Goal: Task Accomplishment & Management: Manage account settings

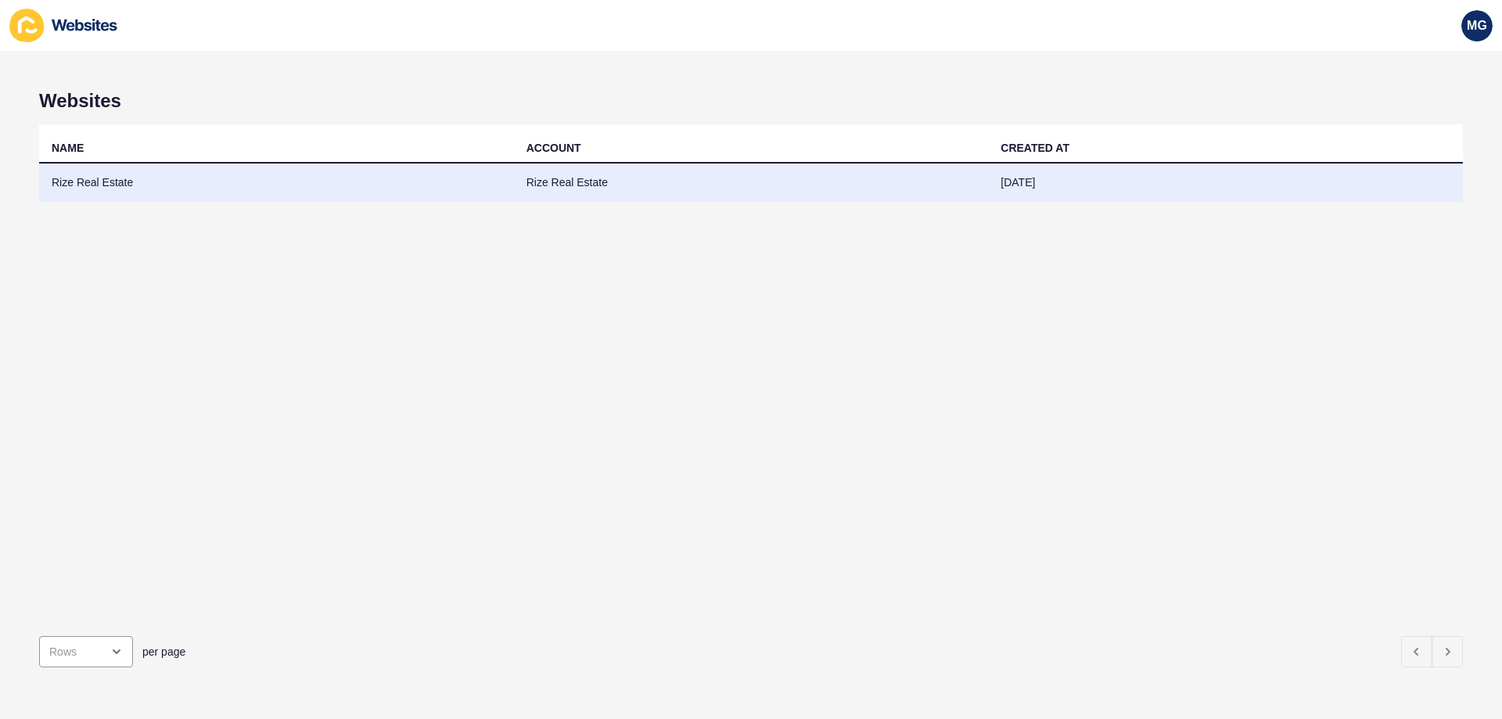
click at [117, 172] on td "Rize Real Estate" at bounding box center [276, 182] width 475 height 38
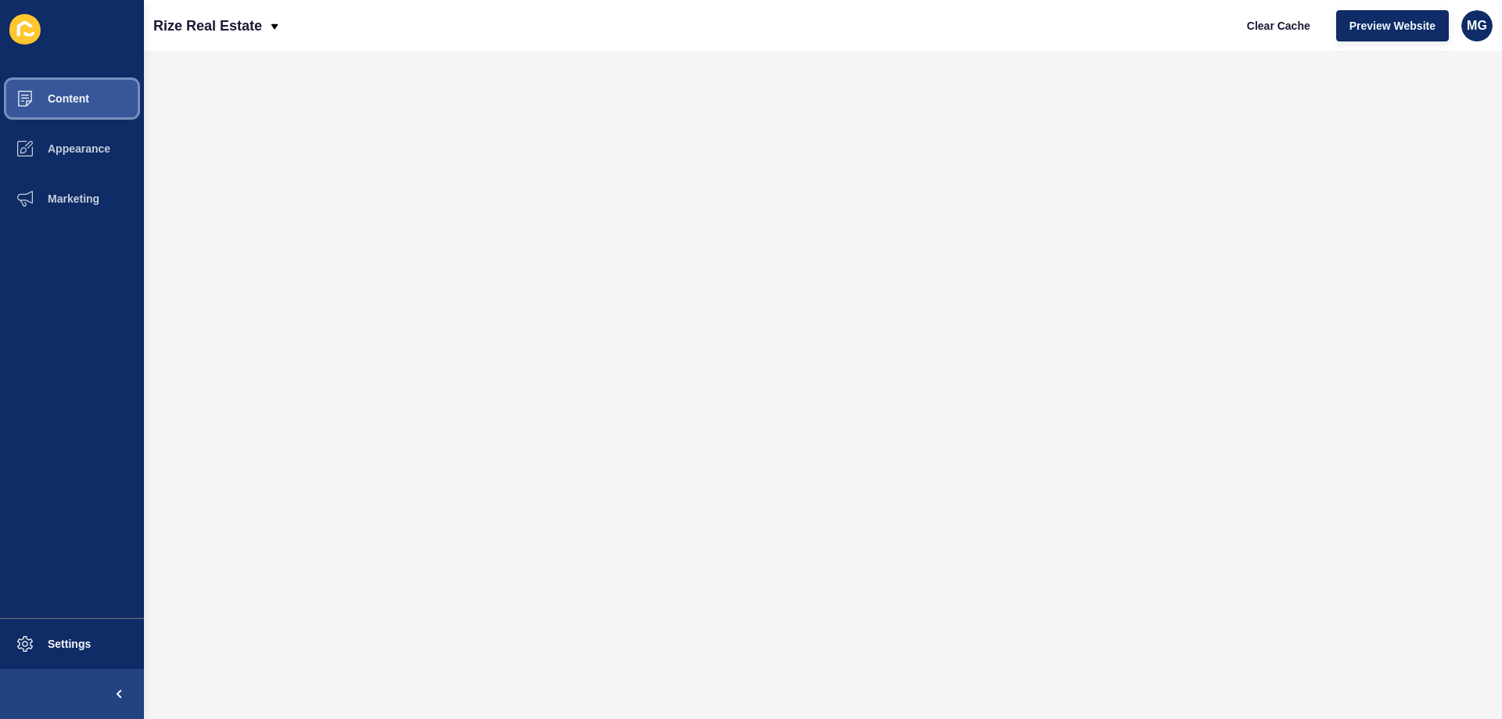
click at [78, 90] on button "Content" at bounding box center [72, 99] width 144 height 50
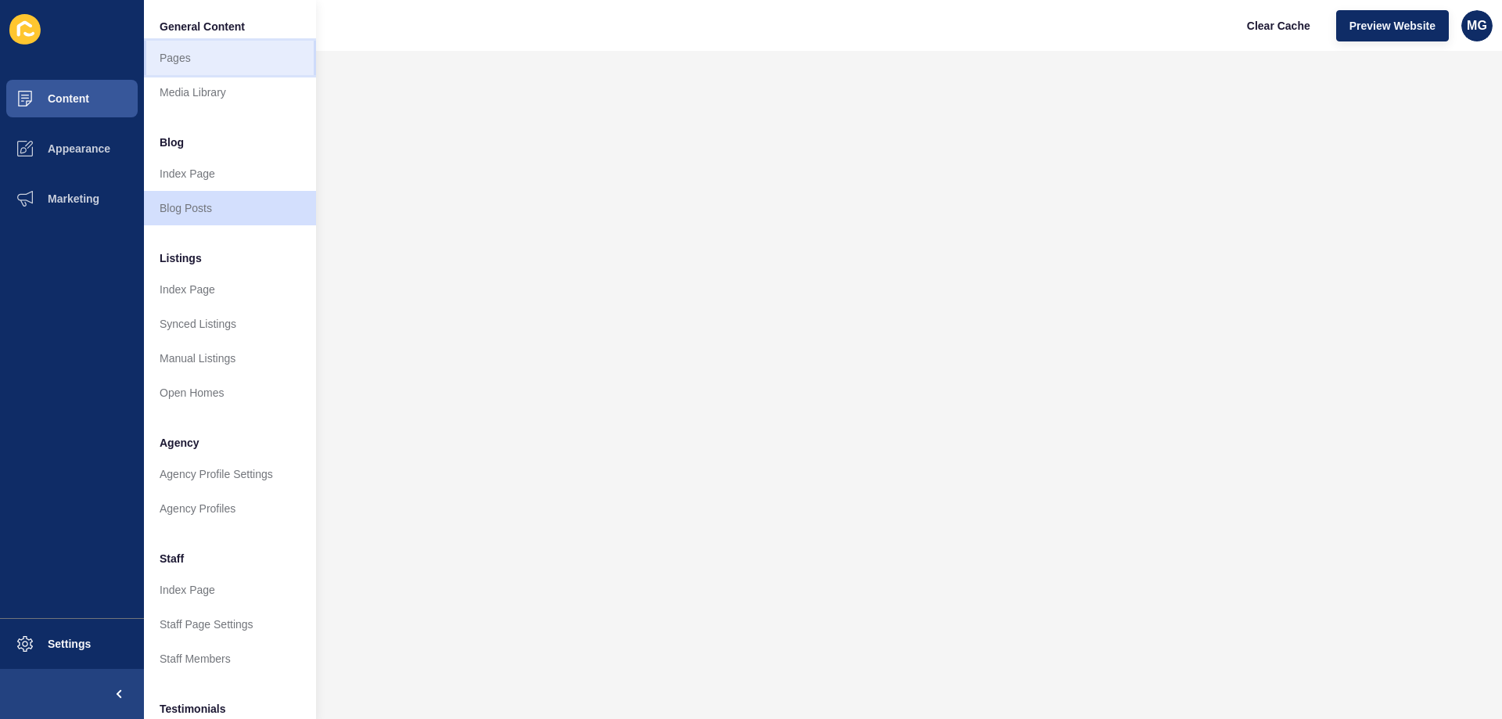
click at [192, 63] on link "Pages" at bounding box center [230, 58] width 172 height 34
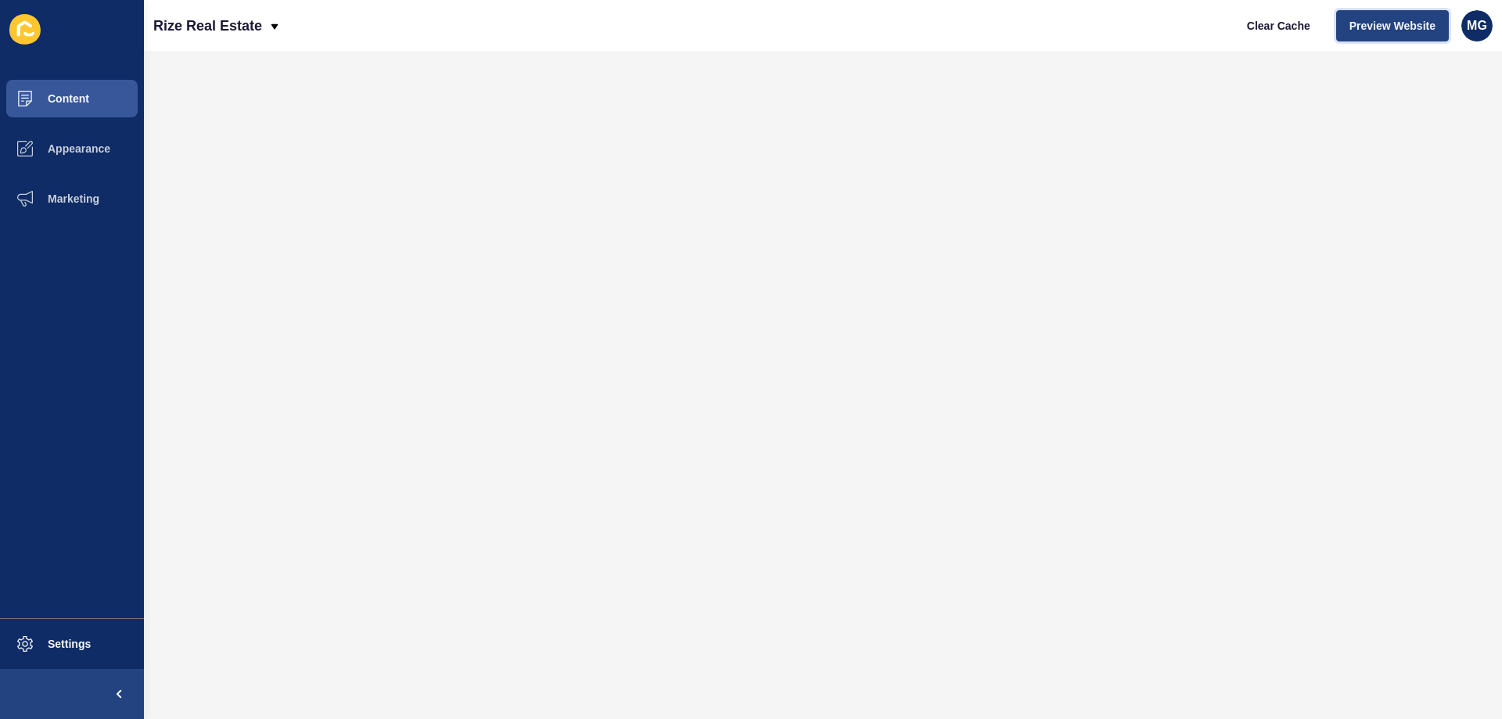
click at [1355, 27] on span "Preview Website" at bounding box center [1392, 26] width 86 height 16
click at [1398, 22] on span "Preview Website" at bounding box center [1392, 26] width 86 height 16
click at [1384, 13] on button "Preview Website" at bounding box center [1392, 25] width 113 height 31
click at [1363, 22] on span "Preview Website" at bounding box center [1392, 26] width 86 height 16
click at [1377, 25] on span "Preview Website" at bounding box center [1392, 26] width 86 height 16
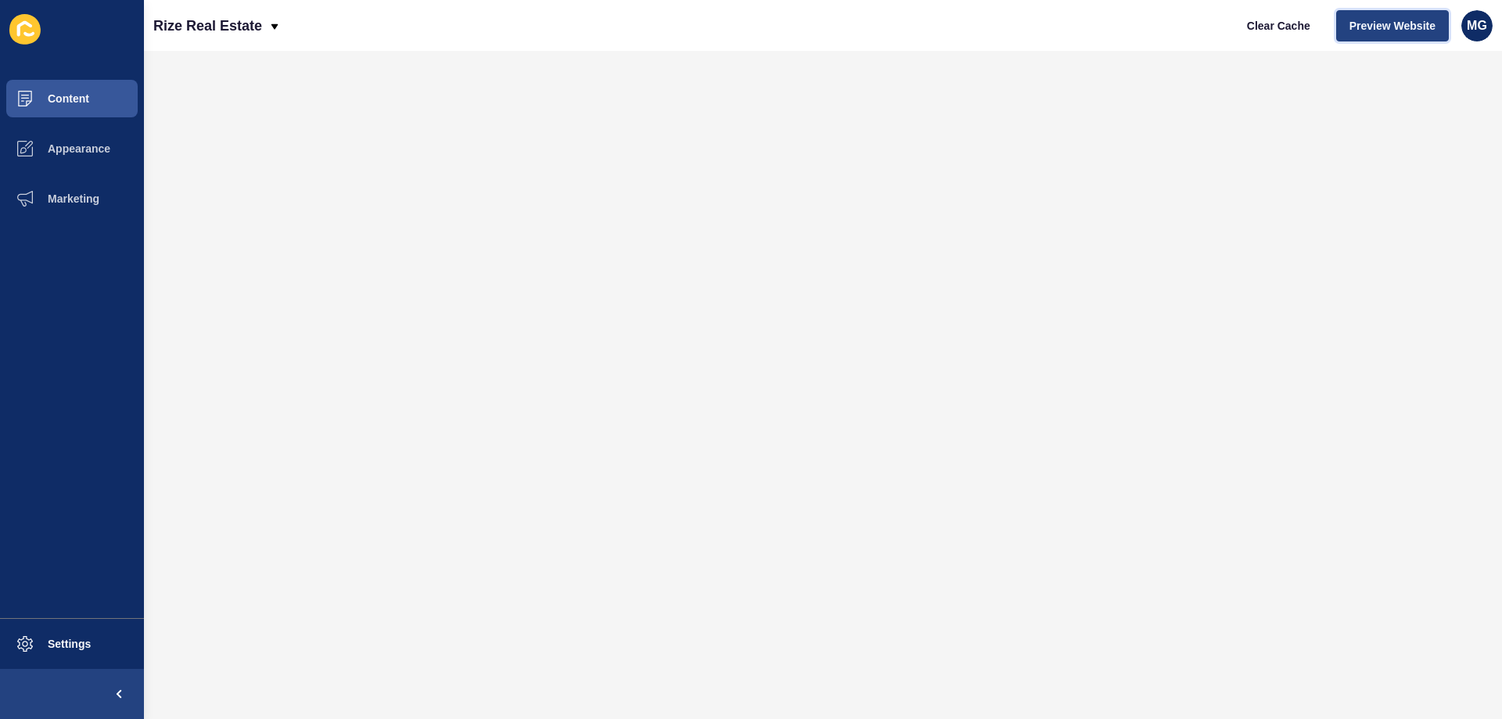
click at [1396, 30] on span "Preview Website" at bounding box center [1392, 26] width 86 height 16
click at [1362, 34] on button "Preview Website" at bounding box center [1392, 25] width 113 height 31
click at [1362, 28] on span "Preview Website" at bounding box center [1392, 26] width 86 height 16
click at [1388, 31] on span "Preview Website" at bounding box center [1392, 26] width 86 height 16
click at [1265, 20] on span "Clear Cache" at bounding box center [1278, 26] width 63 height 16
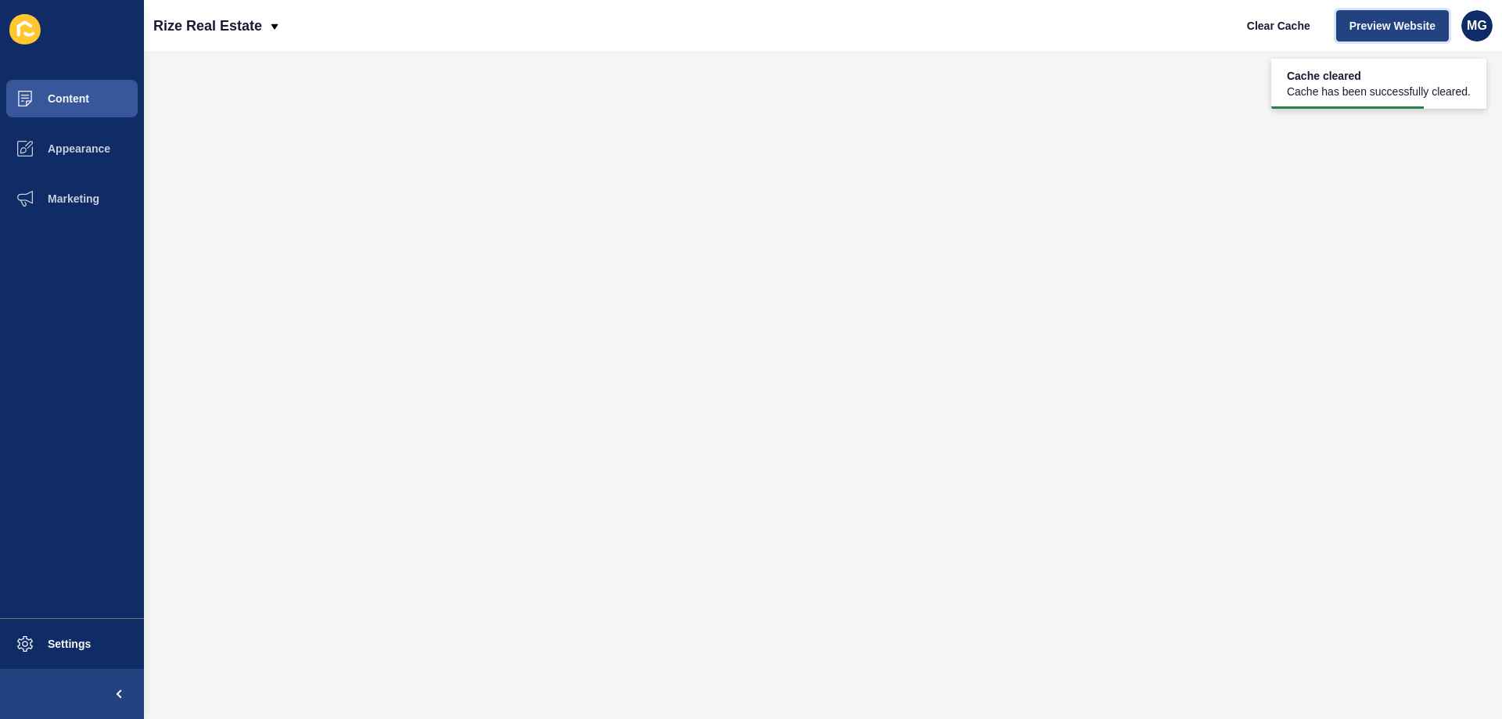
click at [1386, 18] on span "Preview Website" at bounding box center [1392, 26] width 86 height 16
click at [1359, 28] on span "Preview Website" at bounding box center [1392, 26] width 86 height 16
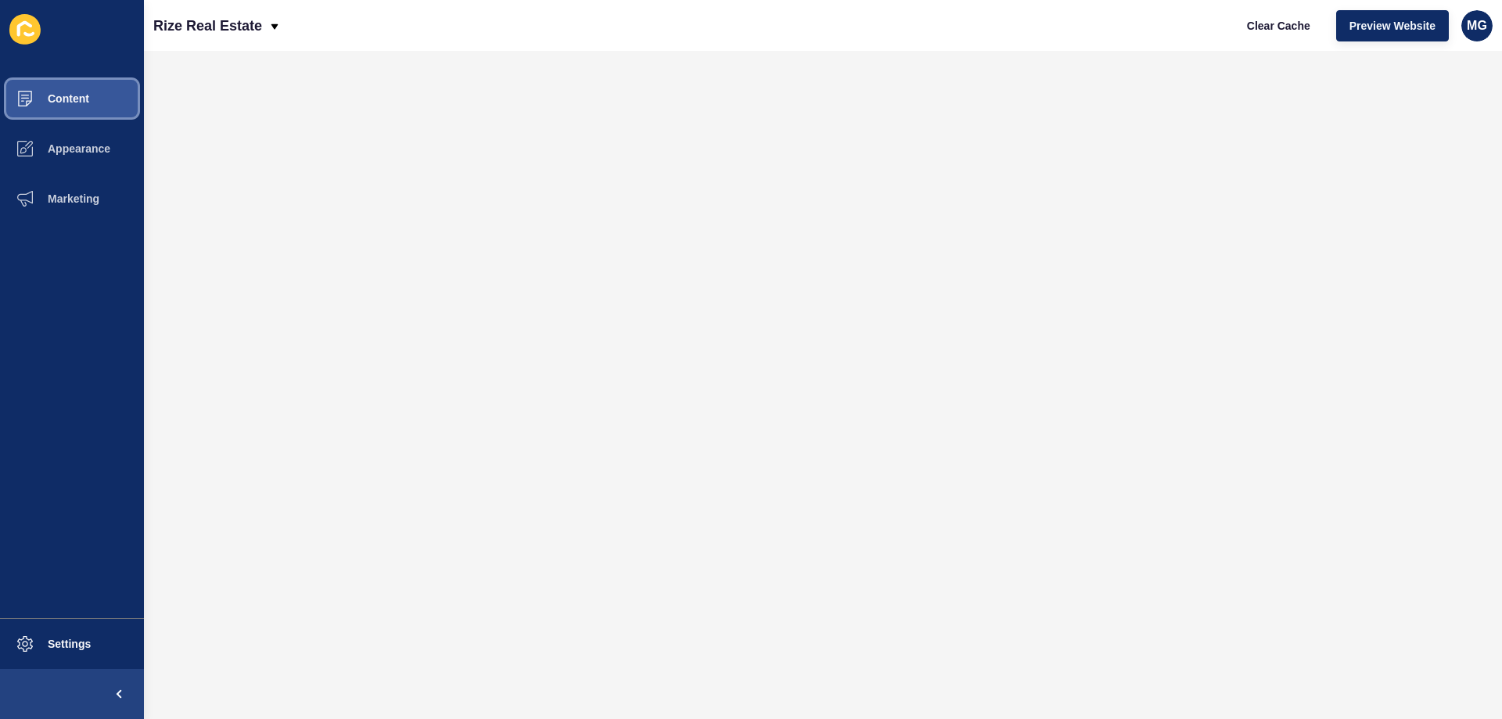
click at [69, 92] on button "Content" at bounding box center [72, 99] width 144 height 50
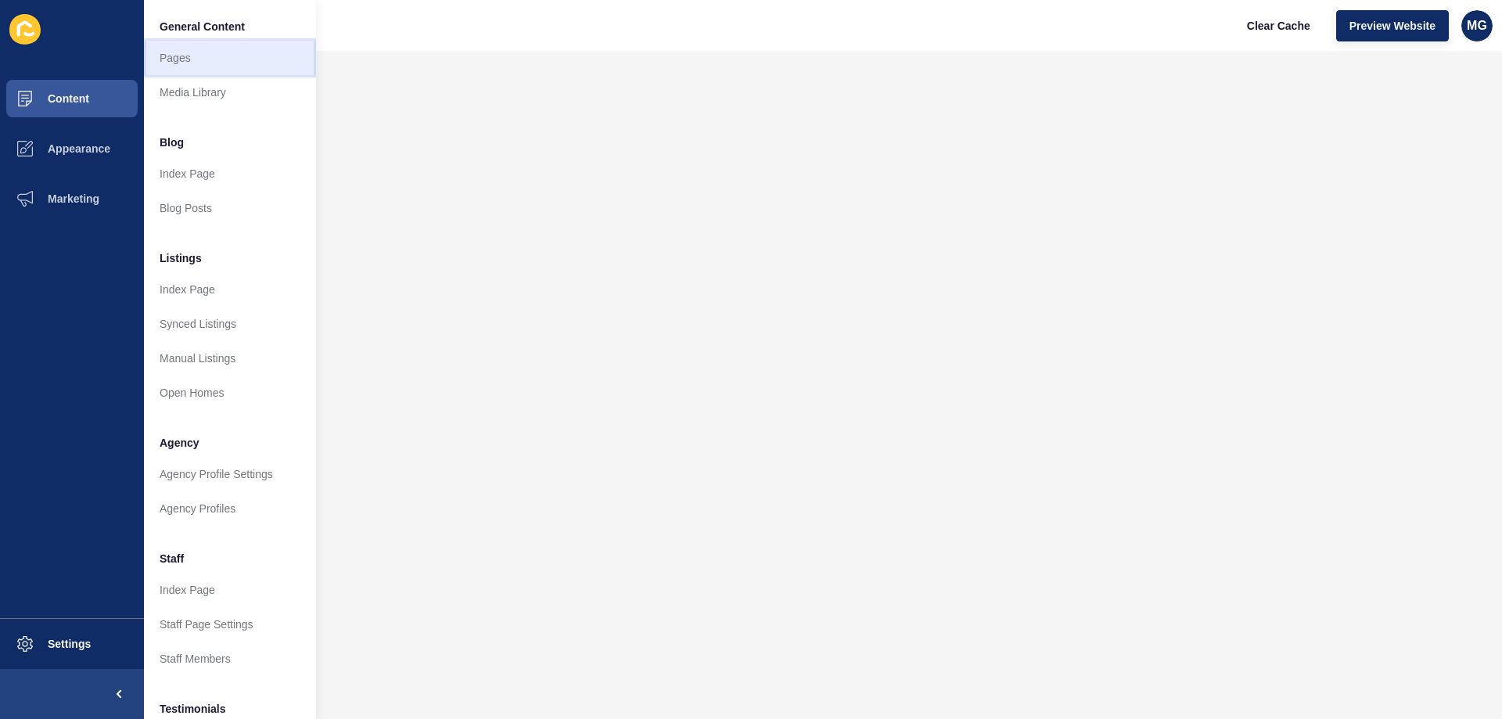
click at [195, 52] on link "Pages" at bounding box center [230, 58] width 172 height 34
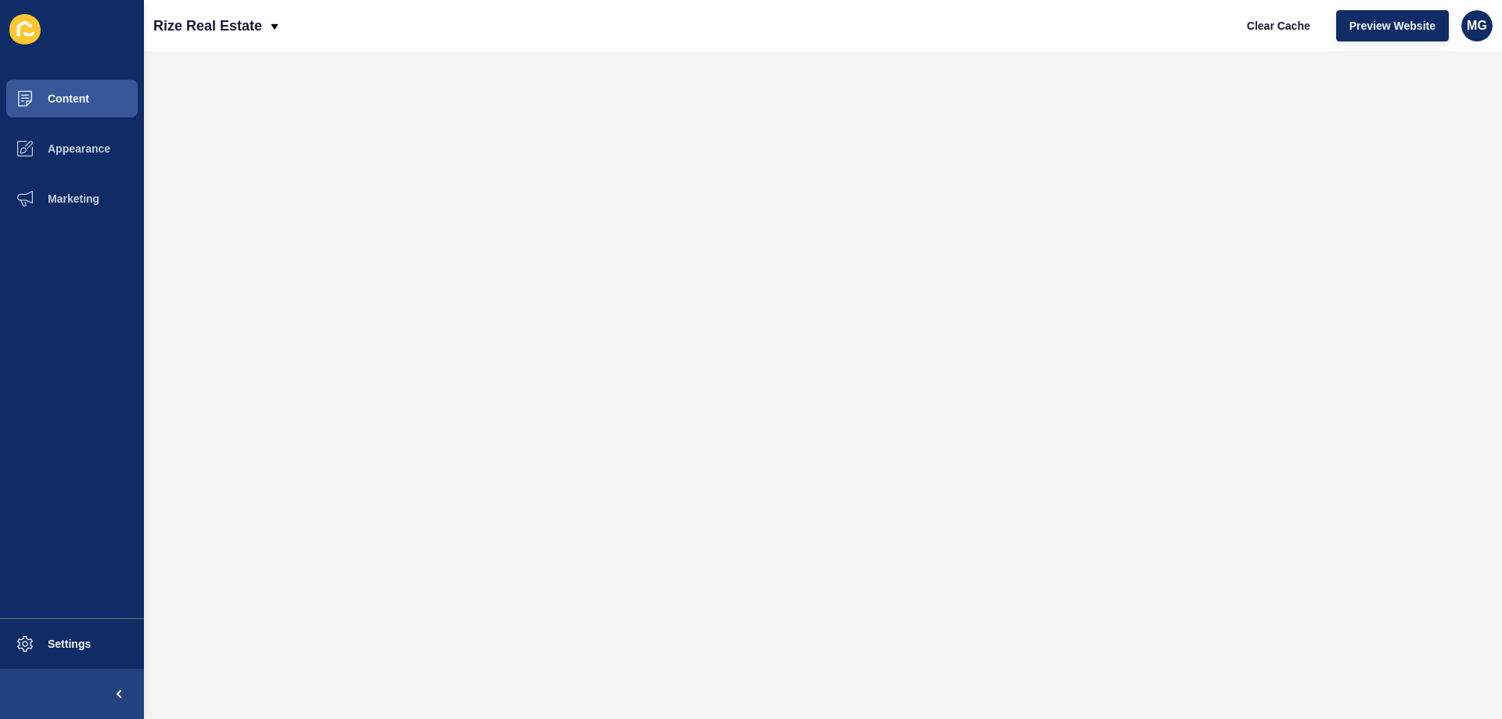
click at [0, 415] on ul "Content Appearance Marketing" at bounding box center [72, 346] width 144 height 544
click at [263, 23] on div "Rize Real Estate" at bounding box center [216, 25] width 127 height 39
click at [213, 65] on div "Back to website list" at bounding box center [222, 72] width 112 height 28
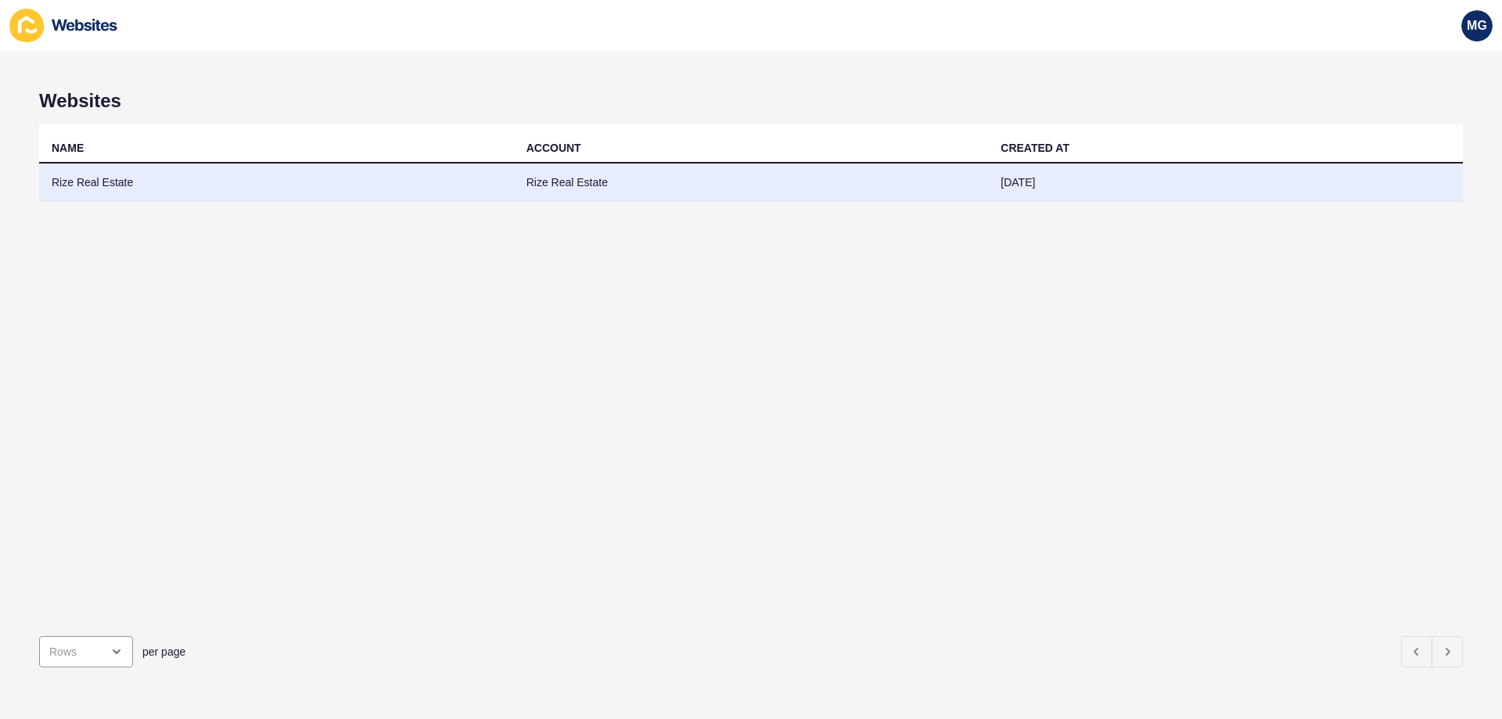
click at [131, 165] on td "Rize Real Estate" at bounding box center [276, 182] width 475 height 38
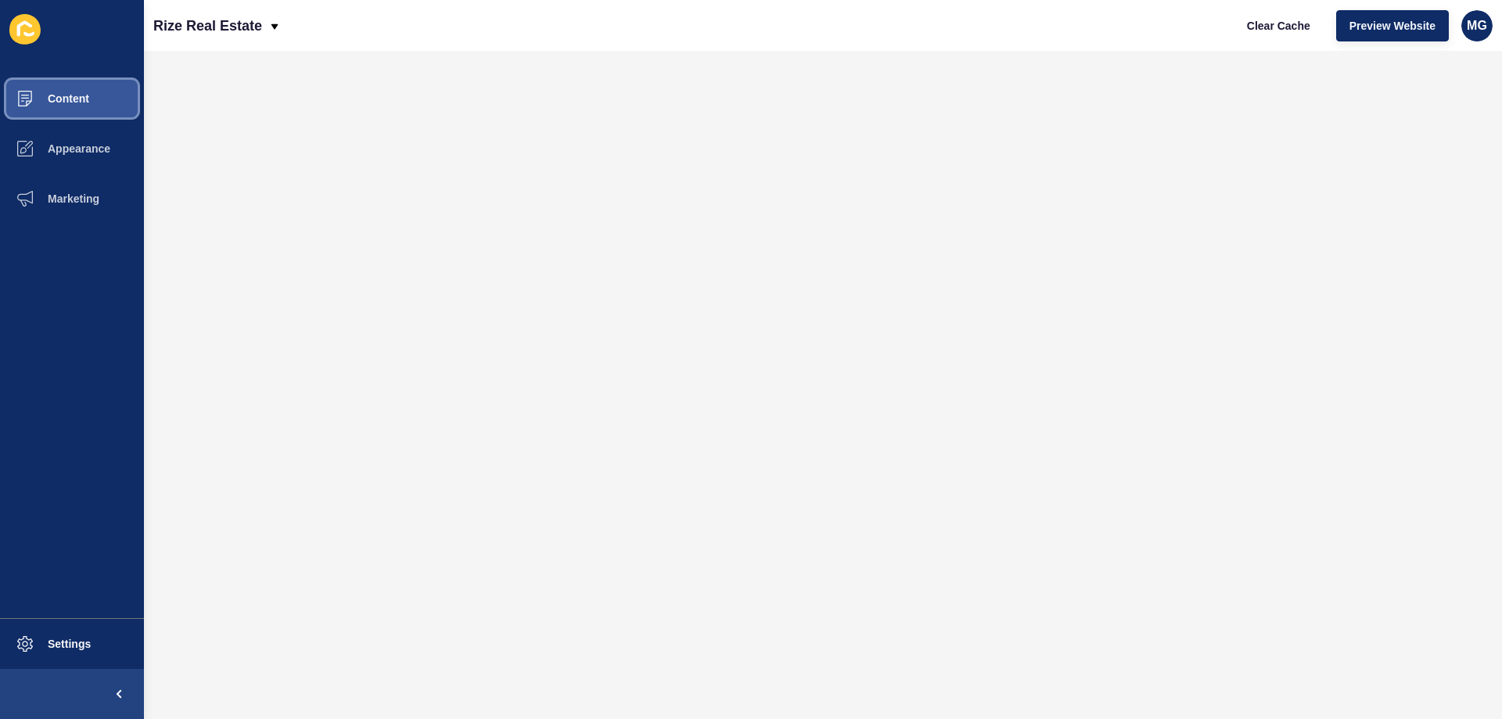
click at [112, 98] on button "Content" at bounding box center [72, 99] width 144 height 50
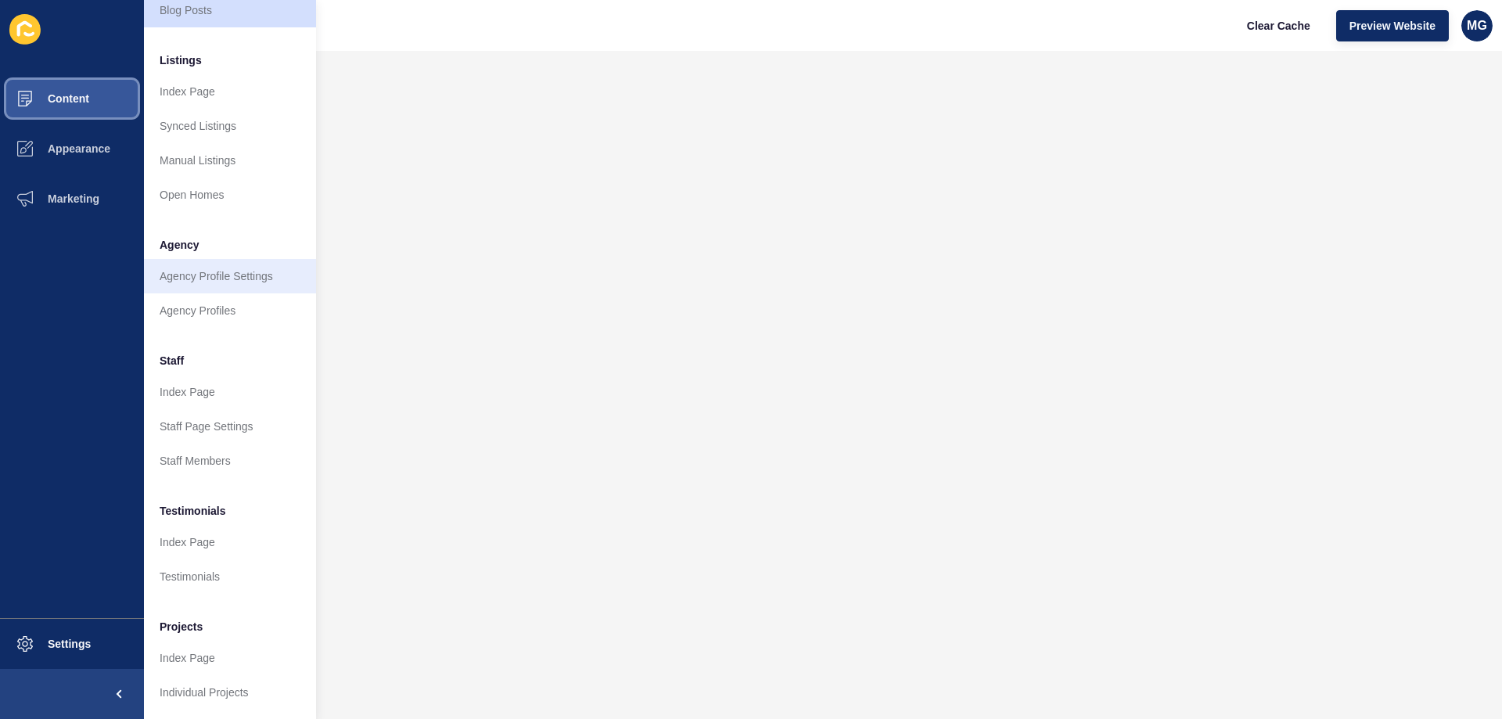
scroll to position [210, 0]
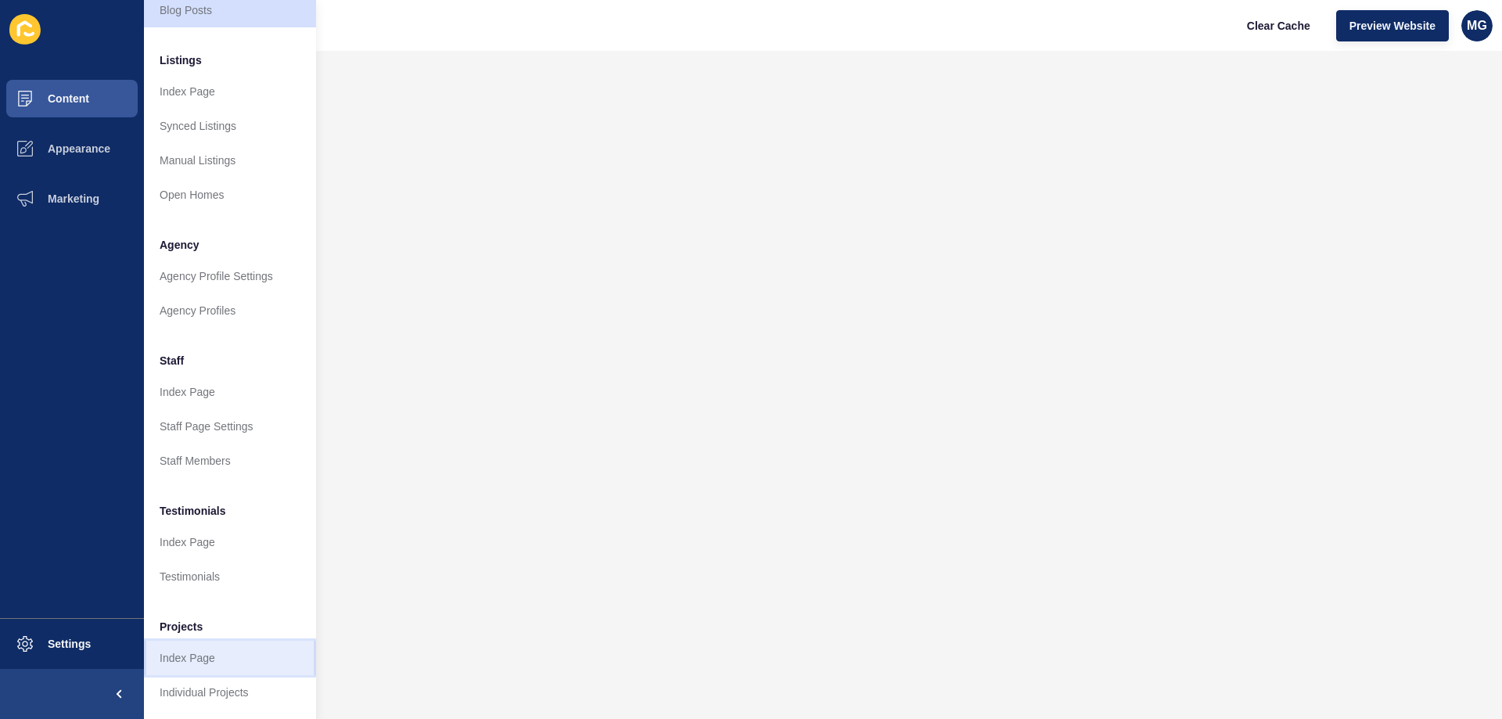
click at [220, 641] on link "Index Page" at bounding box center [230, 658] width 172 height 34
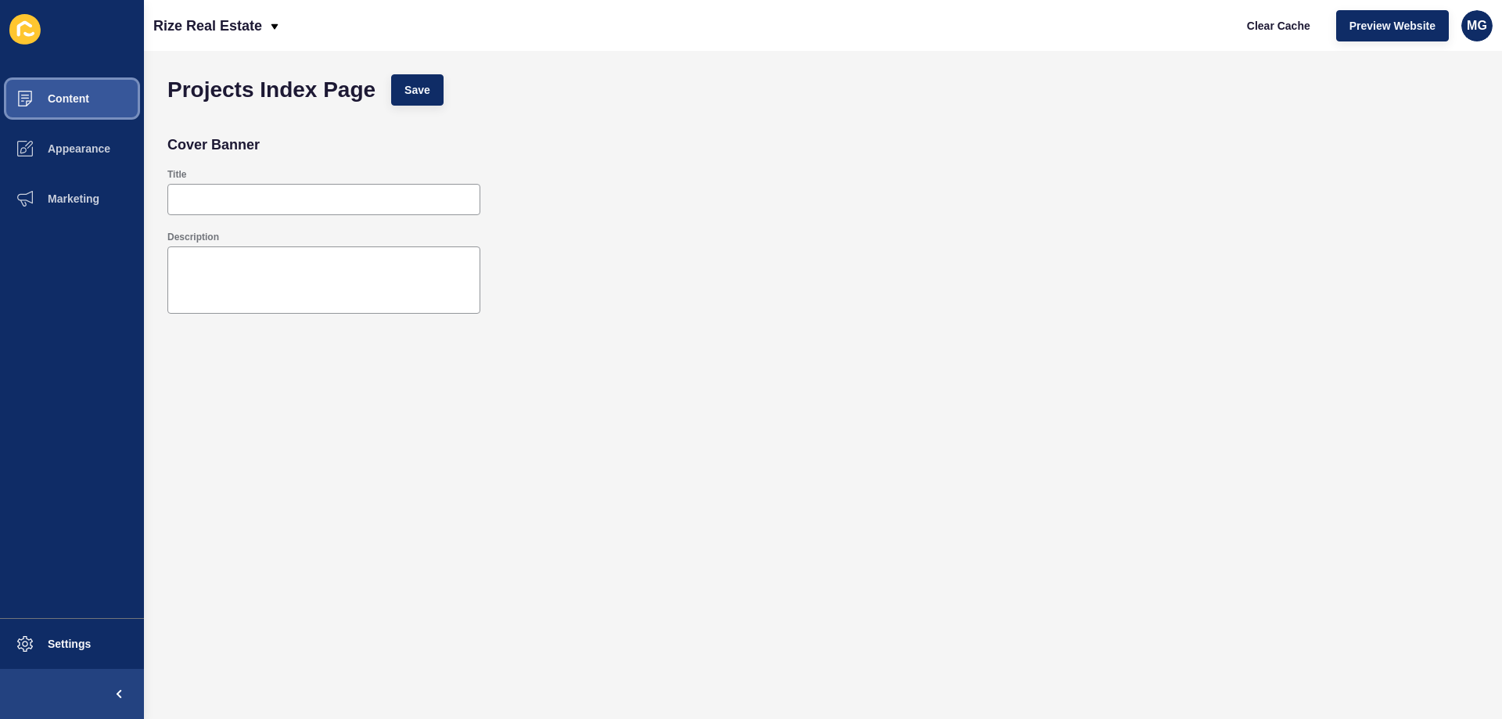
click at [108, 94] on button "Content" at bounding box center [72, 99] width 144 height 50
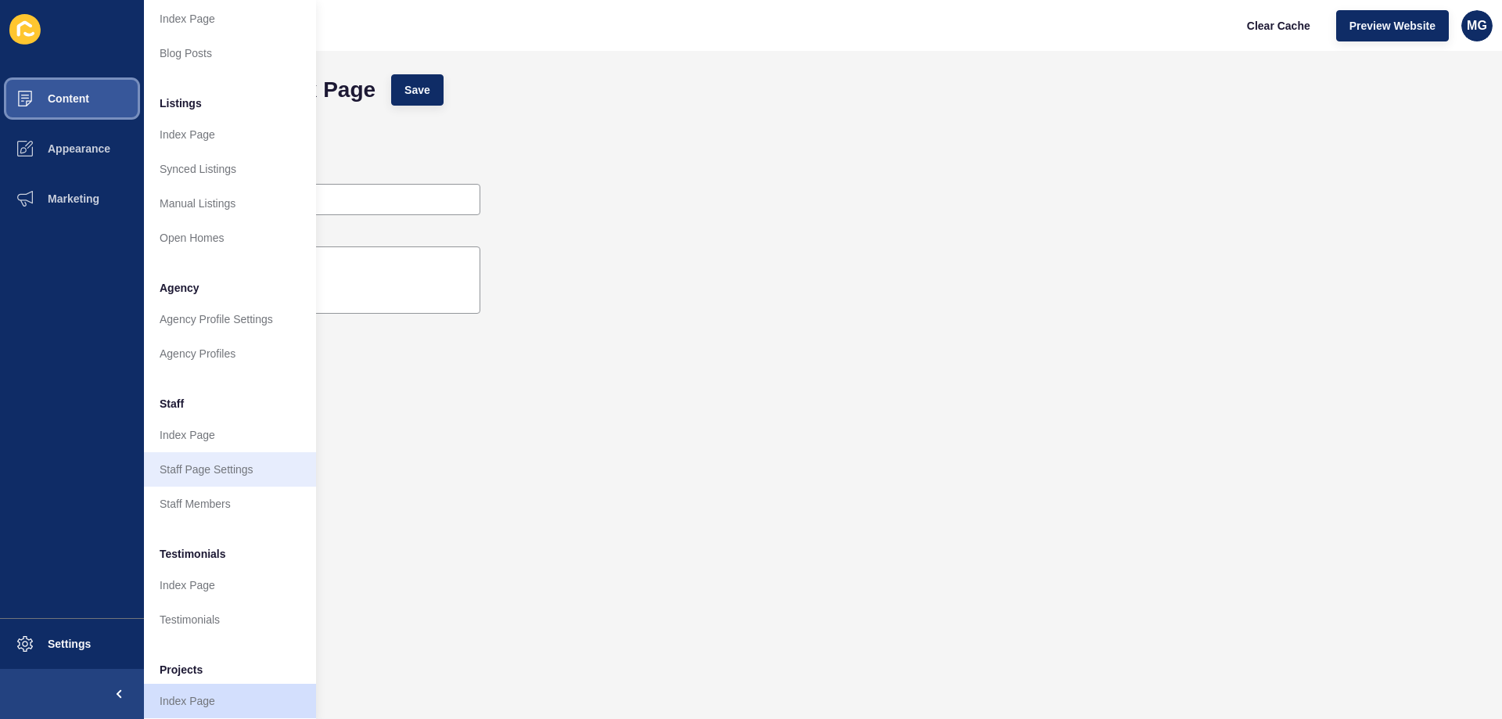
scroll to position [210, 0]
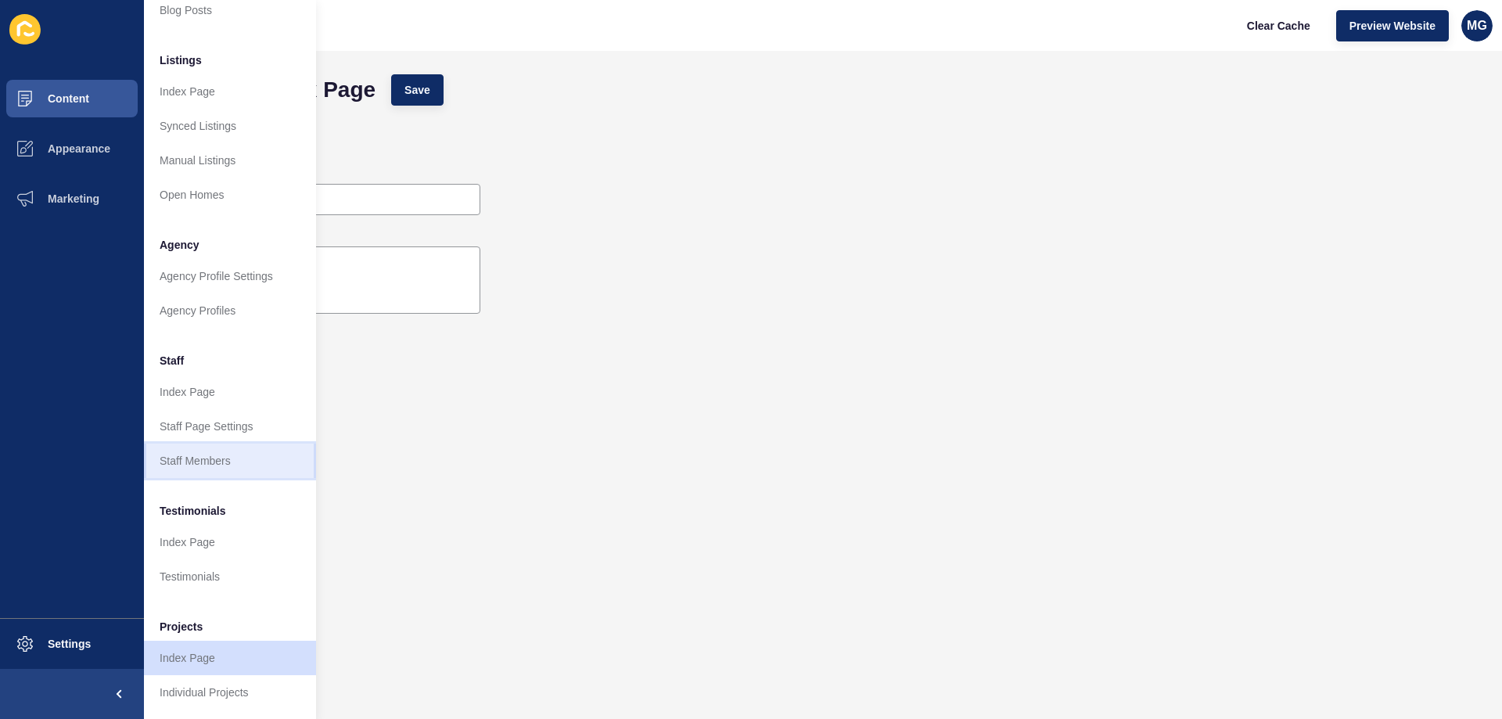
click at [228, 443] on link "Staff Members" at bounding box center [230, 460] width 172 height 34
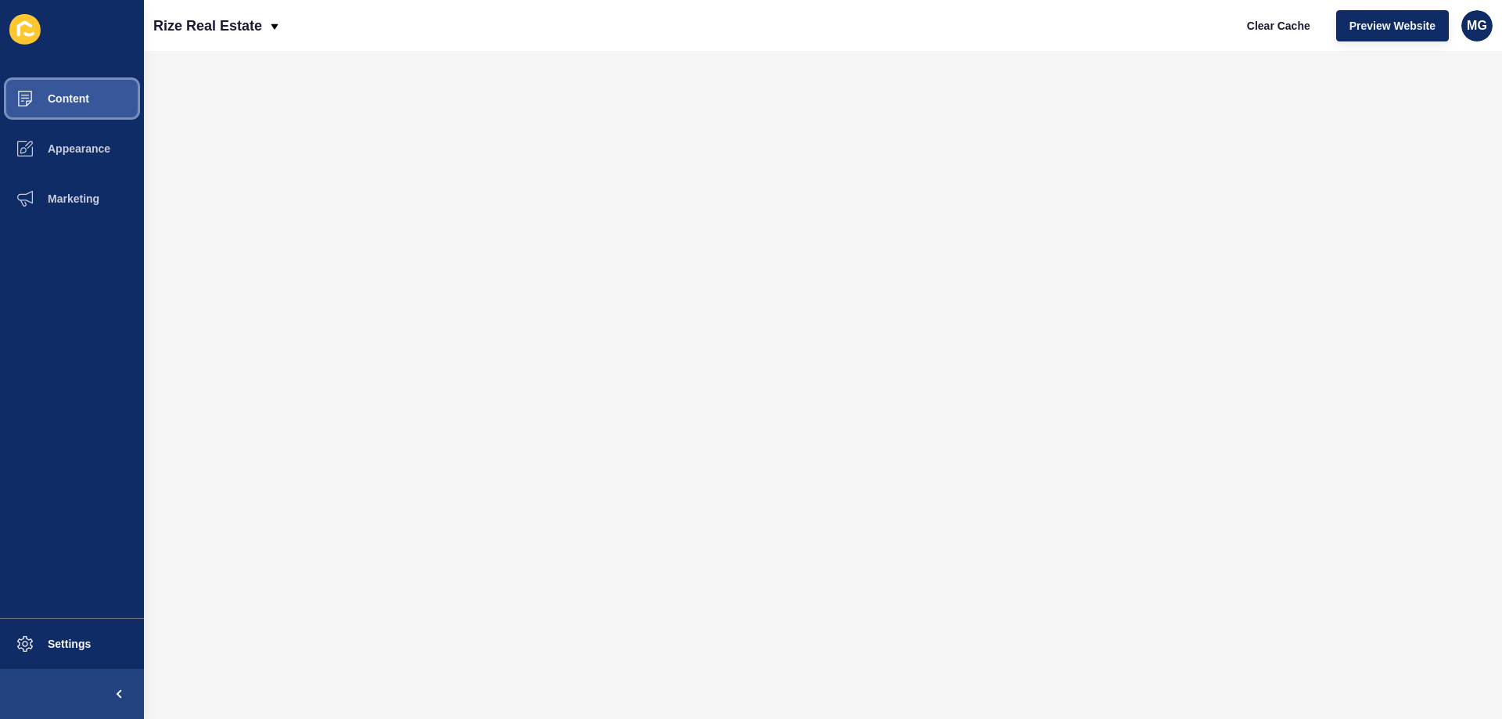
click at [56, 106] on button "Content" at bounding box center [72, 99] width 144 height 50
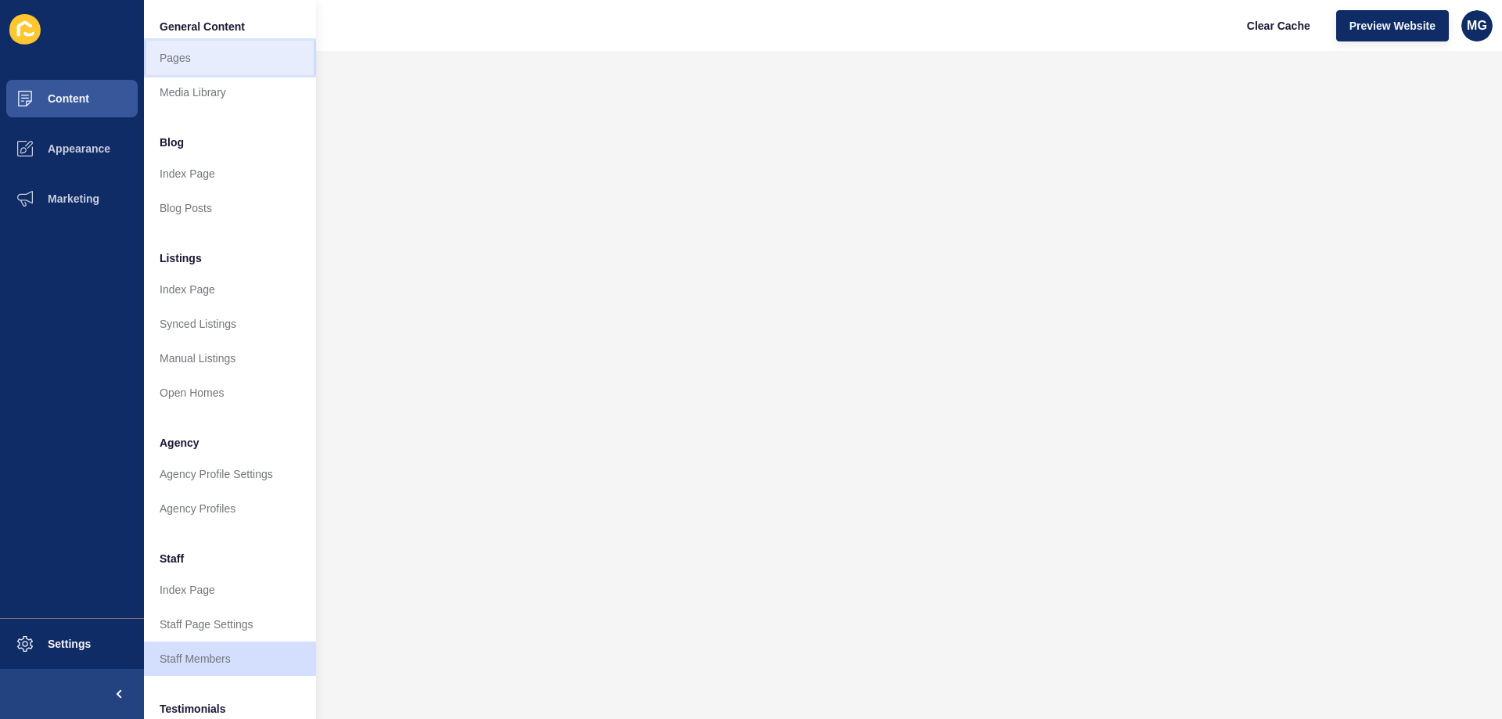
click at [217, 44] on link "Pages" at bounding box center [230, 58] width 172 height 34
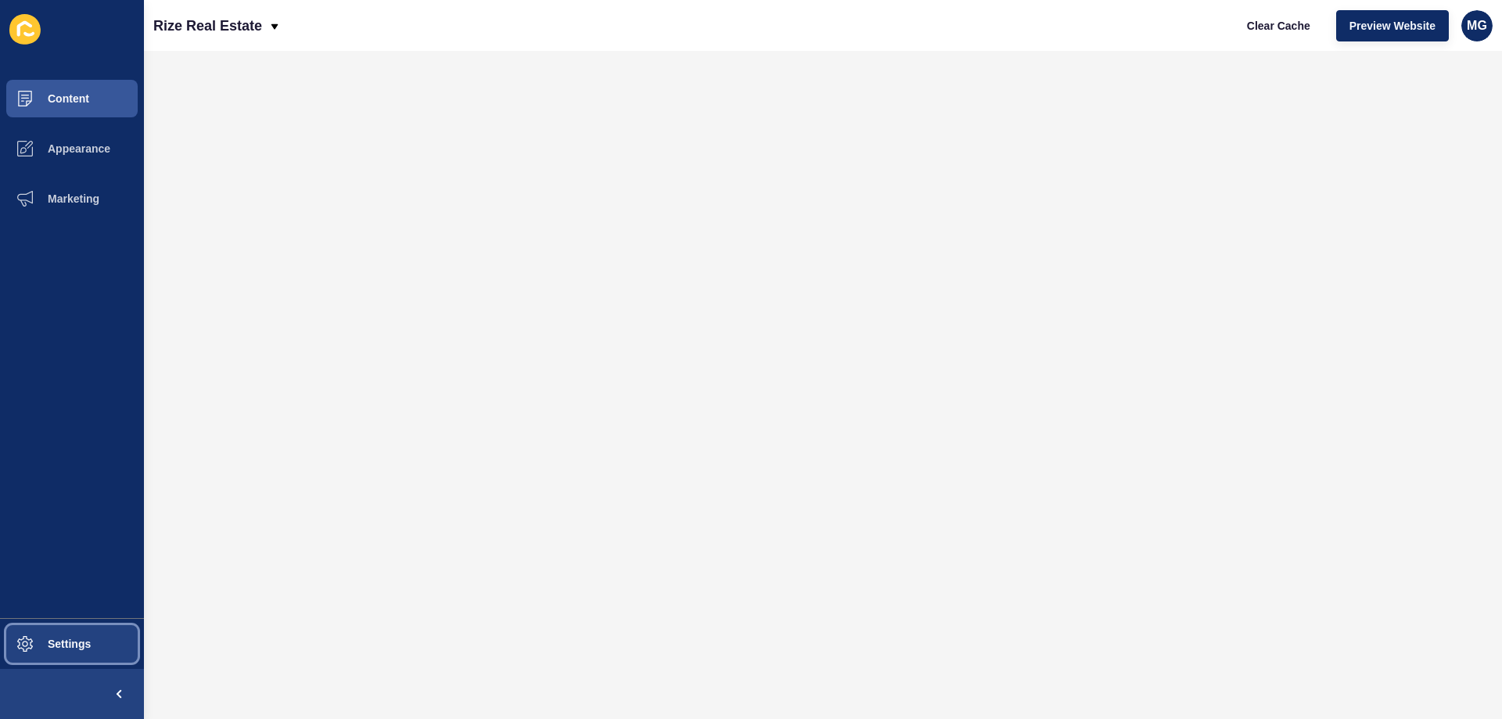
click at [81, 655] on button "Settings" at bounding box center [72, 644] width 144 height 50
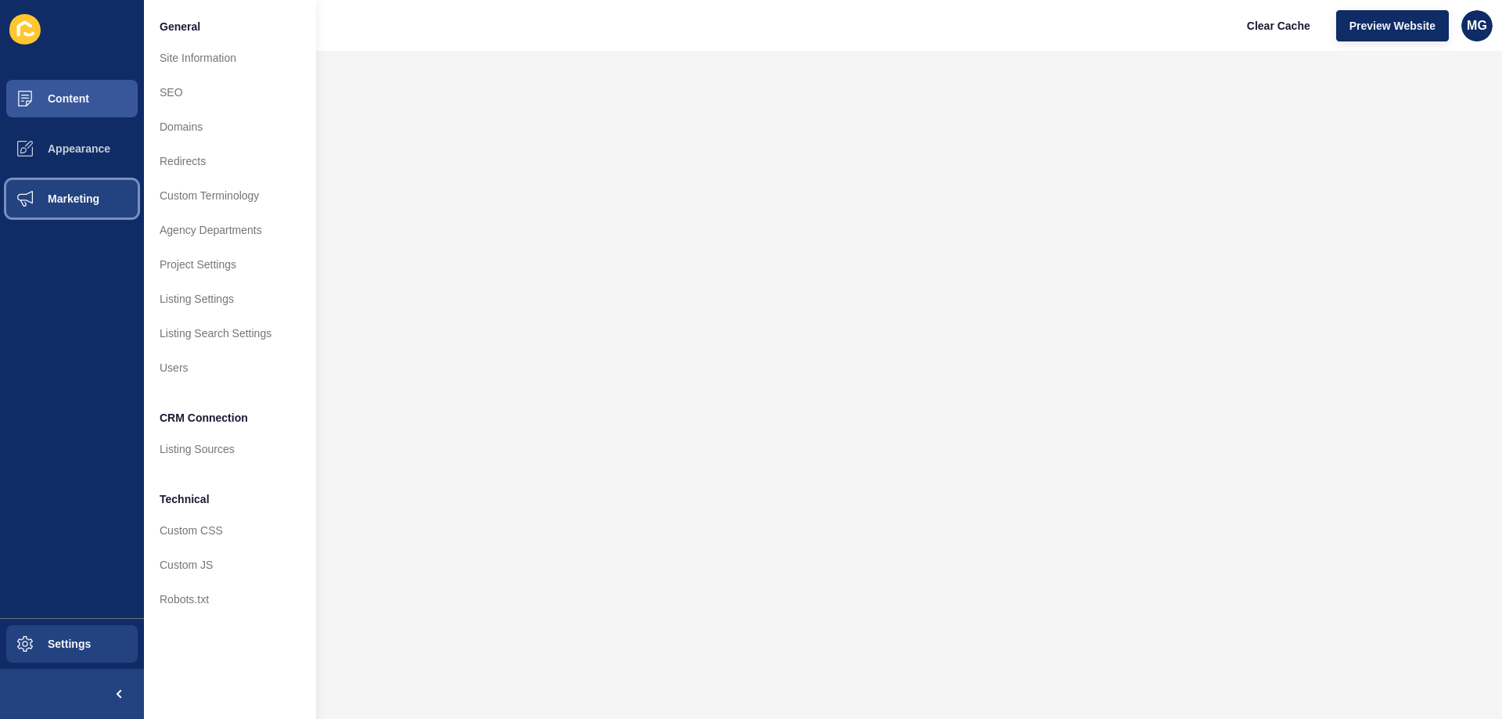
click at [81, 205] on button "Marketing" at bounding box center [72, 199] width 144 height 50
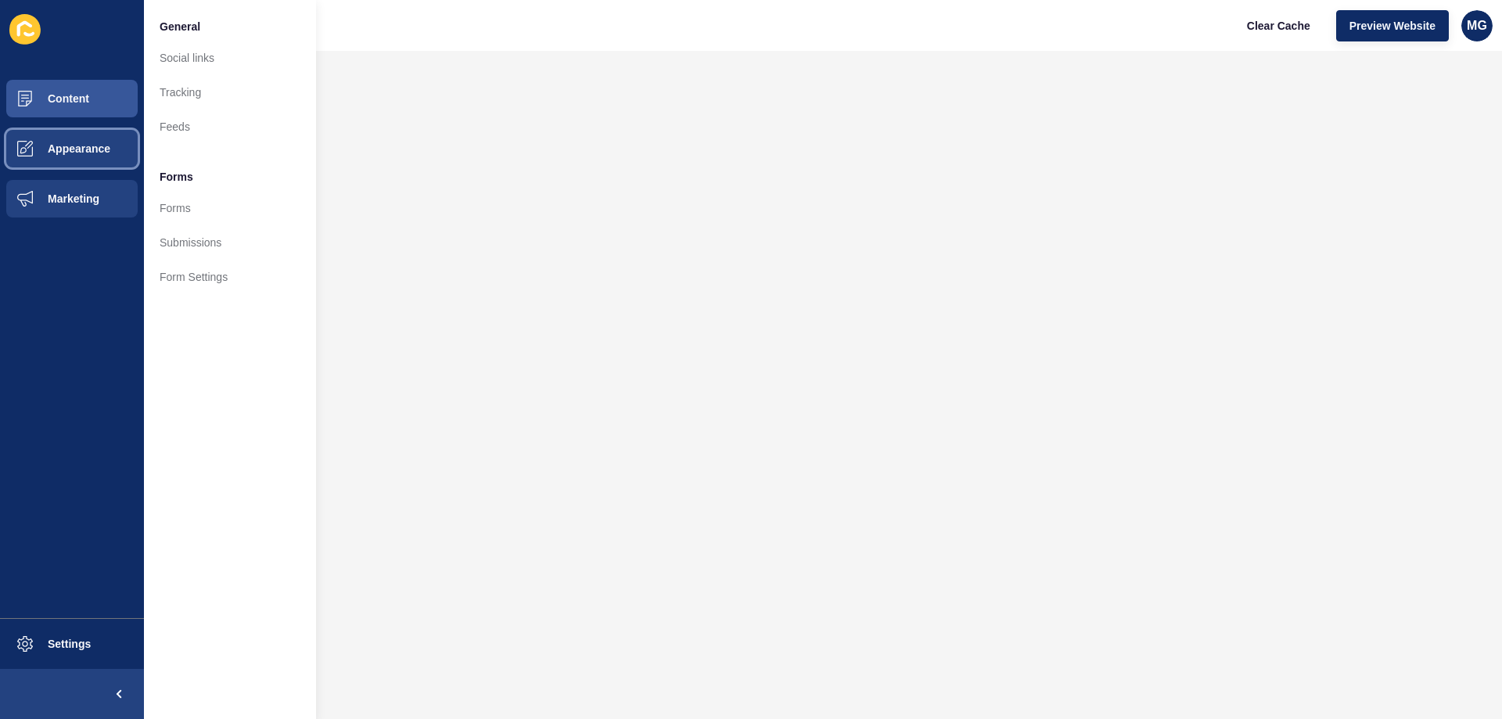
click at [79, 165] on button "Appearance" at bounding box center [72, 149] width 144 height 50
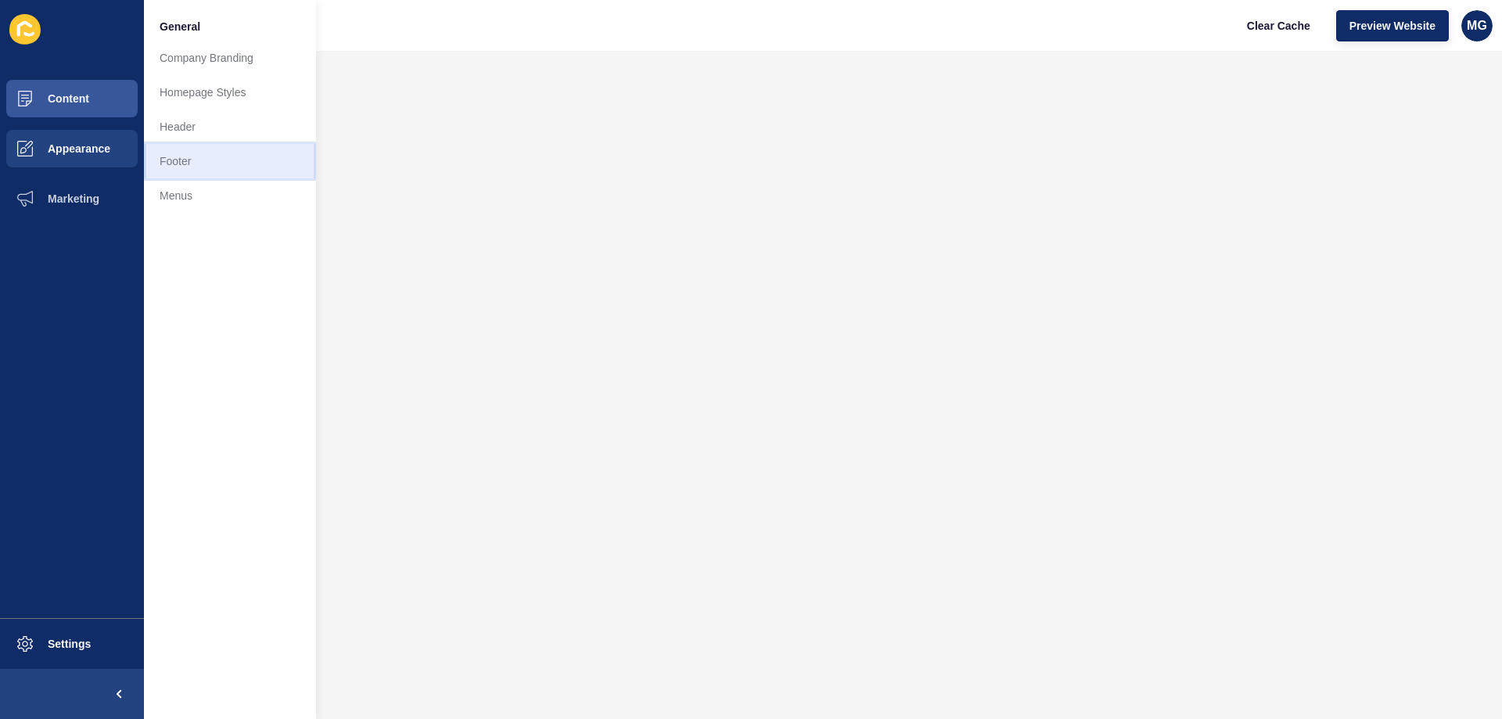
click at [196, 164] on link "Footer" at bounding box center [230, 161] width 172 height 34
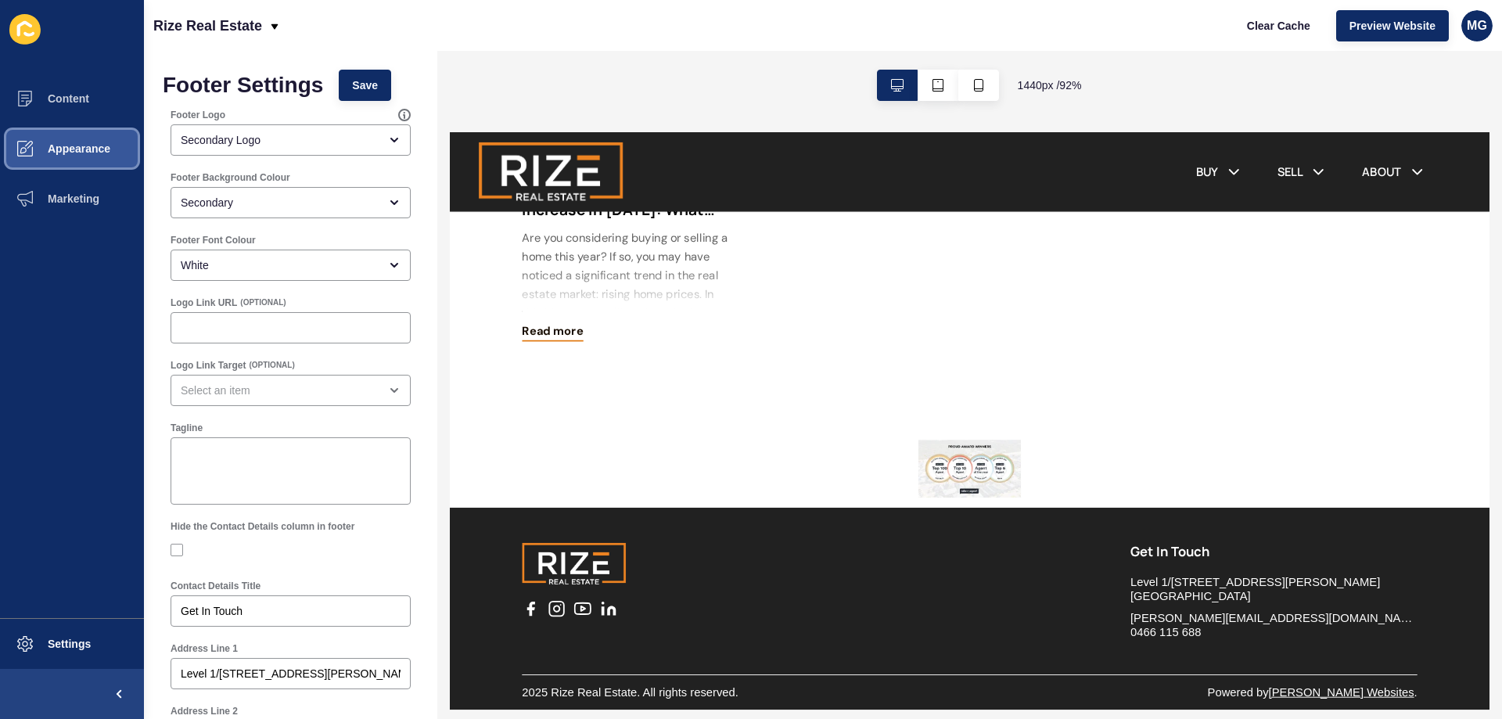
click at [90, 146] on span "Appearance" at bounding box center [54, 148] width 113 height 13
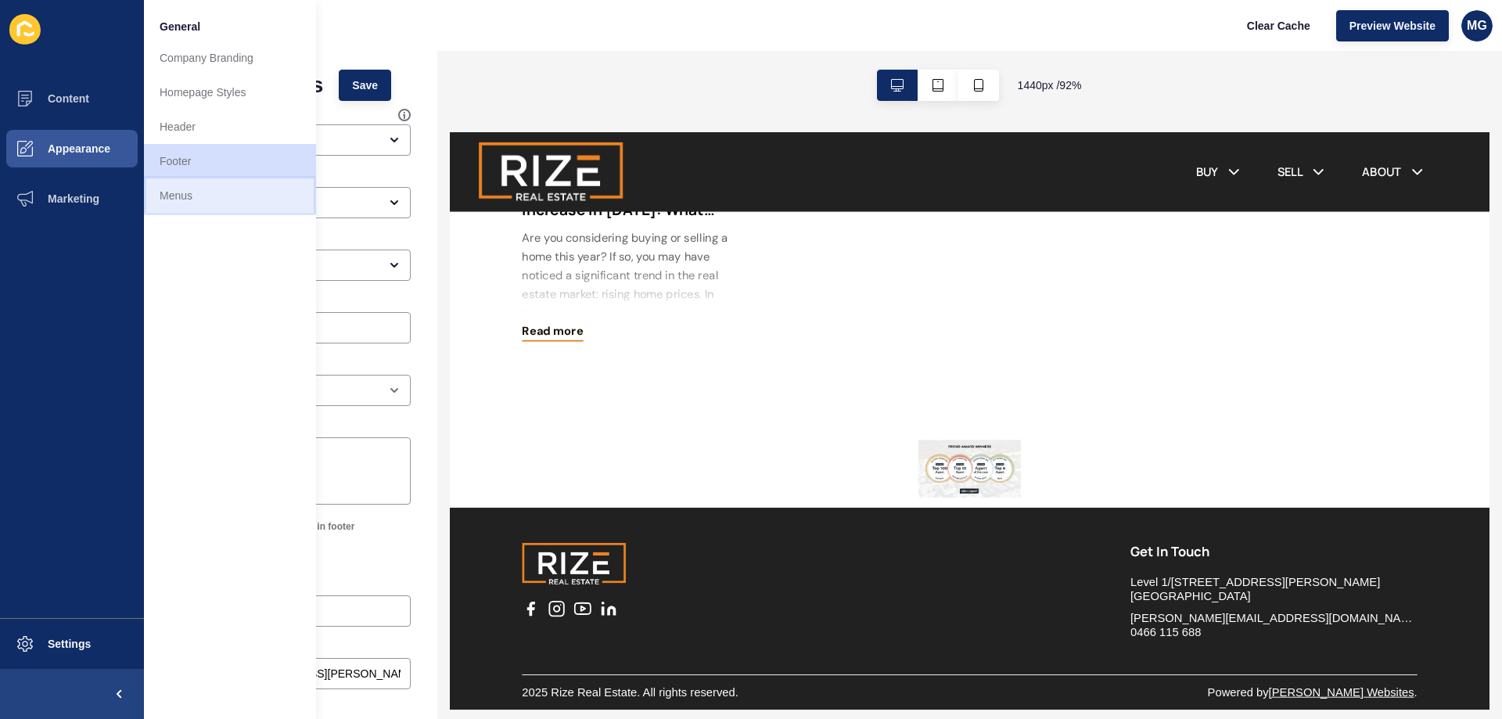
click at [188, 185] on link "Menus" at bounding box center [230, 195] width 172 height 34
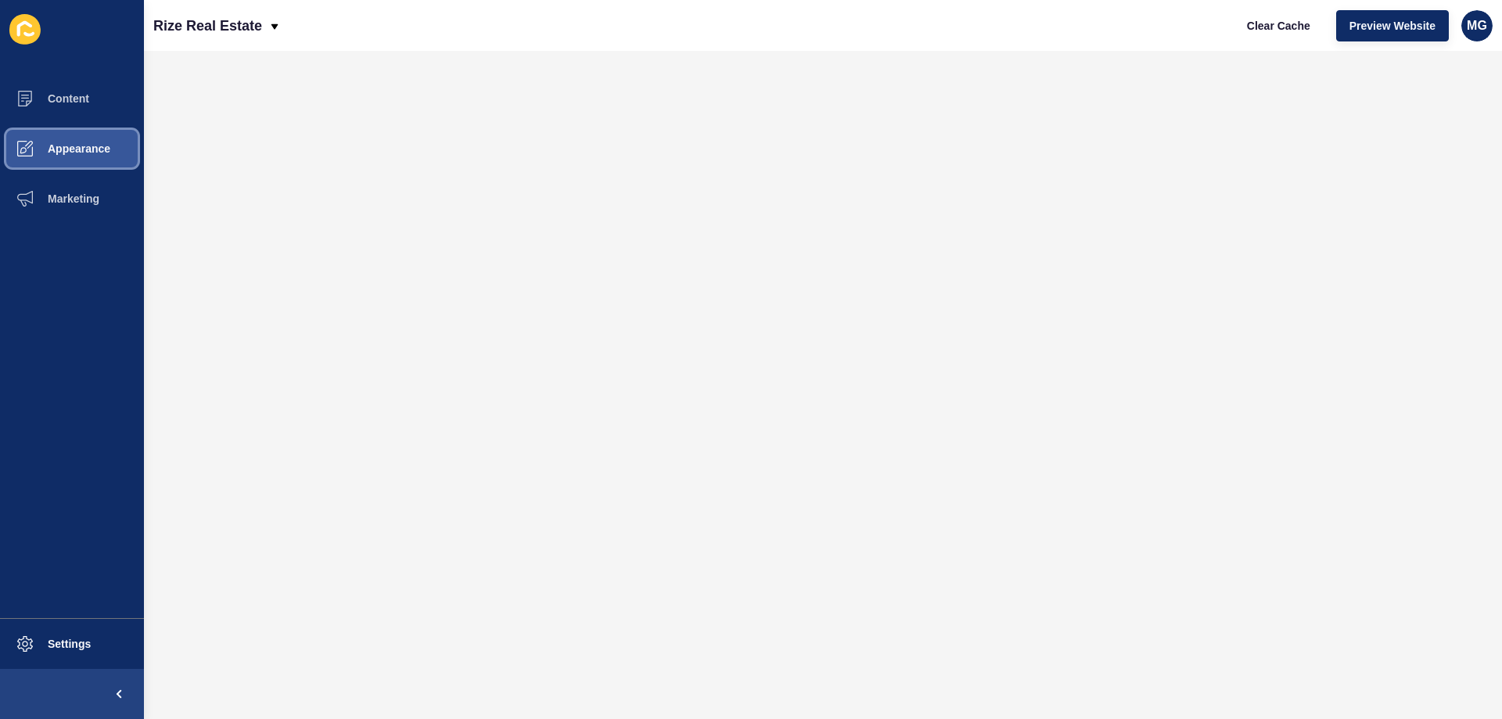
click at [93, 147] on span "Appearance" at bounding box center [54, 148] width 113 height 13
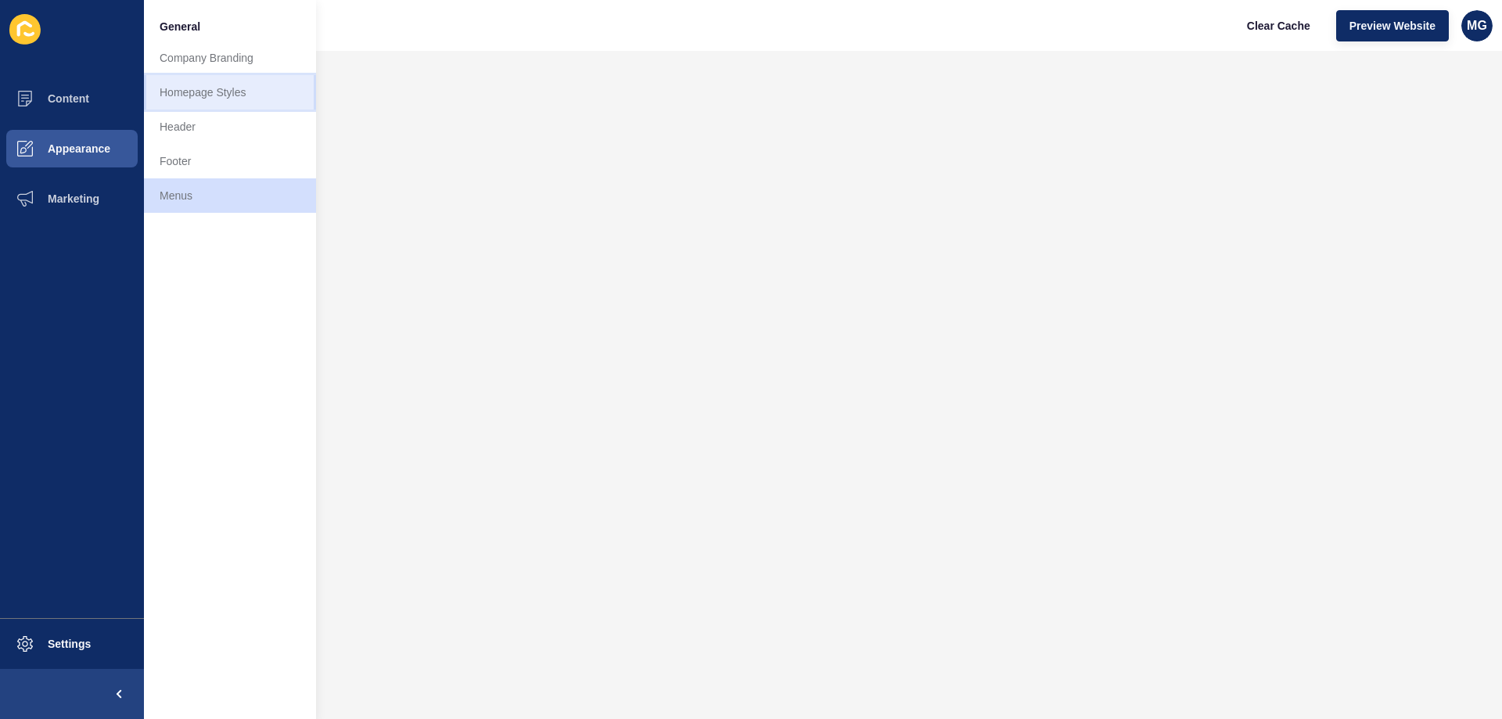
click at [219, 88] on link "Homepage Styles" at bounding box center [230, 92] width 172 height 34
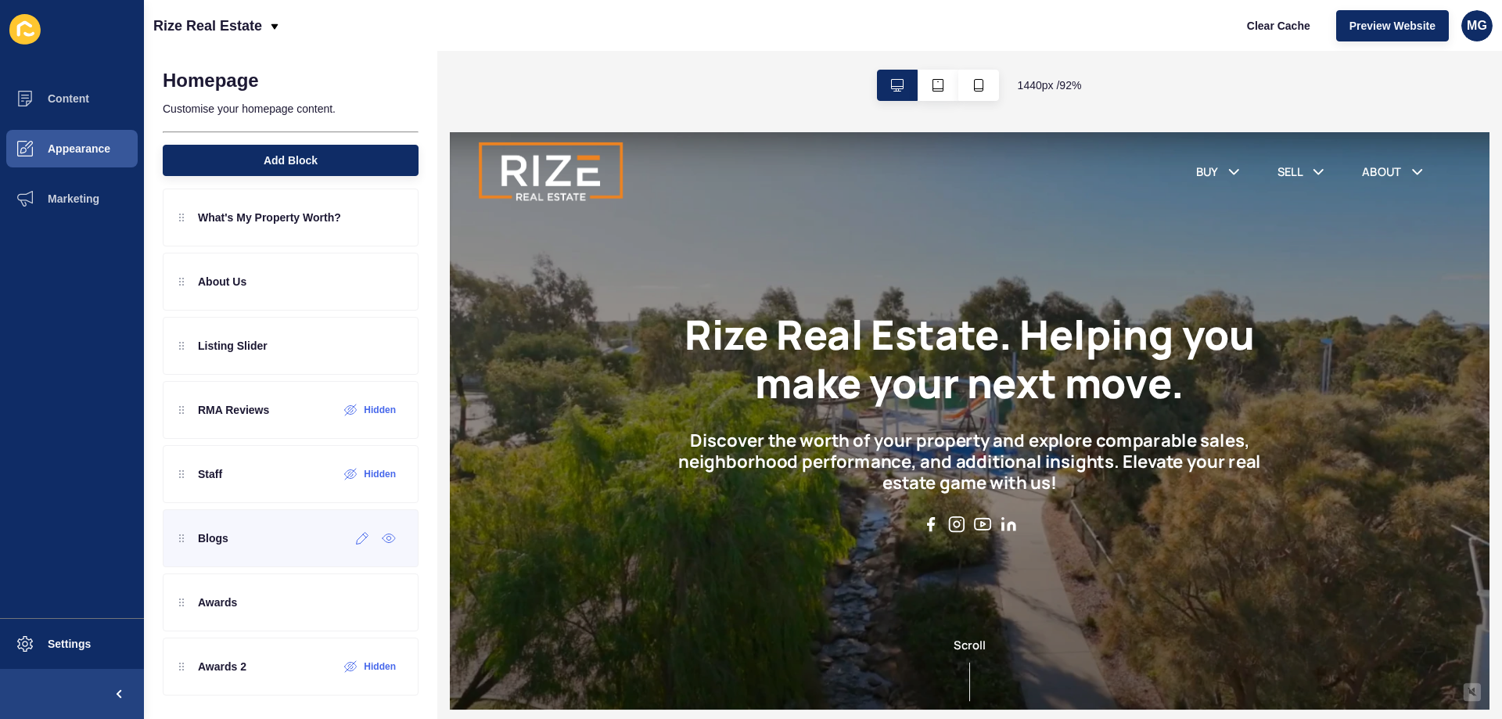
scroll to position [78, 0]
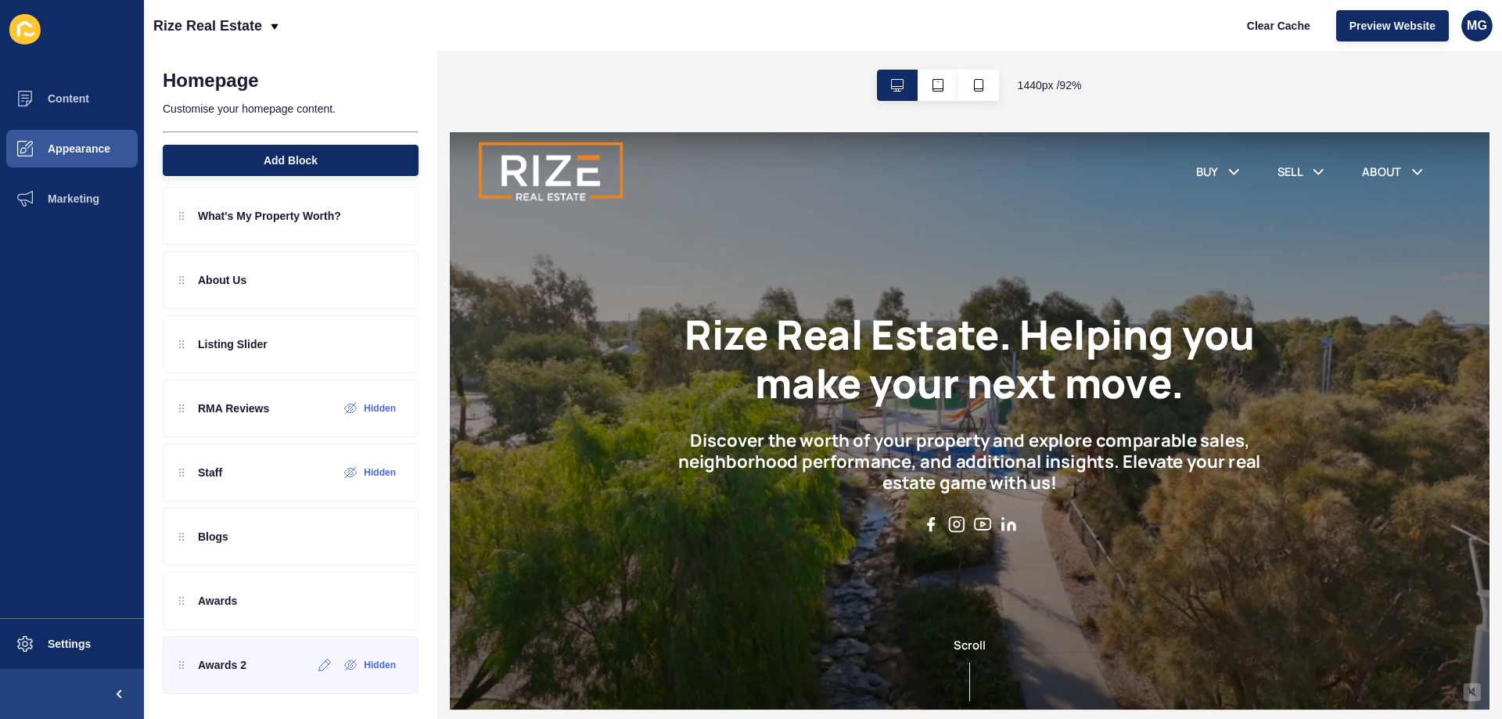
click at [264, 688] on div "Awards 2 Hidden" at bounding box center [291, 665] width 256 height 58
click at [314, 671] on div at bounding box center [325, 664] width 26 height 25
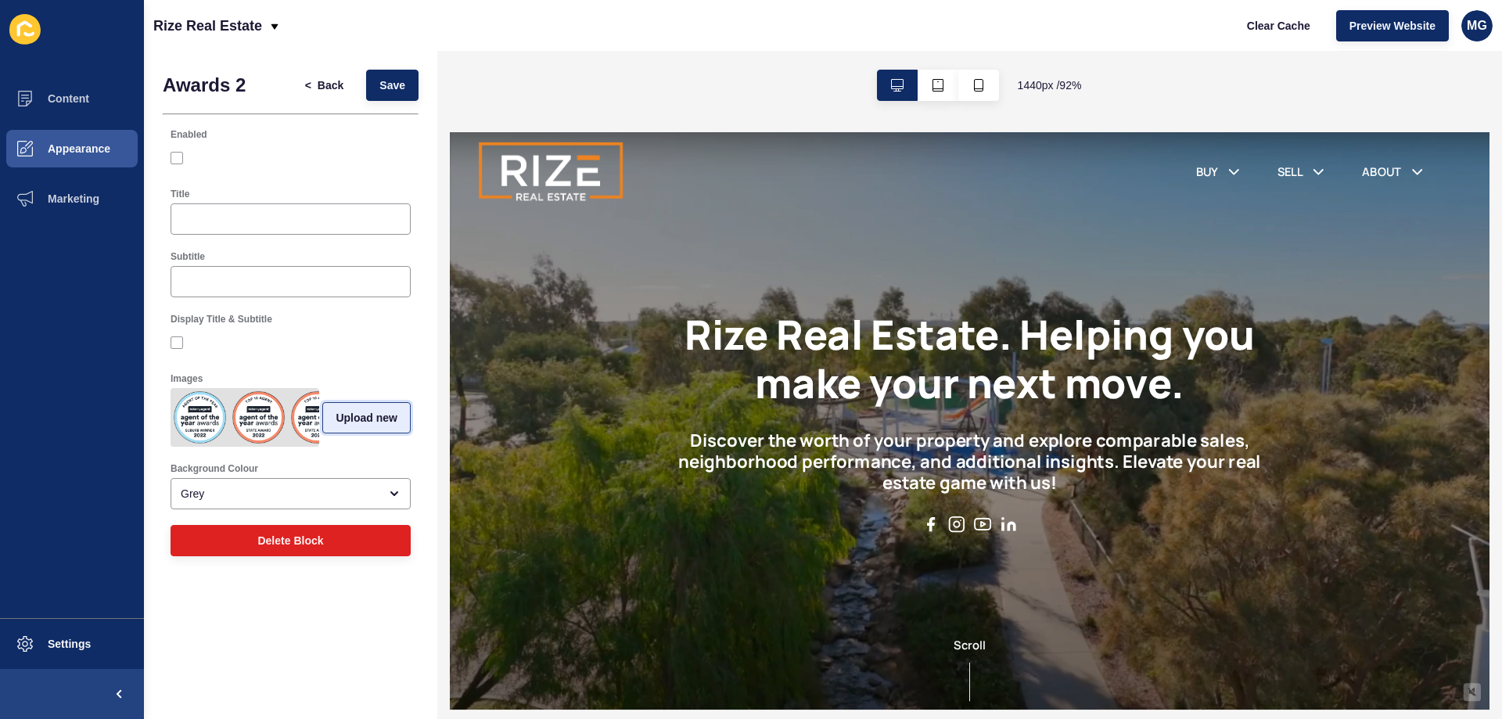
click at [374, 418] on span "Upload new" at bounding box center [367, 418] width 62 height 16
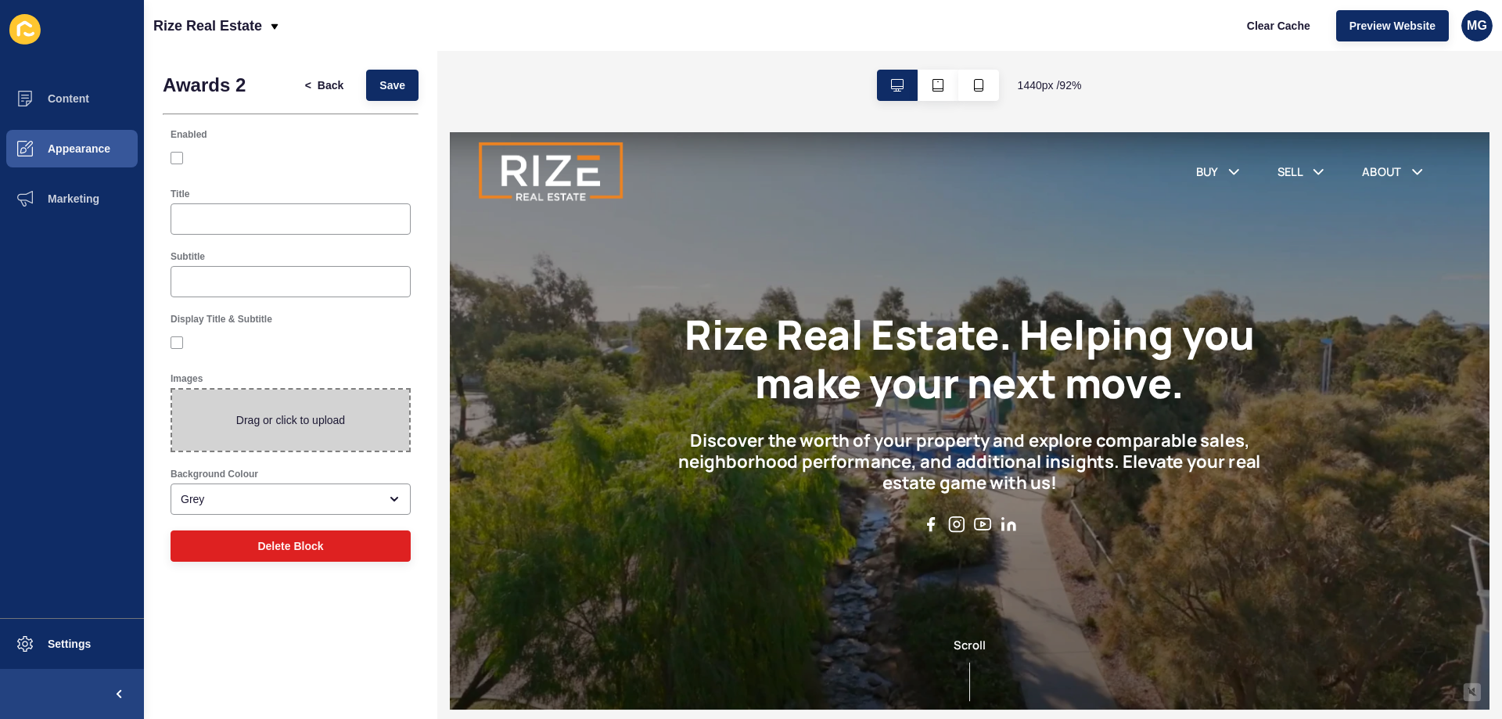
click at [324, 418] on span at bounding box center [290, 420] width 237 height 61
click at [172, 390] on input "Drag or click to upload" at bounding box center [172, 390] width 0 height 0
type input "C:\fakepath\PROUD AWARD WINNERS.png"
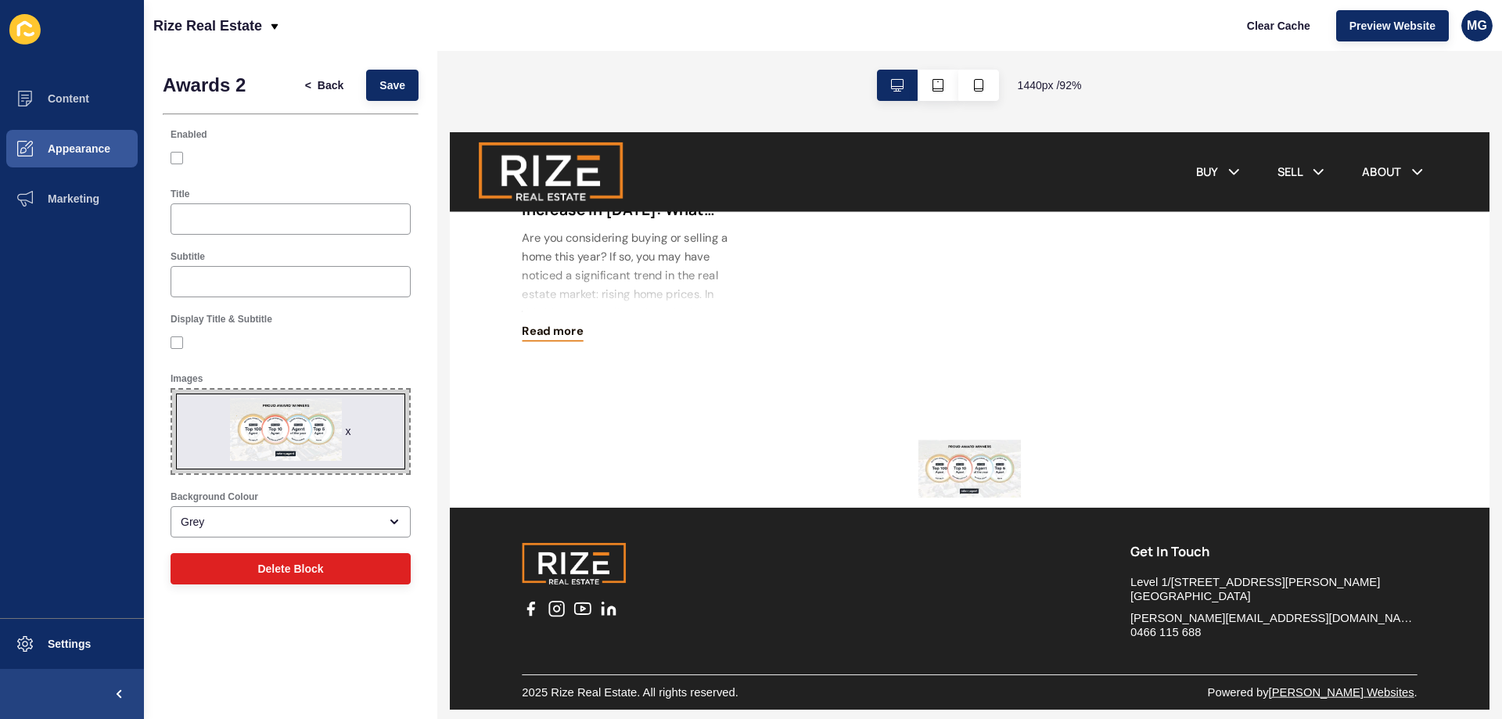
scroll to position [2261, 0]
click at [303, 406] on span "x" at bounding box center [290, 432] width 237 height 84
click at [172, 390] on input "x Drag or click to upload" at bounding box center [172, 390] width 0 height 0
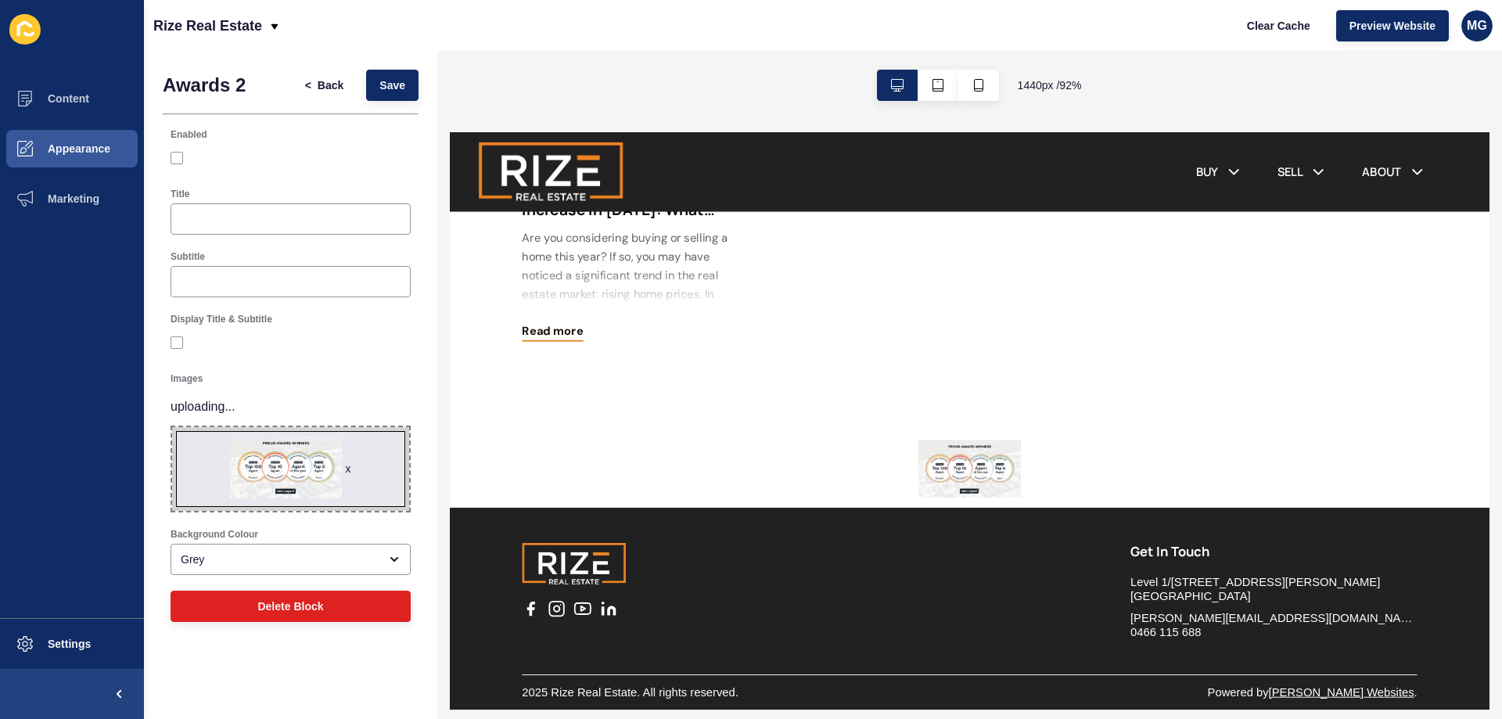
click at [389, 446] on span "x" at bounding box center [290, 469] width 237 height 84
click at [172, 427] on input "x Drag or click to upload" at bounding box center [172, 427] width 0 height 0
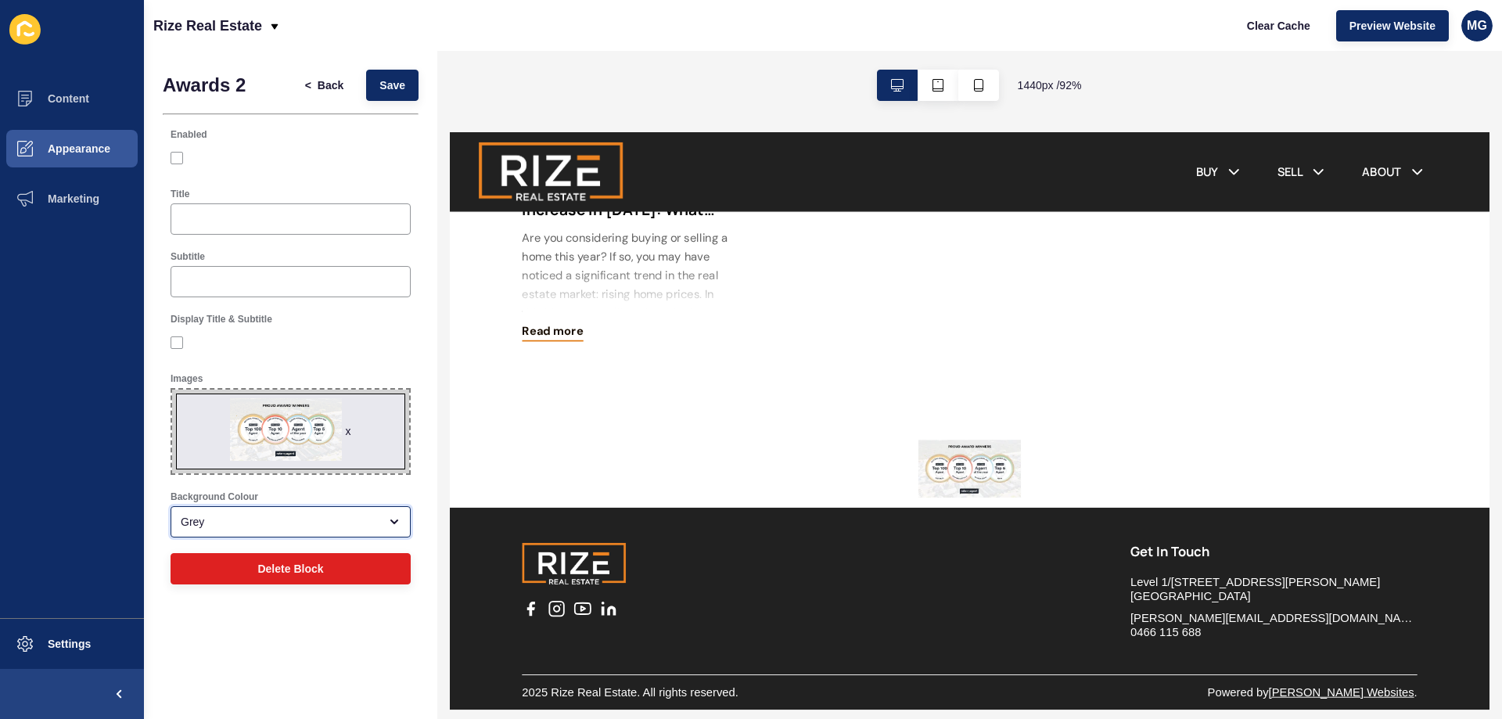
click at [293, 528] on div "Grey" at bounding box center [280, 522] width 198 height 16
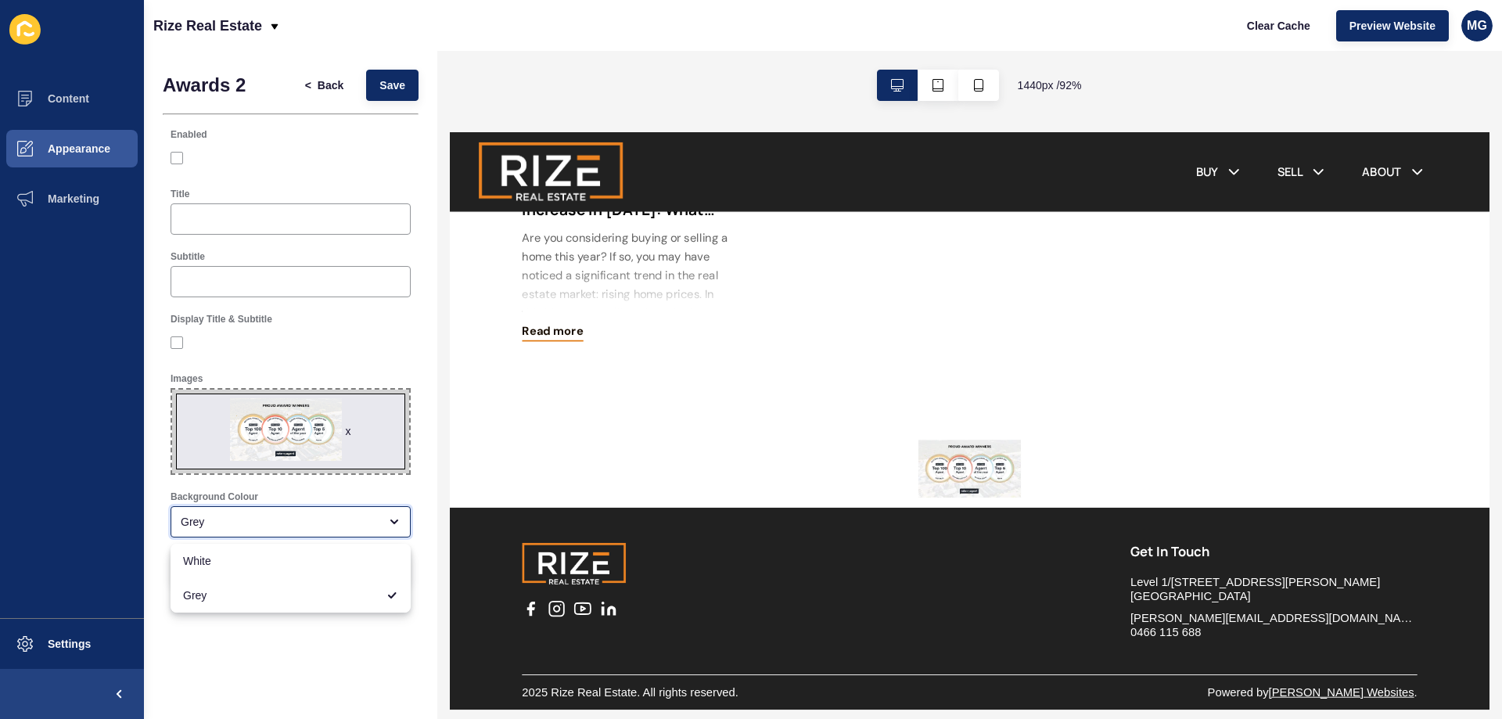
click at [293, 528] on div "Grey" at bounding box center [280, 522] width 198 height 16
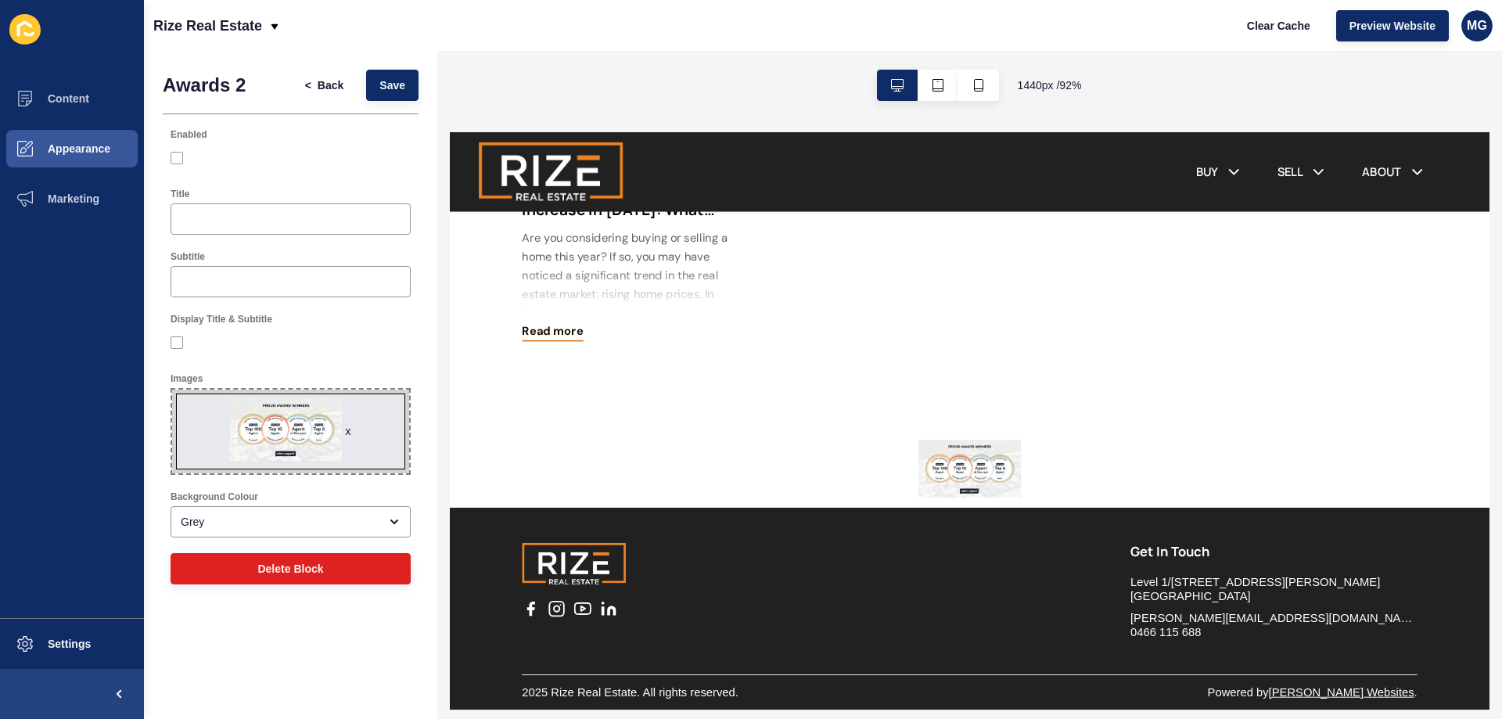
click at [426, 274] on div "Awards 2 < Back Save Enabled Title Subtitle Display Title & Subtitle Images x D…" at bounding box center [290, 331] width 293 height 560
click at [1044, 88] on span "1440 px / 92 %" at bounding box center [1050, 85] width 64 height 16
click at [932, 80] on icon "button" at bounding box center [937, 85] width 11 height 13
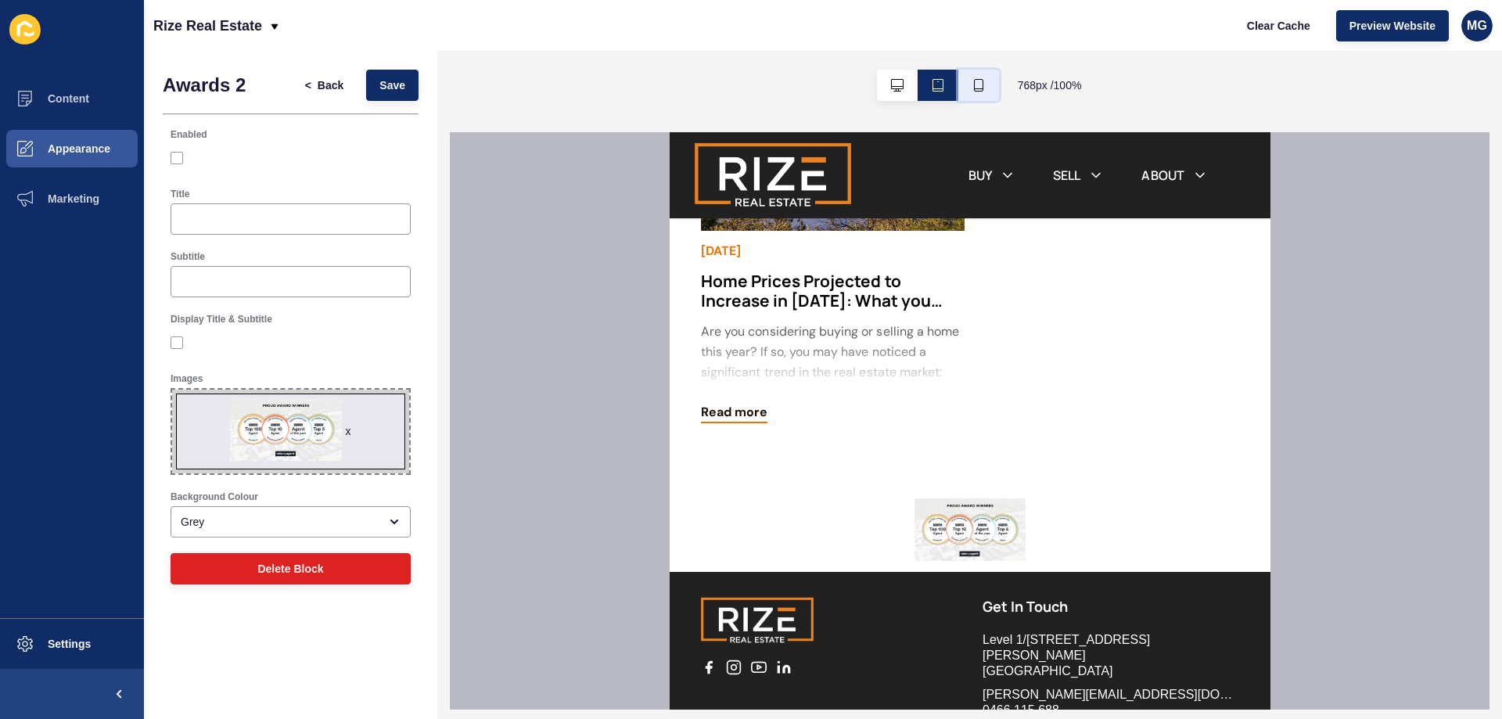
click at [979, 90] on icon "button" at bounding box center [978, 85] width 13 height 13
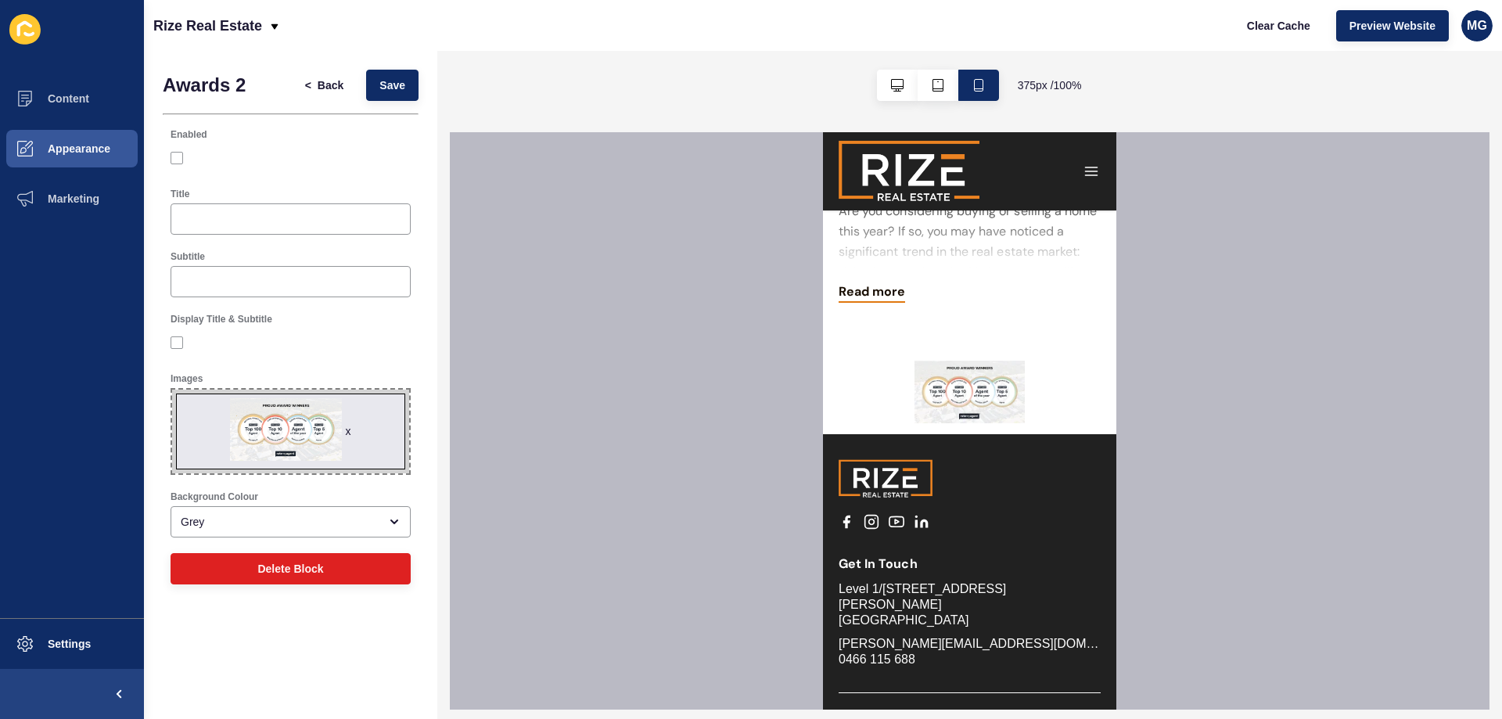
scroll to position [2145, 0]
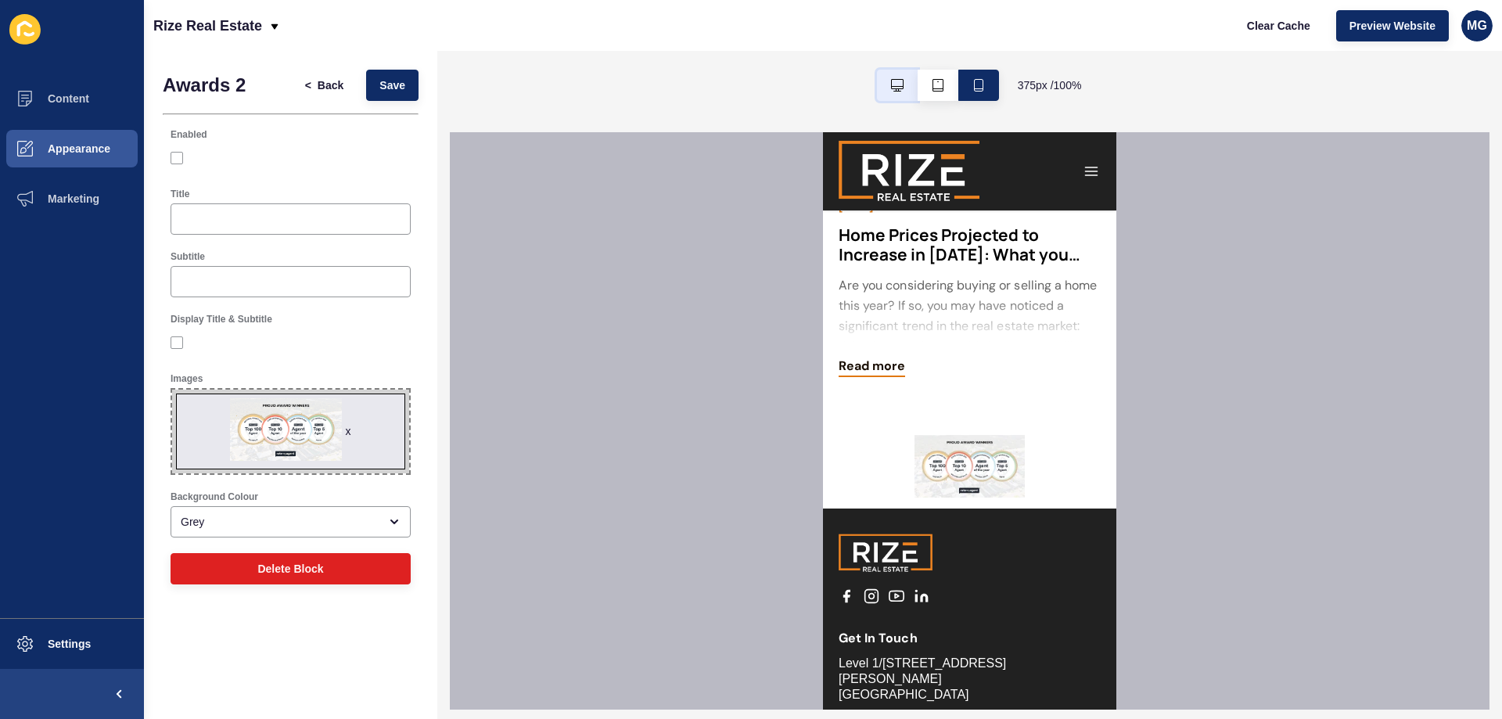
click at [894, 92] on button "button" at bounding box center [897, 85] width 41 height 31
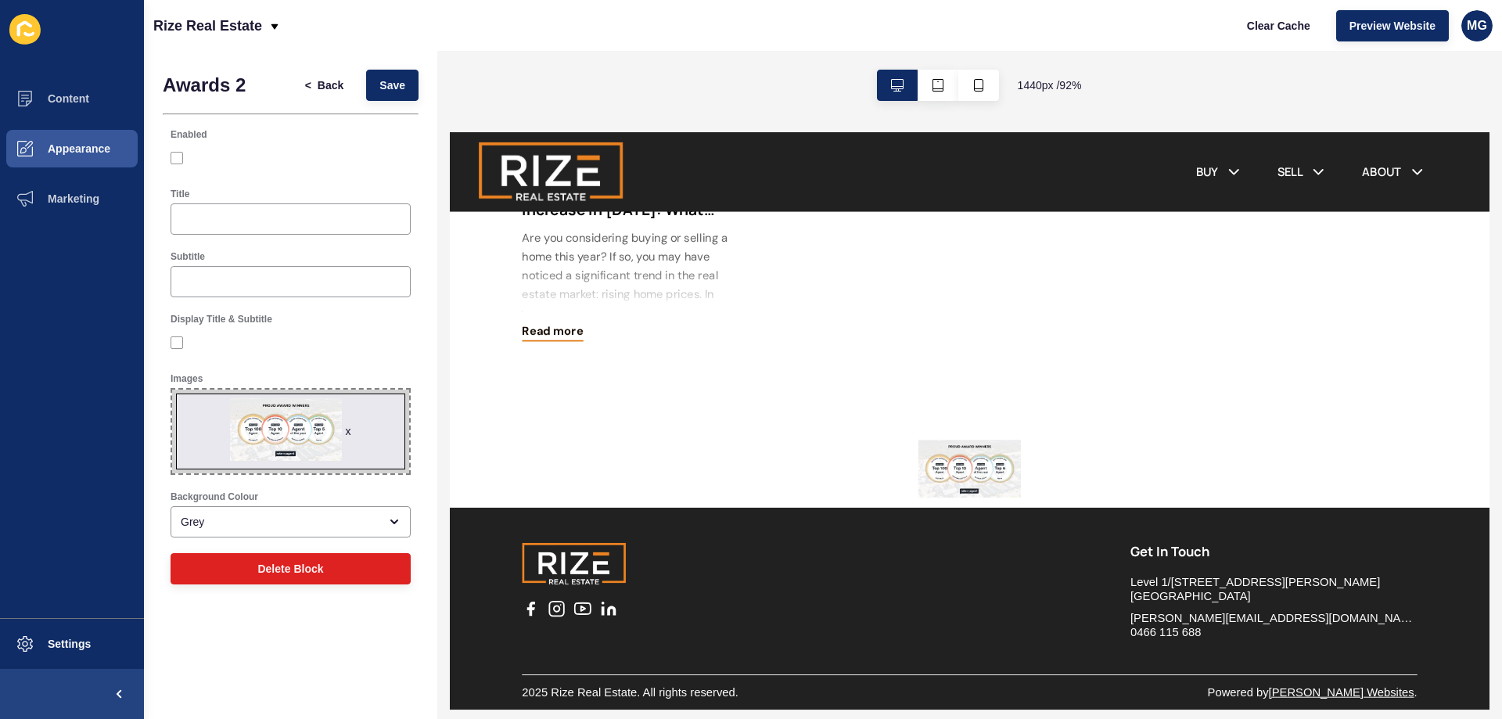
scroll to position [2261, 0]
drag, startPoint x: 375, startPoint y: 400, endPoint x: 362, endPoint y: 402, distance: 12.6
click at [362, 402] on span "x" at bounding box center [290, 432] width 237 height 84
click at [172, 390] on input "x Drag or click to upload" at bounding box center [172, 390] width 0 height 0
click at [398, 95] on button "Save" at bounding box center [392, 85] width 52 height 31
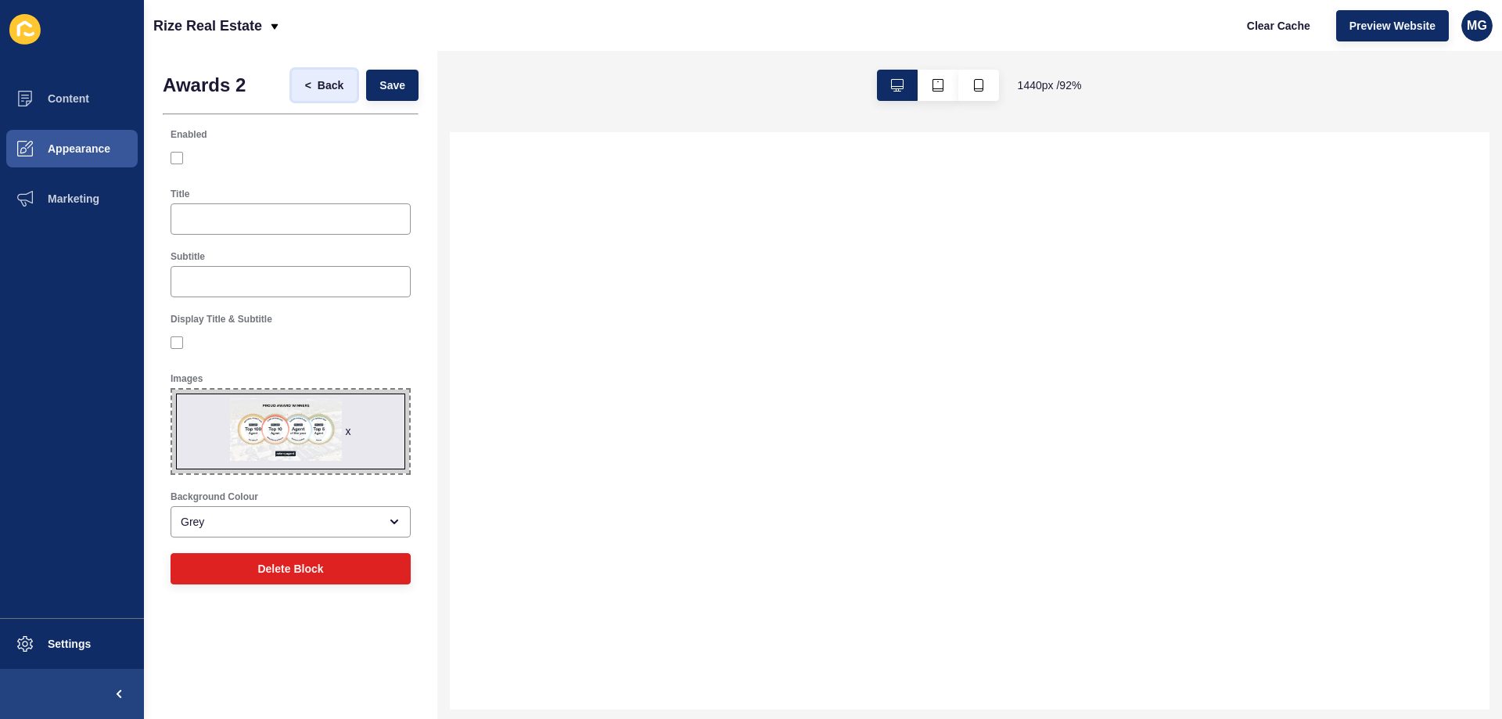
click at [318, 81] on span "Back" at bounding box center [331, 85] width 26 height 16
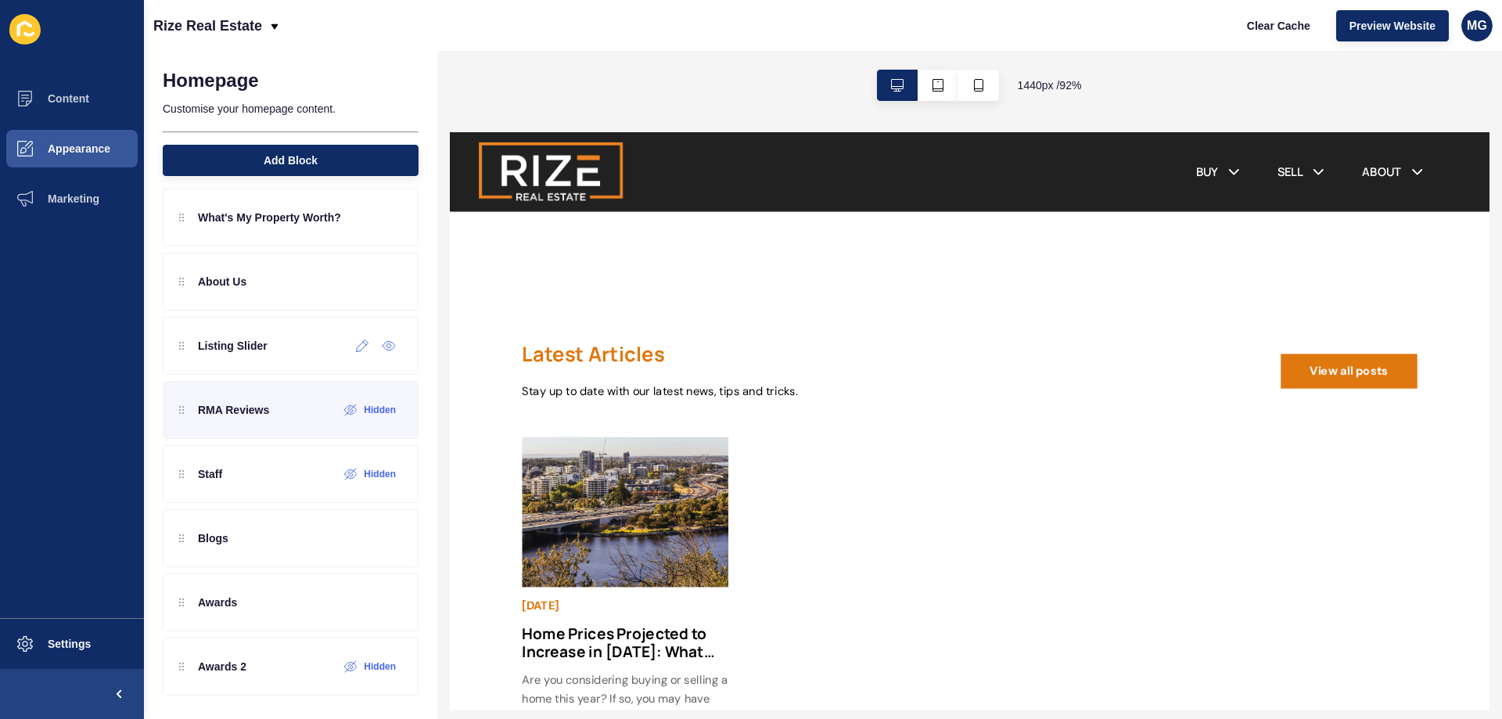
scroll to position [78, 0]
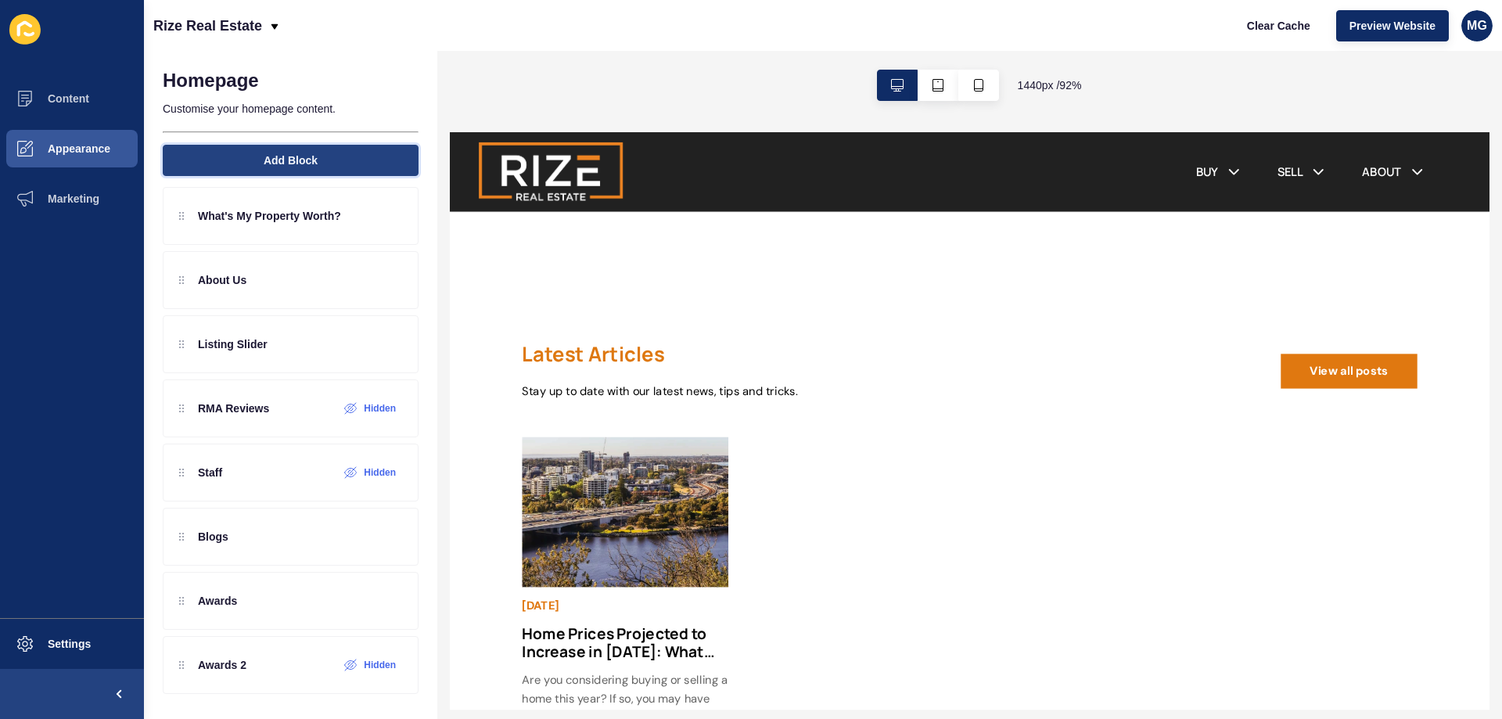
click at [317, 149] on button "Add Block" at bounding box center [291, 160] width 256 height 31
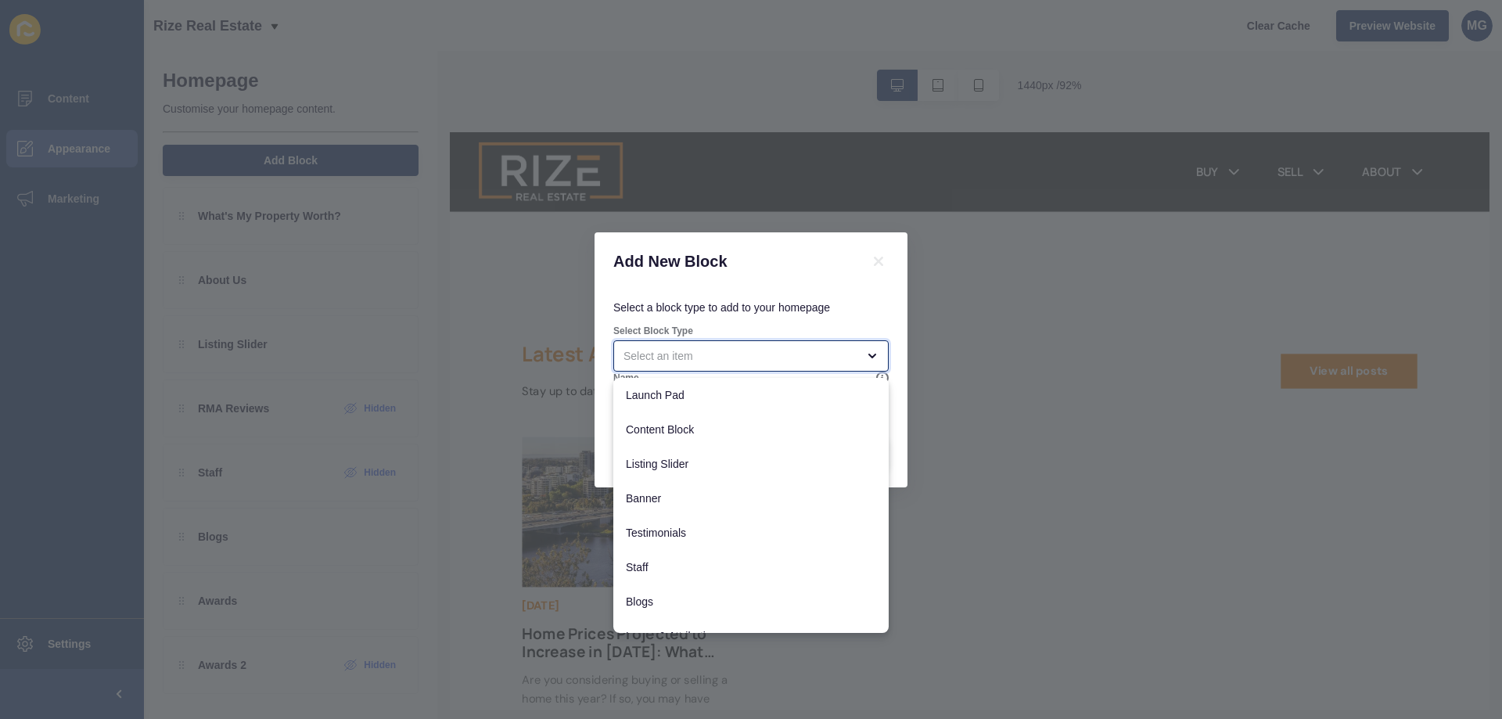
click at [849, 344] on div "close menu" at bounding box center [750, 355] width 275 height 31
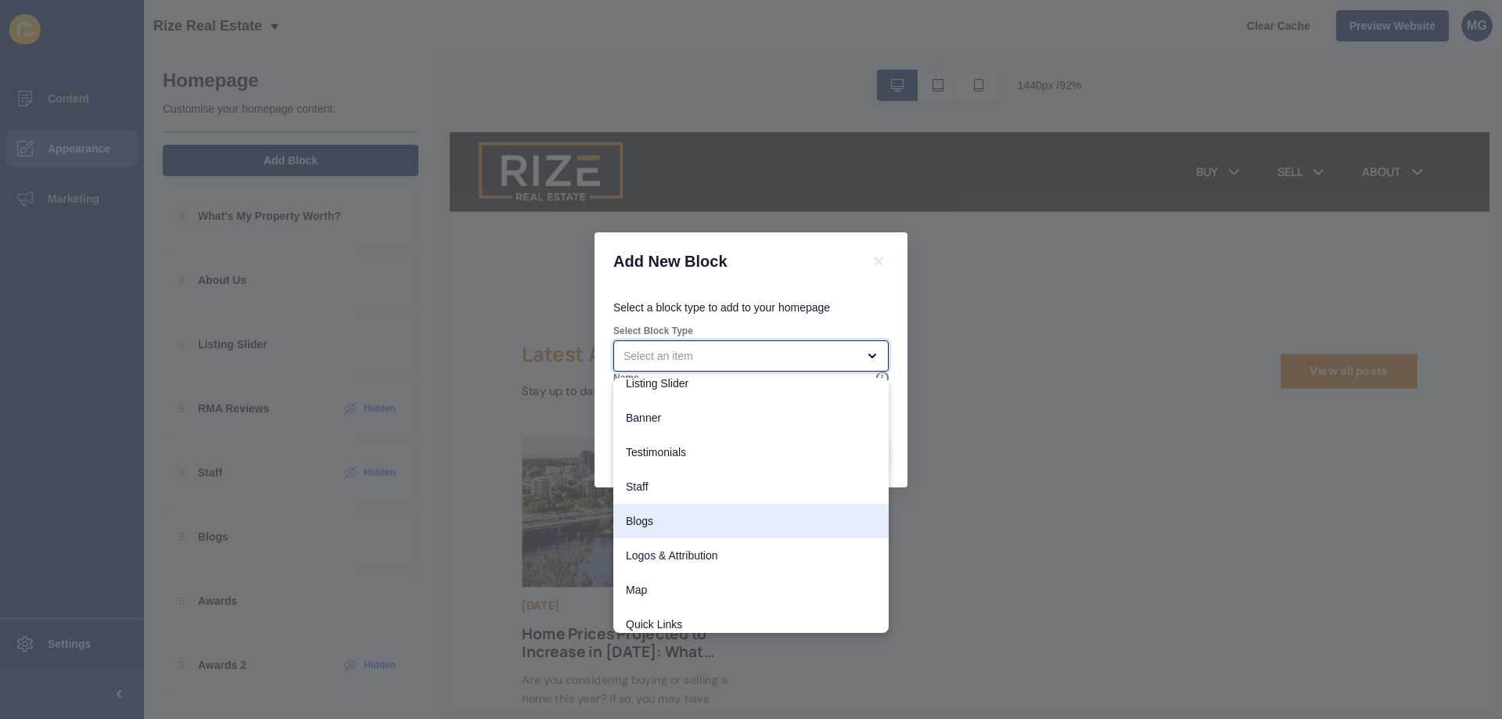
scroll to position [124, 0]
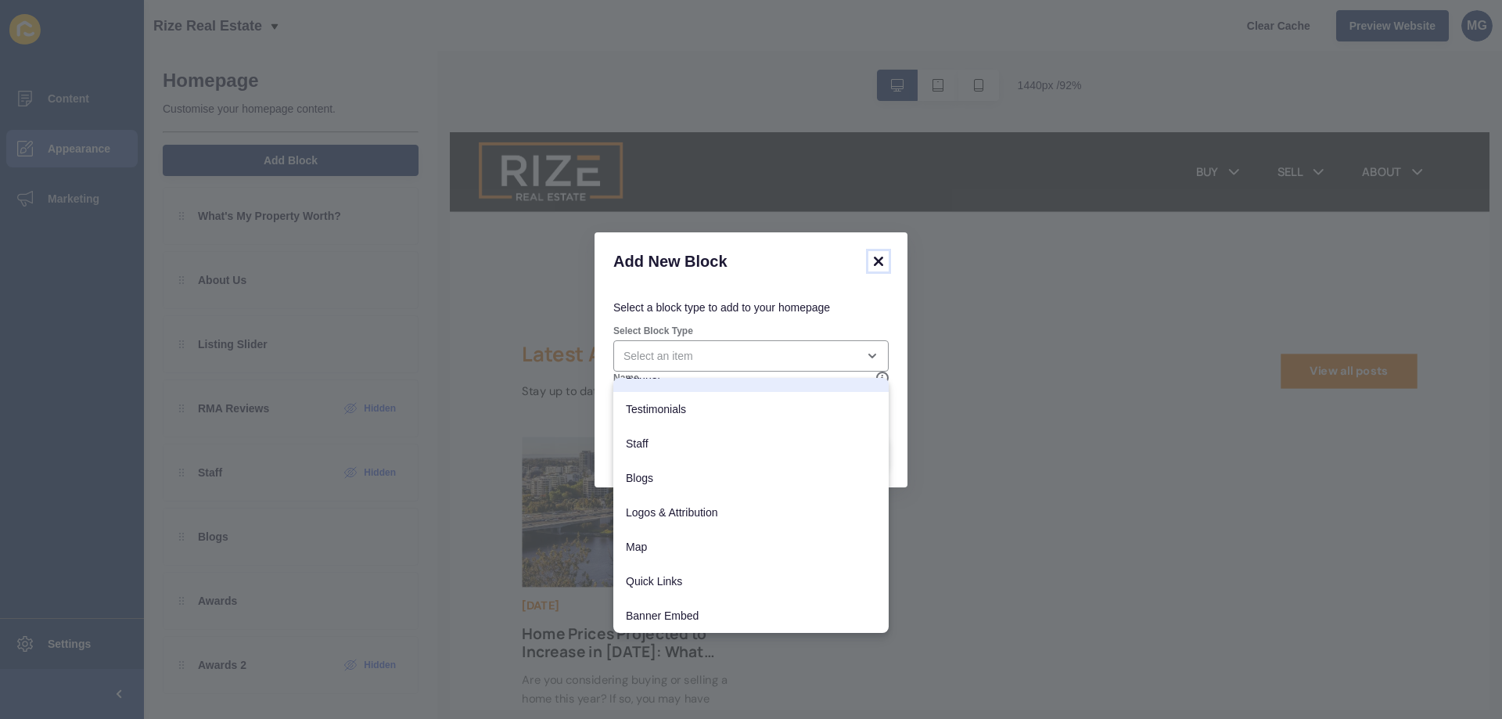
click at [877, 263] on icon at bounding box center [878, 261] width 9 height 9
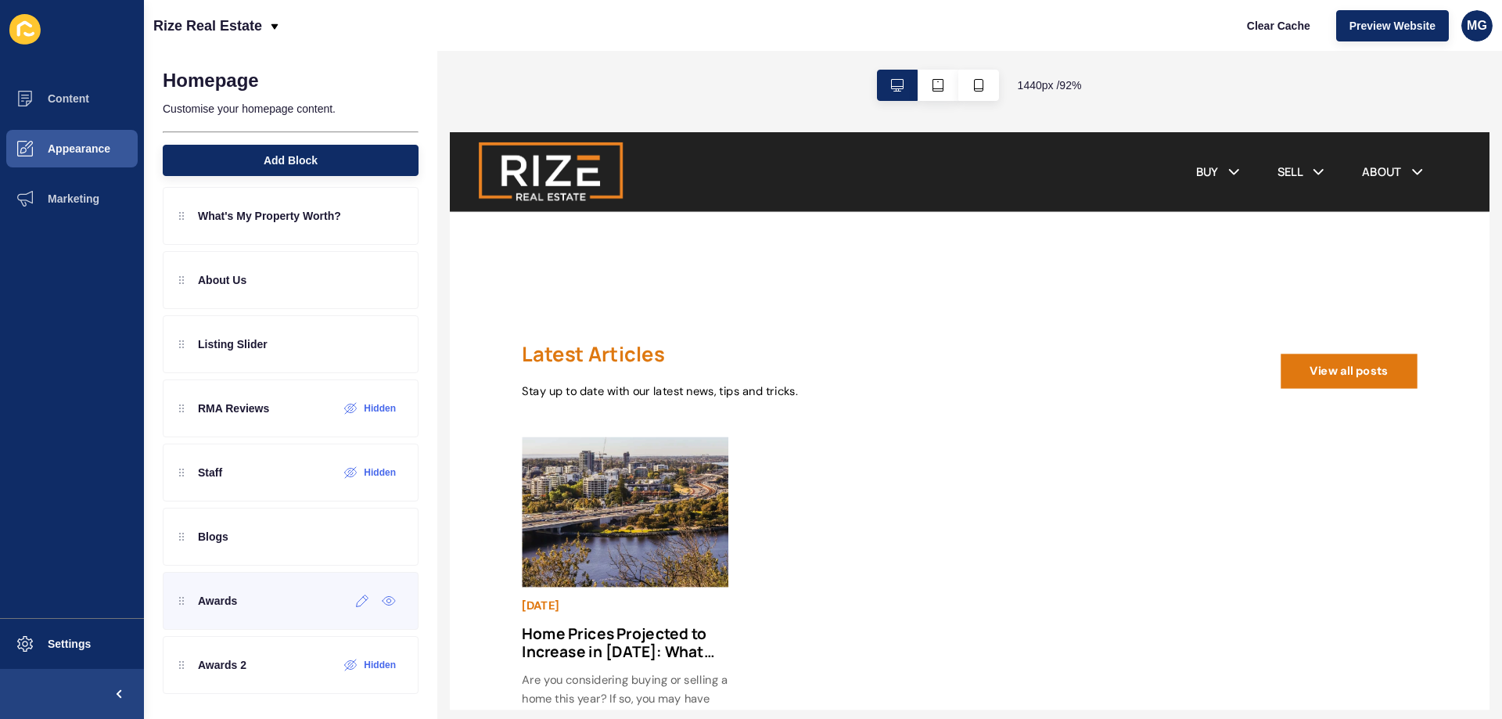
click at [271, 622] on div "Awards" at bounding box center [291, 601] width 256 height 58
click at [356, 604] on icon at bounding box center [362, 600] width 13 height 13
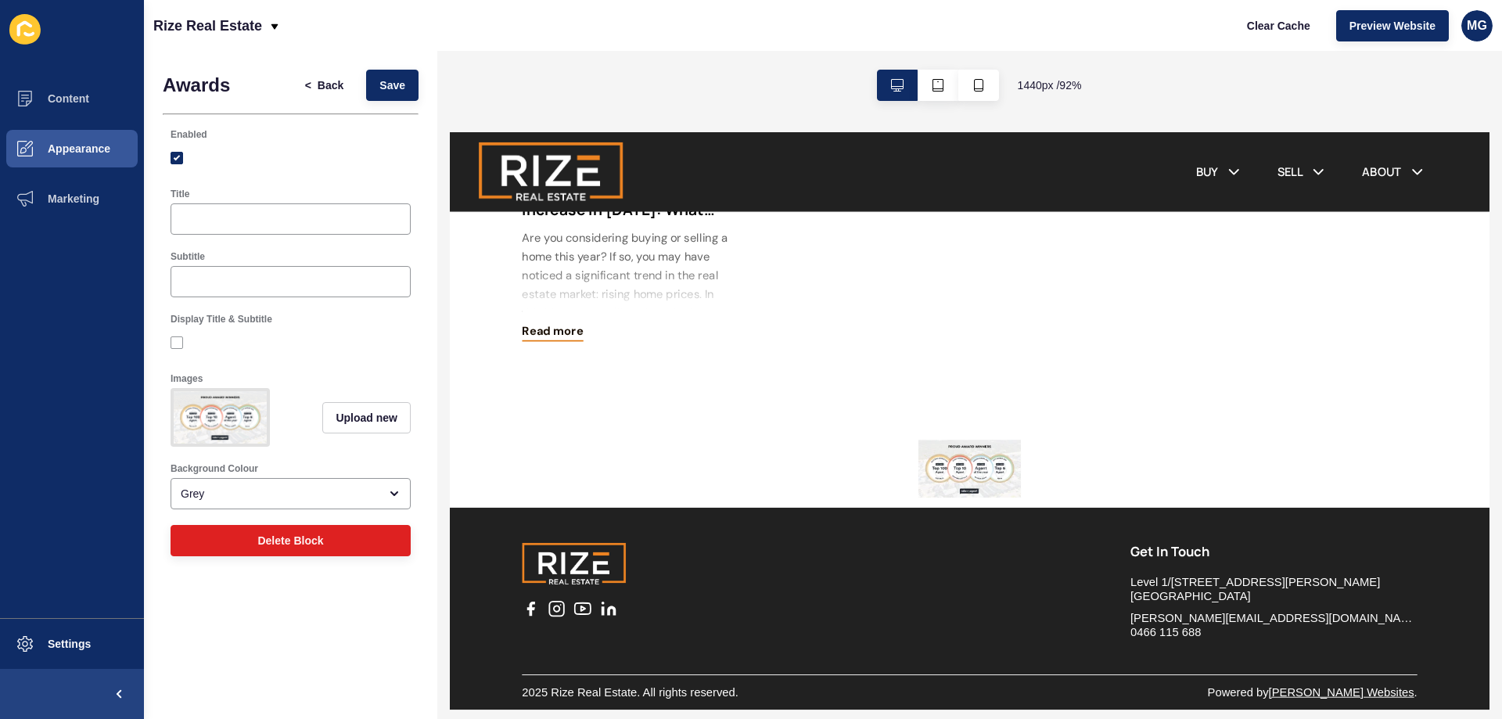
scroll to position [2261, 0]
click at [308, 77] on span "<" at bounding box center [308, 85] width 6 height 16
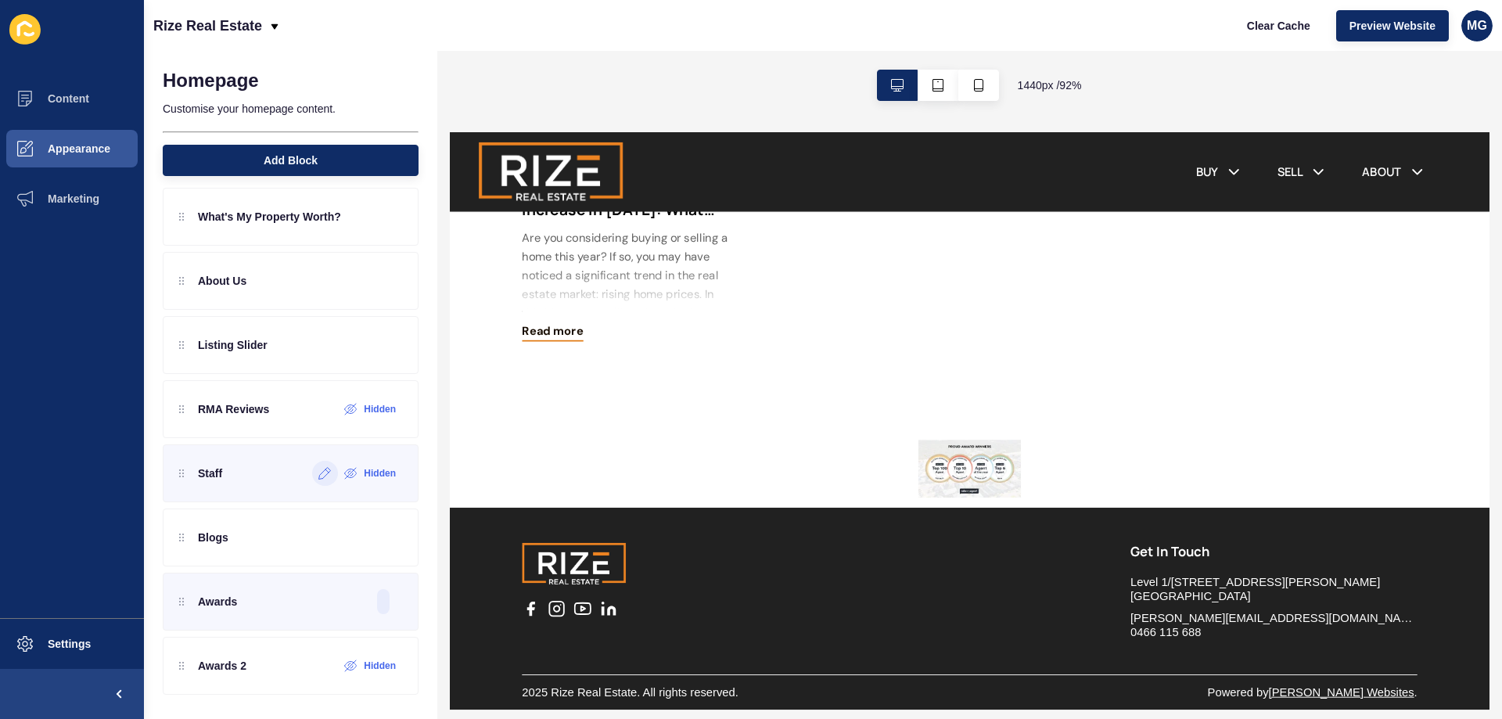
scroll to position [78, 0]
click at [318, 670] on icon at bounding box center [324, 665] width 13 height 13
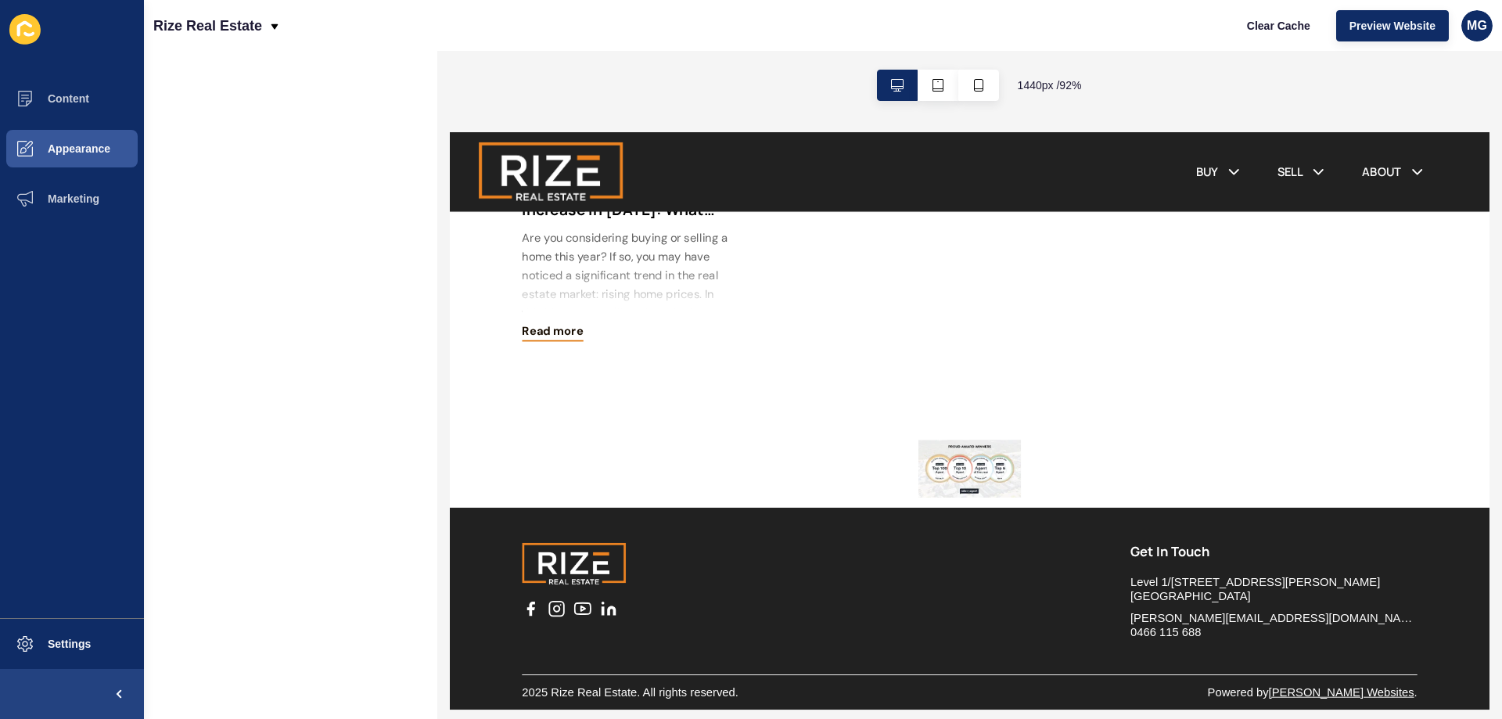
scroll to position [0, 0]
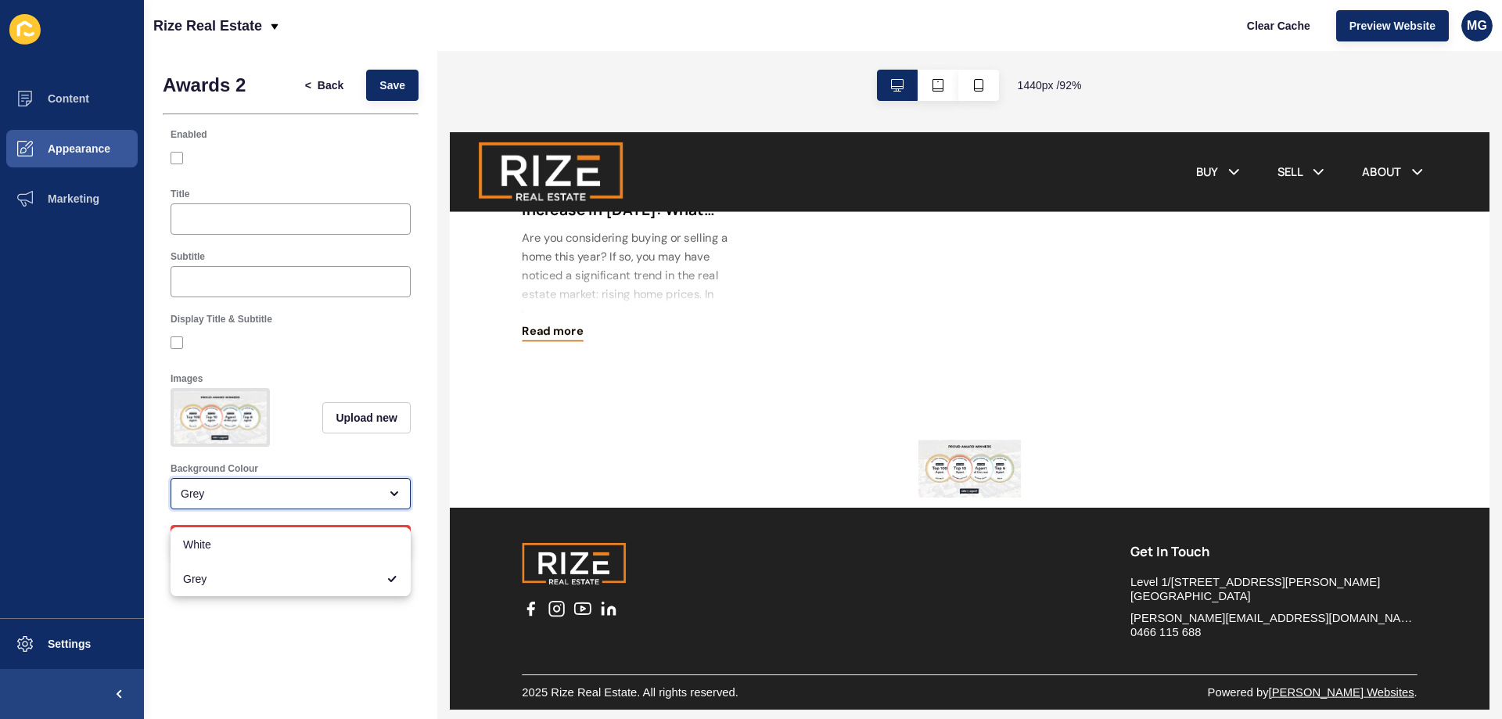
click at [294, 501] on div "Grey" at bounding box center [280, 494] width 198 height 16
click at [238, 673] on div "Awards 2 < Back Save Enabled Title Subtitle Display Title & Subtitle Images Upl…" at bounding box center [290, 385] width 293 height 668
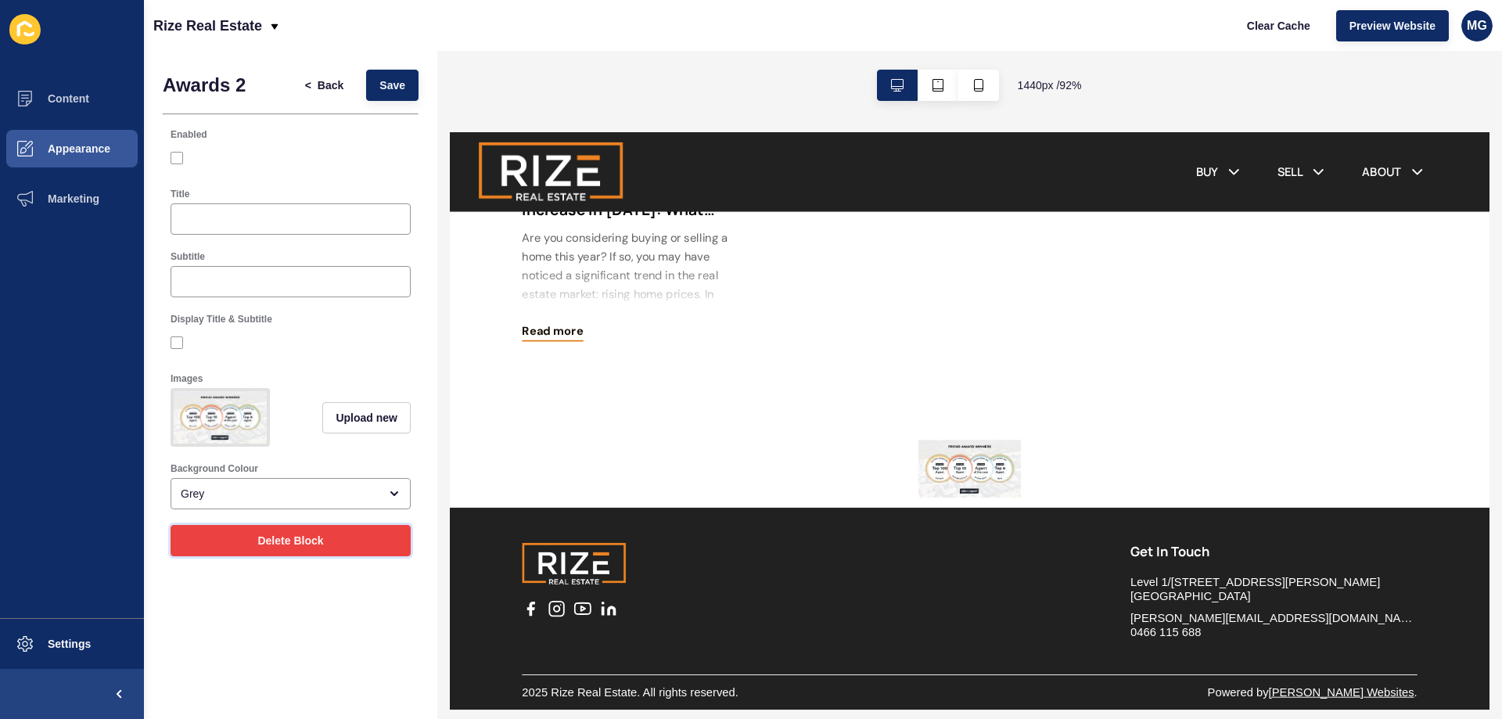
click at [268, 540] on button "Delete Block" at bounding box center [291, 540] width 240 height 31
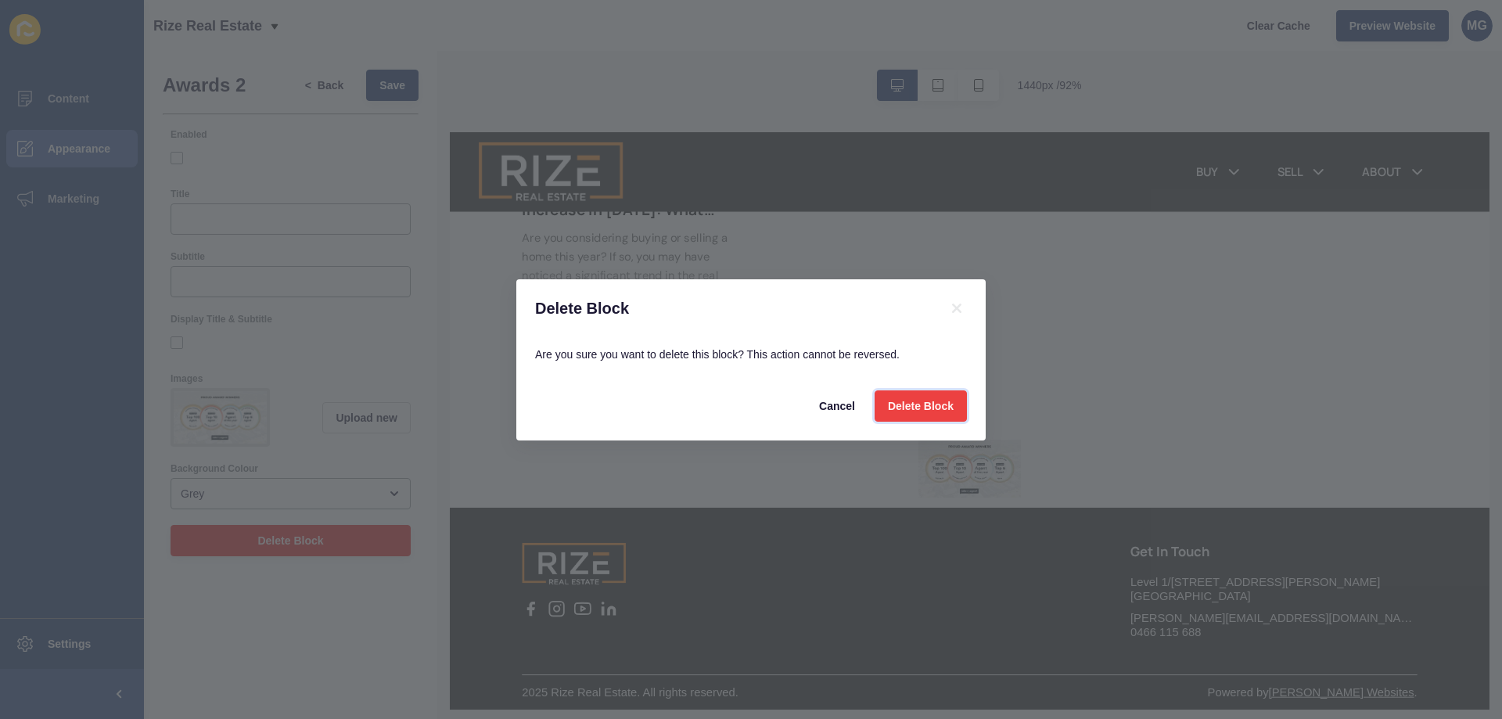
click at [943, 398] on span "Delete Block" at bounding box center [921, 406] width 66 height 16
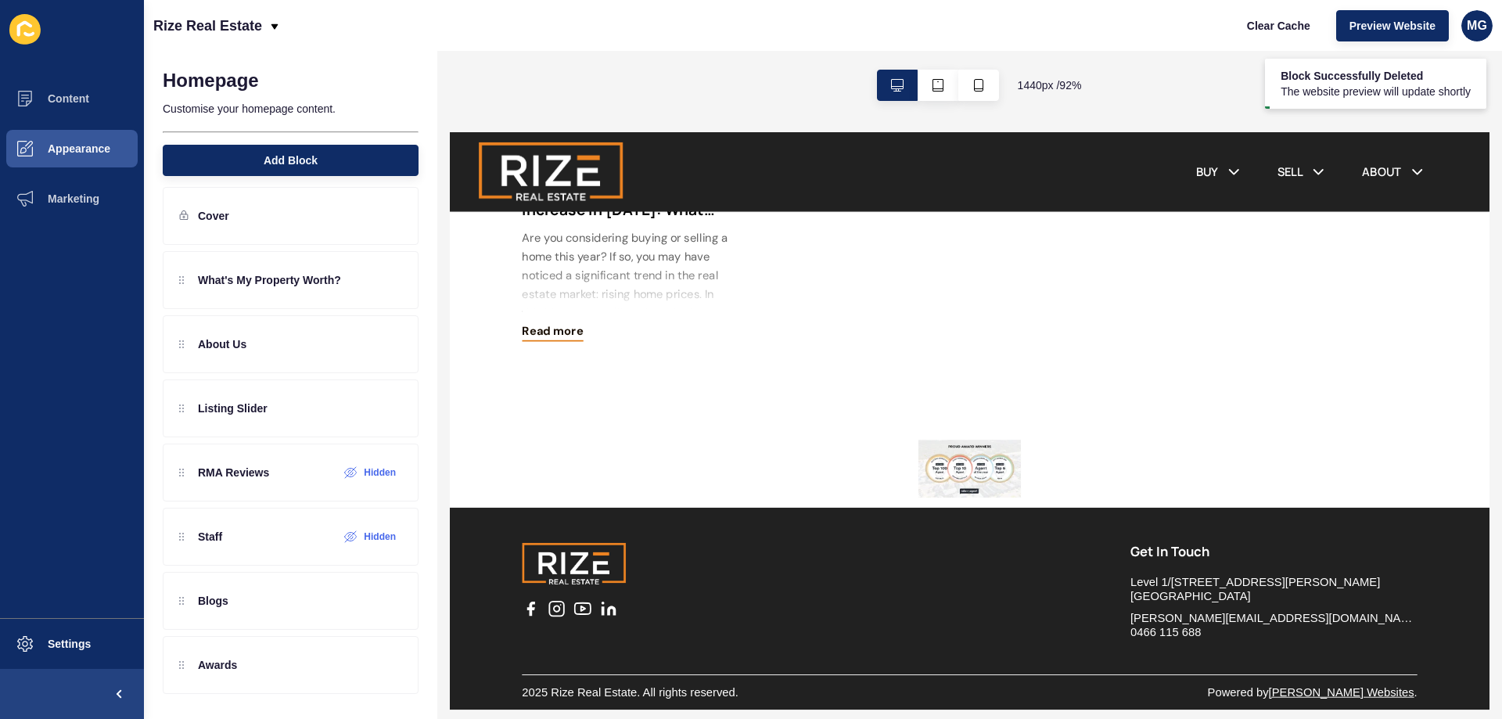
scroll to position [2261, 0]
click at [350, 670] on div at bounding box center [363, 664] width 26 height 25
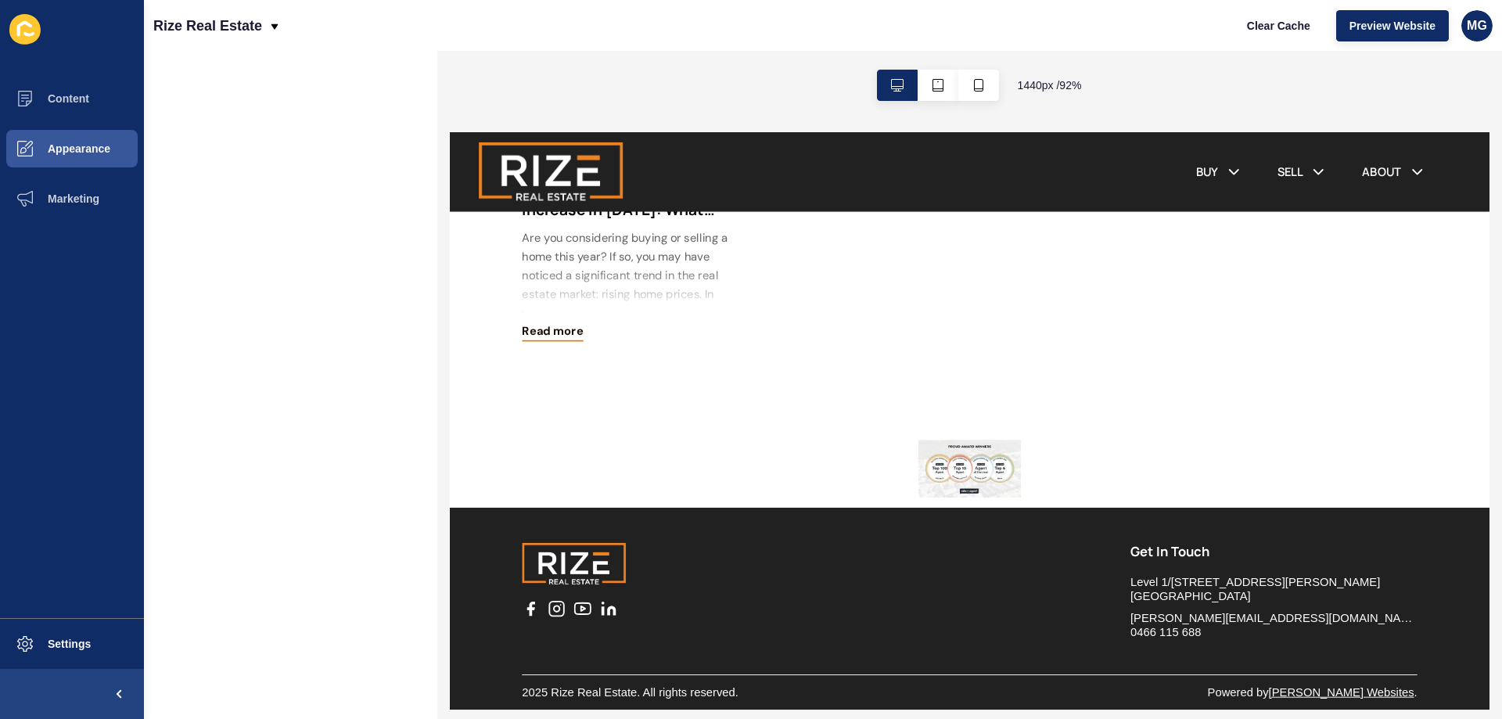
scroll to position [0, 0]
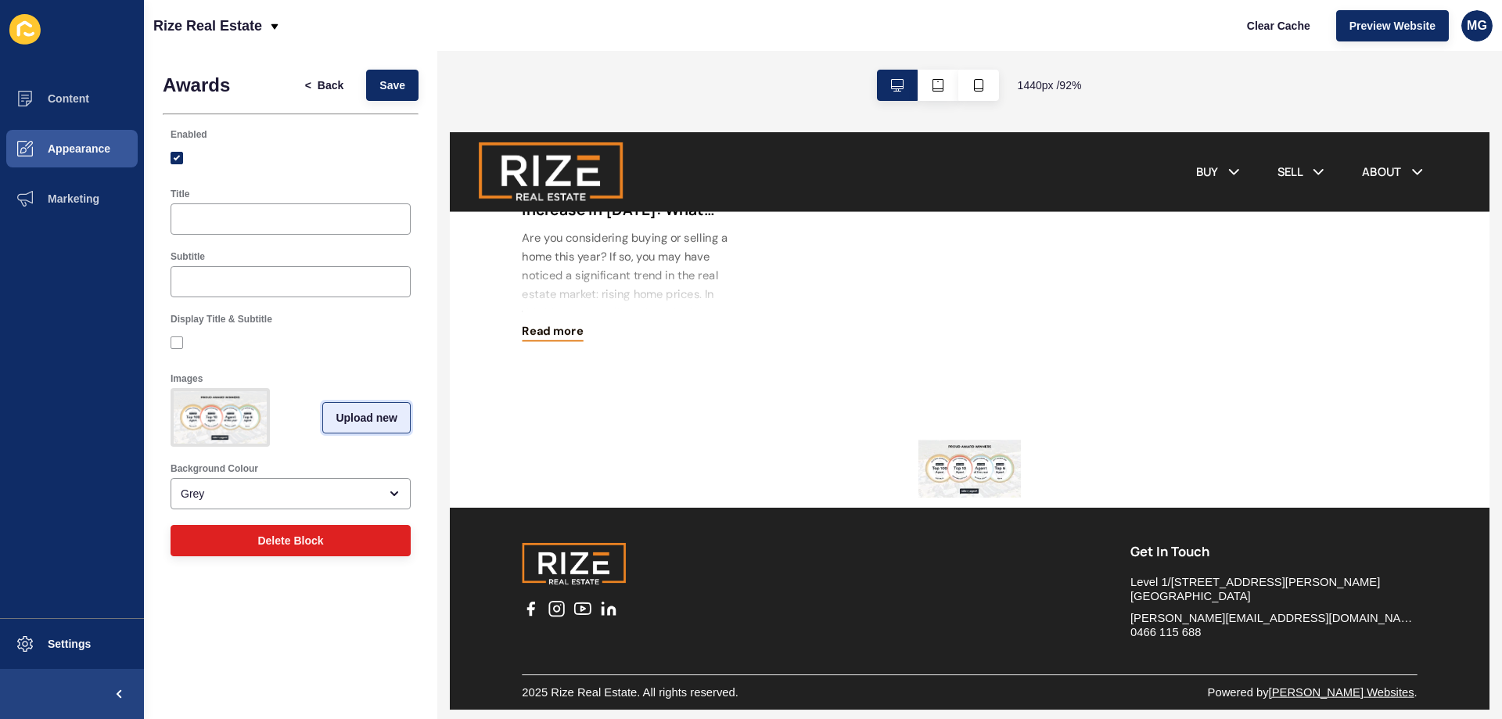
click at [354, 417] on span "Upload new" at bounding box center [367, 418] width 62 height 16
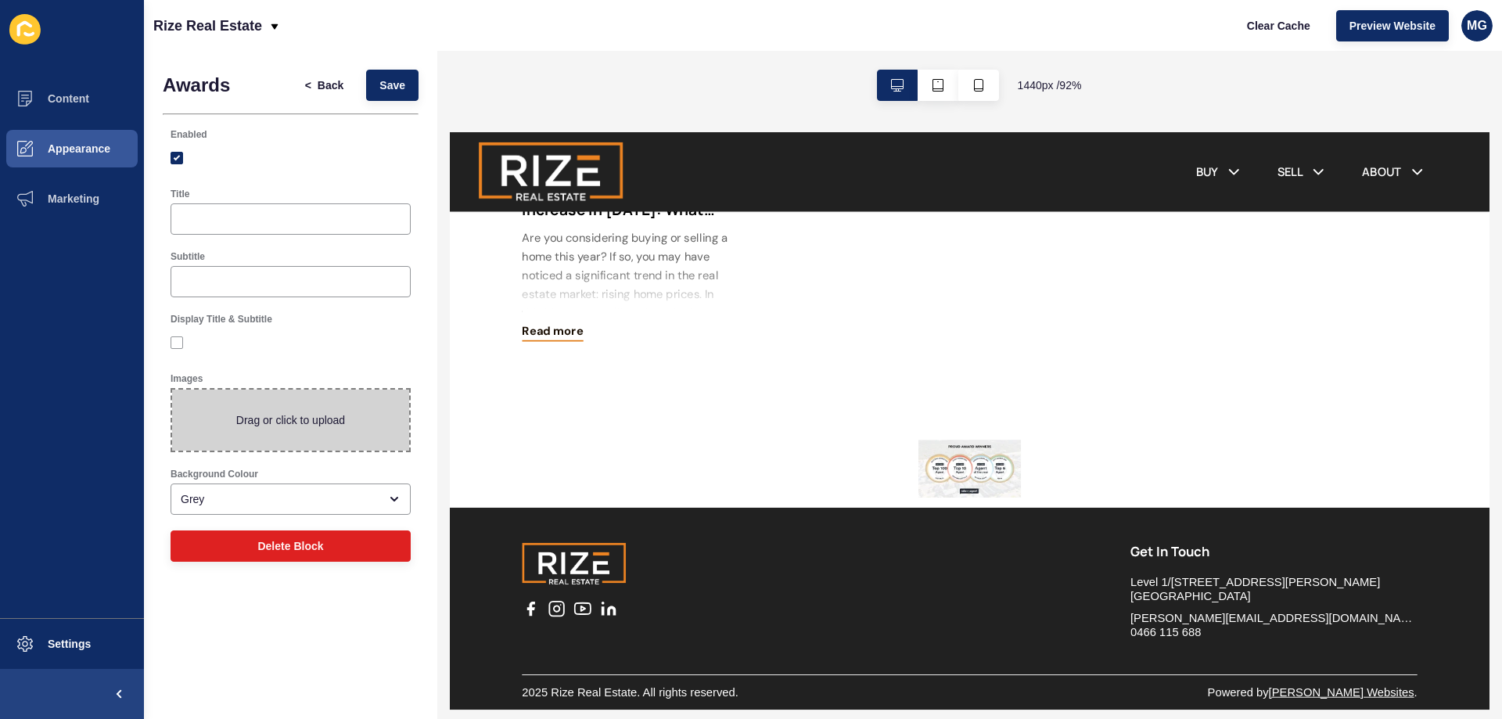
click at [311, 404] on span at bounding box center [290, 420] width 237 height 61
click at [172, 390] on input "Drag or click to upload" at bounding box center [172, 390] width 0 height 0
type input "C:\fakepath\PROUD AWARD WINNERS.png"
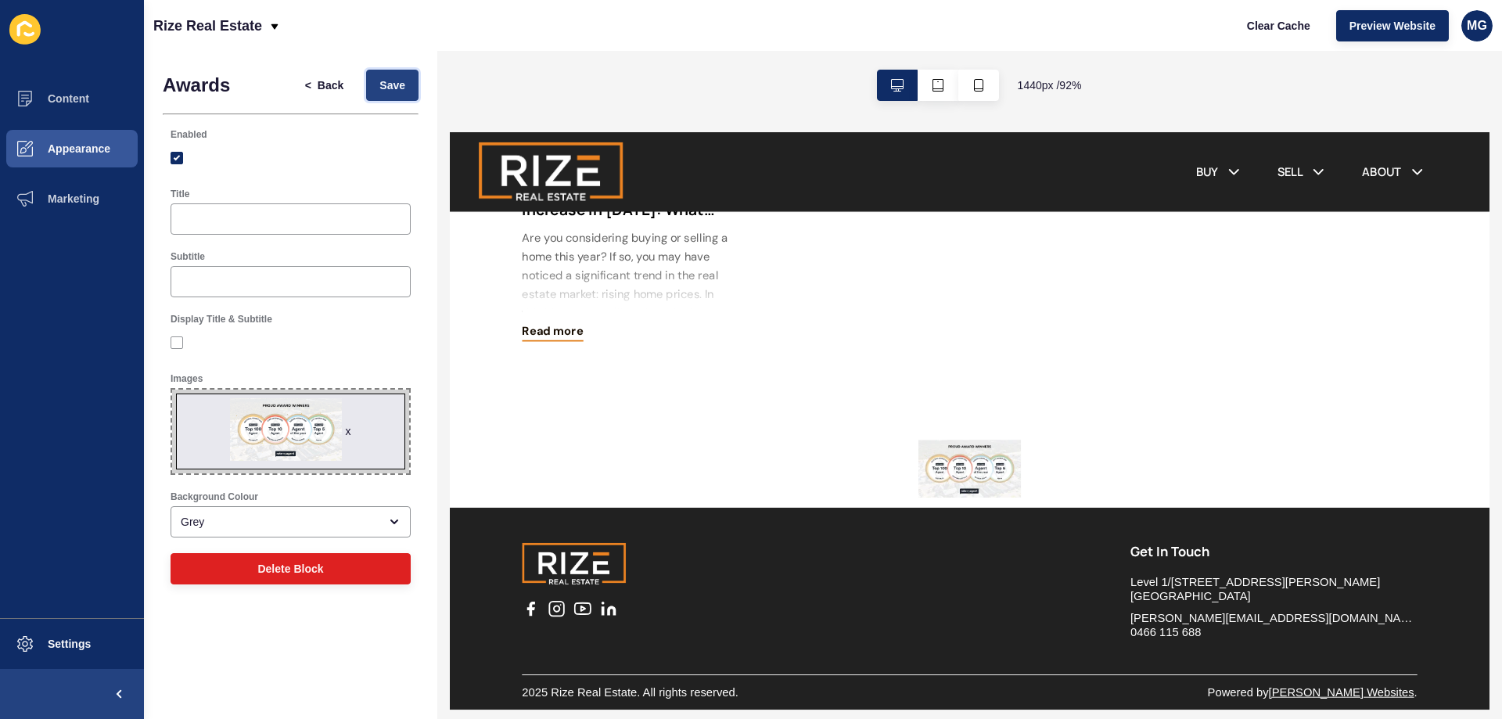
click at [382, 89] on span "Save" at bounding box center [392, 85] width 26 height 16
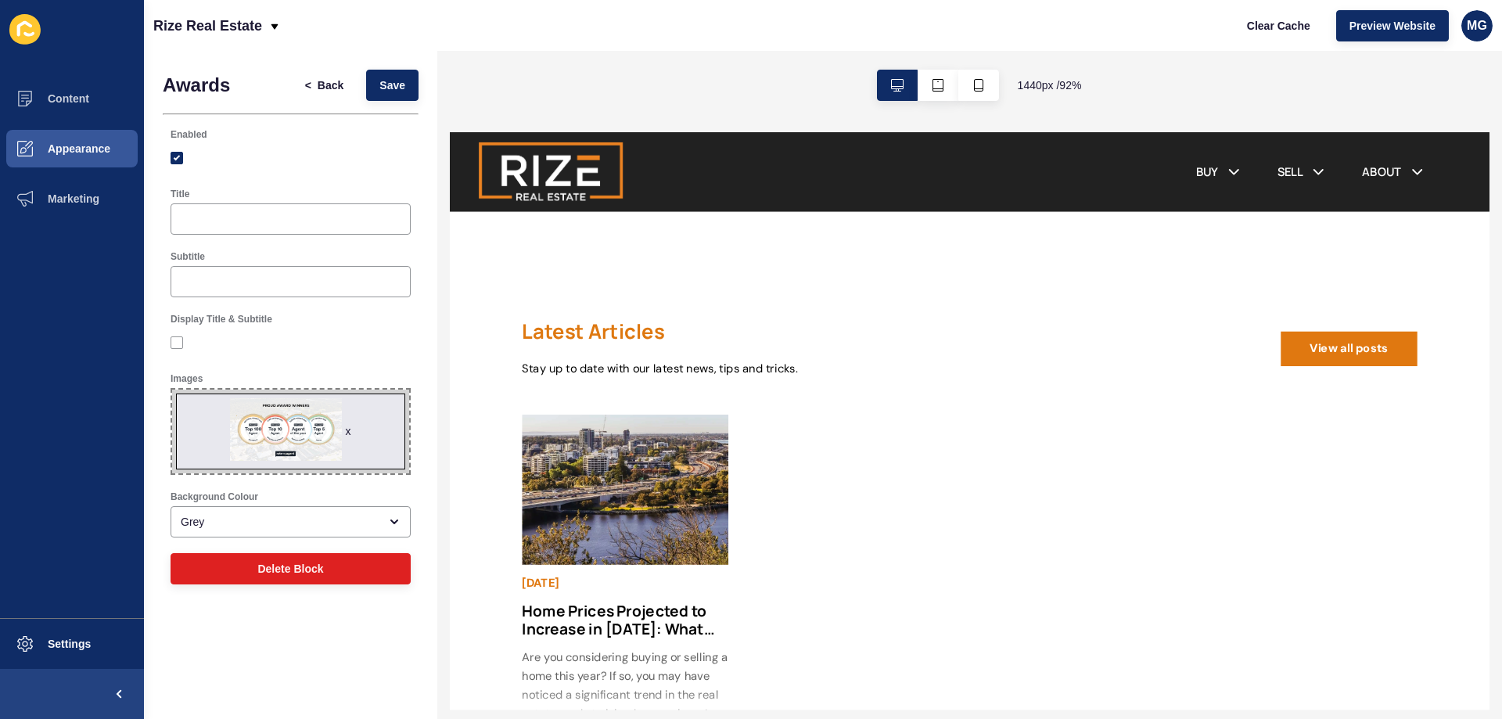
scroll to position [2261, 0]
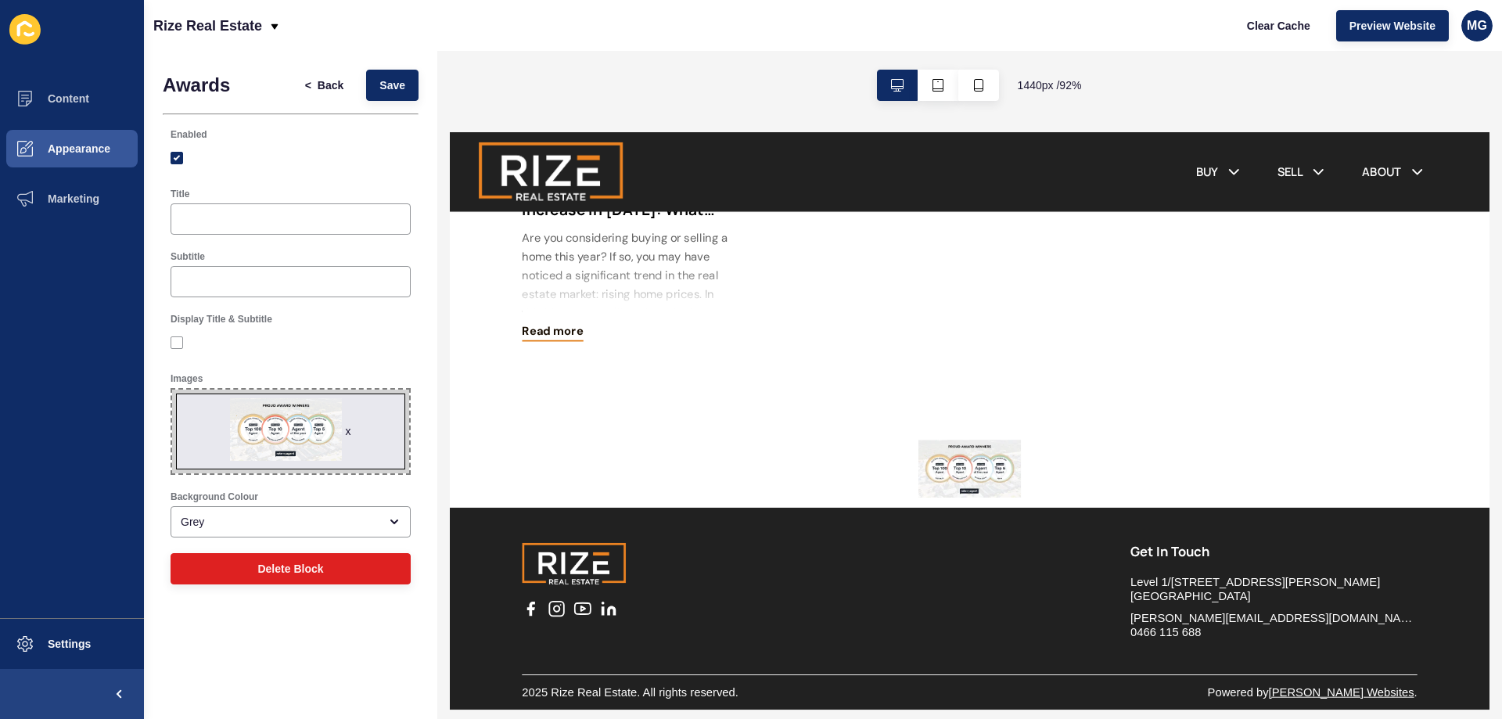
click at [1083, 473] on div at bounding box center [1013, 496] width 970 height 69
click at [394, 75] on button "Save" at bounding box center [392, 85] width 52 height 31
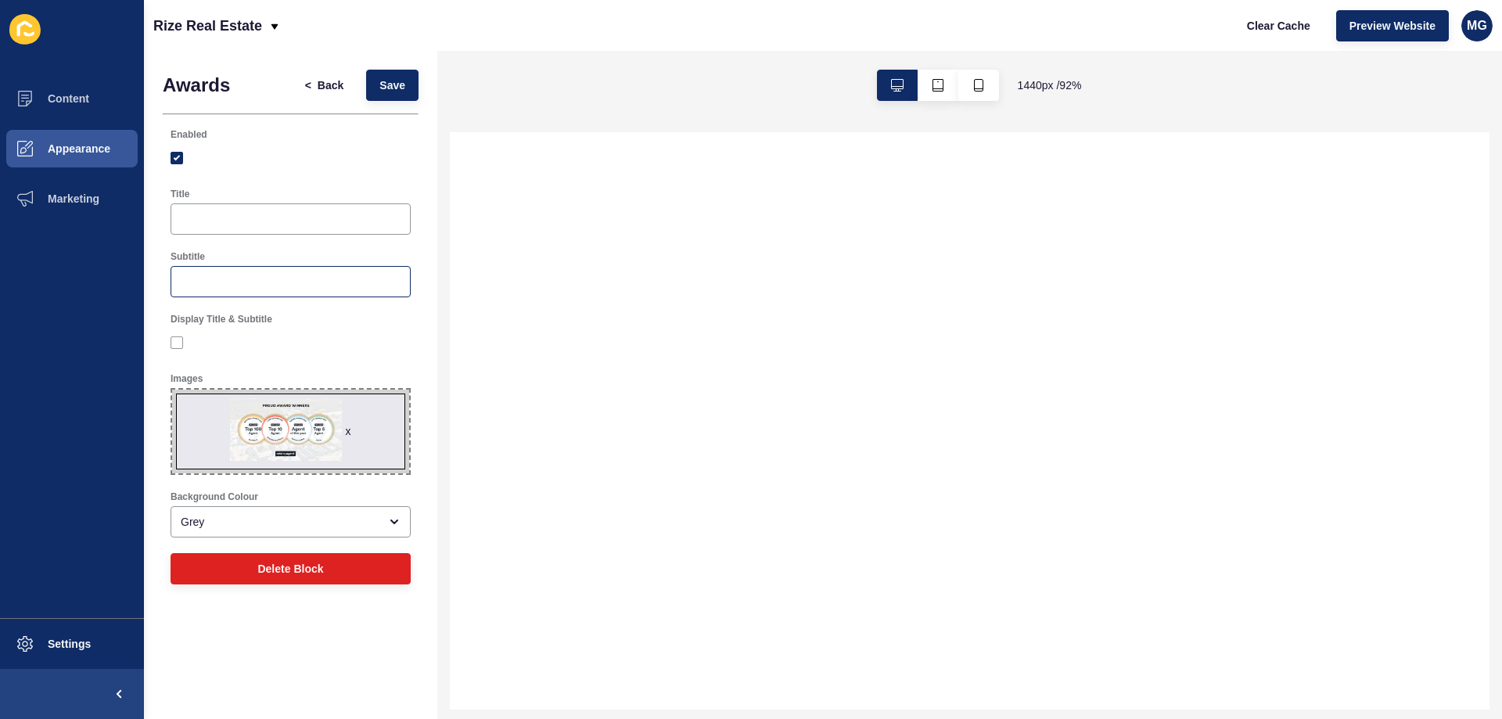
scroll to position [0, 0]
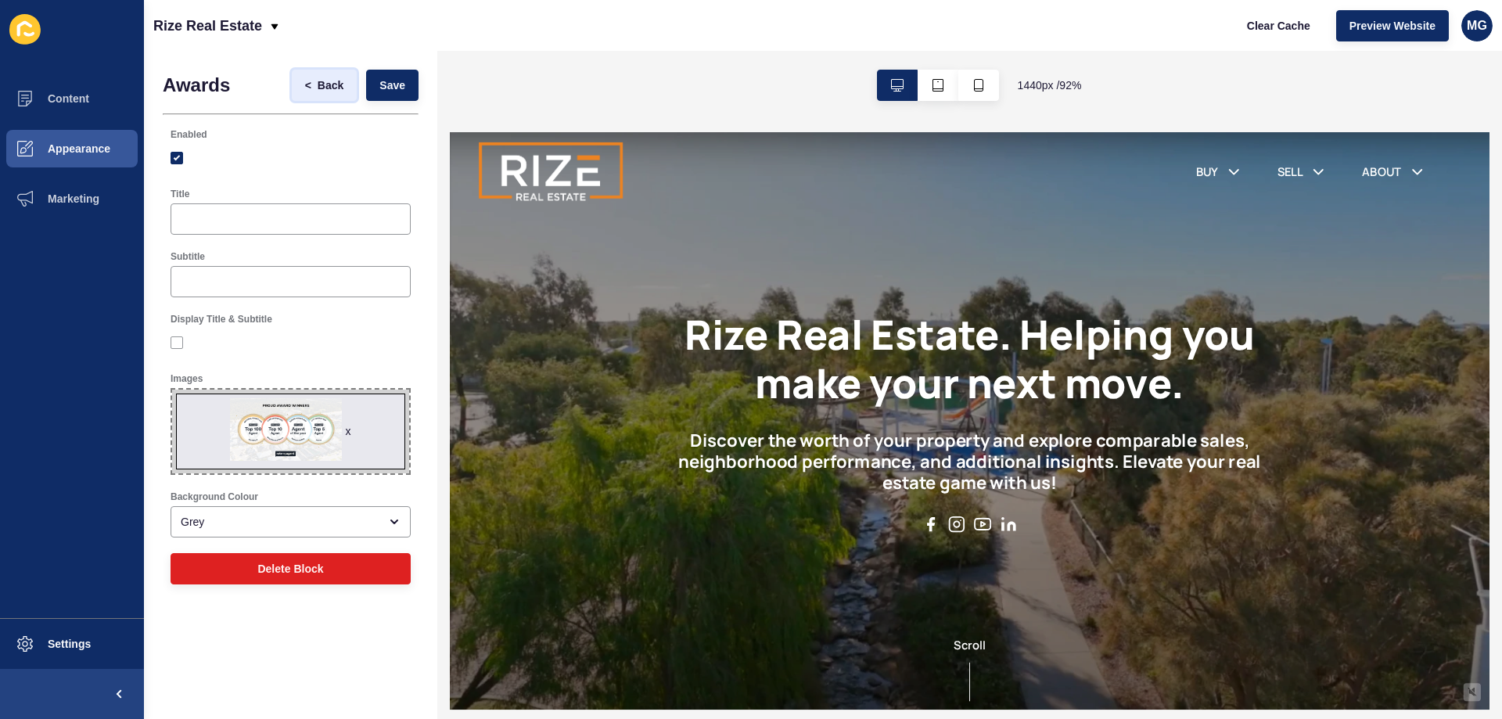
click at [326, 79] on span "Back" at bounding box center [331, 85] width 26 height 16
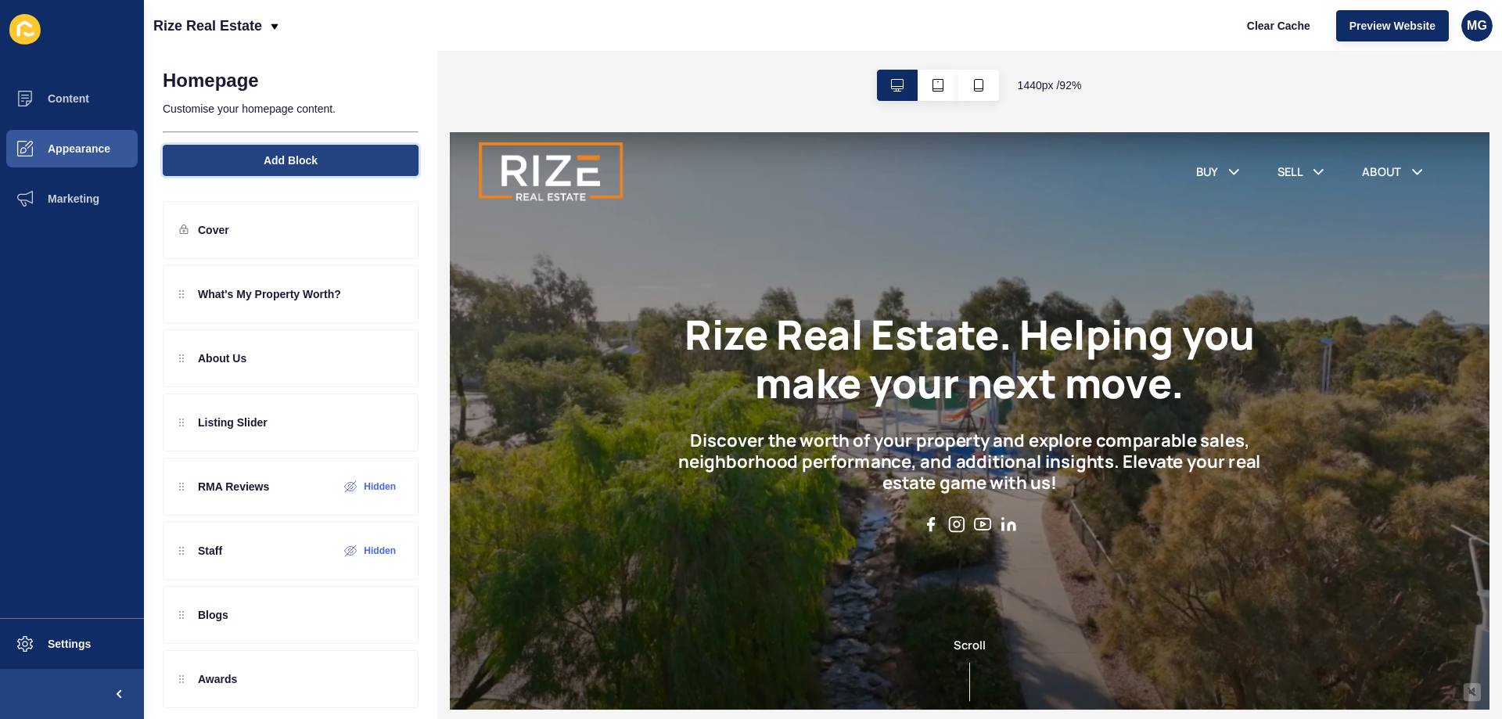
click at [281, 145] on button "Add Block" at bounding box center [291, 160] width 256 height 31
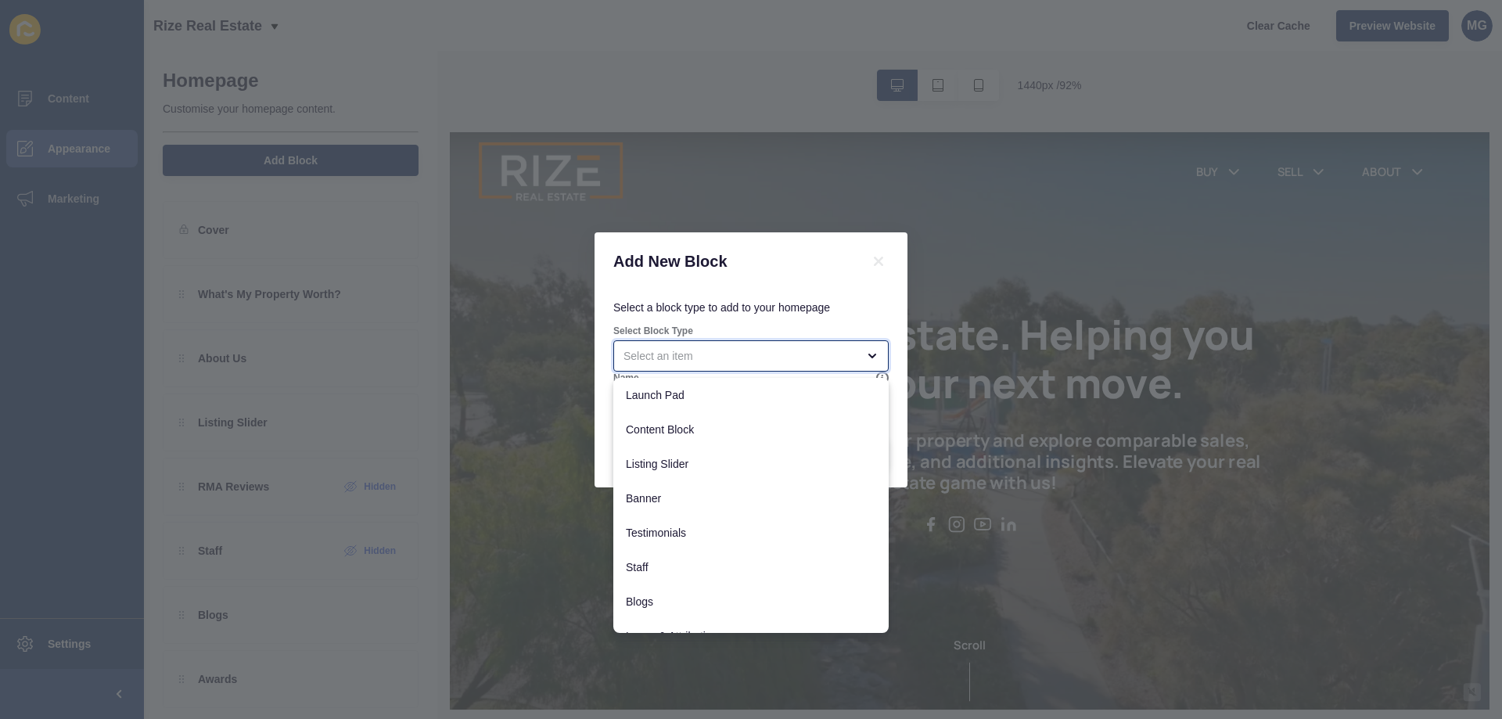
click at [719, 345] on div "close menu" at bounding box center [750, 355] width 275 height 31
click at [672, 492] on span "Banner" at bounding box center [751, 498] width 250 height 16
type input "Banner"
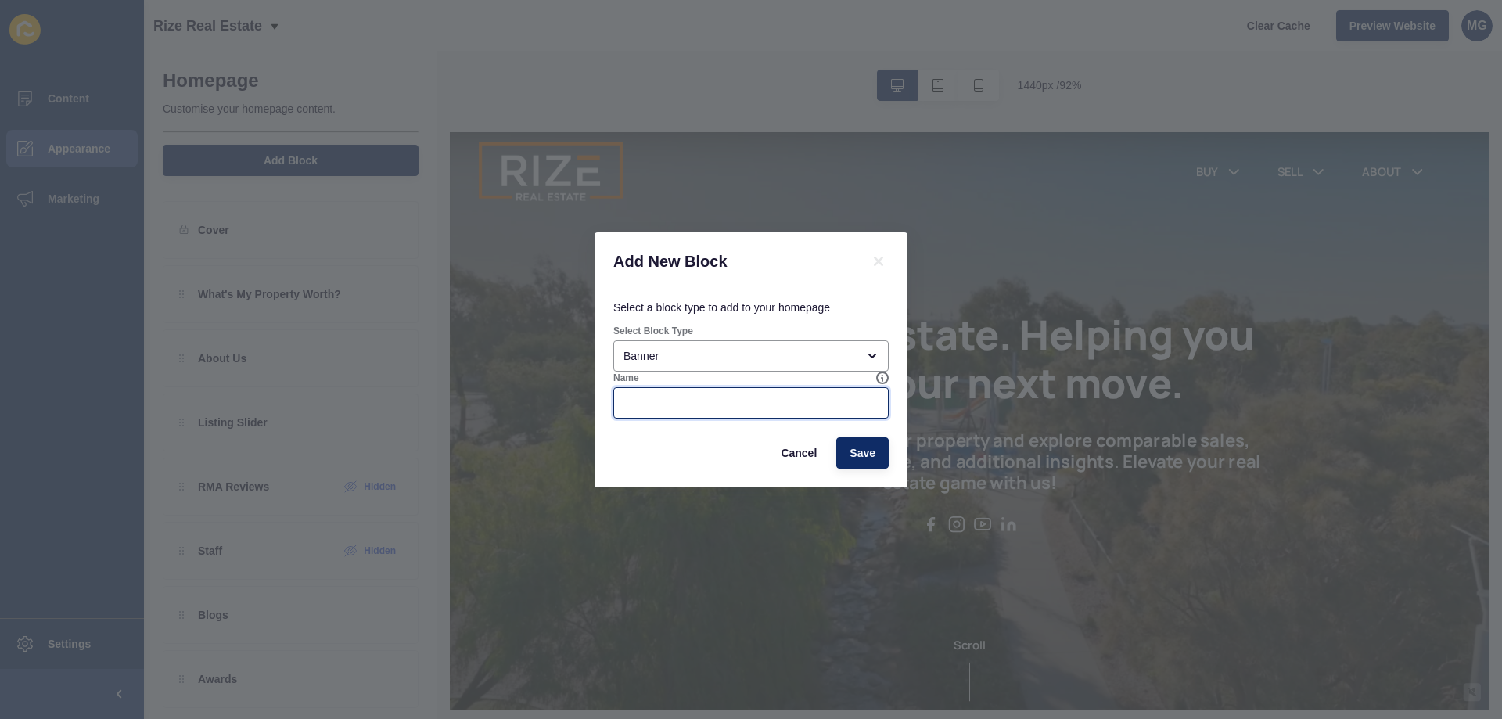
click at [732, 397] on input "Name" at bounding box center [750, 403] width 255 height 16
click at [872, 450] on span "Save" at bounding box center [862, 453] width 26 height 16
click at [829, 406] on input "Name" at bounding box center [750, 403] width 255 height 16
type input "Banner"
click at [856, 446] on span "Save" at bounding box center [862, 453] width 26 height 16
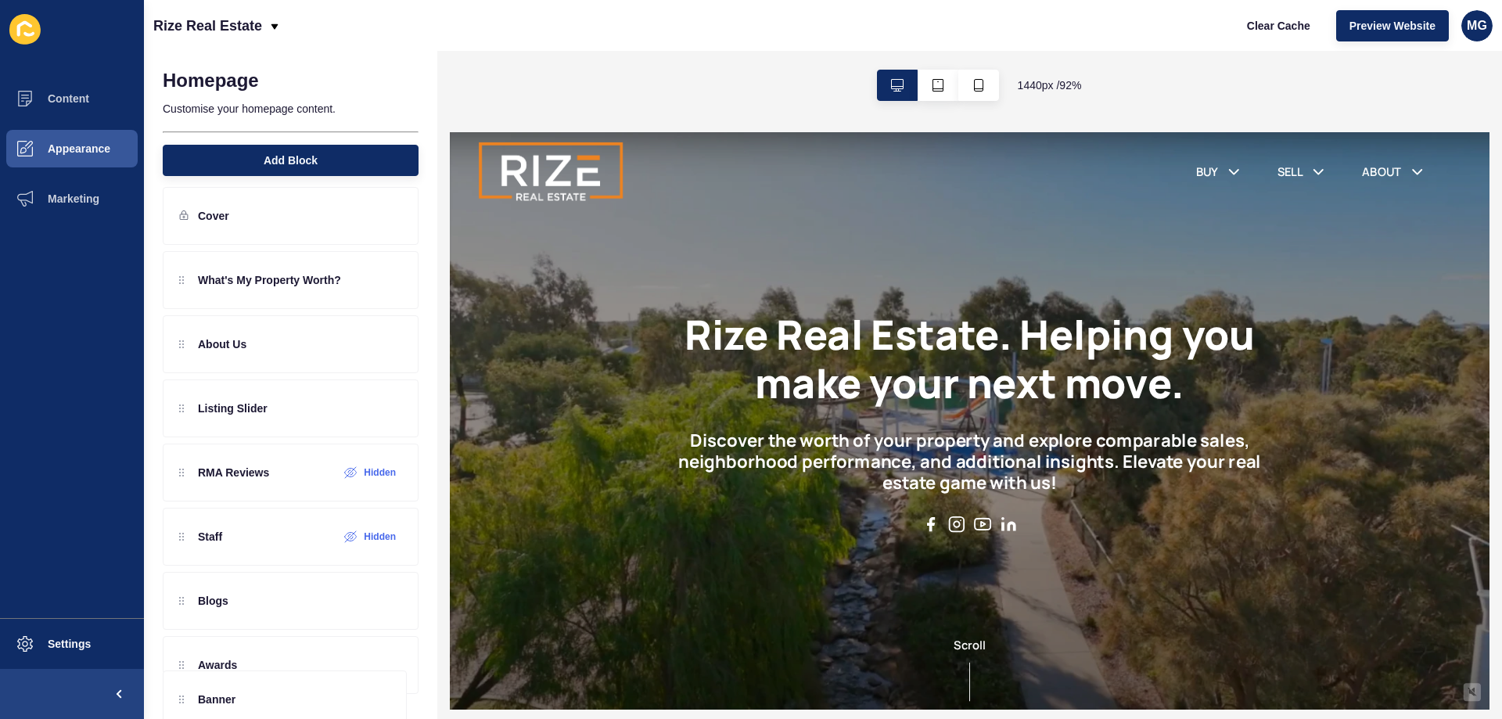
scroll to position [14, 0]
drag, startPoint x: 211, startPoint y: 300, endPoint x: 224, endPoint y: 715, distance: 415.5
click at [224, 715] on div "Cover Banner What's My Property Worth? About Us Listing Slider RMA Reviews Hidd…" at bounding box center [290, 444] width 293 height 547
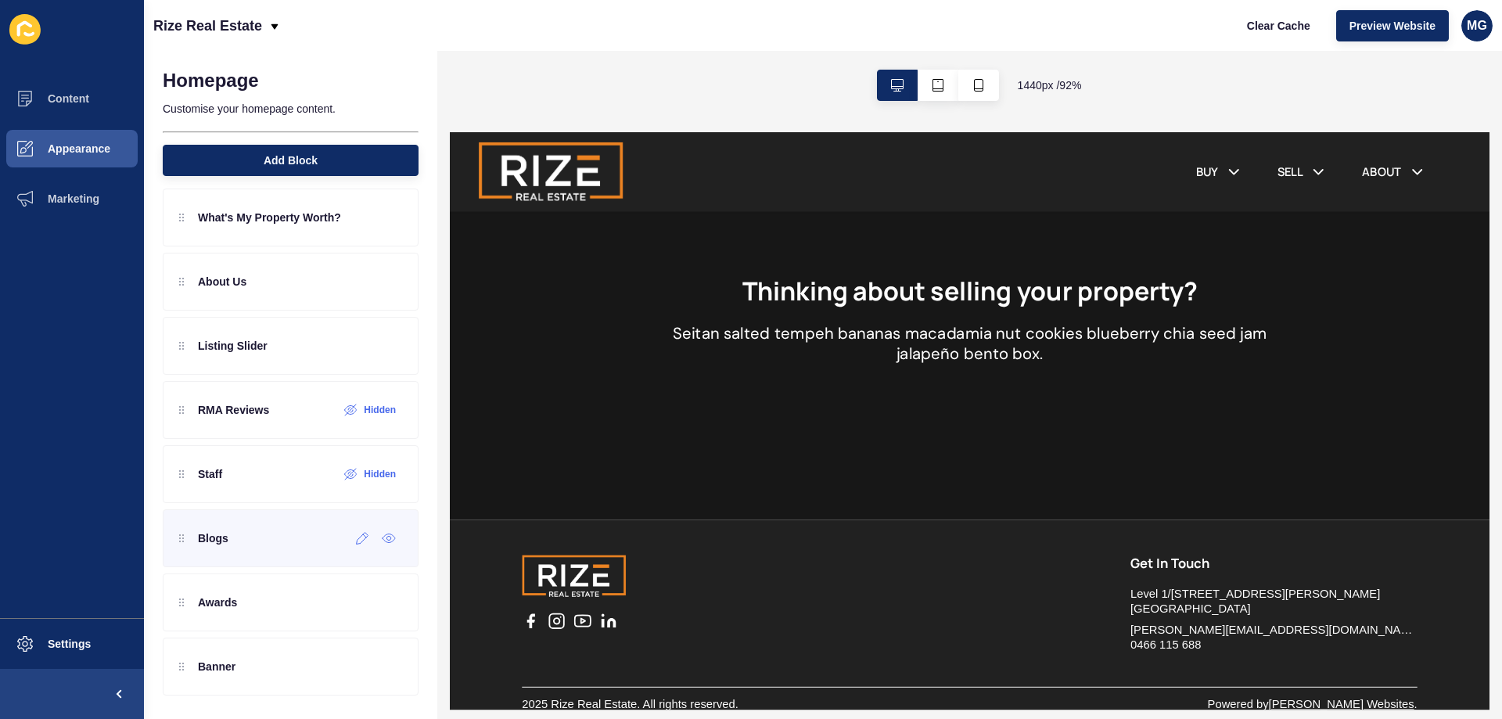
scroll to position [78, 0]
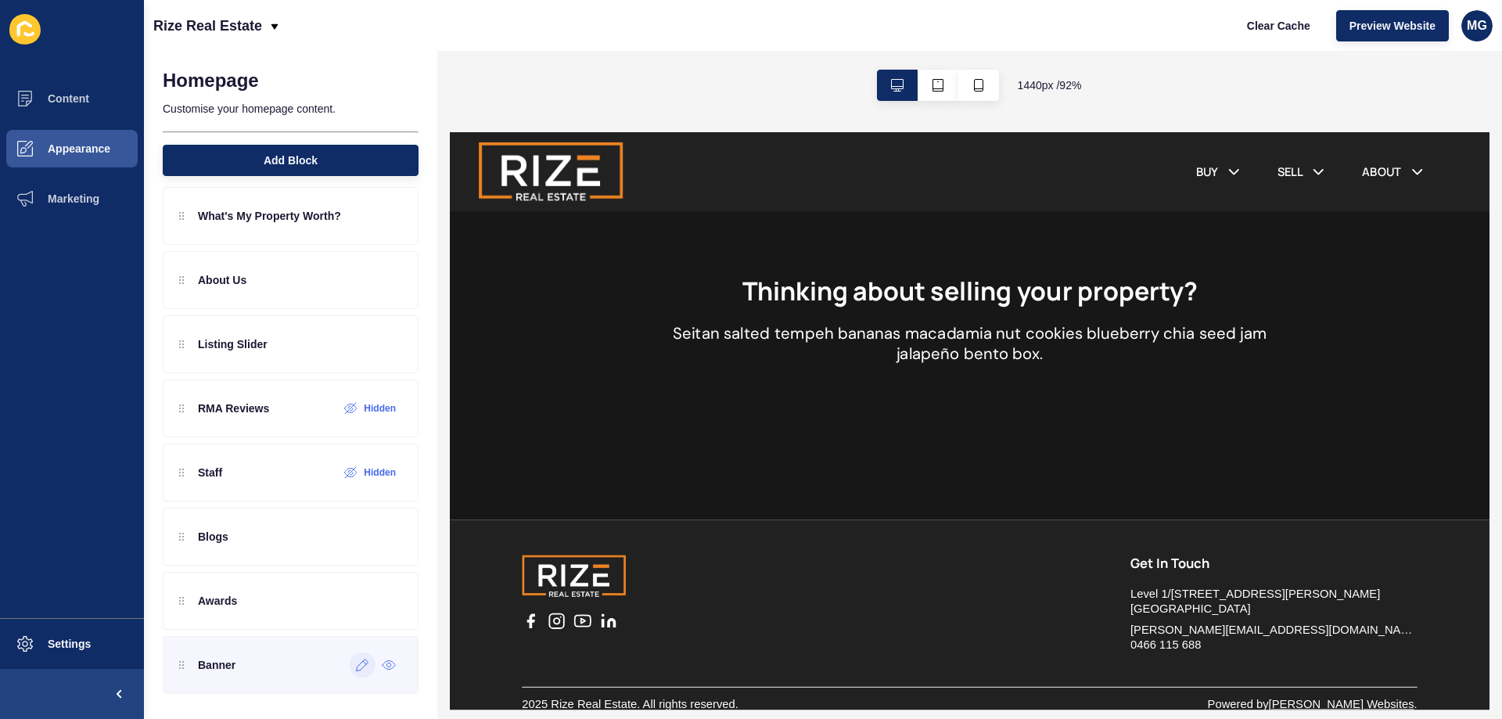
click at [356, 670] on icon at bounding box center [362, 665] width 13 height 13
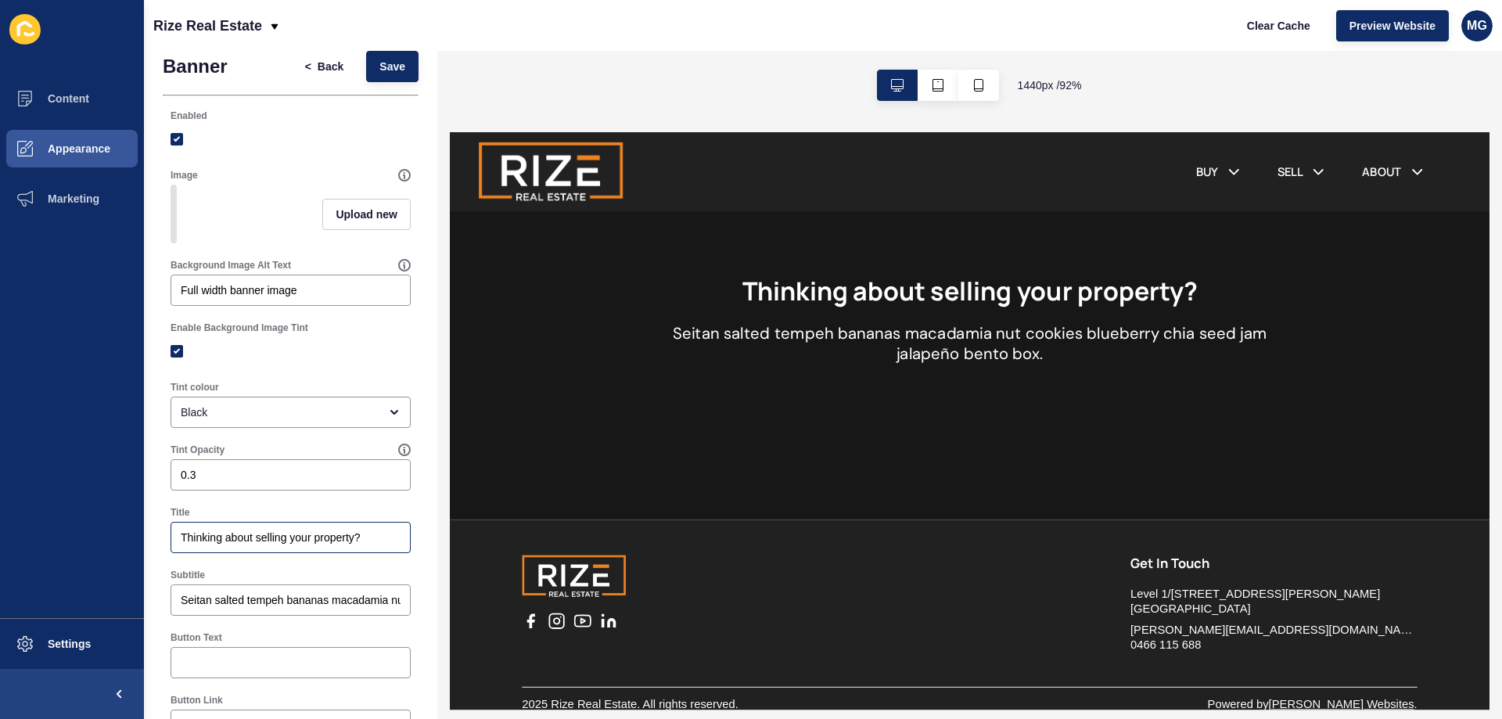
scroll to position [0, 0]
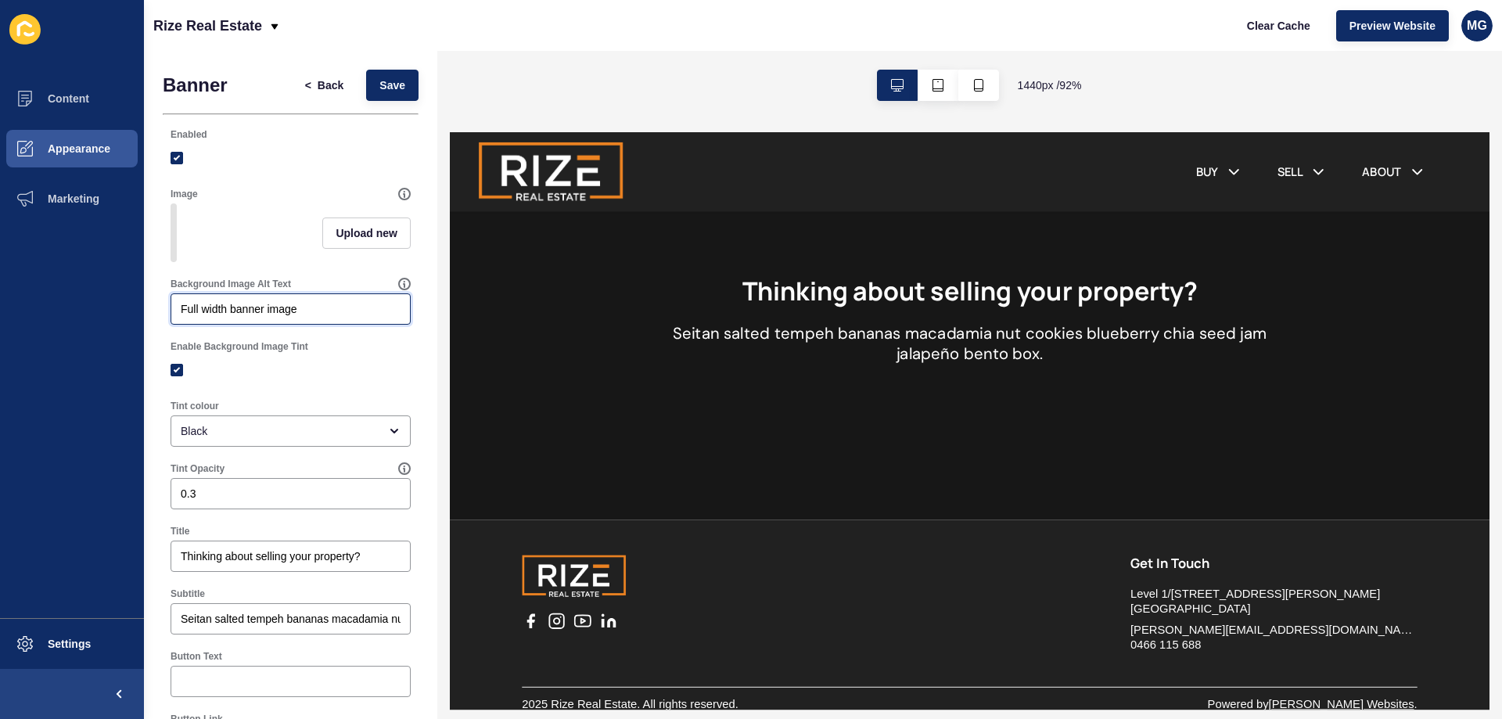
drag, startPoint x: 323, startPoint y: 315, endPoint x: 85, endPoint y: 353, distance: 240.7
click at [85, 353] on div "Content Appearance Marketing Settings Rize Real Estate Clear Cache Preview Webs…" at bounding box center [751, 359] width 1502 height 719
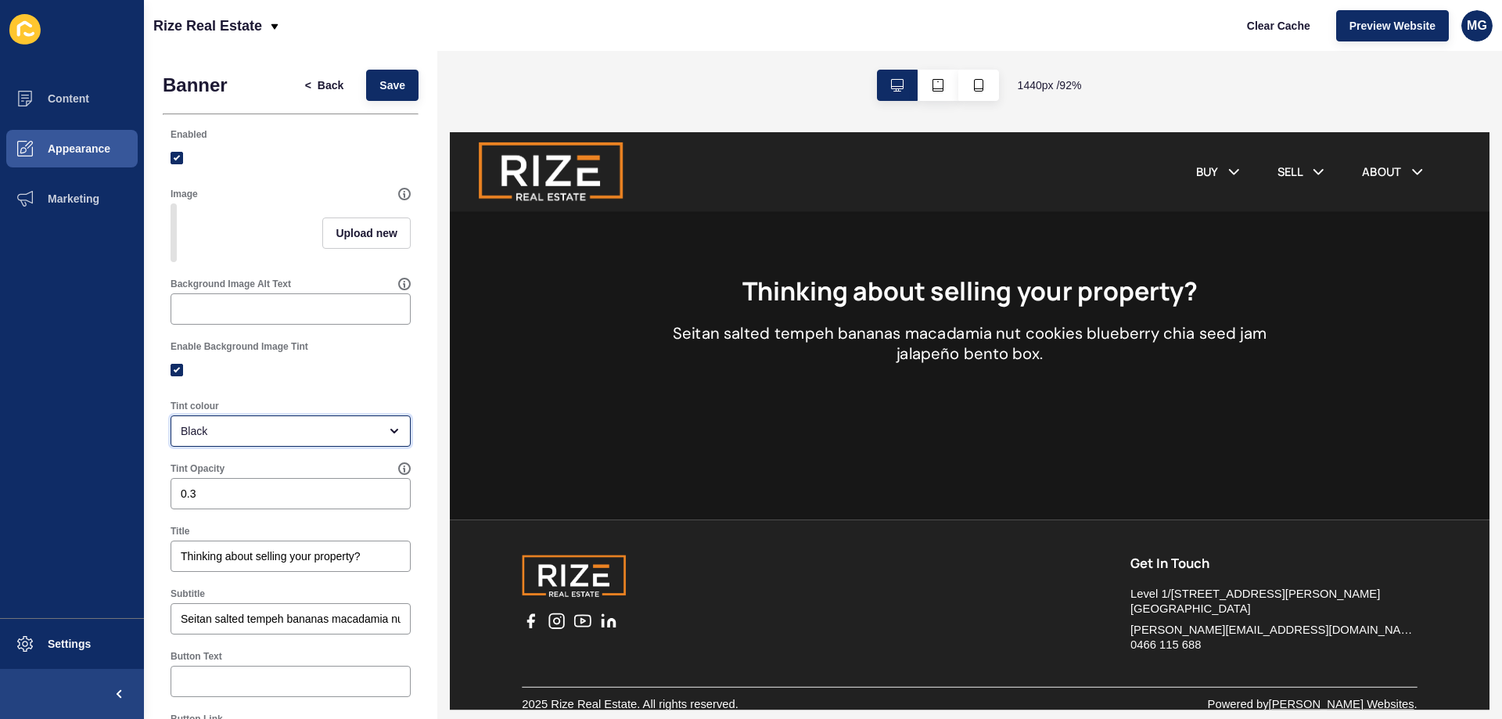
click at [355, 439] on div "Black" at bounding box center [280, 431] width 198 height 16
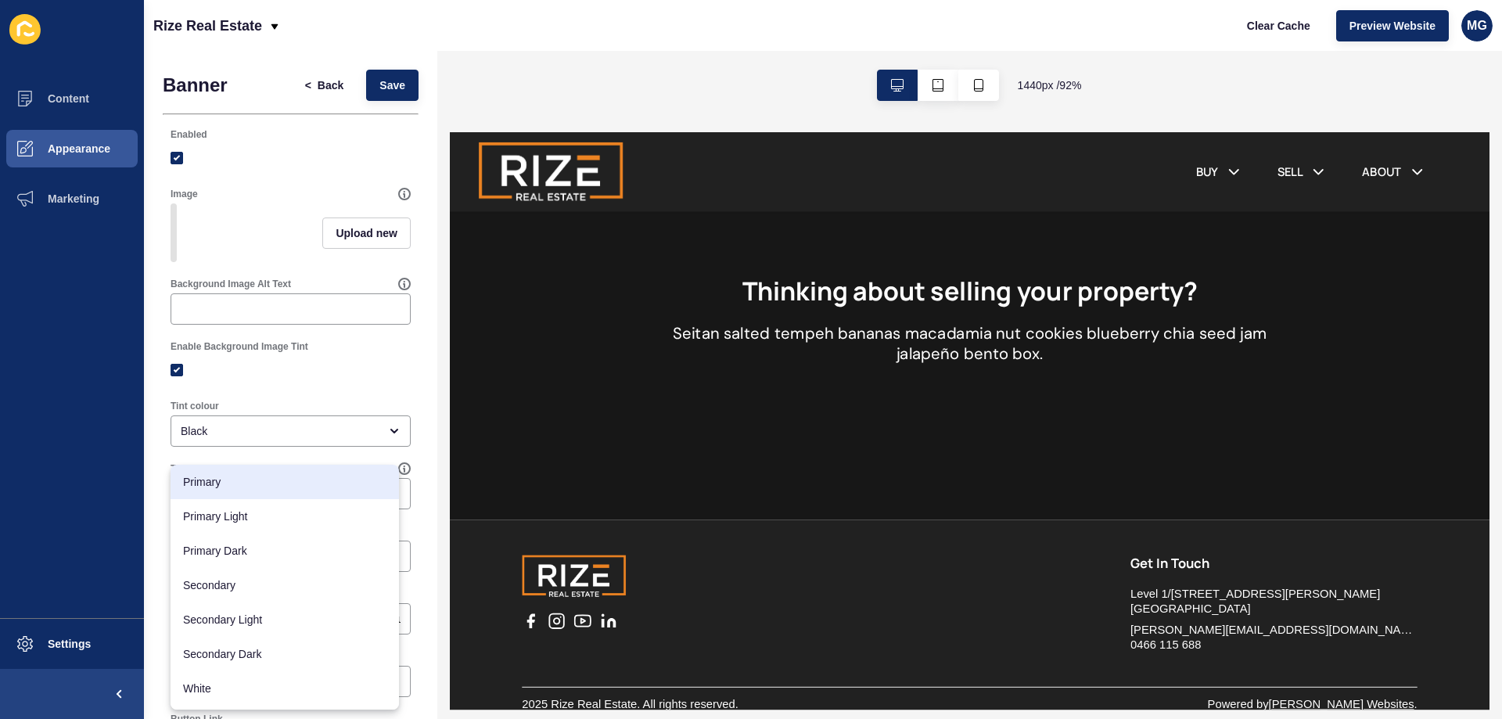
click at [409, 486] on div "Banner < Back Save Enabled Image Upload new Background Image Alt Text Enable Ba…" at bounding box center [290, 472] width 293 height 842
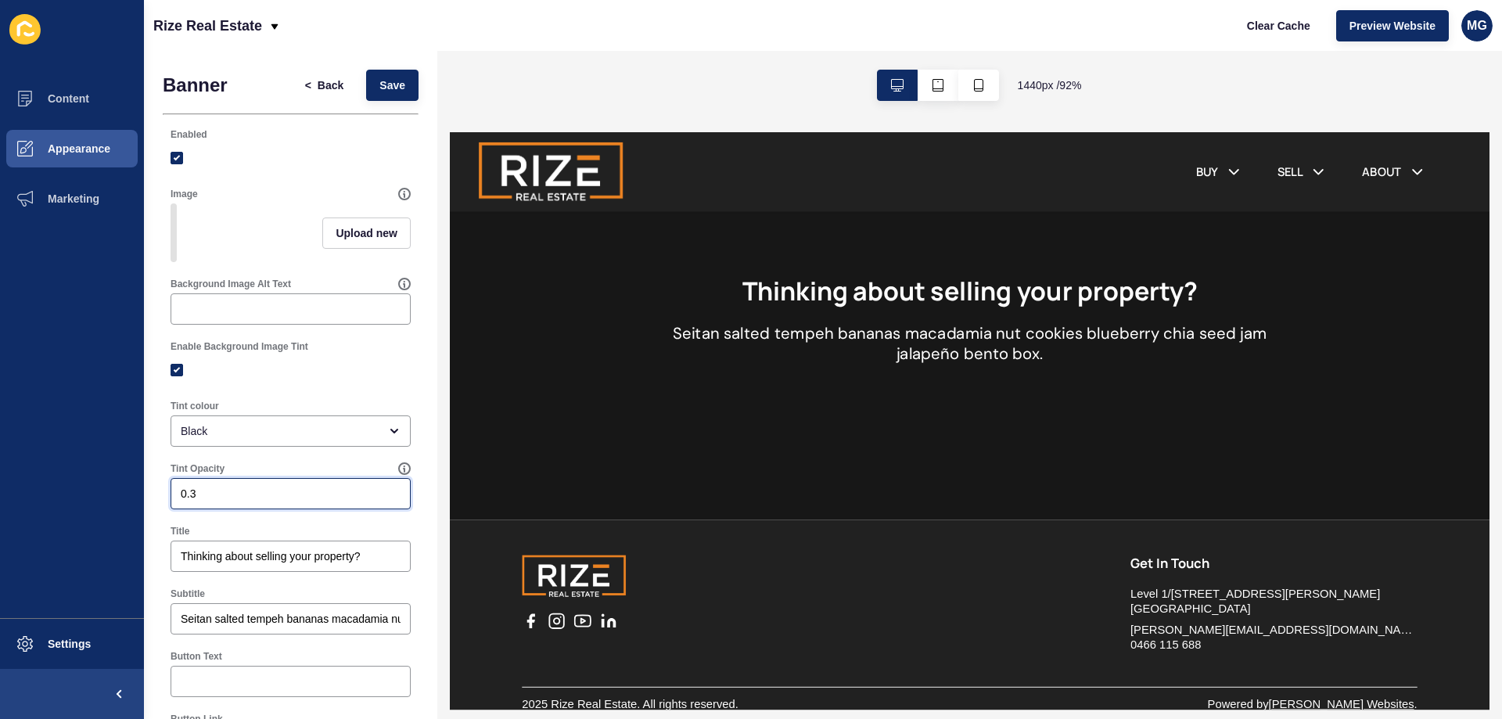
click at [269, 501] on input "0.3" at bounding box center [291, 494] width 220 height 16
click at [294, 559] on div "Thinking about selling your property?" at bounding box center [291, 555] width 240 height 31
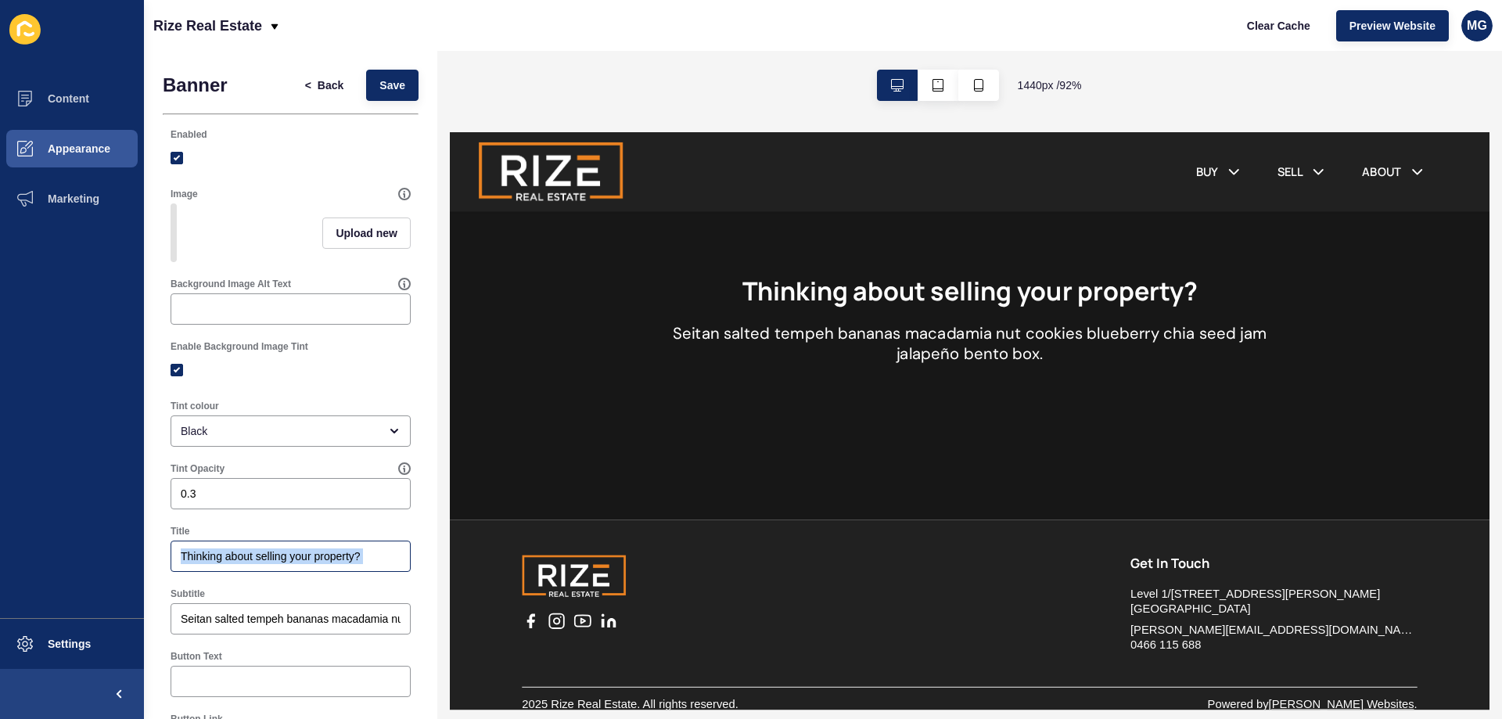
click at [294, 559] on div "Thinking about selling your property?" at bounding box center [291, 555] width 240 height 31
drag, startPoint x: 378, startPoint y: 561, endPoint x: 141, endPoint y: 576, distance: 237.5
click at [141, 576] on div "Content Appearance Marketing Settings Rize Real Estate Clear Cache Preview Webs…" at bounding box center [751, 359] width 1502 height 719
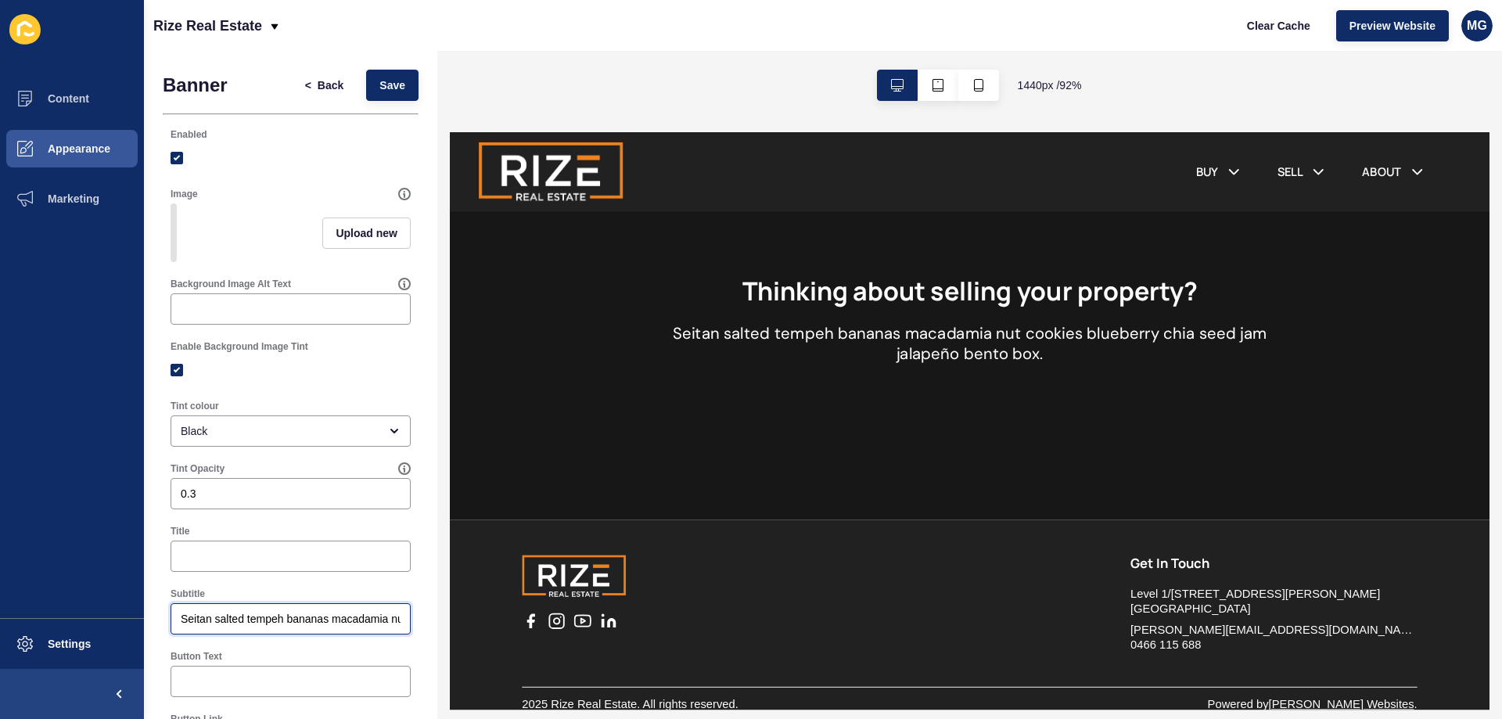
click at [316, 626] on input "Seitan salted tempeh bananas macadamia nut cookies blueberry chia seed jam jala…" at bounding box center [291, 619] width 220 height 16
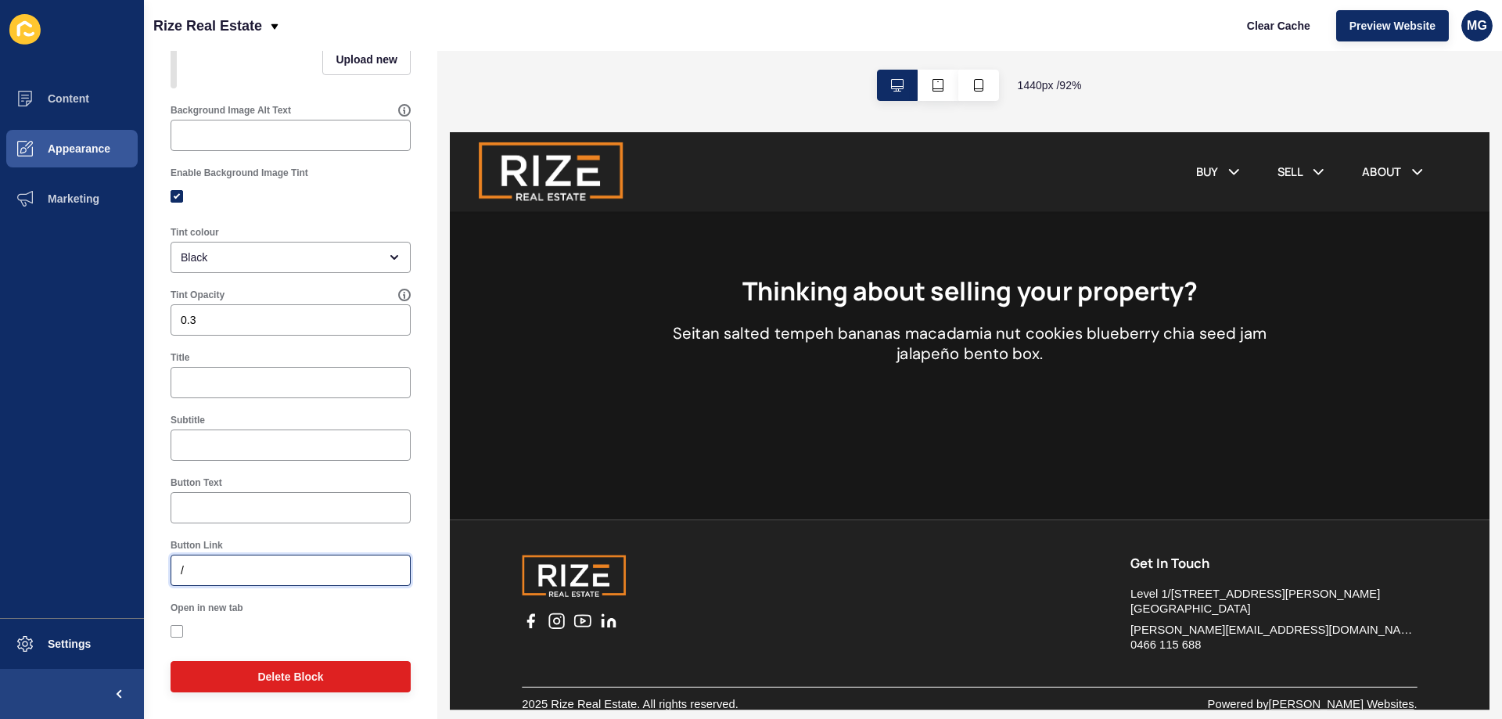
click at [242, 567] on input "/" at bounding box center [291, 570] width 220 height 16
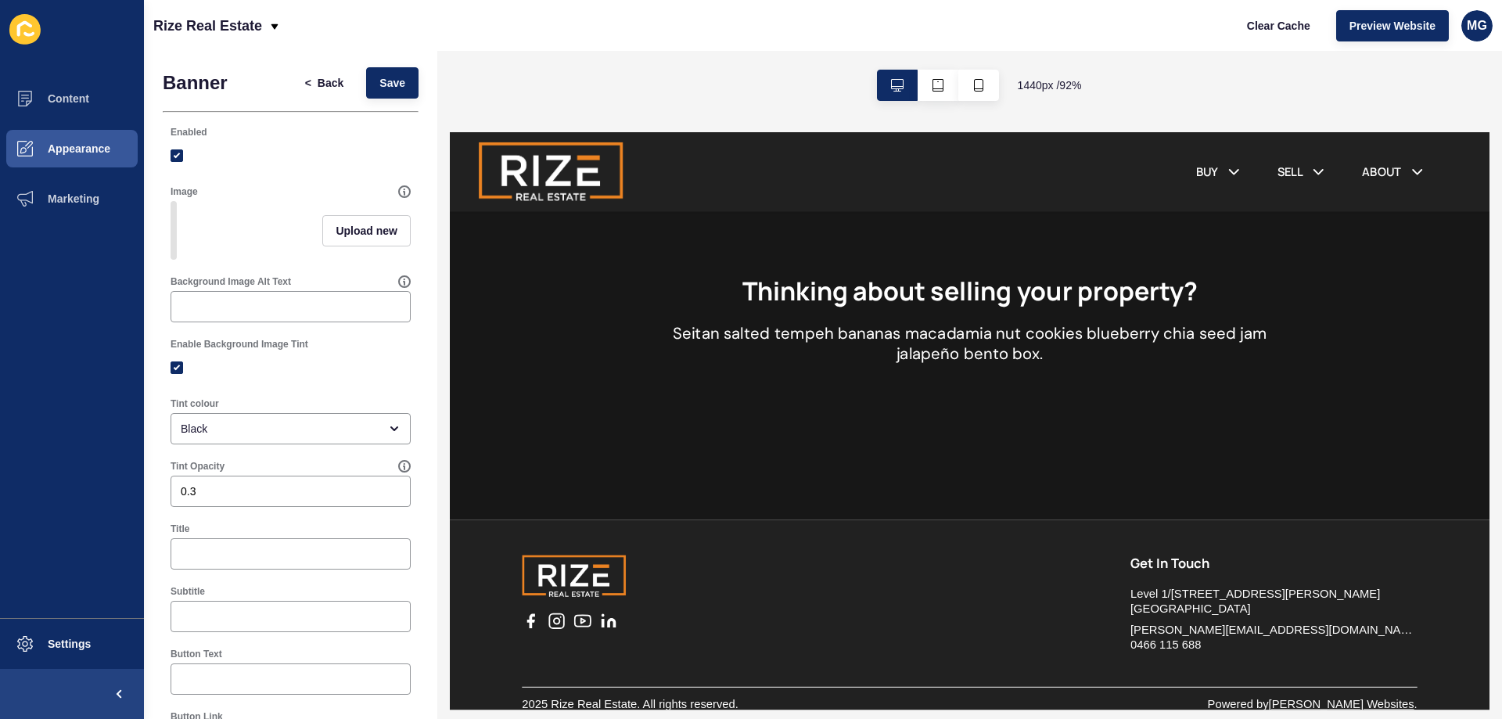
scroll to position [0, 0]
click at [300, 317] on input "Background Image Alt Text" at bounding box center [291, 309] width 220 height 16
click at [343, 240] on span "Upload new" at bounding box center [367, 233] width 62 height 16
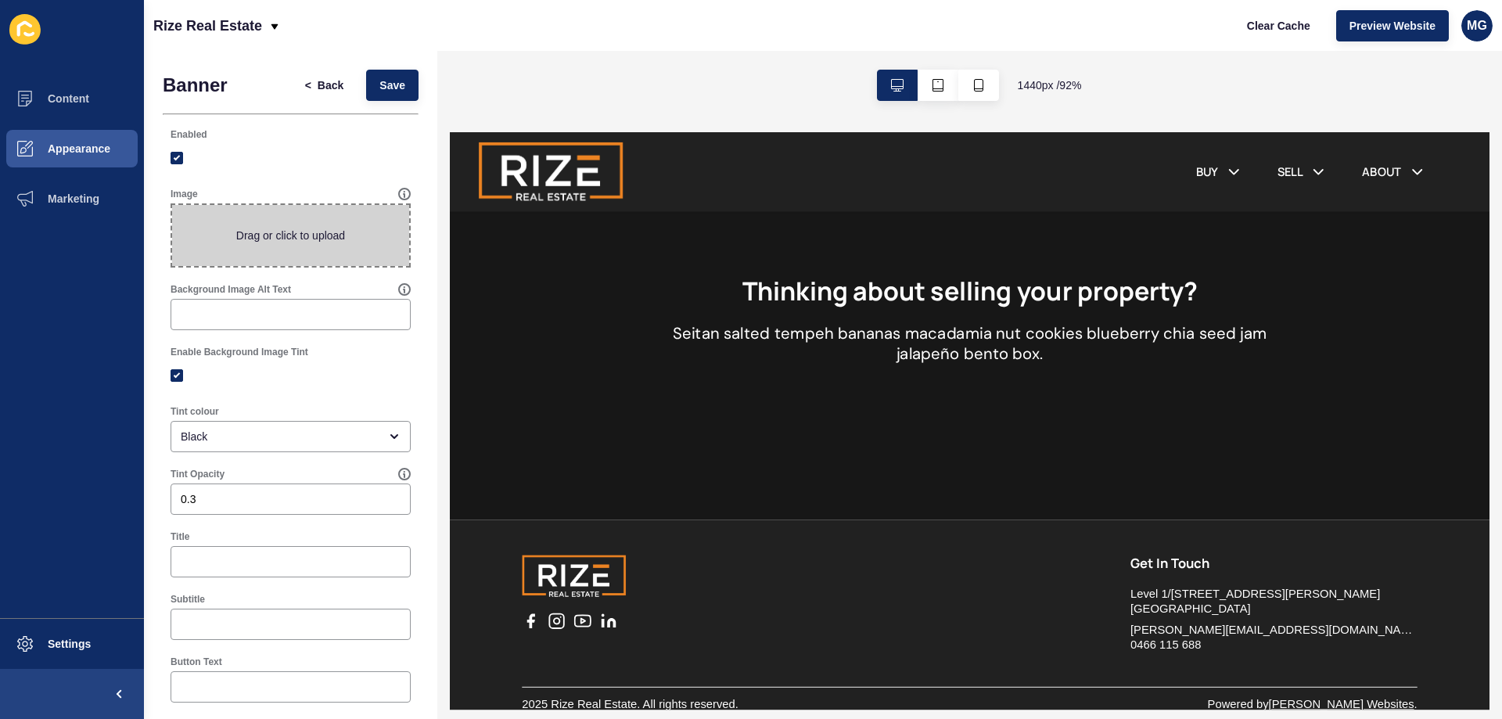
click at [337, 236] on span at bounding box center [290, 235] width 237 height 61
click at [172, 205] on input "Drag or click to upload" at bounding box center [172, 205] width 0 height 0
type input "C:\fakepath\PROUD AWARD WINNERS.png"
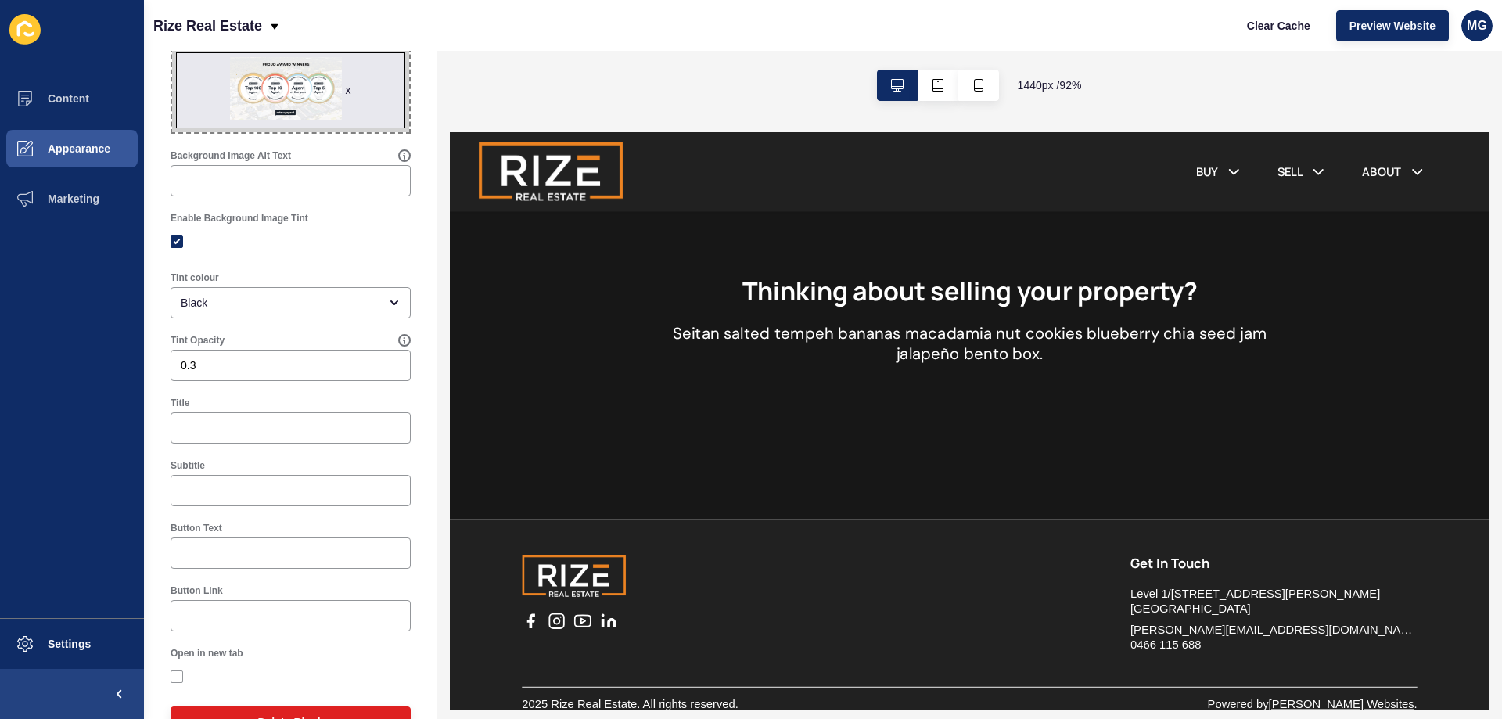
scroll to position [202, 0]
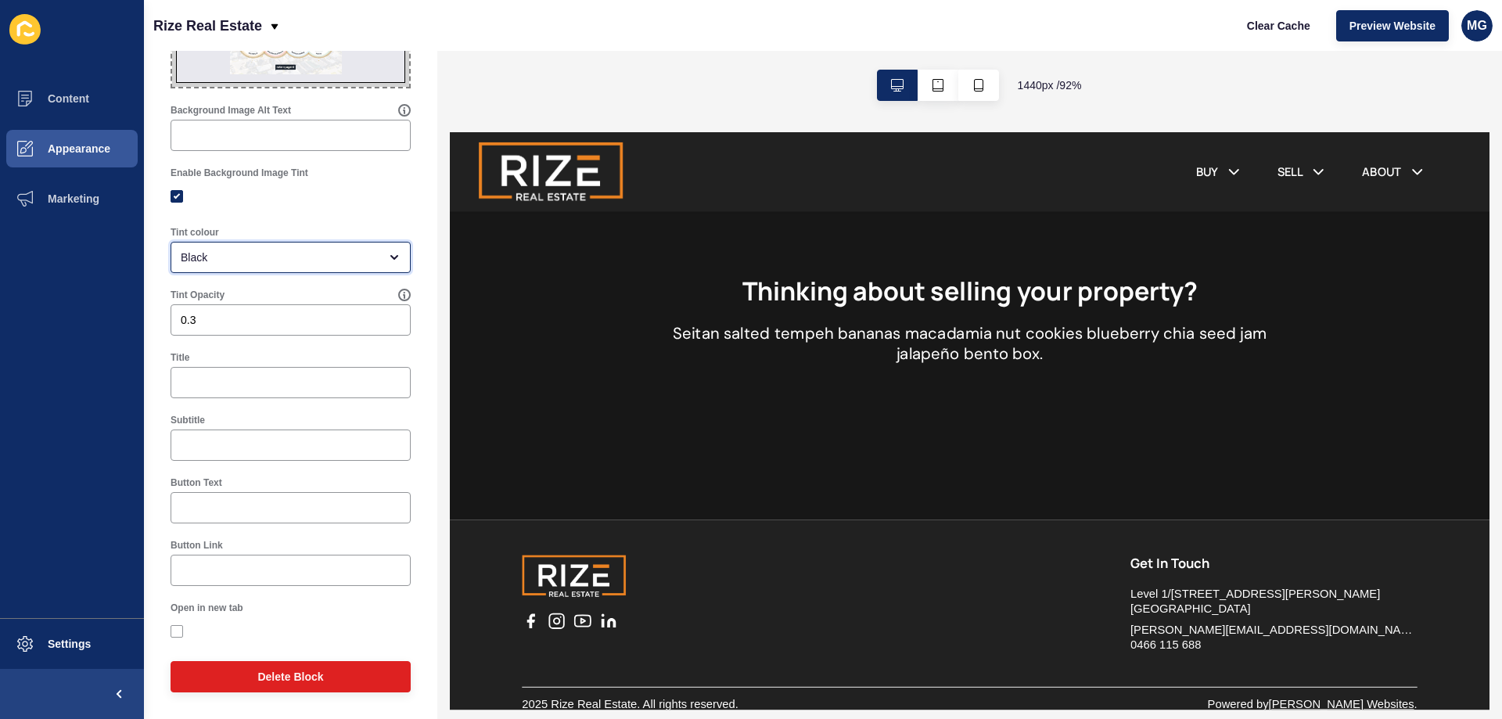
click at [286, 262] on div "Black" at bounding box center [280, 258] width 198 height 16
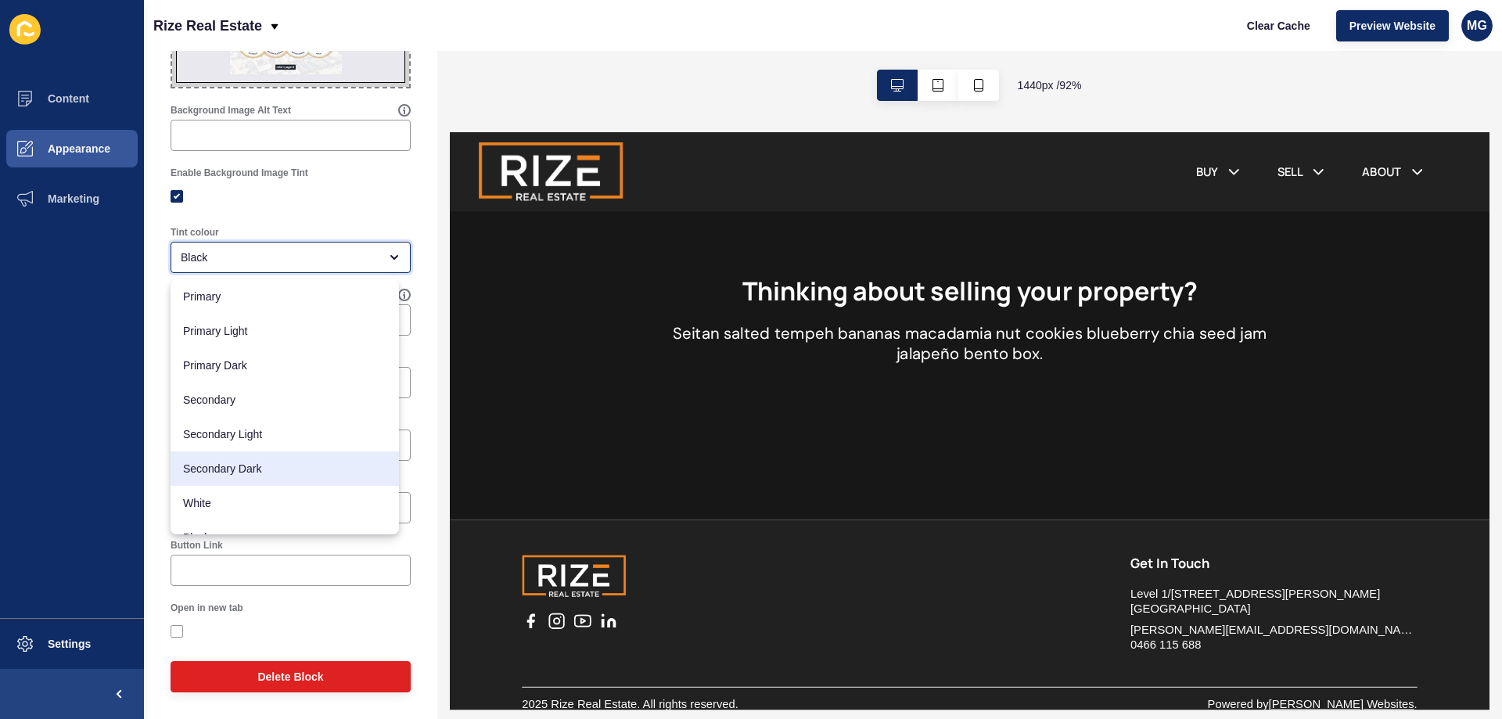
scroll to position [20, 0]
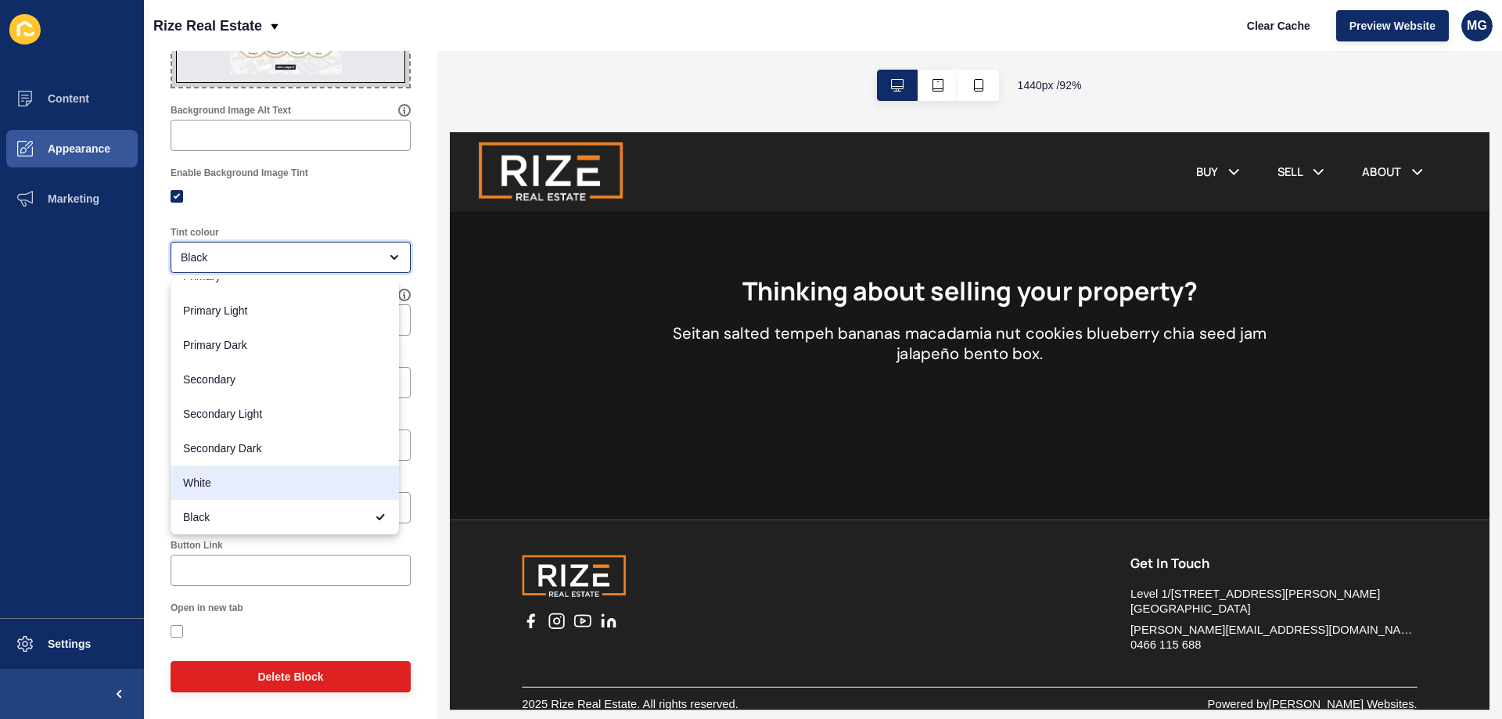
click at [242, 481] on span "White" at bounding box center [284, 483] width 203 height 16
type input "White"
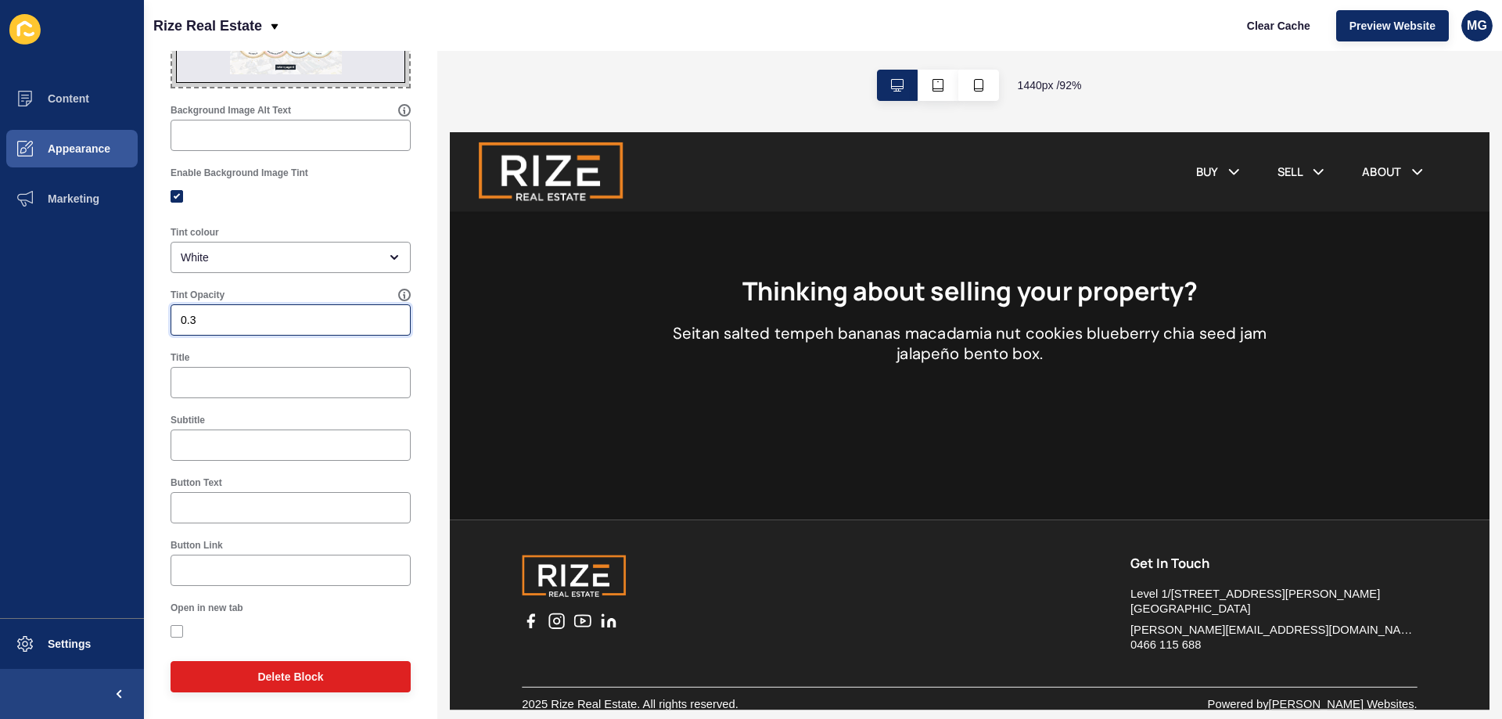
click at [247, 319] on input "0.3" at bounding box center [291, 320] width 220 height 16
click at [382, 326] on input "0.29" at bounding box center [291, 320] width 220 height 16
click at [382, 324] on input "0.28" at bounding box center [291, 320] width 220 height 16
click at [382, 324] on input "0.27" at bounding box center [291, 320] width 220 height 16
type input "0.26"
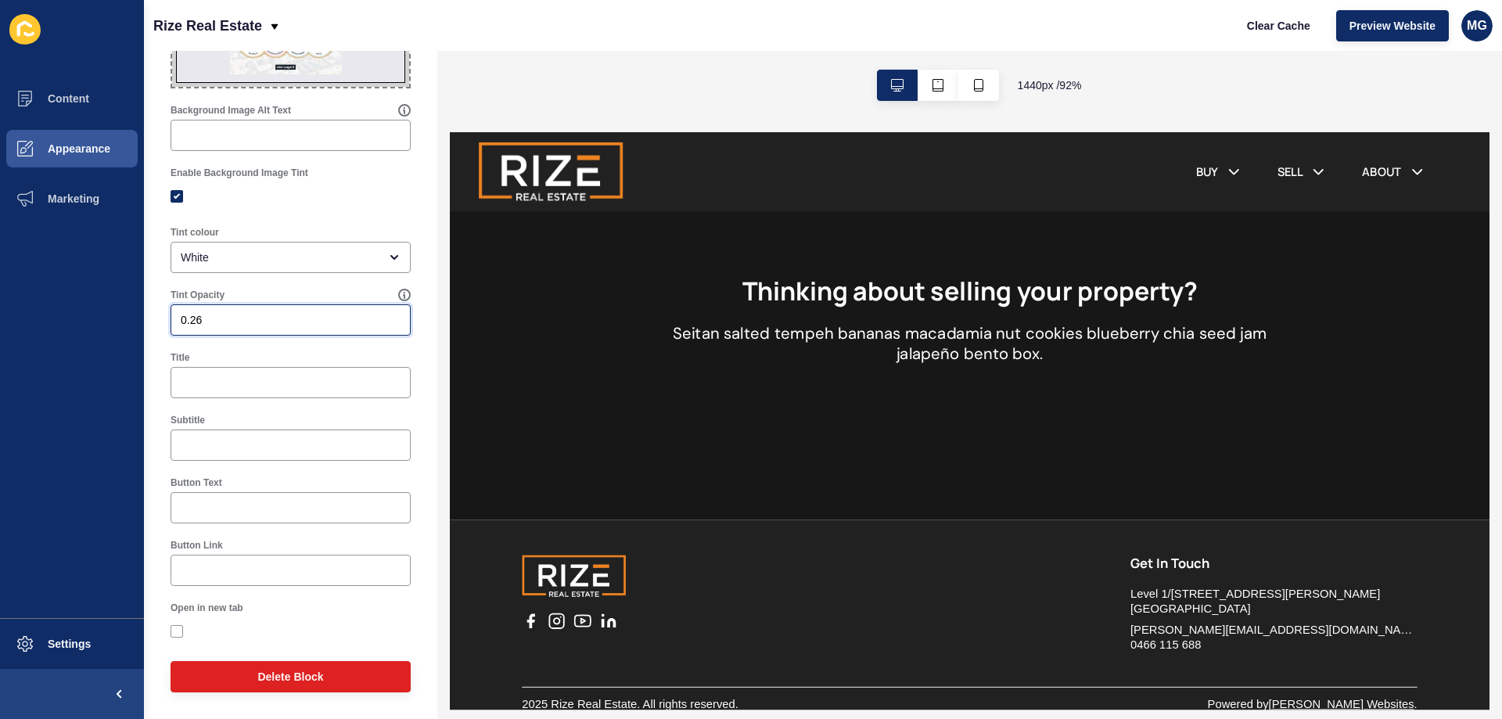
click at [382, 324] on input "0.26" at bounding box center [291, 320] width 220 height 16
drag, startPoint x: 110, startPoint y: 325, endPoint x: 15, endPoint y: 343, distance: 97.2
click at [15, 343] on div "Content Appearance Marketing Settings Rize Real Estate Clear Cache Preview Webs…" at bounding box center [751, 359] width 1502 height 719
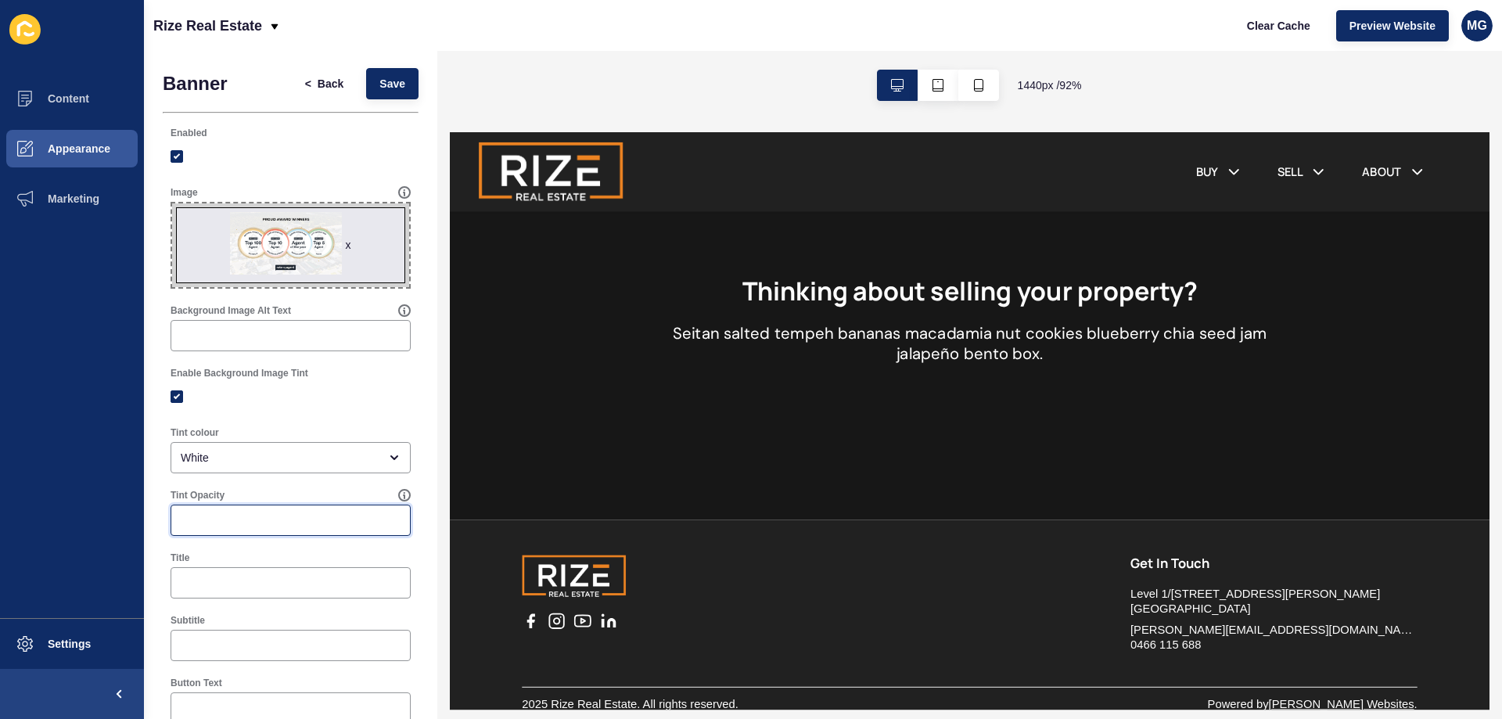
scroll to position [0, 0]
click at [379, 86] on span "Save" at bounding box center [392, 85] width 26 height 16
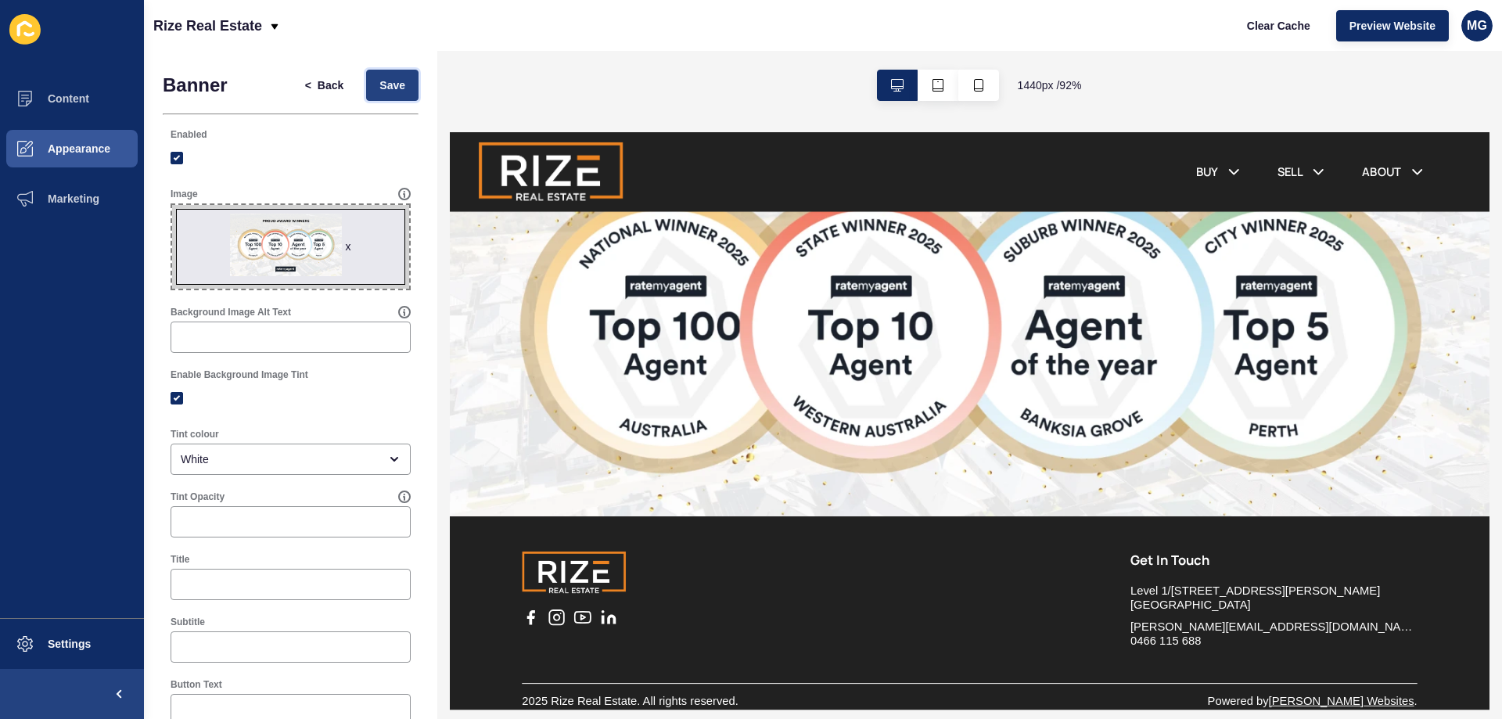
click at [391, 89] on span "Save" at bounding box center [392, 85] width 26 height 16
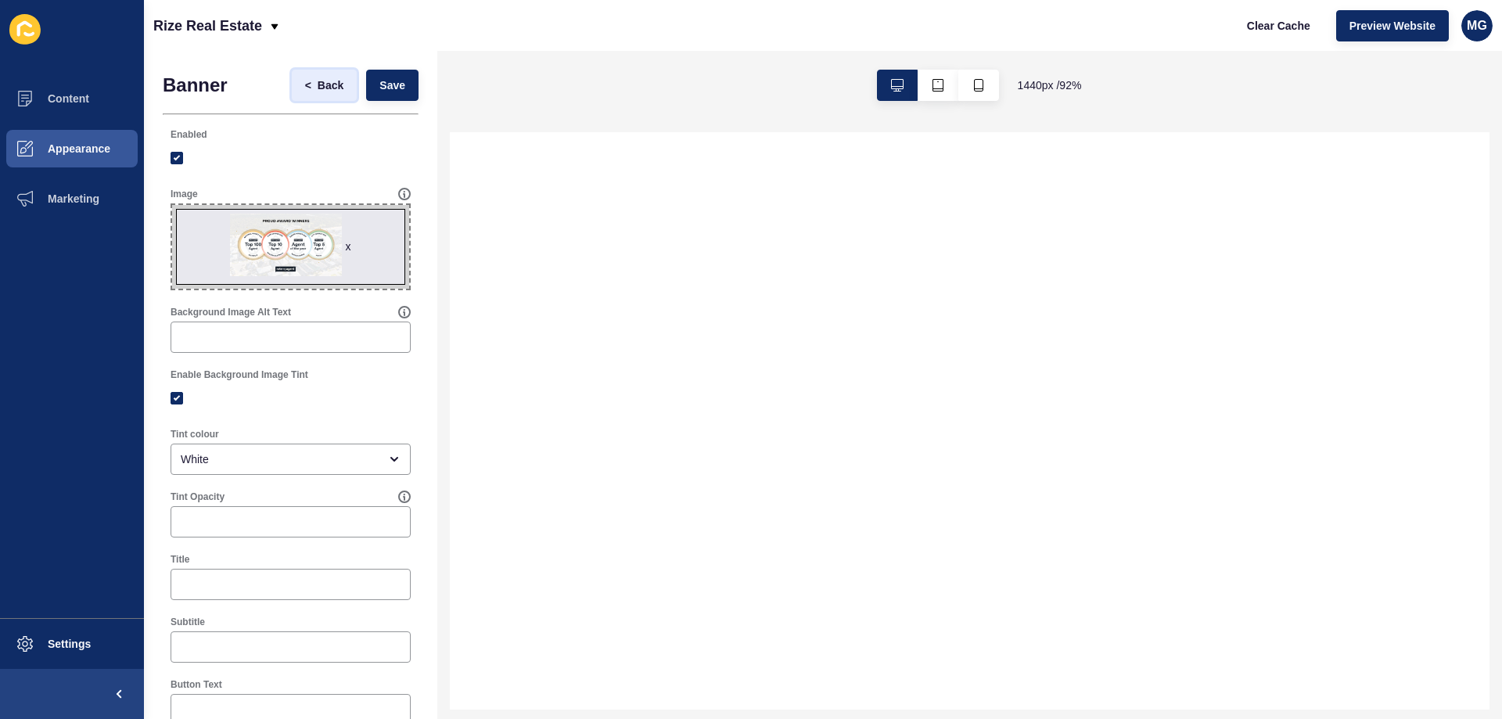
click at [318, 84] on span "Back" at bounding box center [331, 85] width 26 height 16
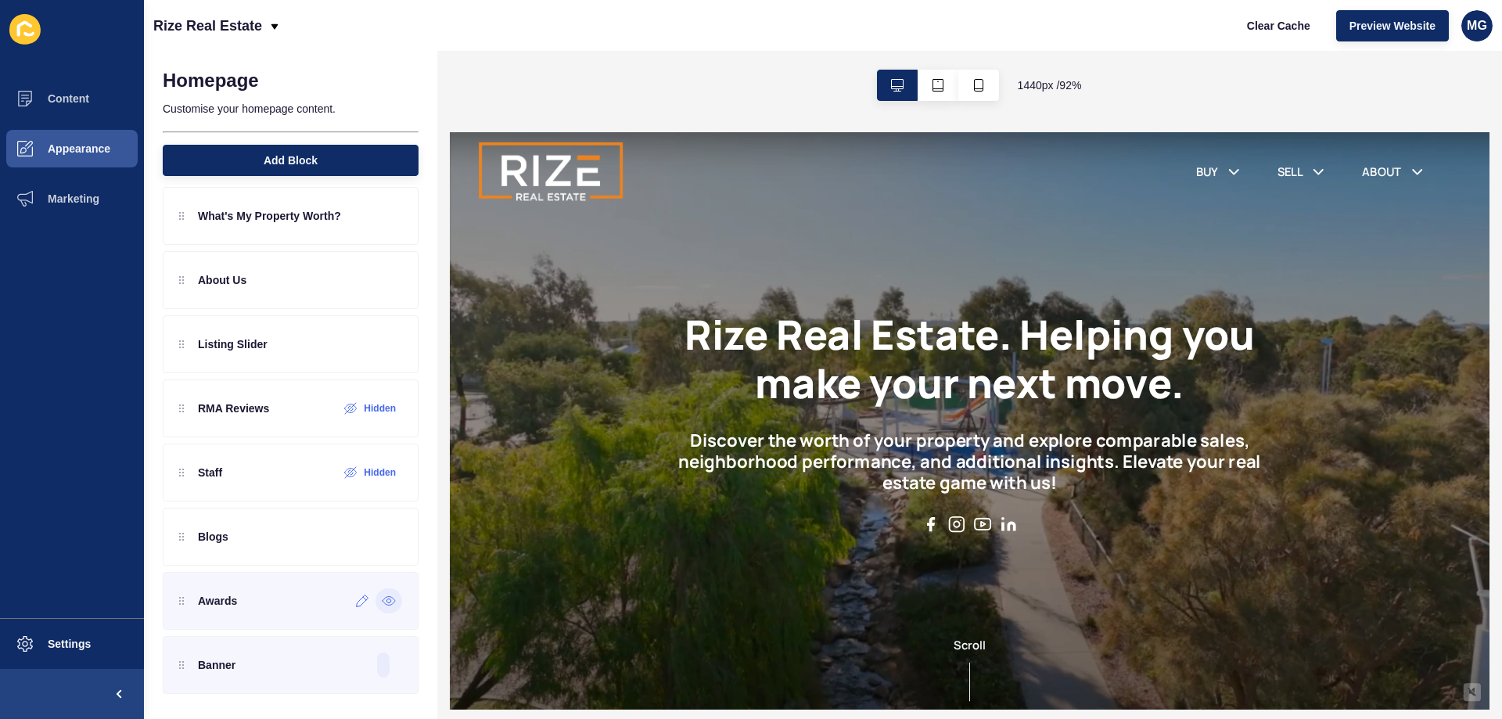
click at [382, 600] on icon at bounding box center [389, 600] width 14 height 13
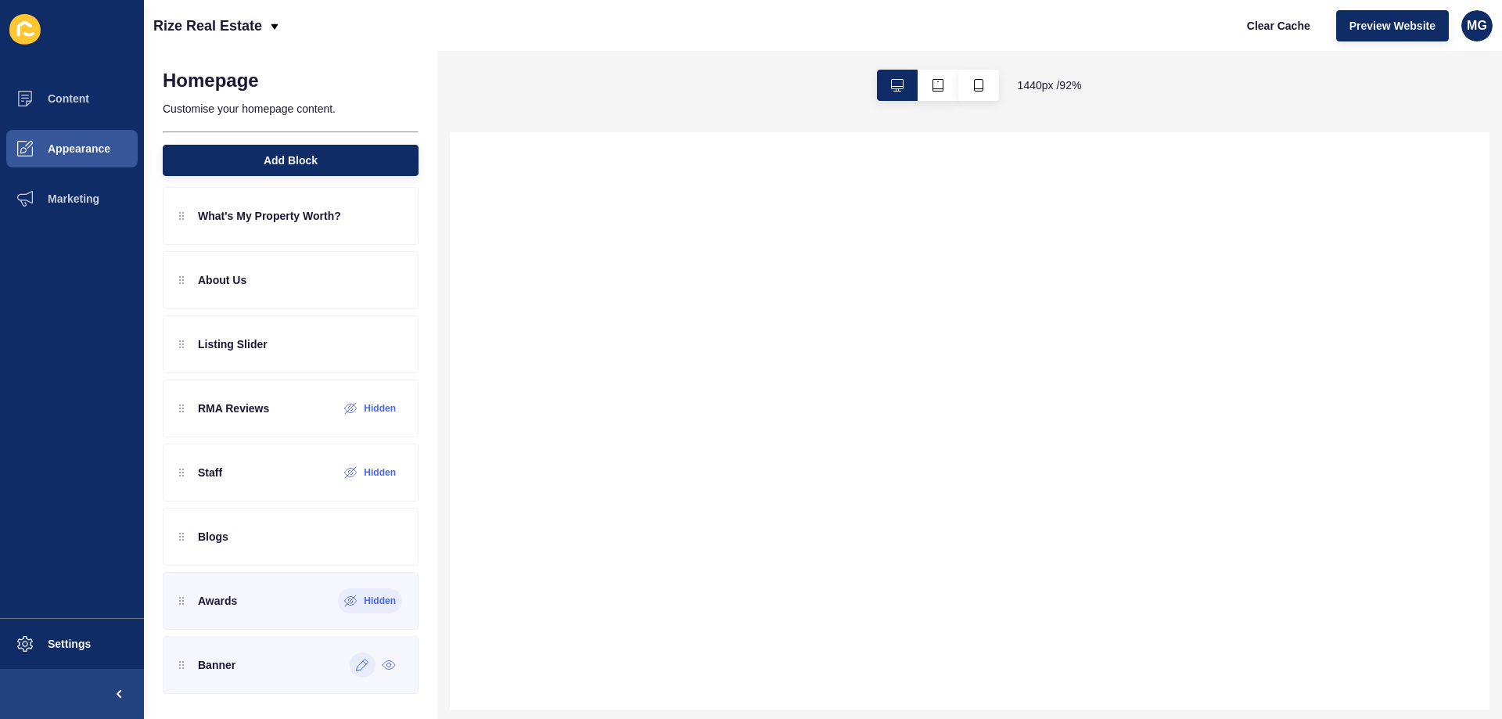
click at [357, 670] on icon at bounding box center [363, 665] width 12 height 12
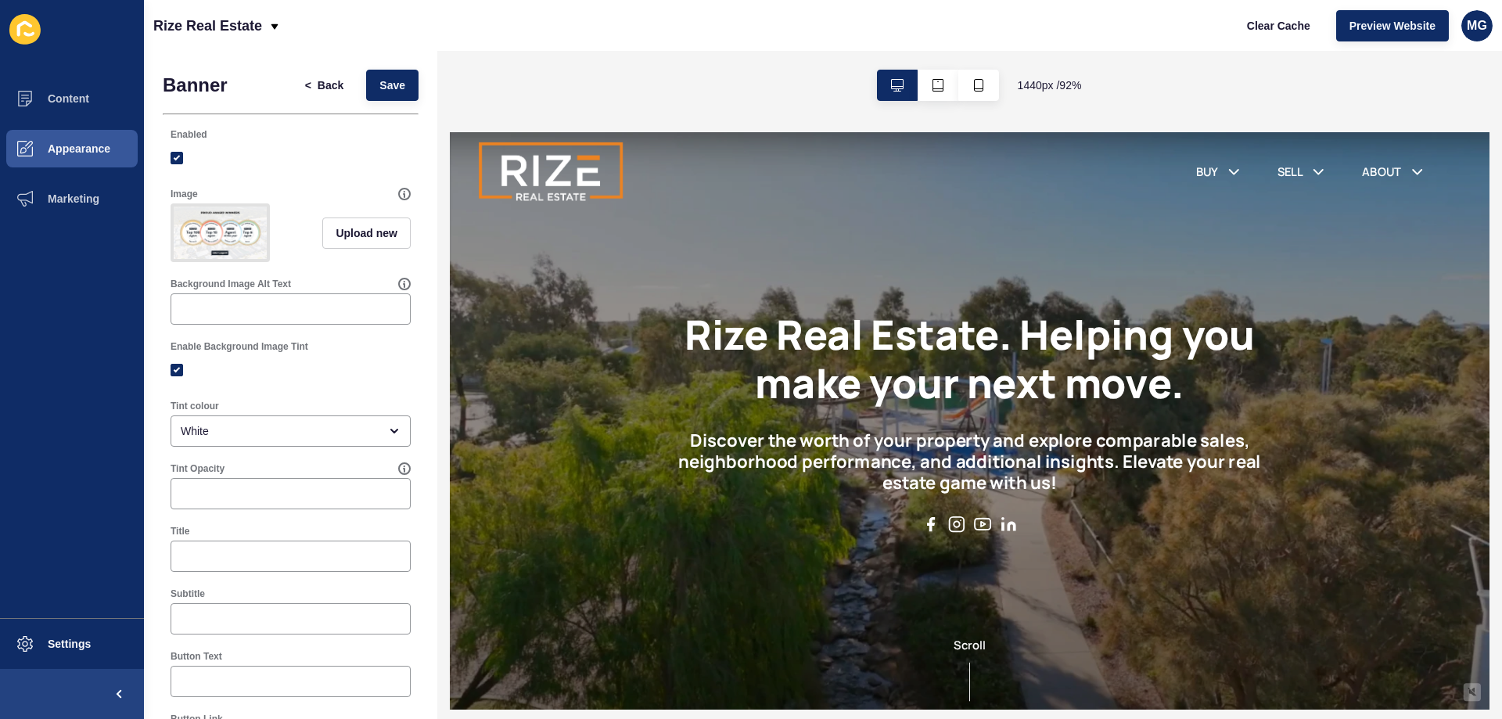
click at [248, 77] on div "Banner < Back Save" at bounding box center [291, 85] width 256 height 31
click at [211, 87] on h1 "Banner" at bounding box center [195, 85] width 65 height 22
click at [287, 77] on div "< Back Save" at bounding box center [355, 85] width 136 height 41
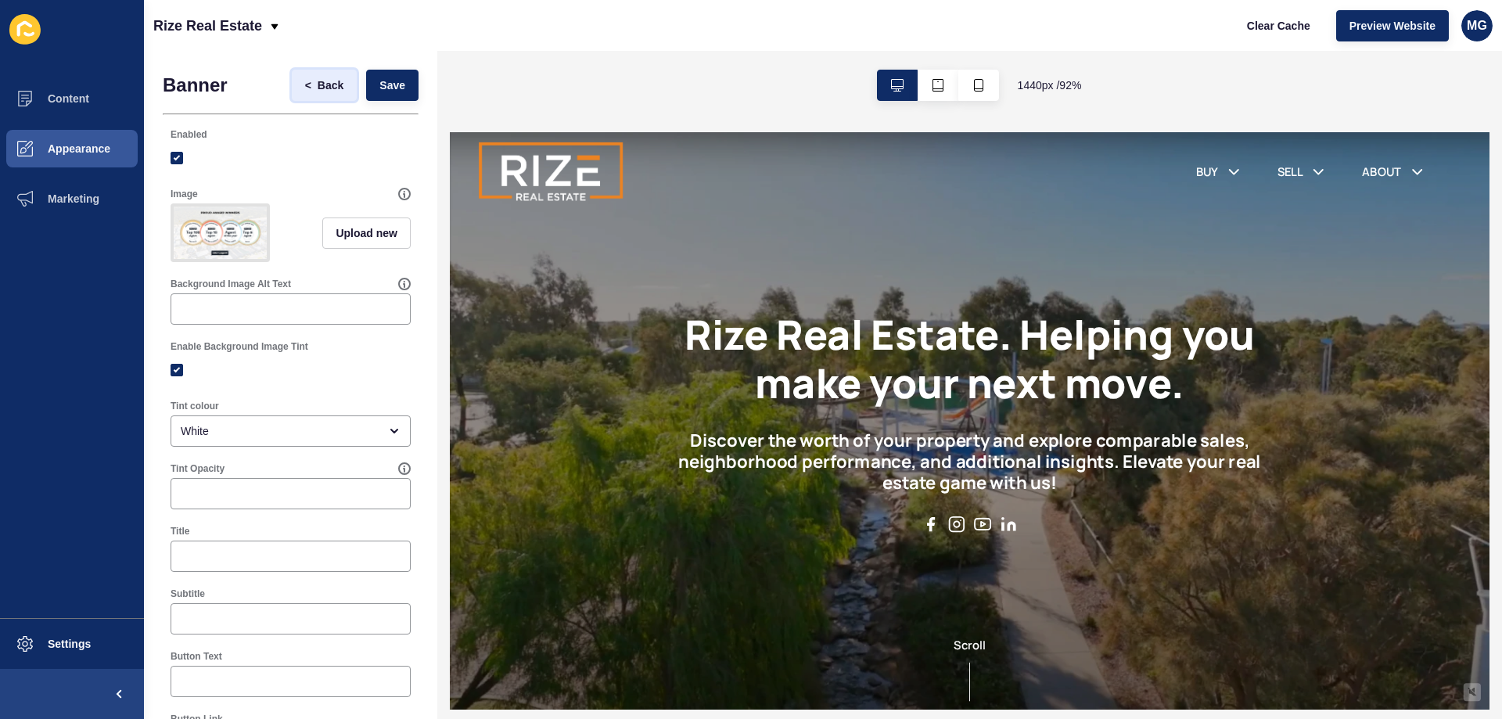
click at [328, 74] on button "< Back" at bounding box center [325, 85] width 66 height 31
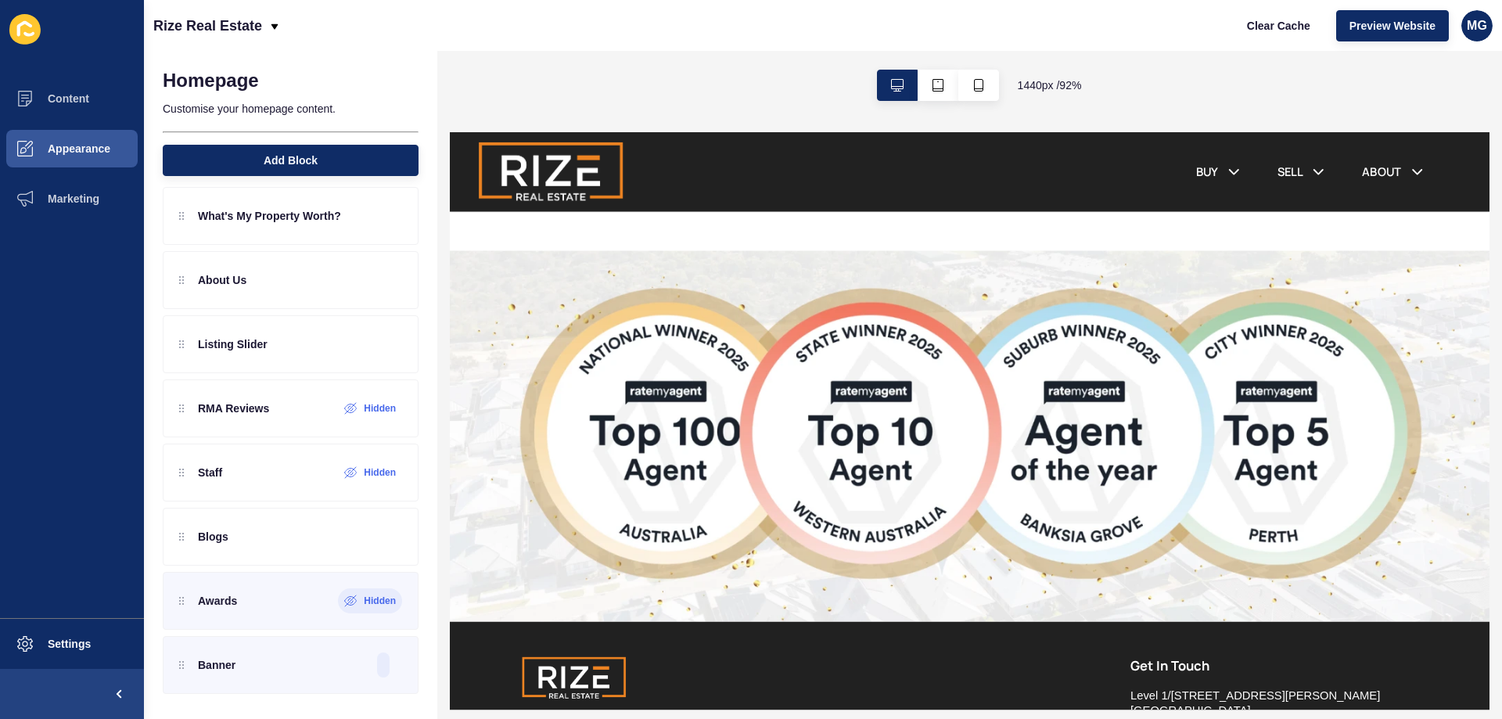
scroll to position [2346, 0]
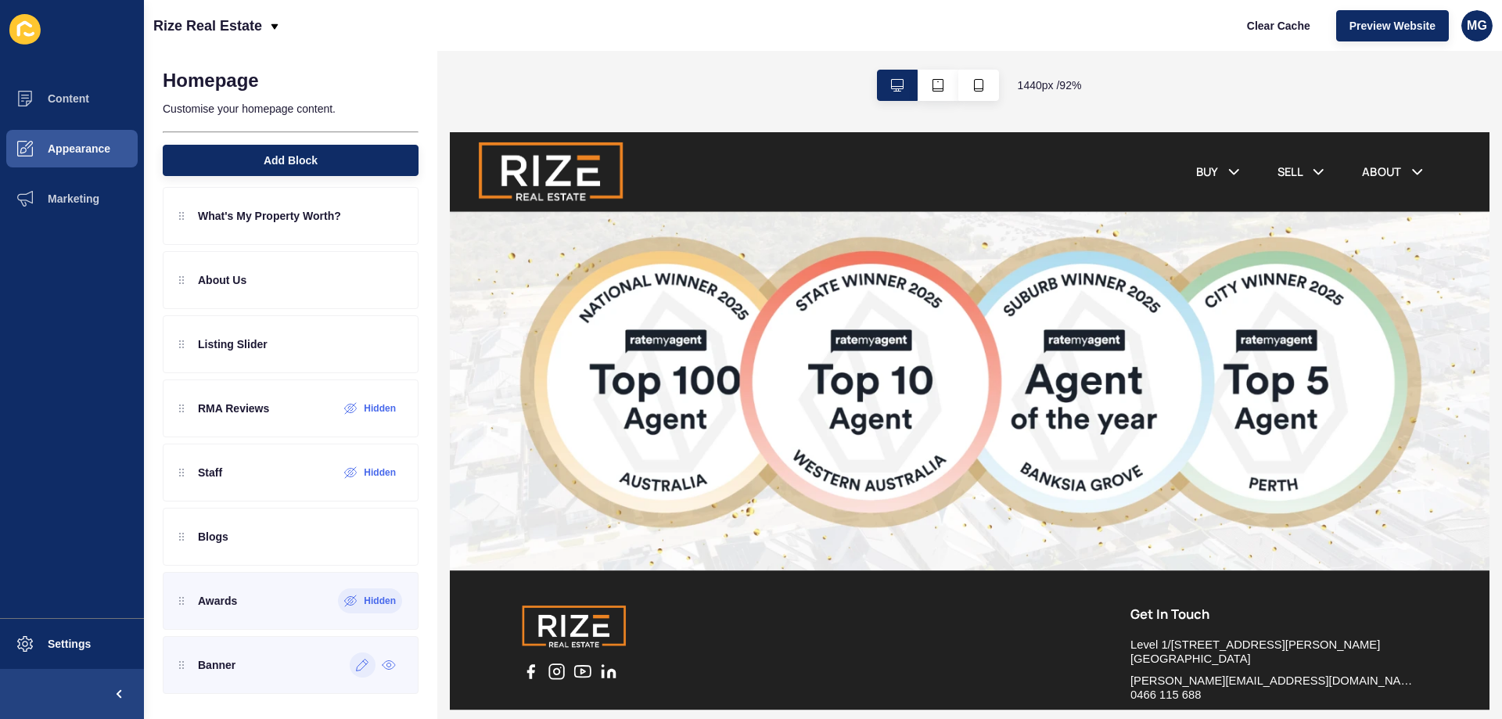
click at [357, 670] on icon at bounding box center [363, 665] width 12 height 12
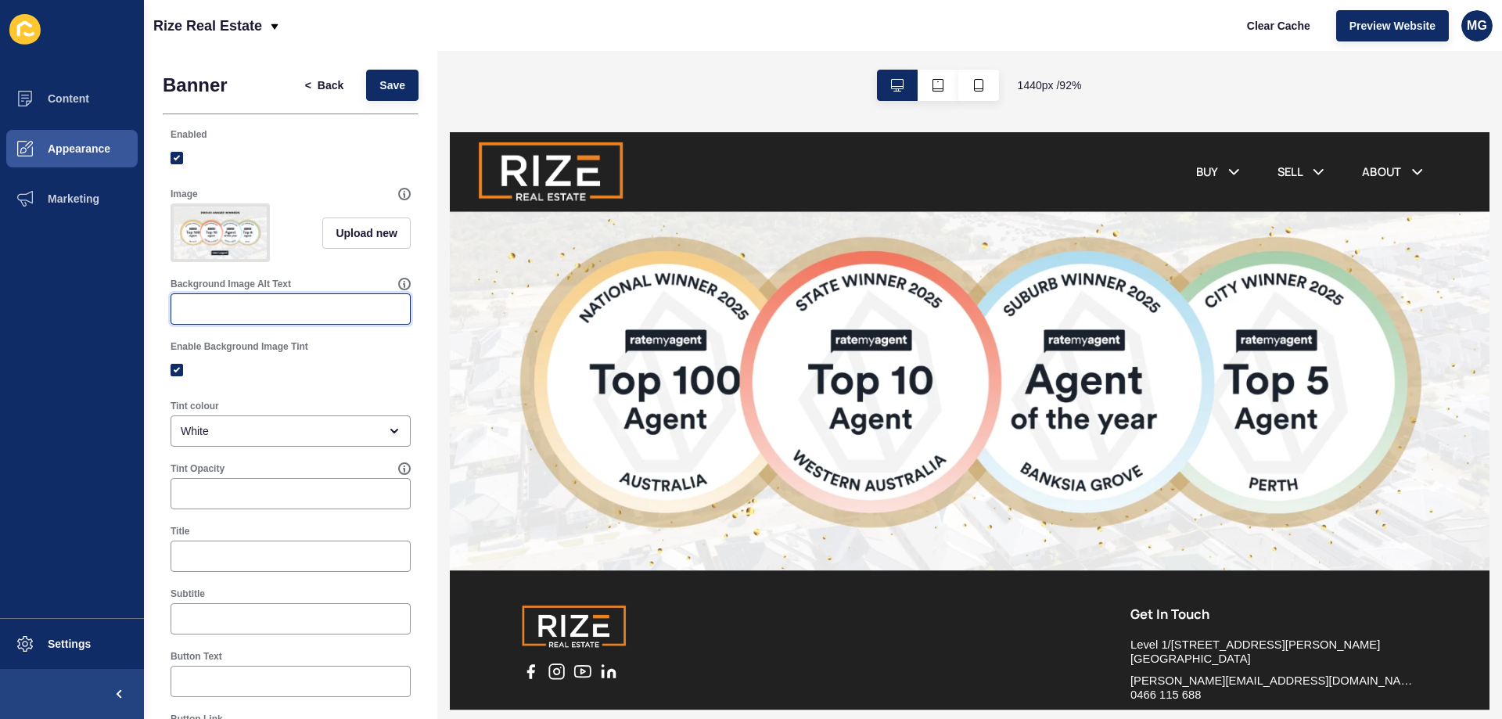
click at [237, 317] on input "Background Image Alt Text" at bounding box center [291, 309] width 220 height 16
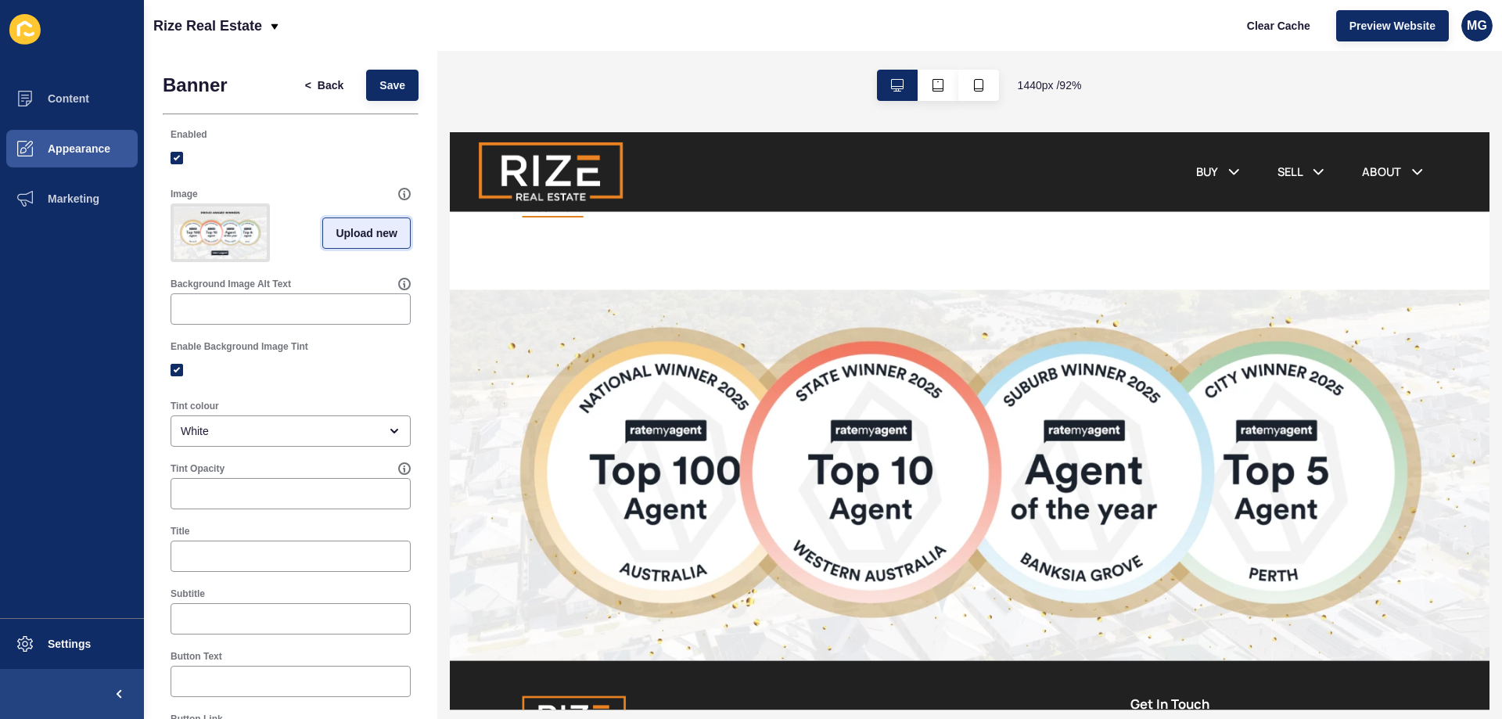
click at [336, 236] on span "Upload new" at bounding box center [367, 233] width 62 height 16
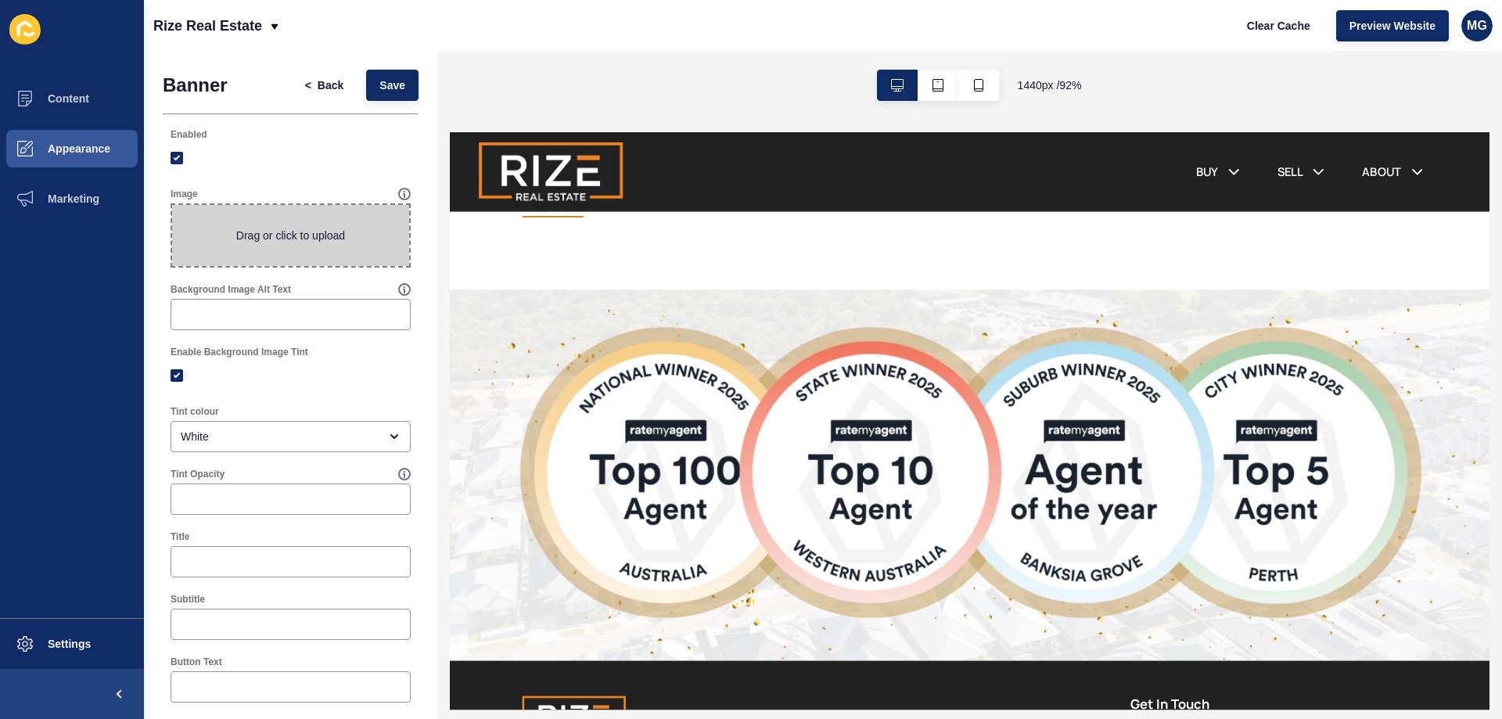
click at [302, 233] on span at bounding box center [290, 235] width 237 height 61
click at [172, 205] on input "Drag or click to upload" at bounding box center [172, 205] width 0 height 0
type input "C:\fakepath\PROUD AWARD WINNERS.png"
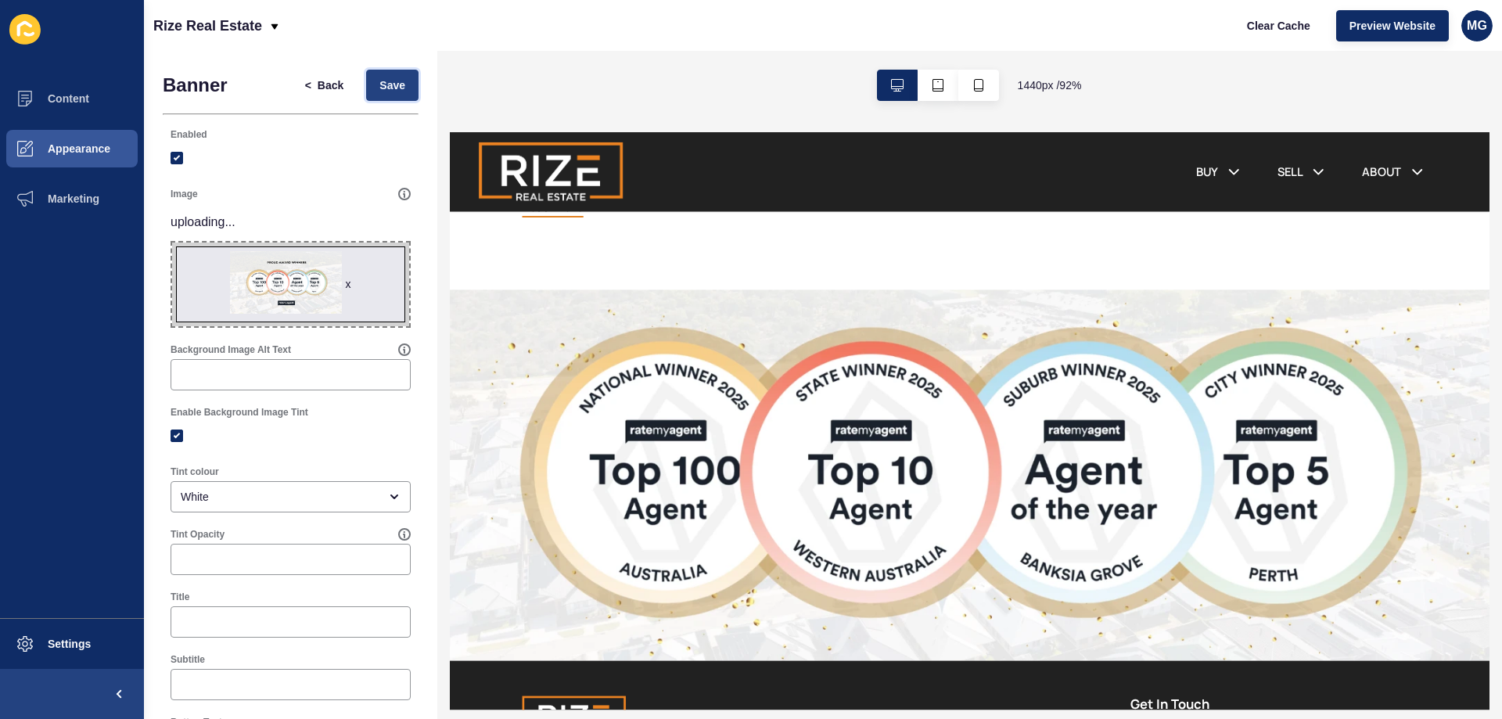
click at [379, 81] on span "Save" at bounding box center [392, 85] width 26 height 16
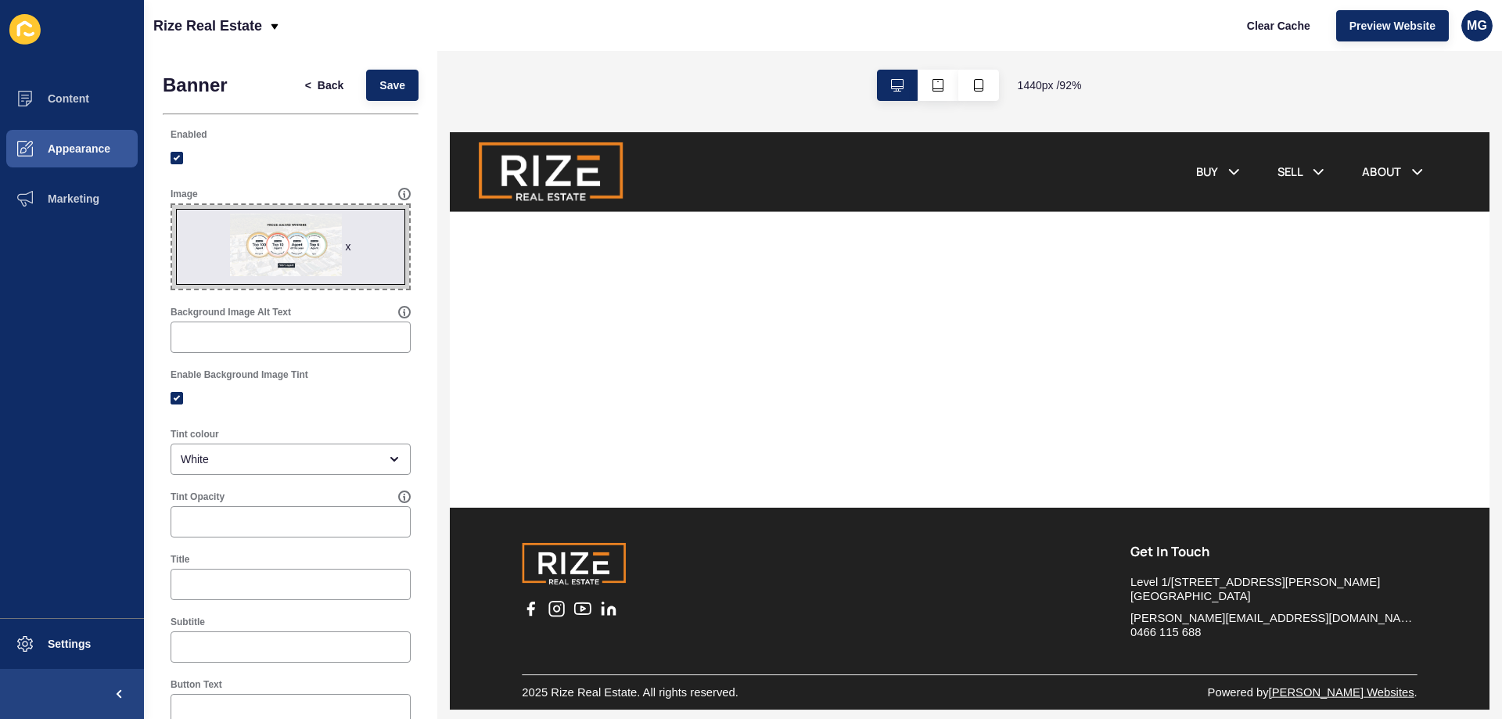
scroll to position [2561, 0]
drag, startPoint x: 1573, startPoint y: 179, endPoint x: 1945, endPoint y: 766, distance: 694.8
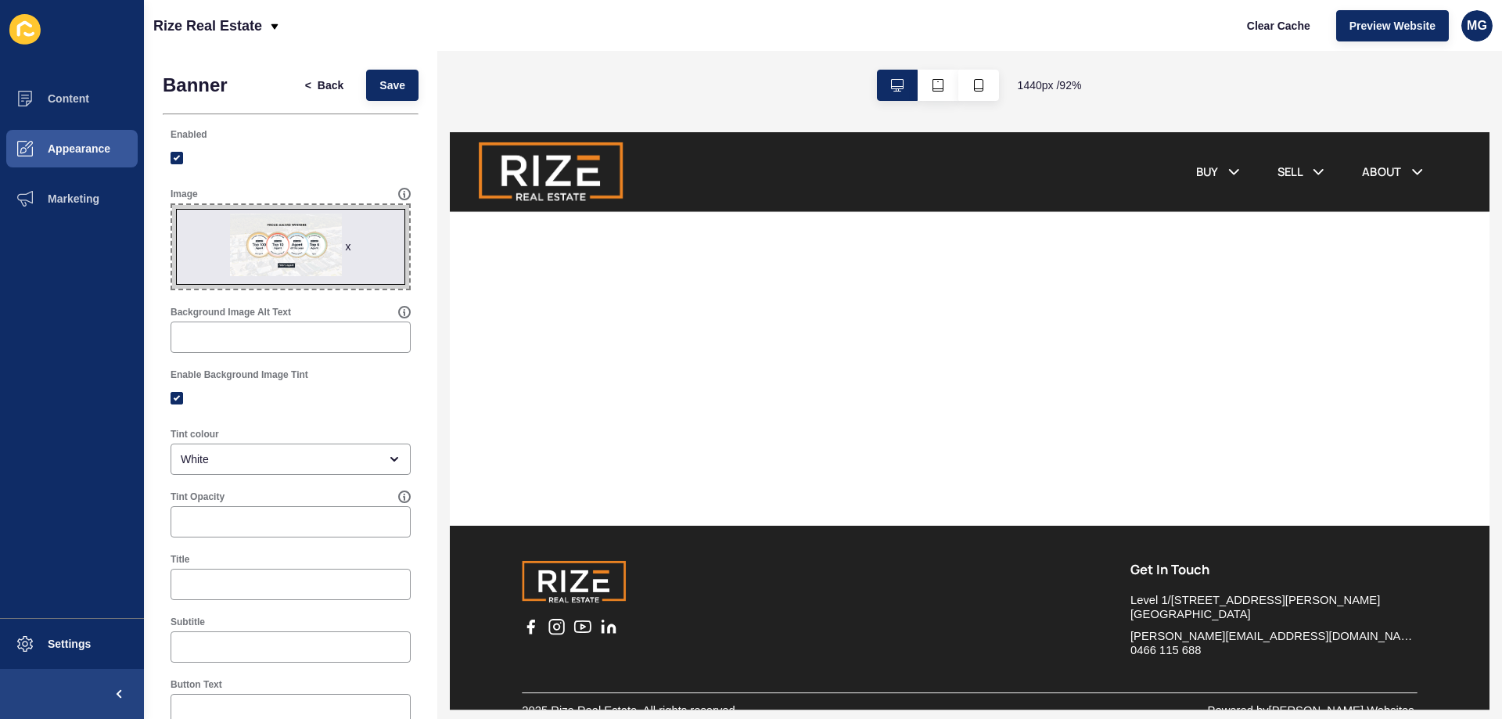
scroll to position [2327, 0]
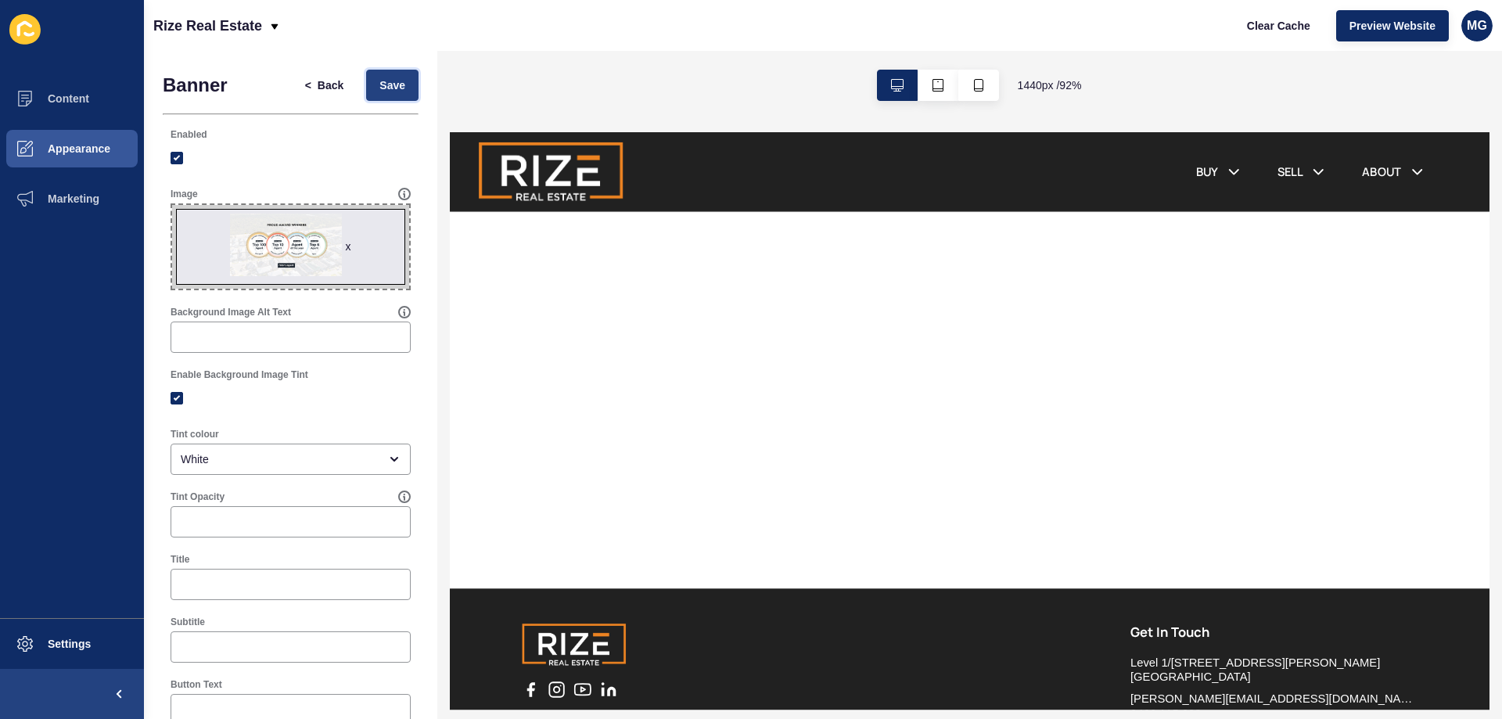
click at [379, 83] on span "Save" at bounding box center [392, 85] width 26 height 16
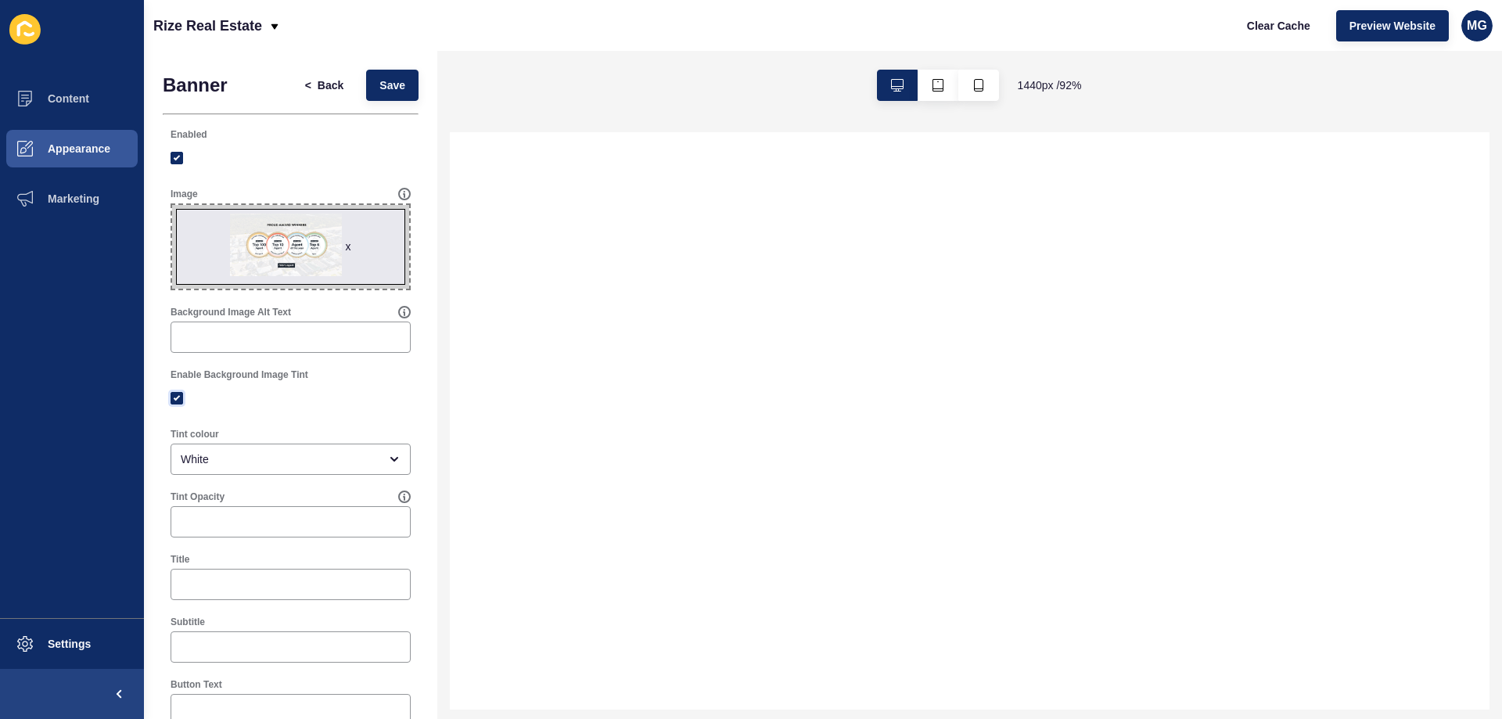
click at [174, 401] on label at bounding box center [177, 398] width 13 height 13
click at [174, 401] on input "Enable Background Image Tint" at bounding box center [179, 398] width 10 height 10
checkbox input "false"
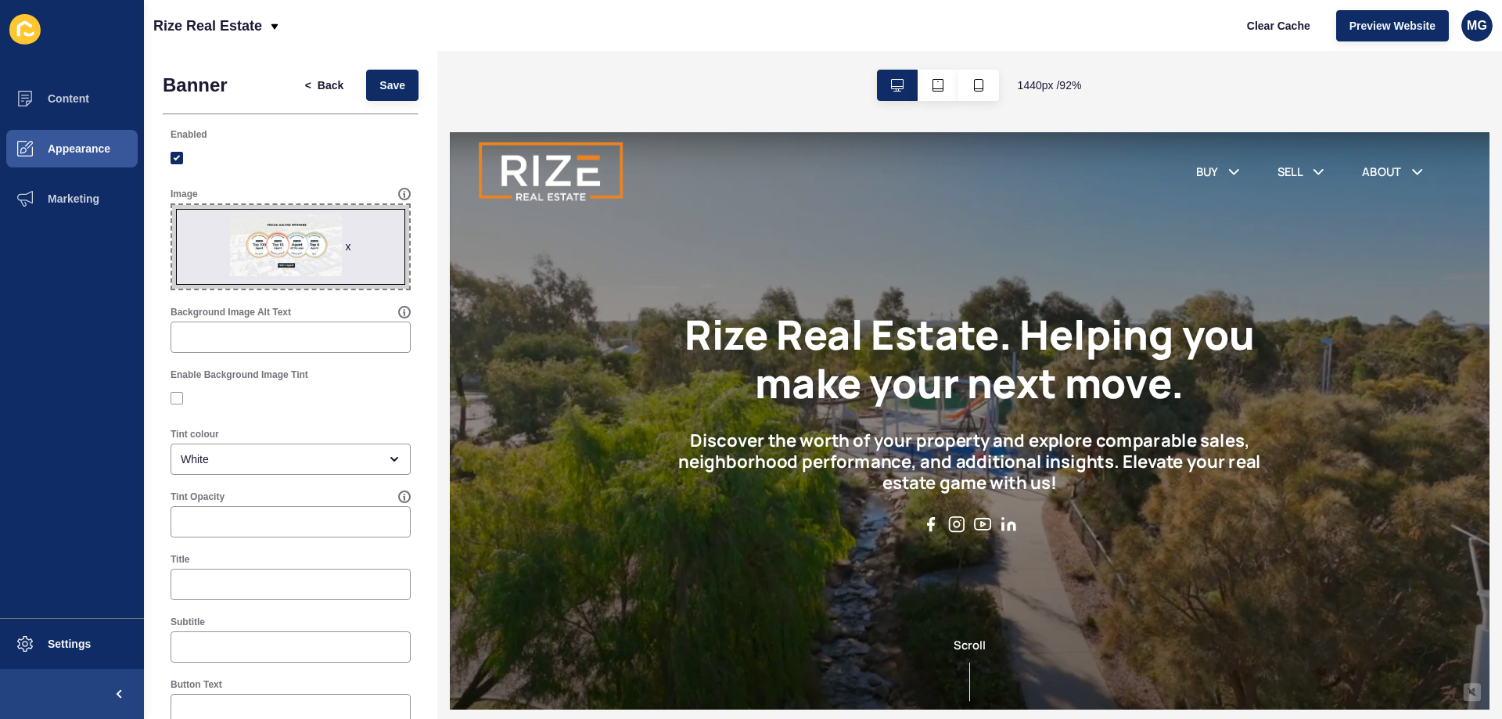
scroll to position [0, 0]
click at [385, 81] on span "Save" at bounding box center [392, 85] width 26 height 16
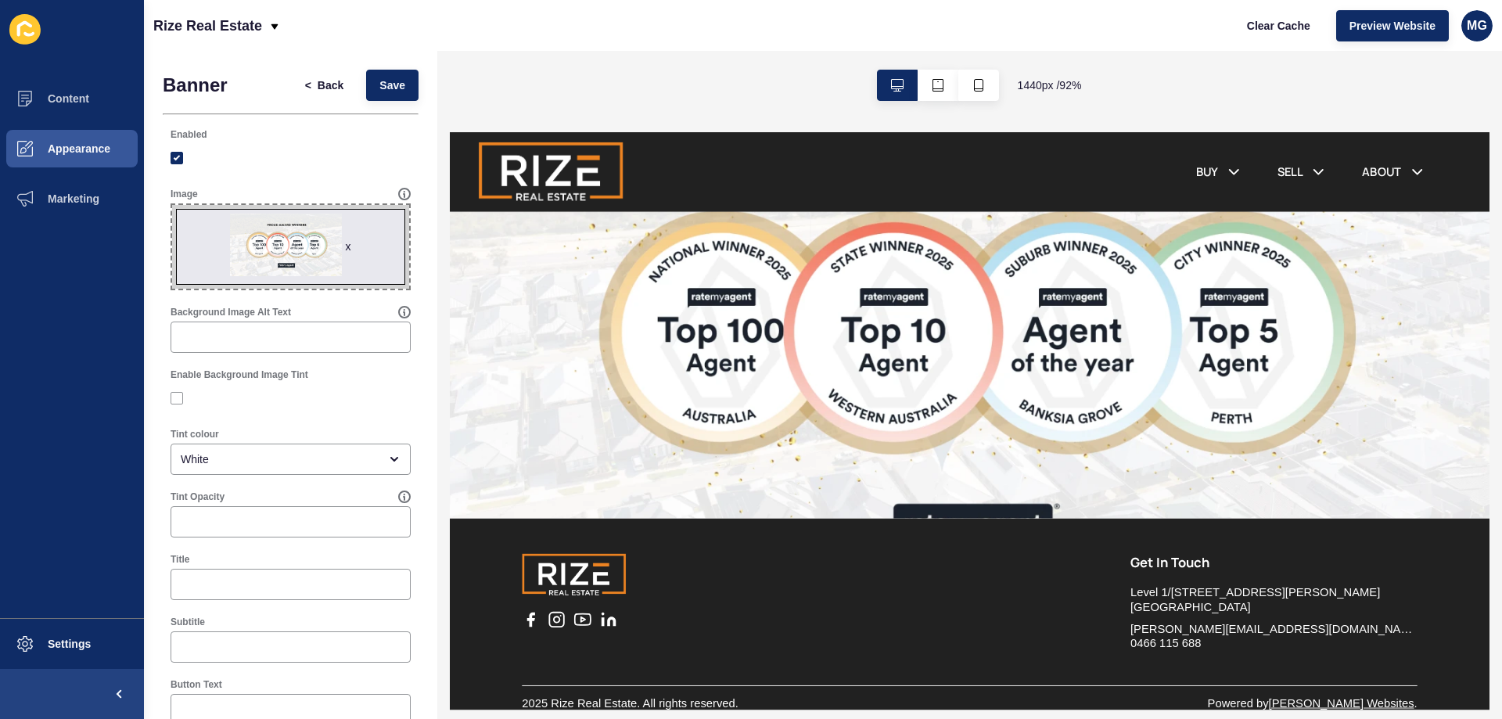
scroll to position [2405, 0]
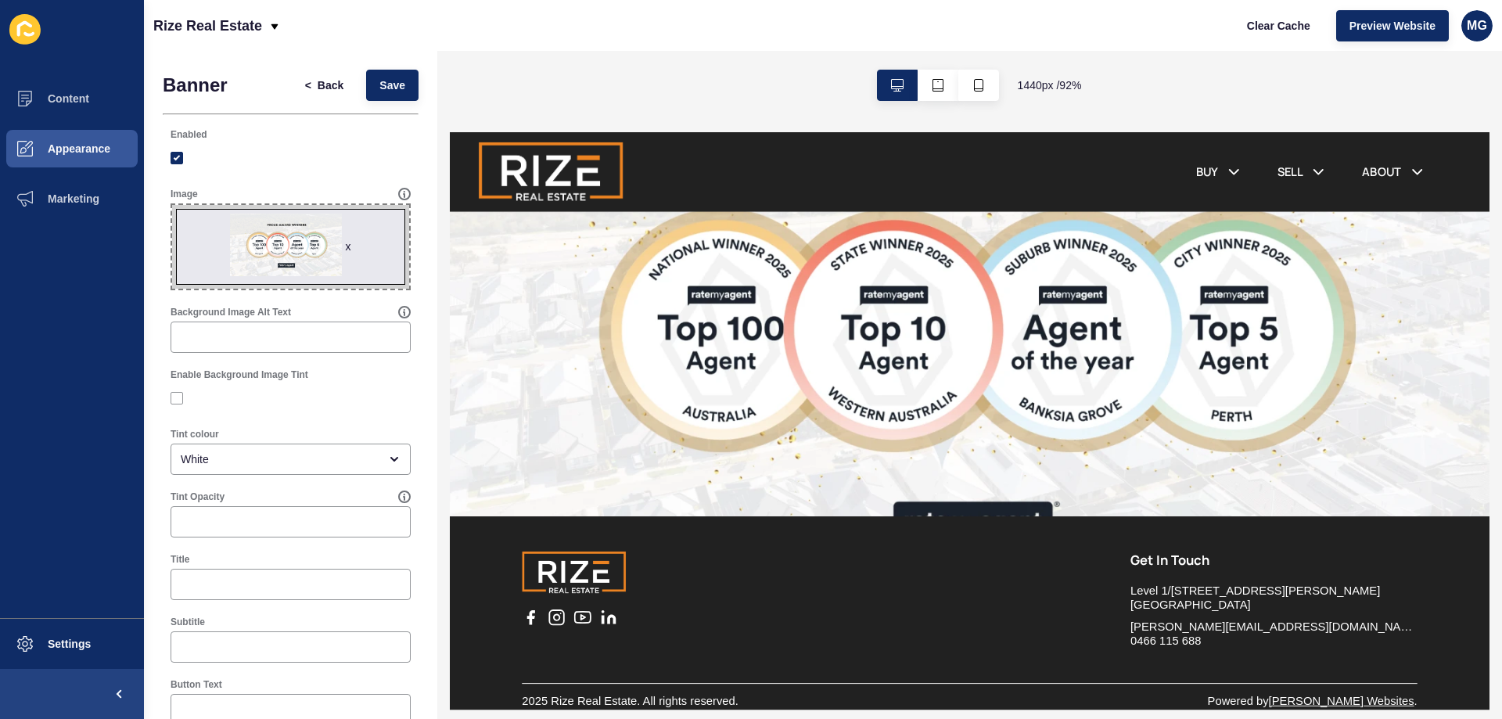
click at [863, 319] on div at bounding box center [1013, 347] width 676 height 402
click at [941, 85] on icon "button" at bounding box center [937, 85] width 11 height 13
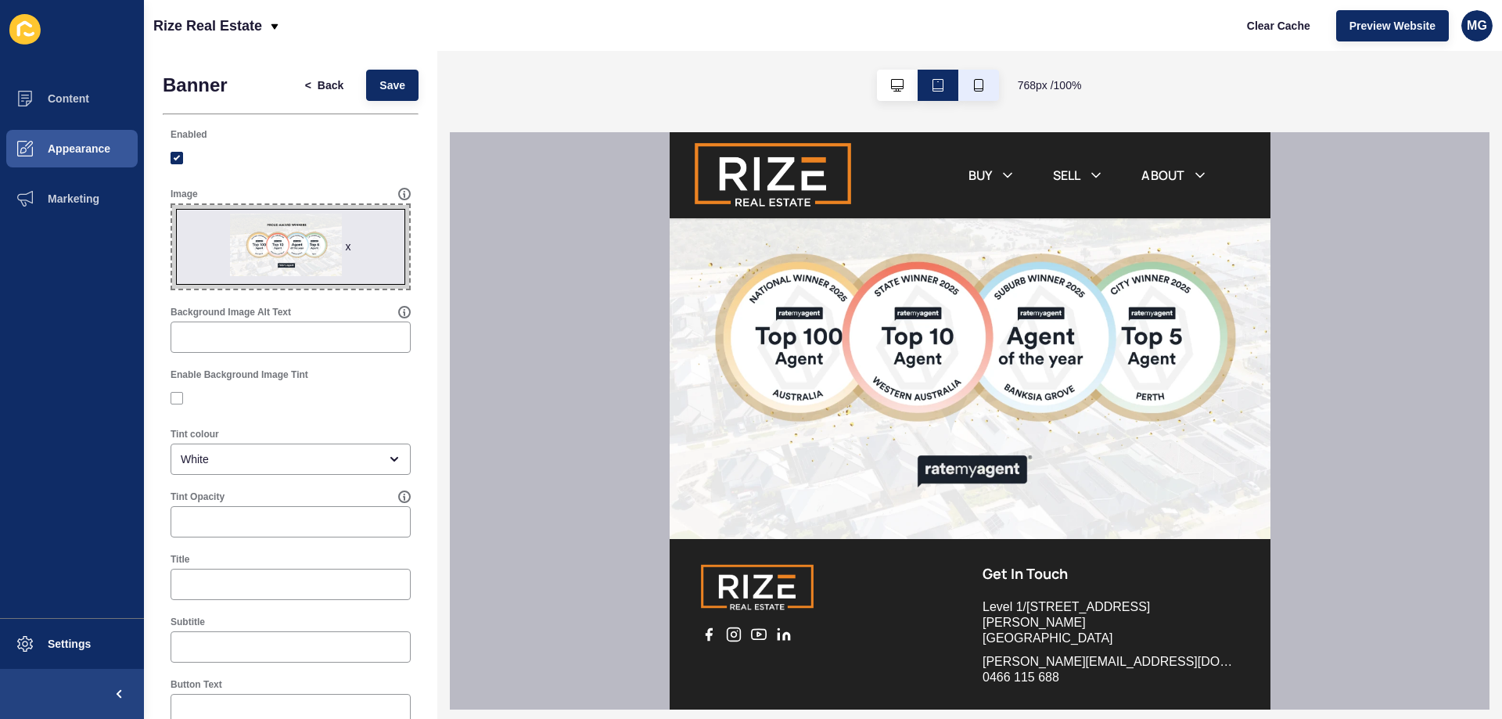
scroll to position [2387, 0]
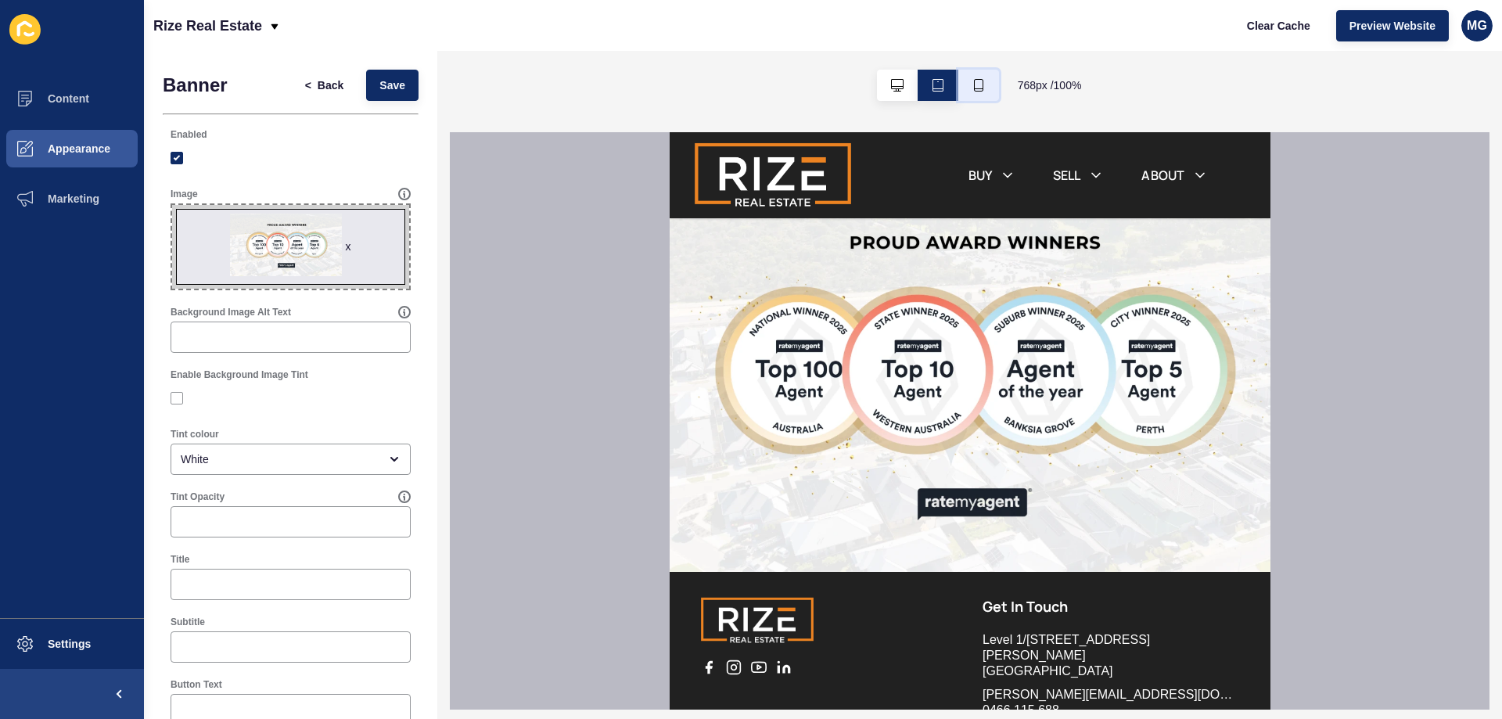
click at [975, 88] on icon "button" at bounding box center [978, 85] width 13 height 13
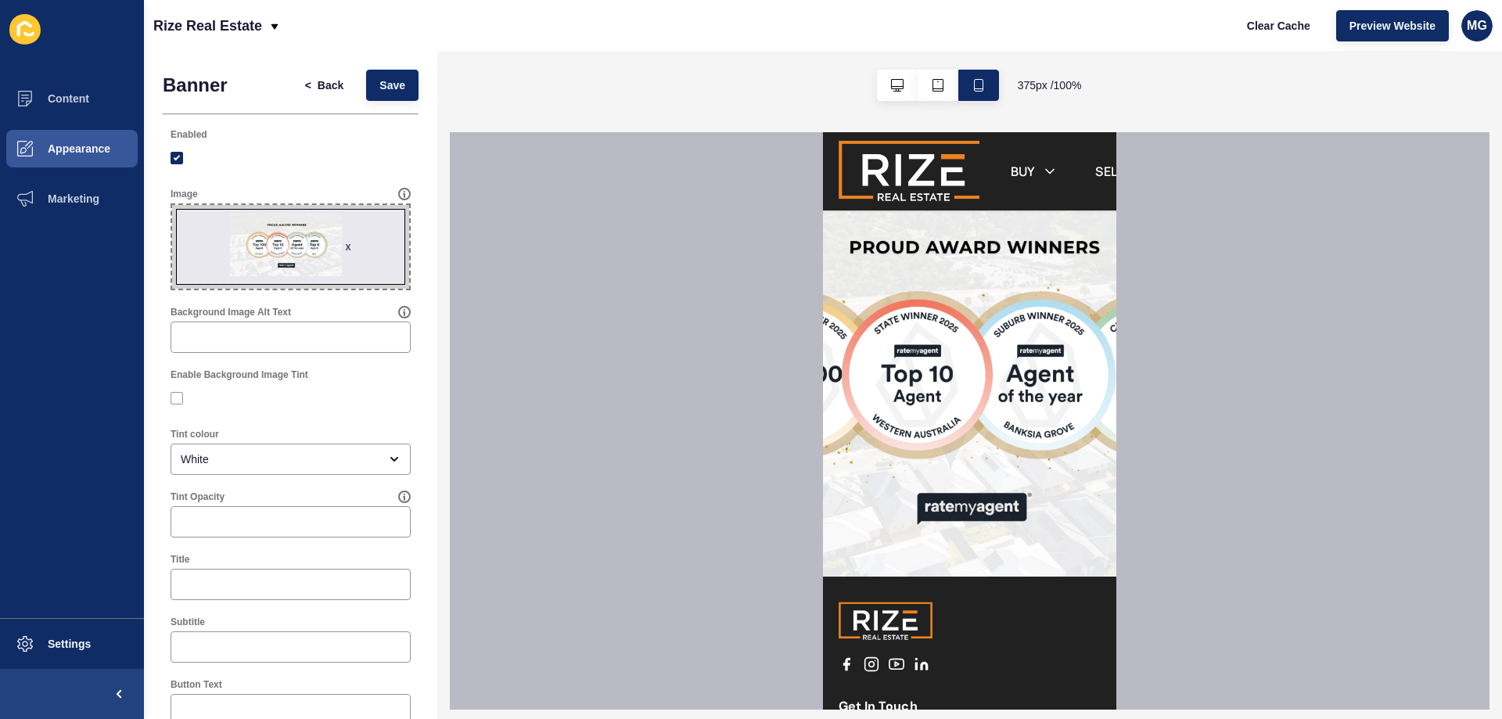
scroll to position [2725, 0]
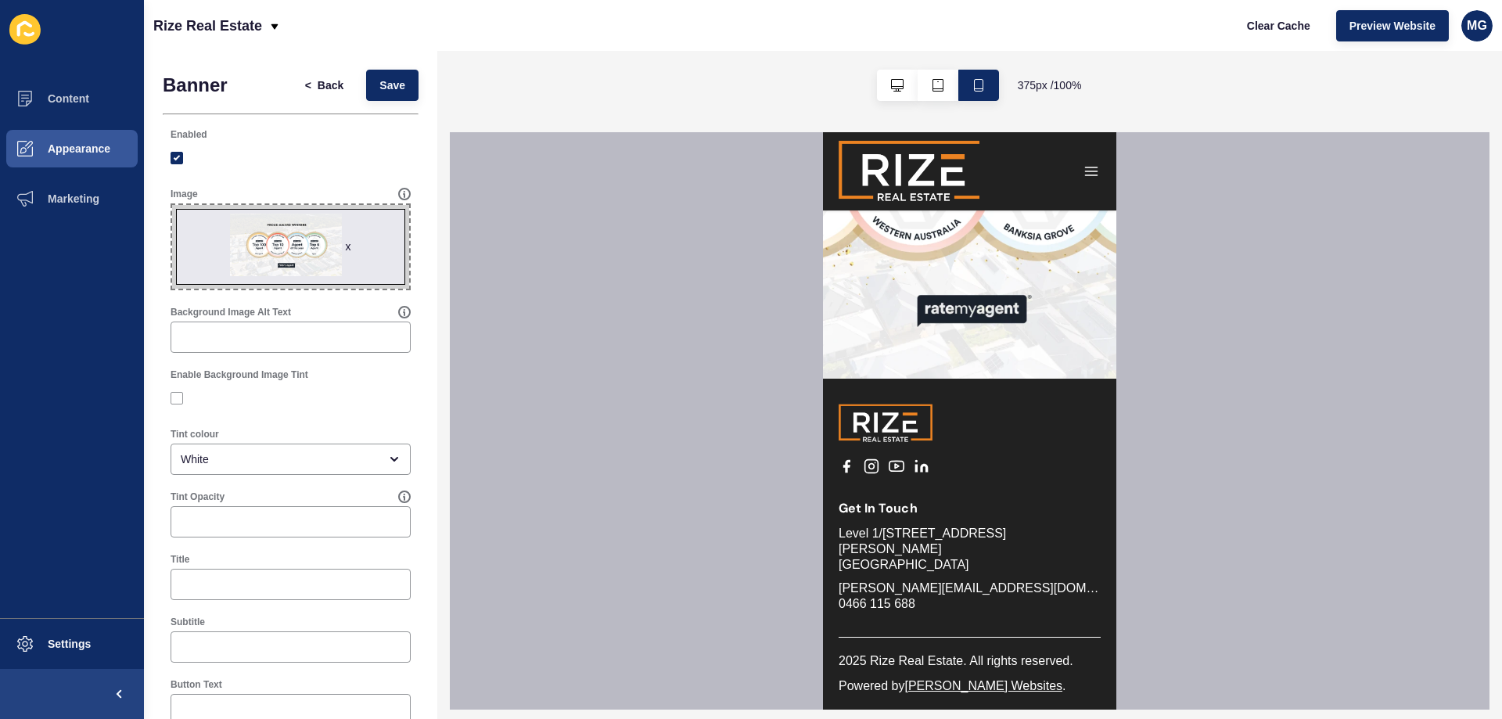
click at [346, 246] on div "x" at bounding box center [348, 247] width 5 height 16
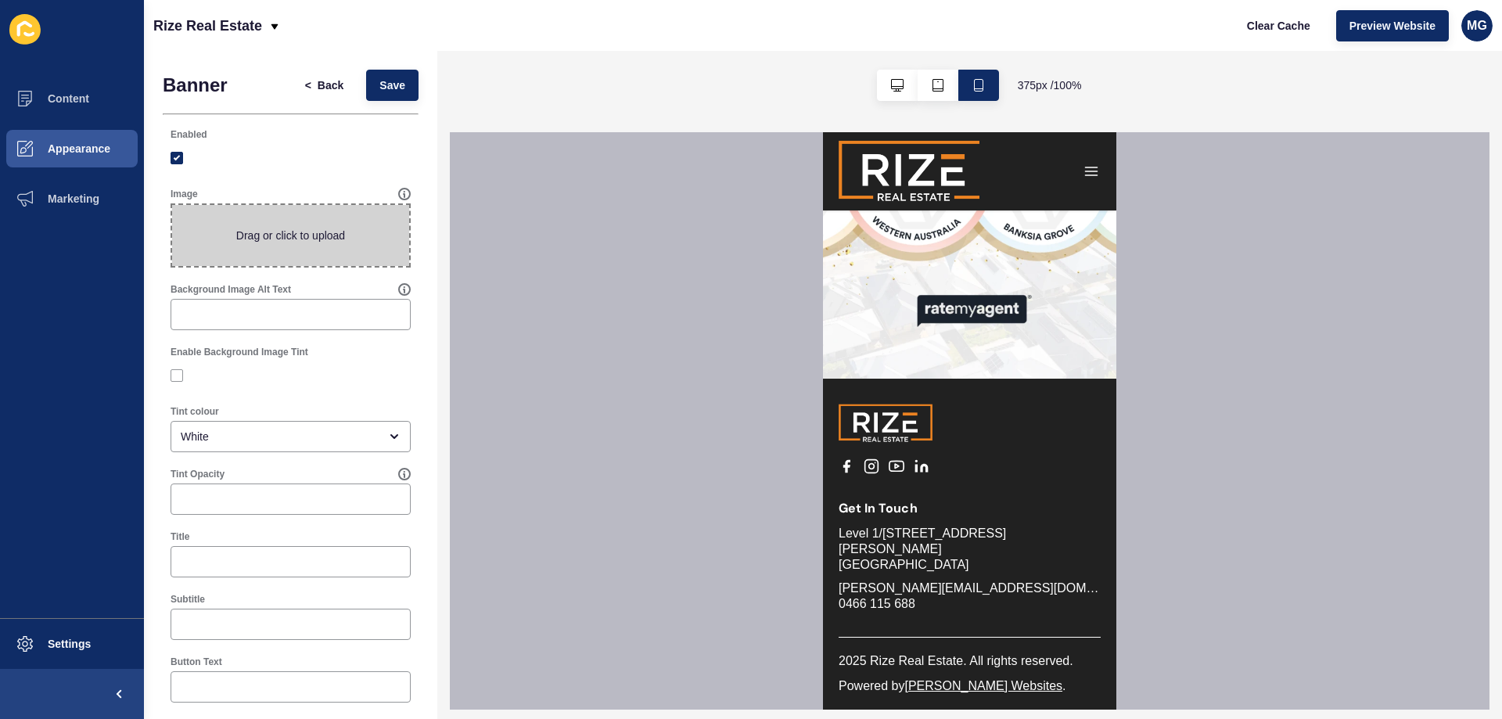
click at [337, 239] on span at bounding box center [290, 235] width 237 height 61
click at [172, 205] on input "Drag or click to upload" at bounding box center [172, 205] width 0 height 0
type input "C:\fakepath\PROUD AWARD WINNERS (1).png"
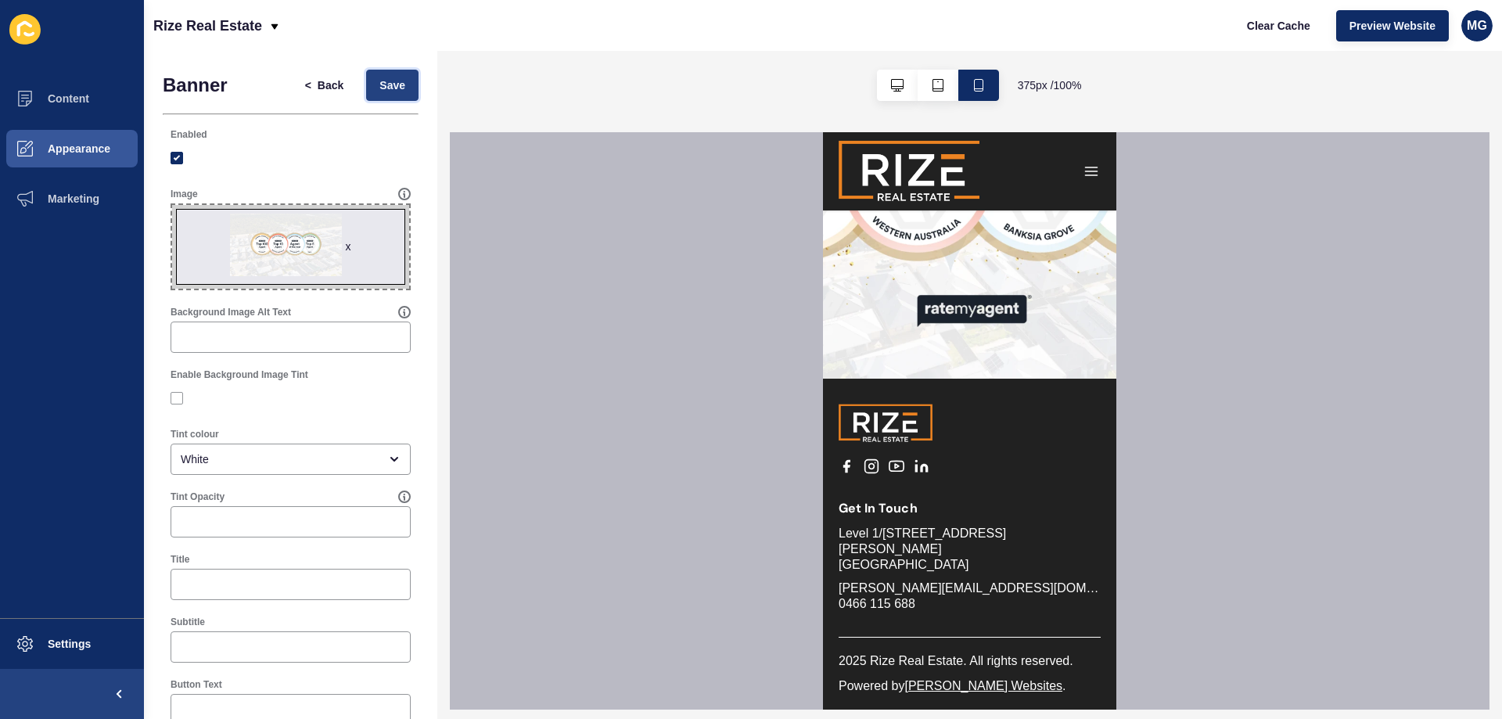
click at [368, 73] on button "Save" at bounding box center [392, 85] width 52 height 31
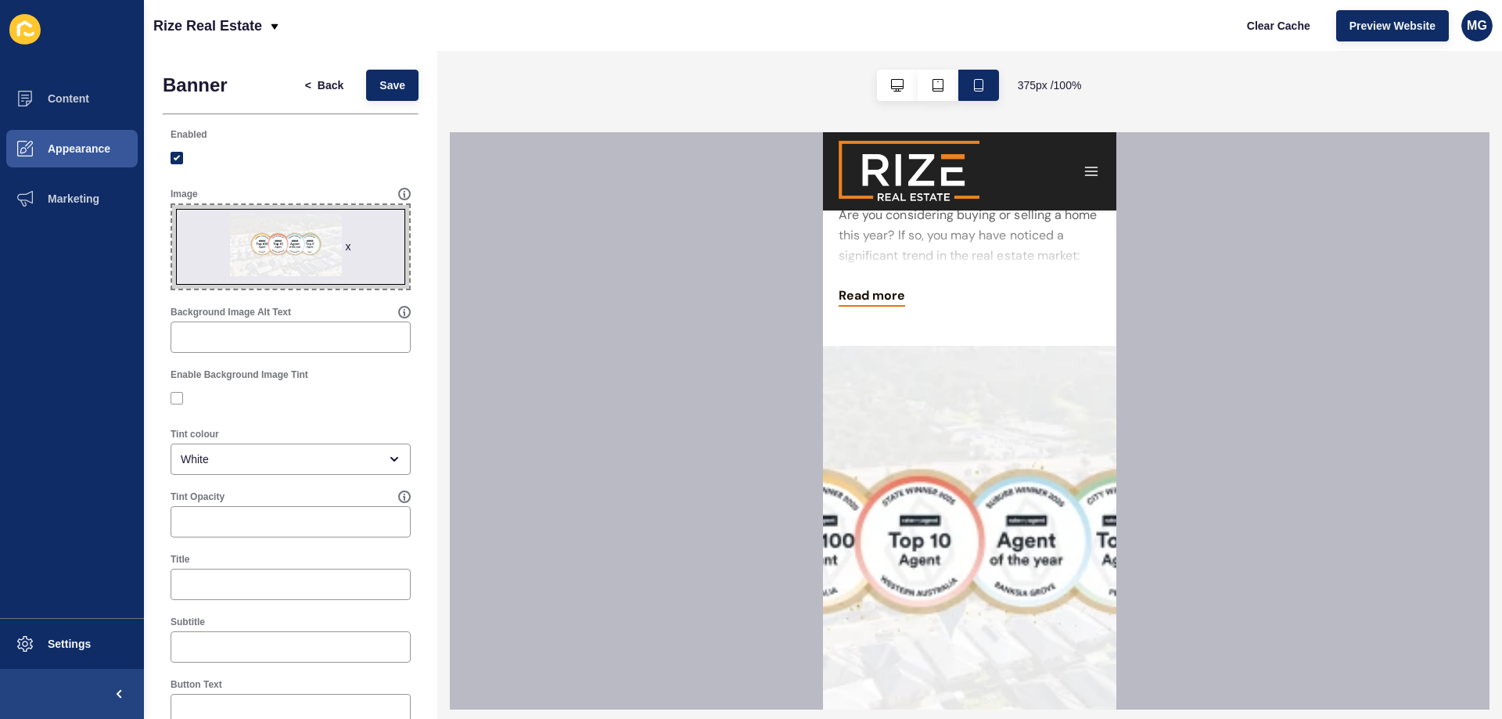
scroll to position [2518, 0]
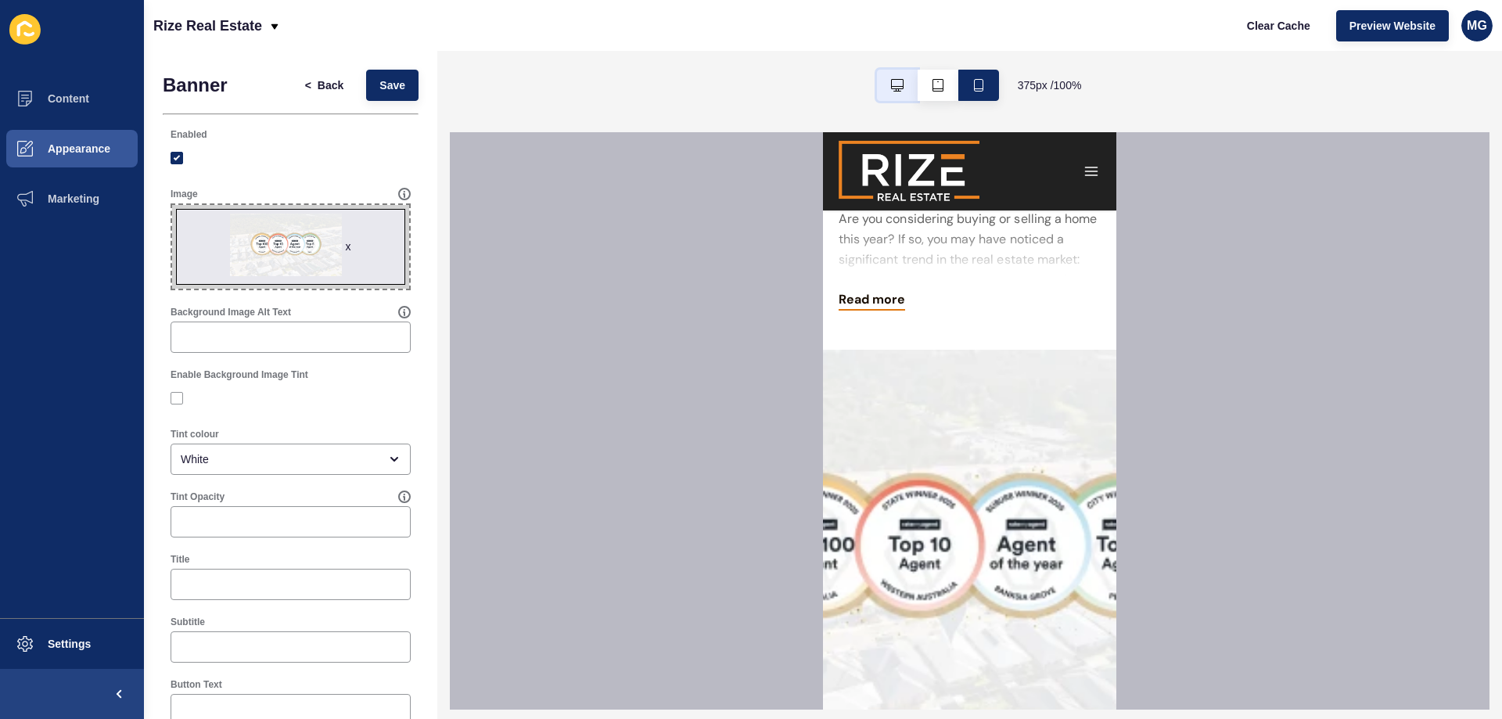
click at [897, 90] on icon "button" at bounding box center [897, 85] width 13 height 13
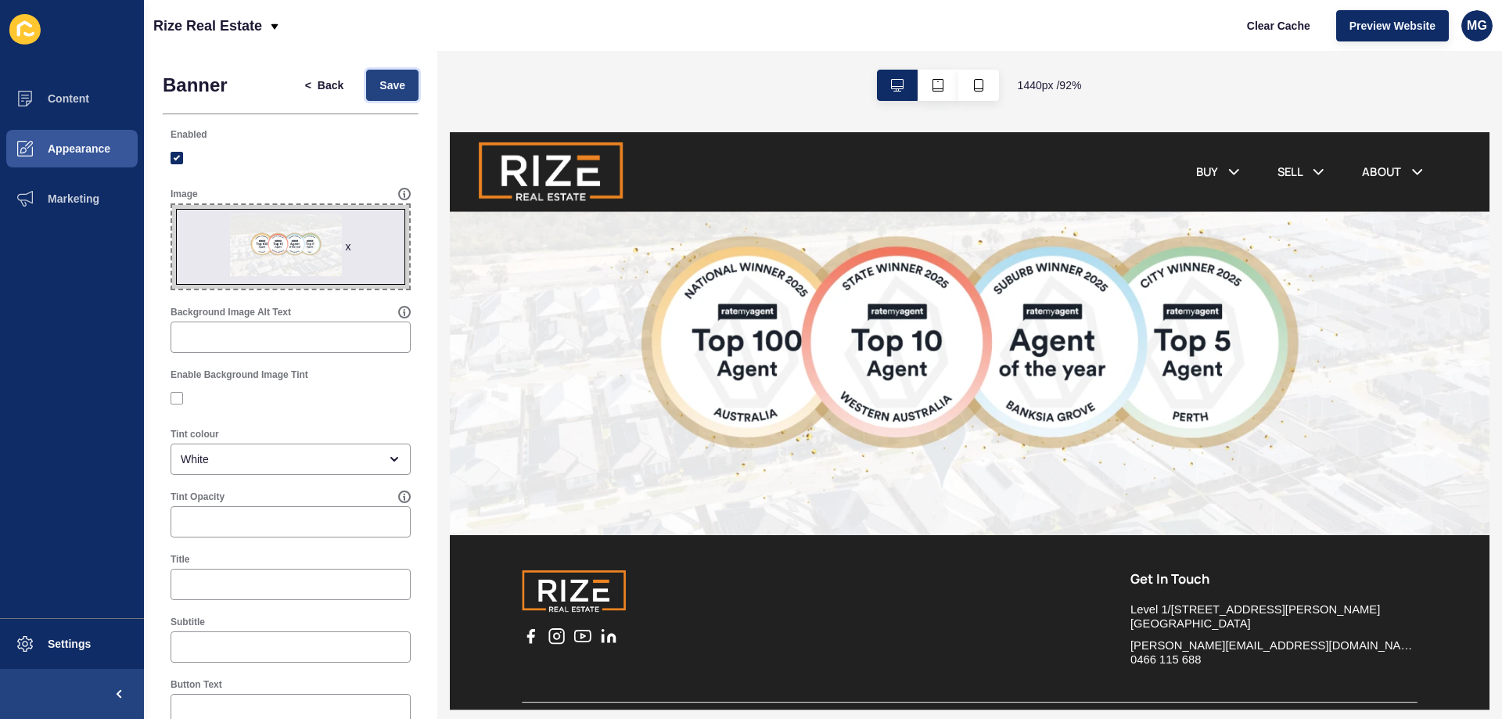
click at [392, 75] on button "Save" at bounding box center [392, 85] width 52 height 31
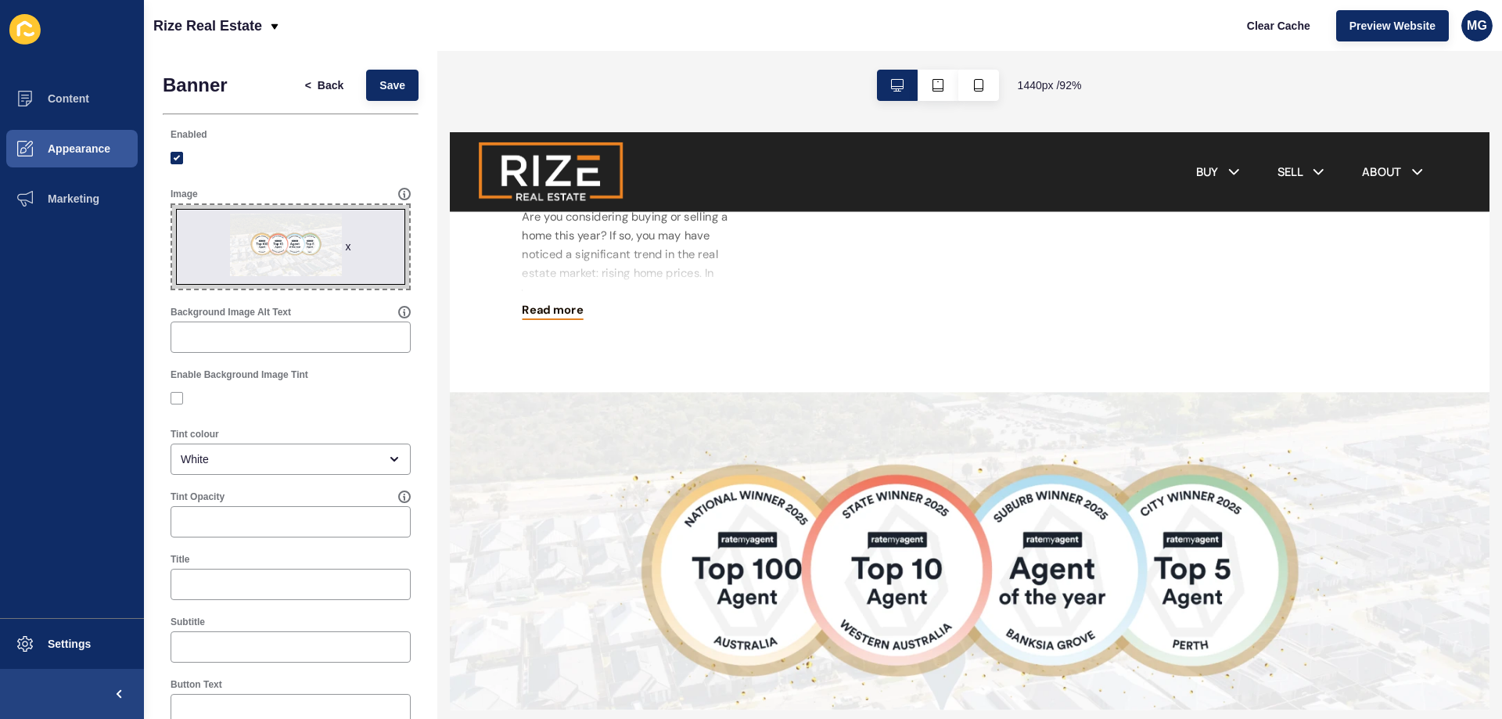
scroll to position [2249, 0]
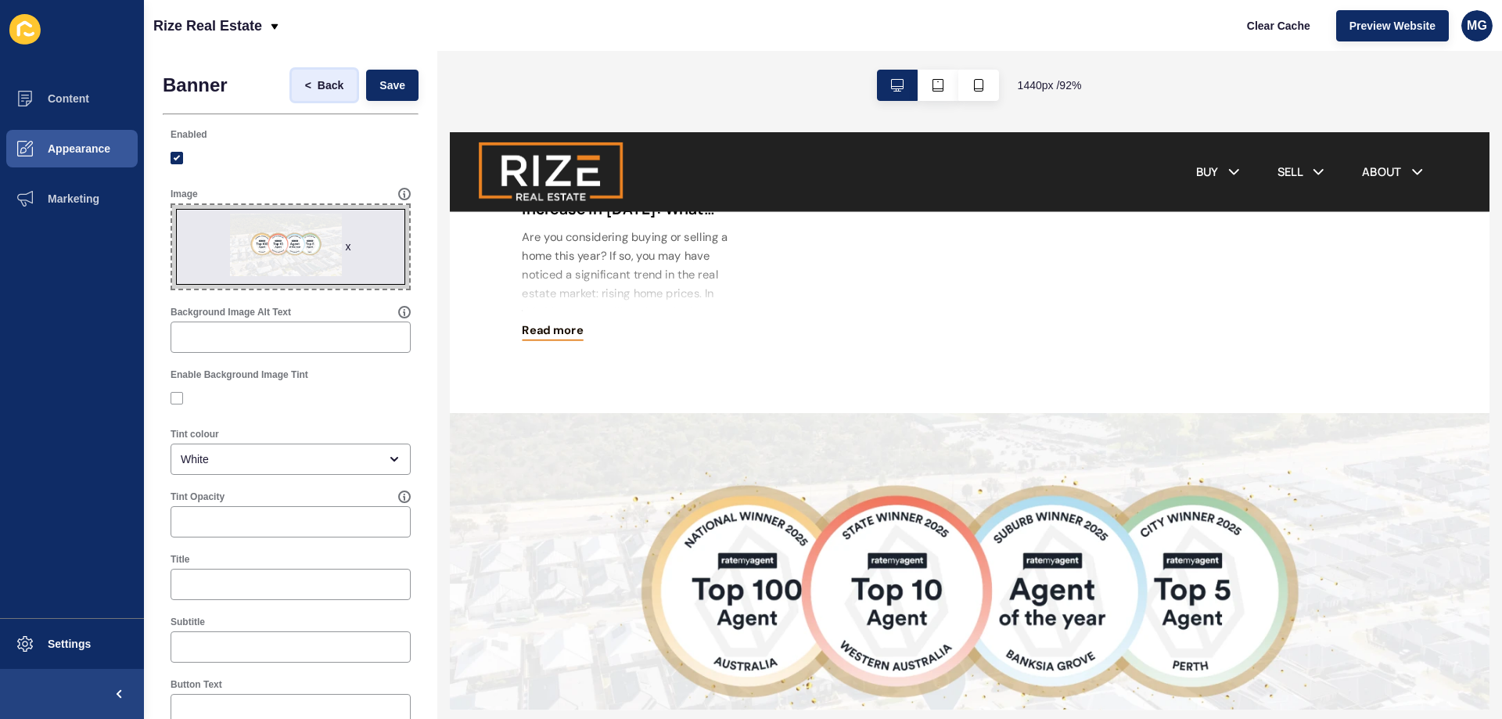
click at [318, 84] on span "Back" at bounding box center [331, 85] width 26 height 16
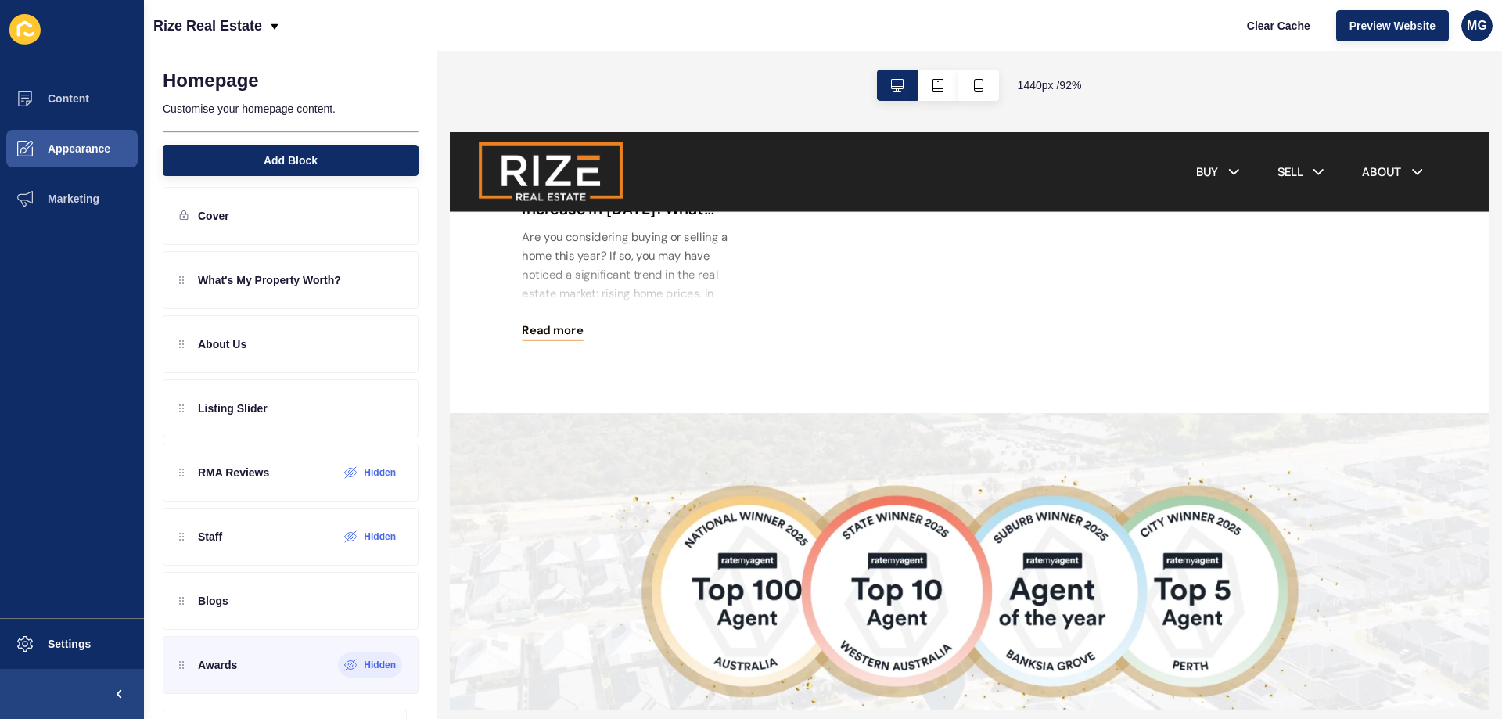
scroll to position [14, 0]
drag, startPoint x: 306, startPoint y: 669, endPoint x: 311, endPoint y: 609, distance: 60.5
click at [311, 609] on div "What's My Property Worth? About Us Listing Slider RMA Reviews Hidden Staff Hidd…" at bounding box center [291, 472] width 256 height 443
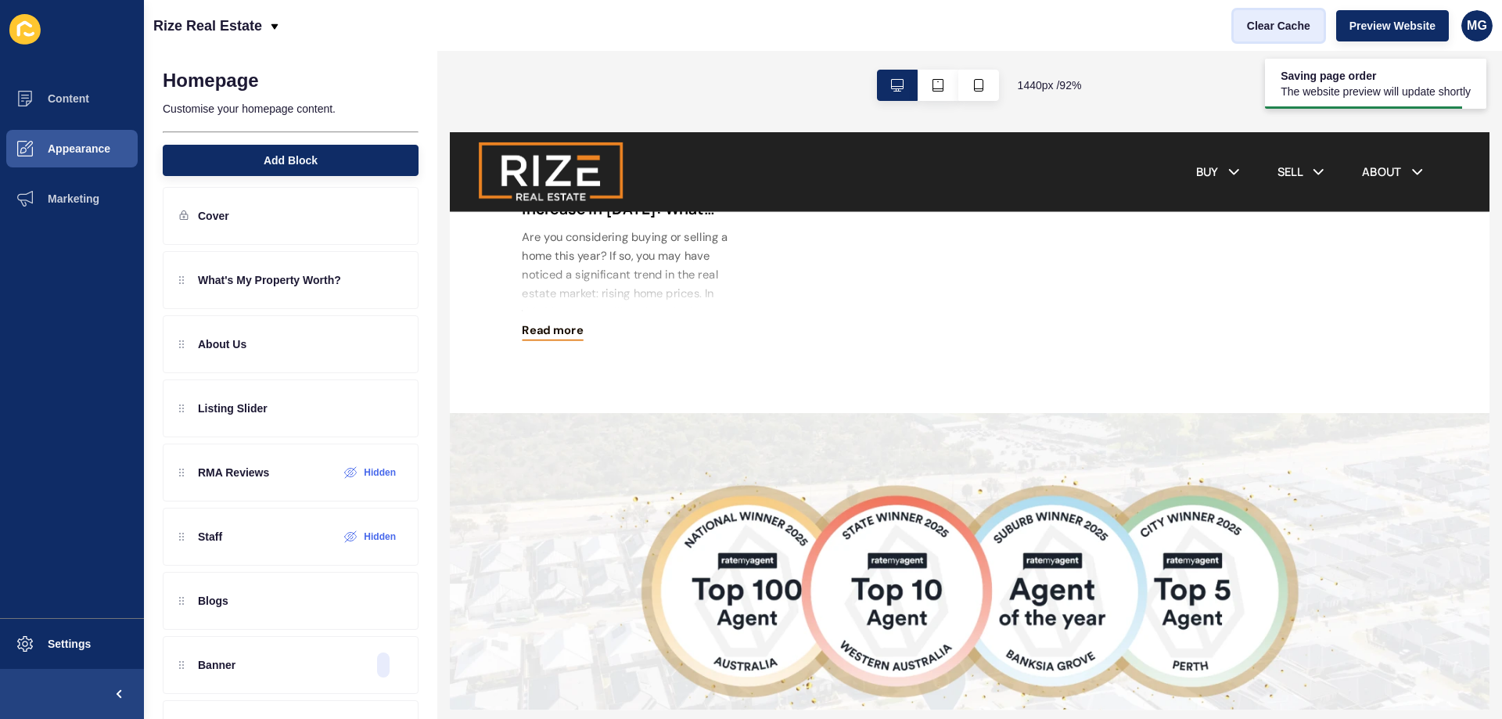
click at [1278, 27] on span "Clear Cache" at bounding box center [1278, 26] width 63 height 16
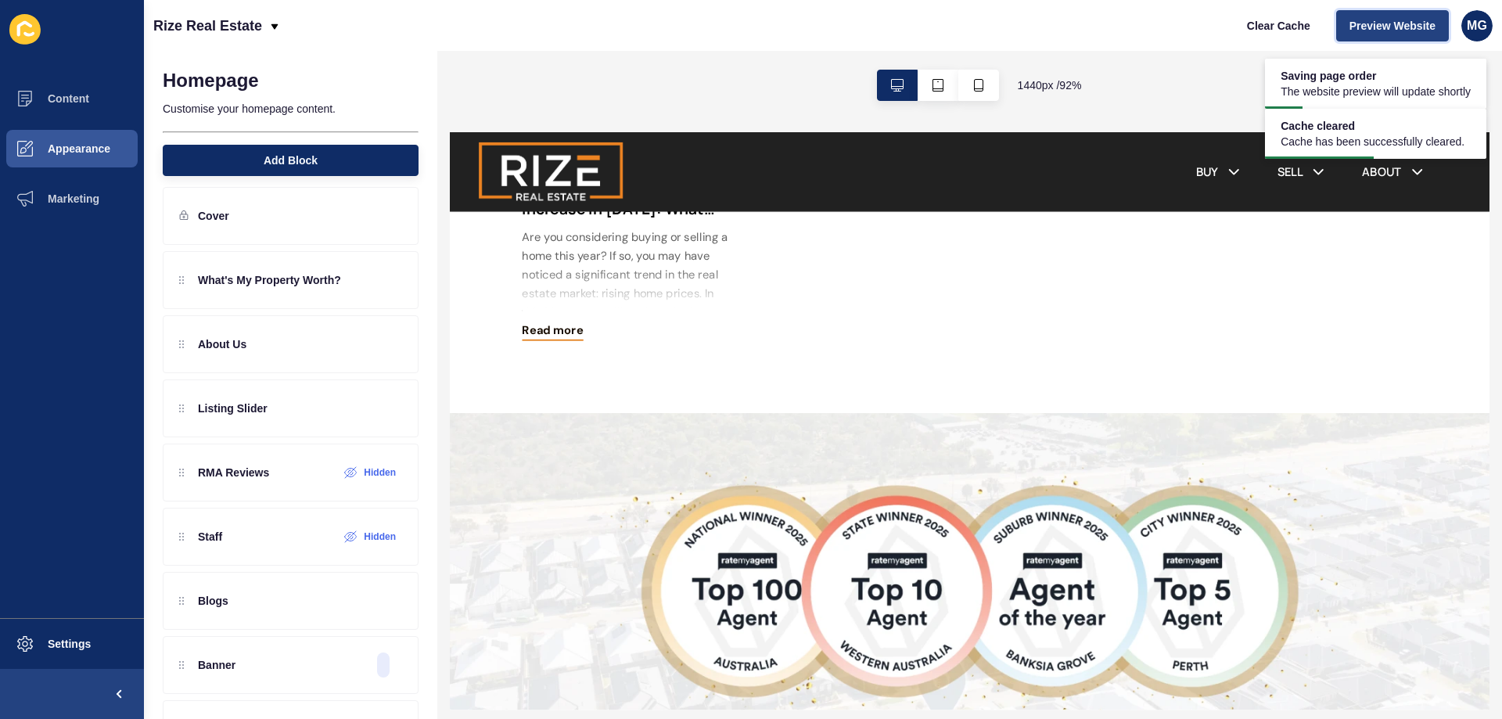
click at [1359, 28] on span "Preview Website" at bounding box center [1392, 26] width 86 height 16
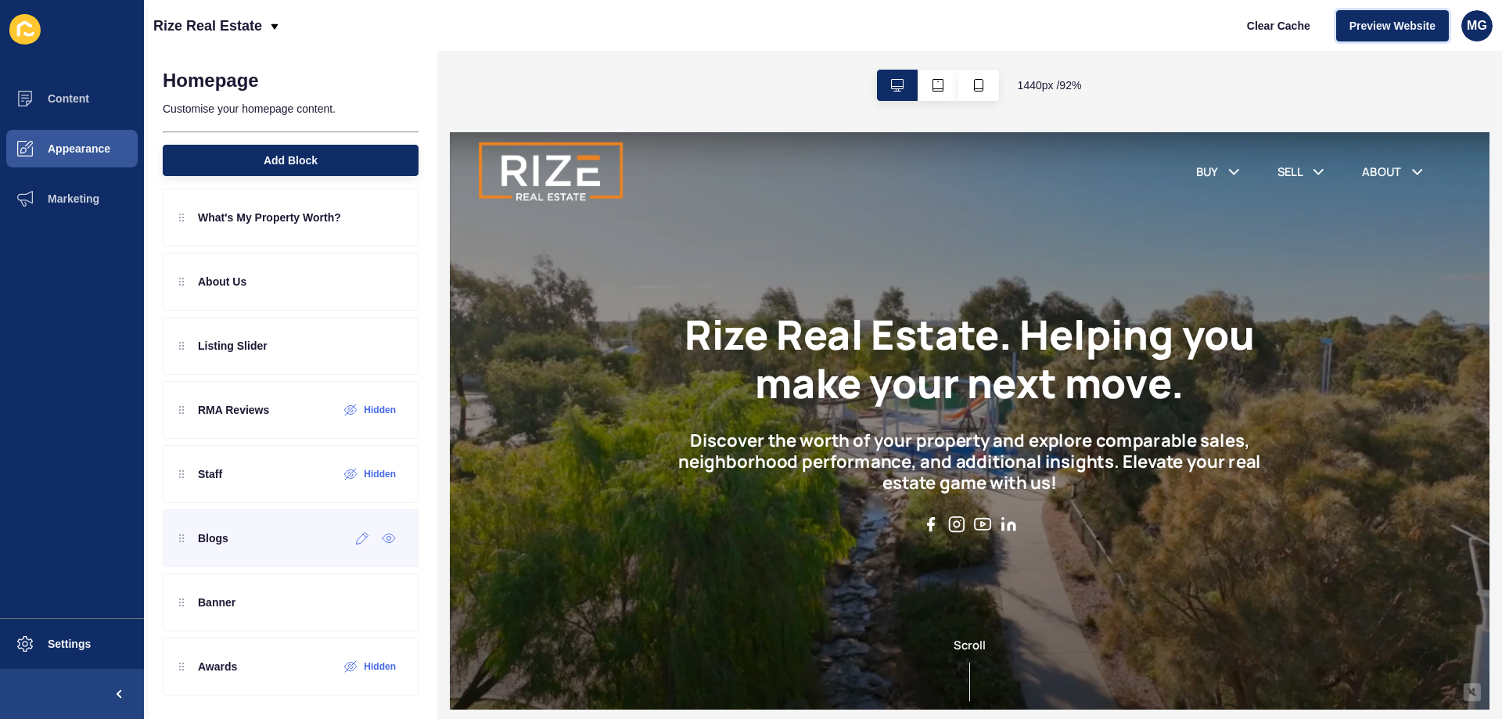
scroll to position [78, 0]
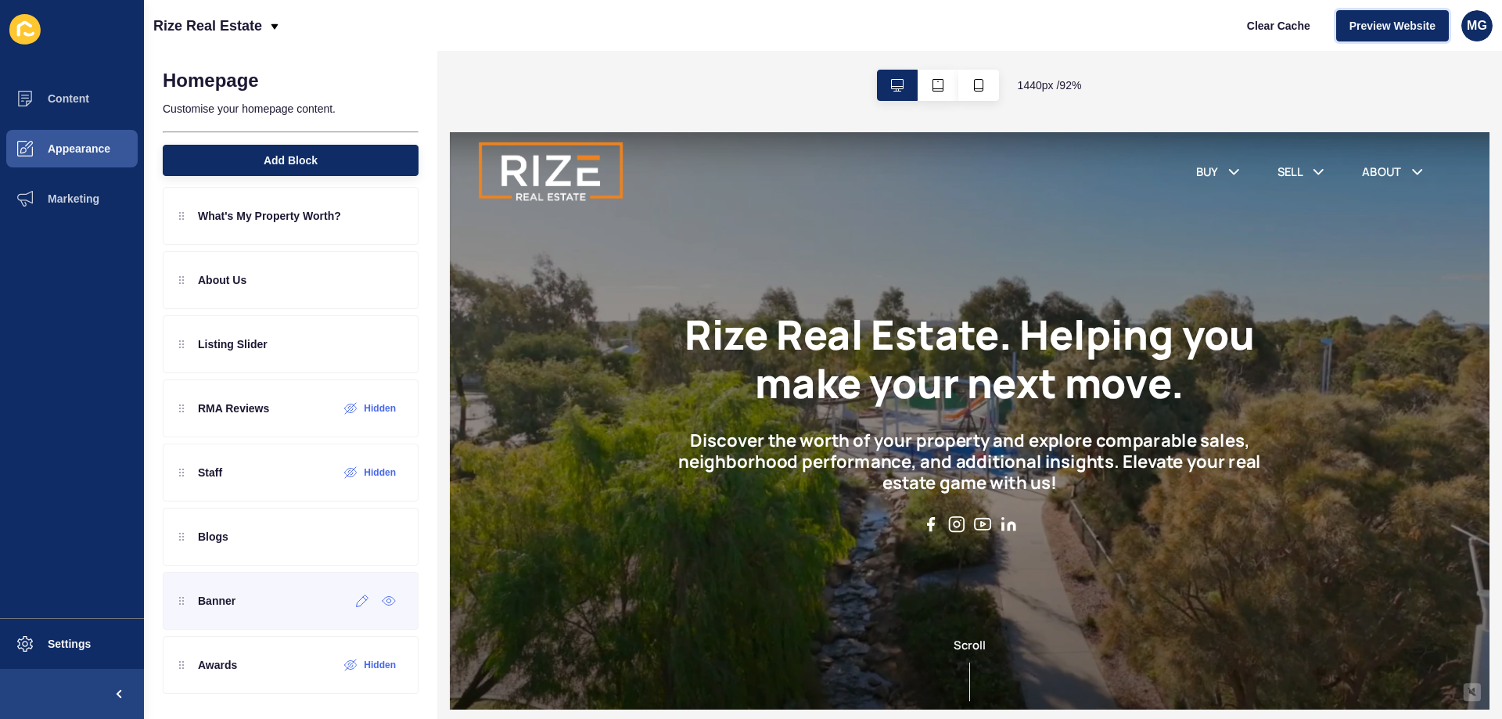
click at [300, 620] on div "Banner" at bounding box center [291, 601] width 256 height 58
click at [350, 608] on div at bounding box center [363, 600] width 26 height 25
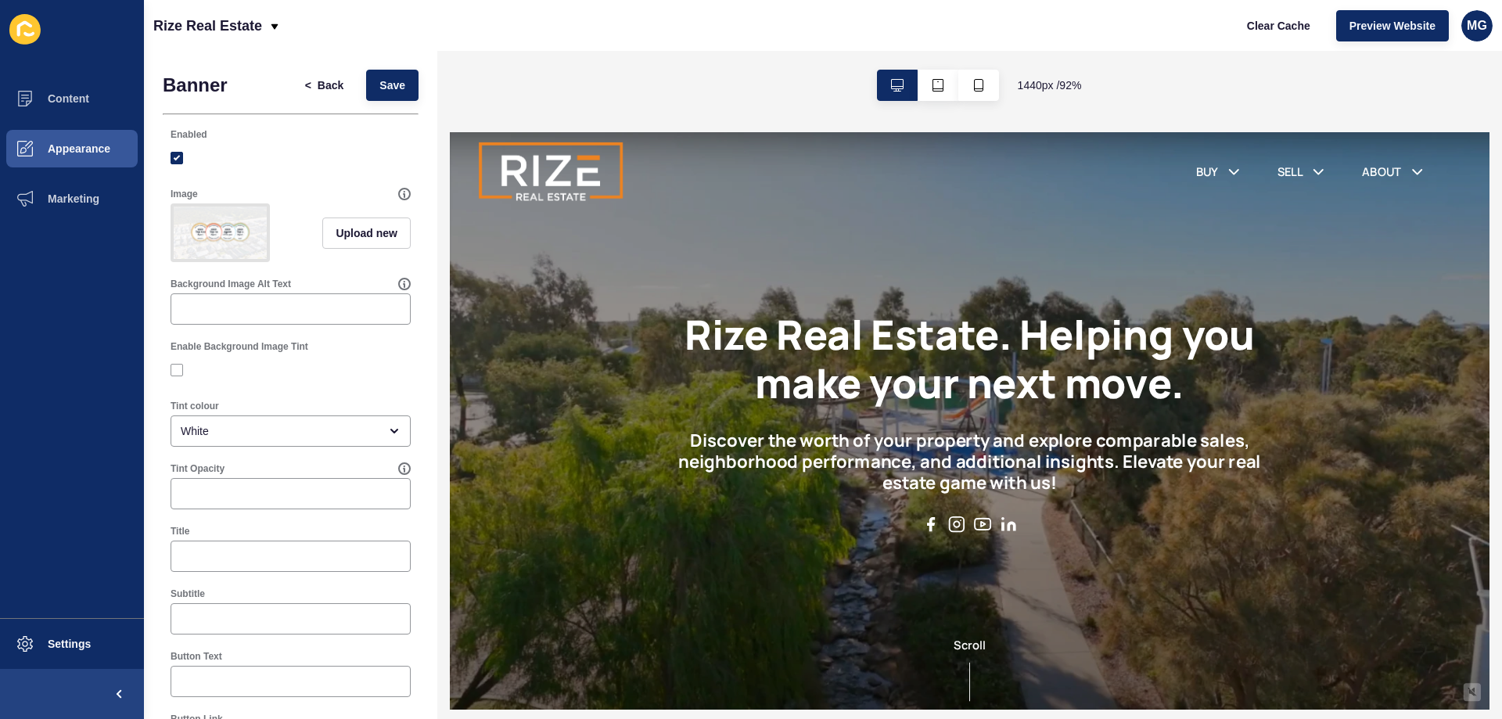
click at [310, 106] on form "Banner < Back Save Enabled Image Upload new Background Image Alt Text Enable Ba…" at bounding box center [291, 472] width 256 height 804
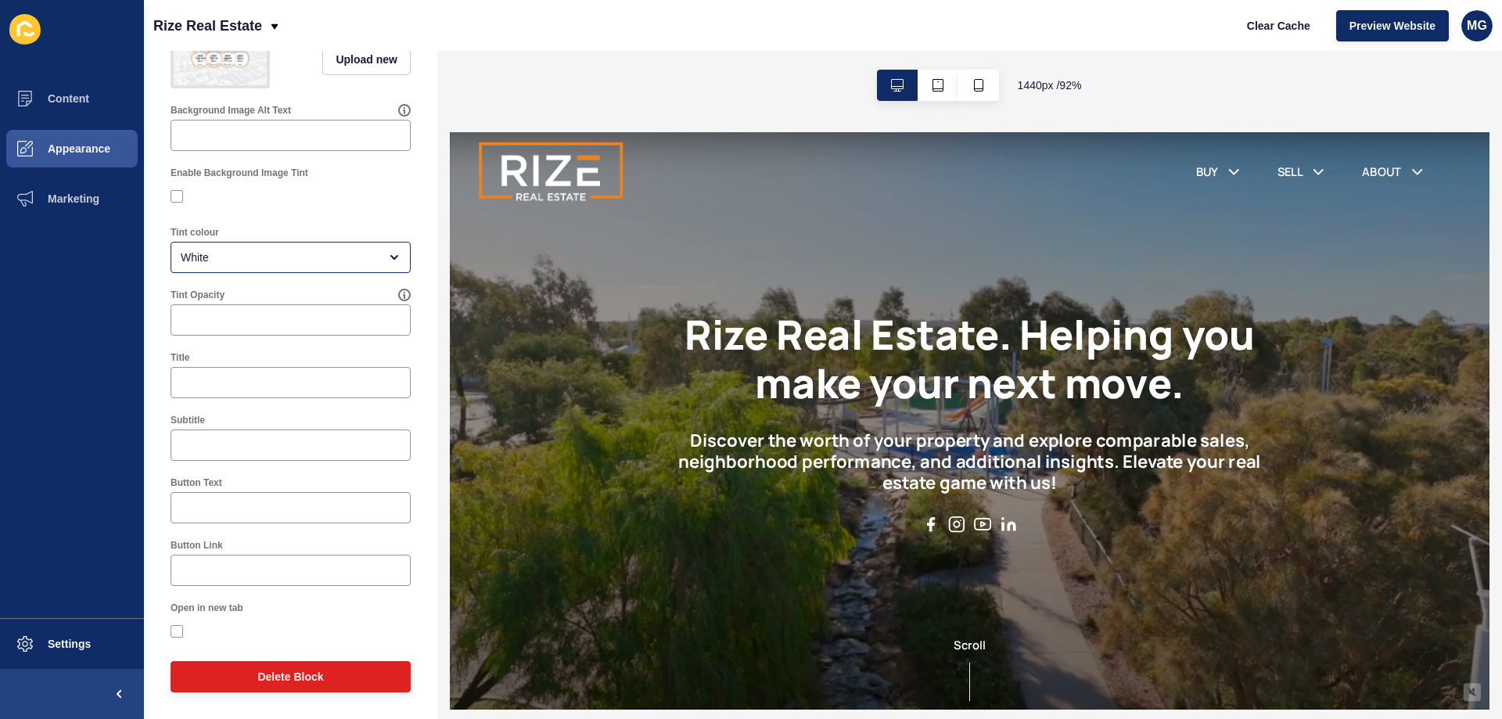
scroll to position [185, 0]
click at [213, 386] on input "Title" at bounding box center [291, 383] width 220 height 16
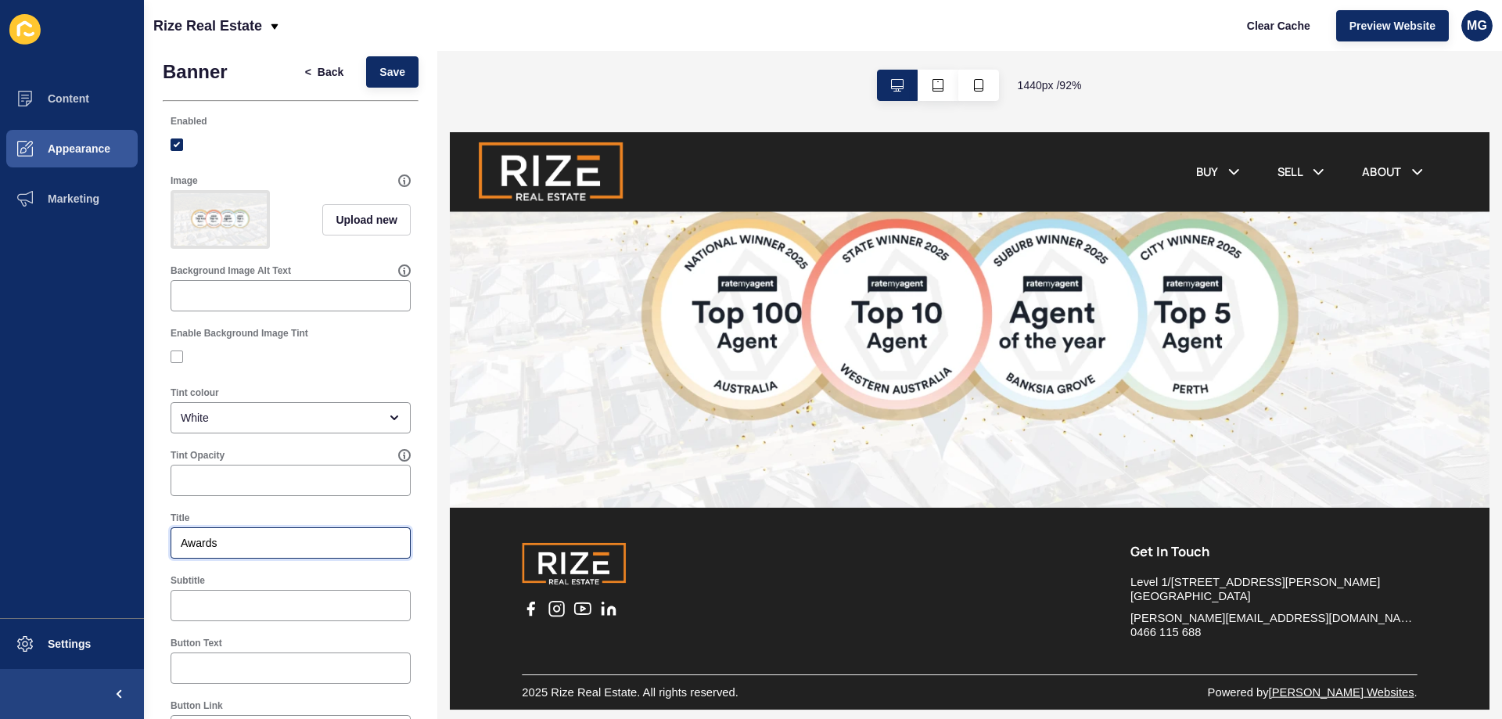
scroll to position [0, 0]
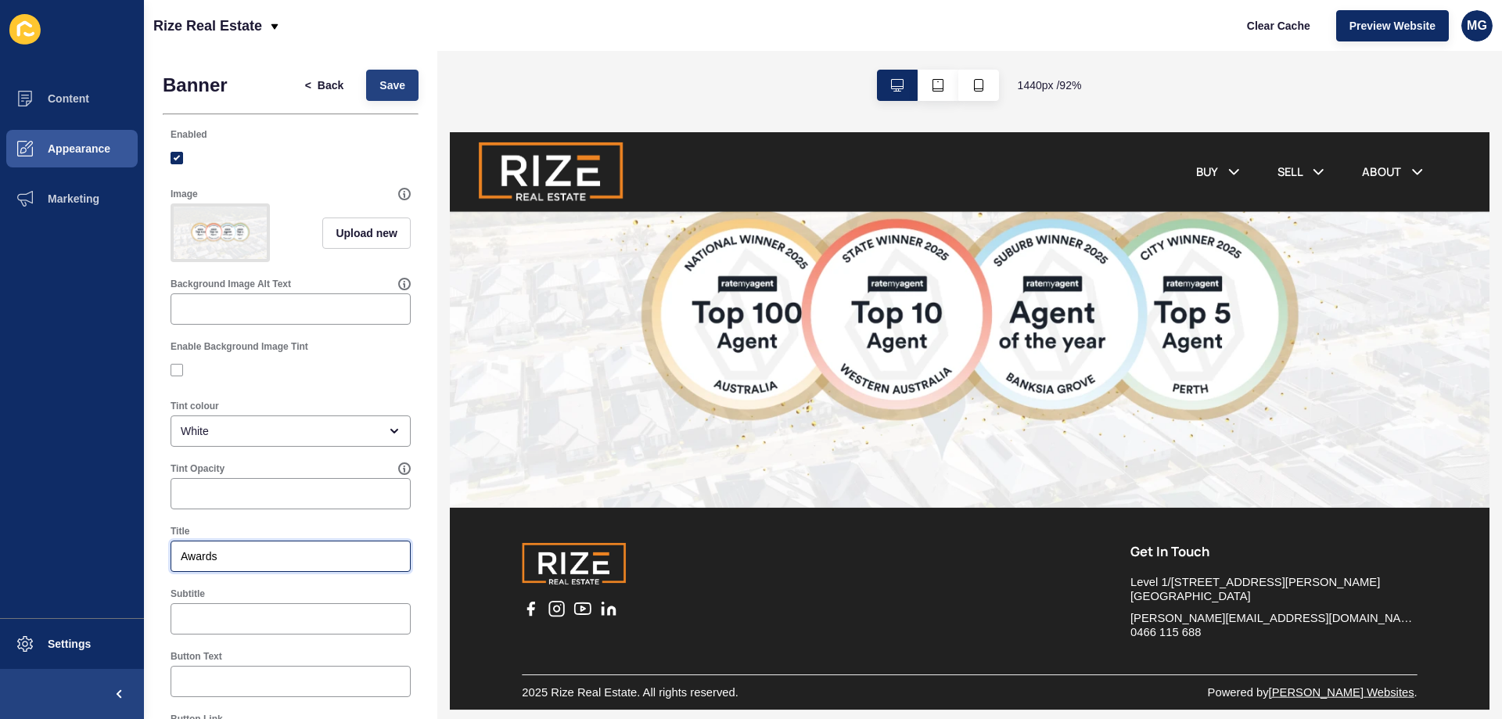
type input "Awards"
click at [388, 77] on span "Save" at bounding box center [392, 85] width 26 height 16
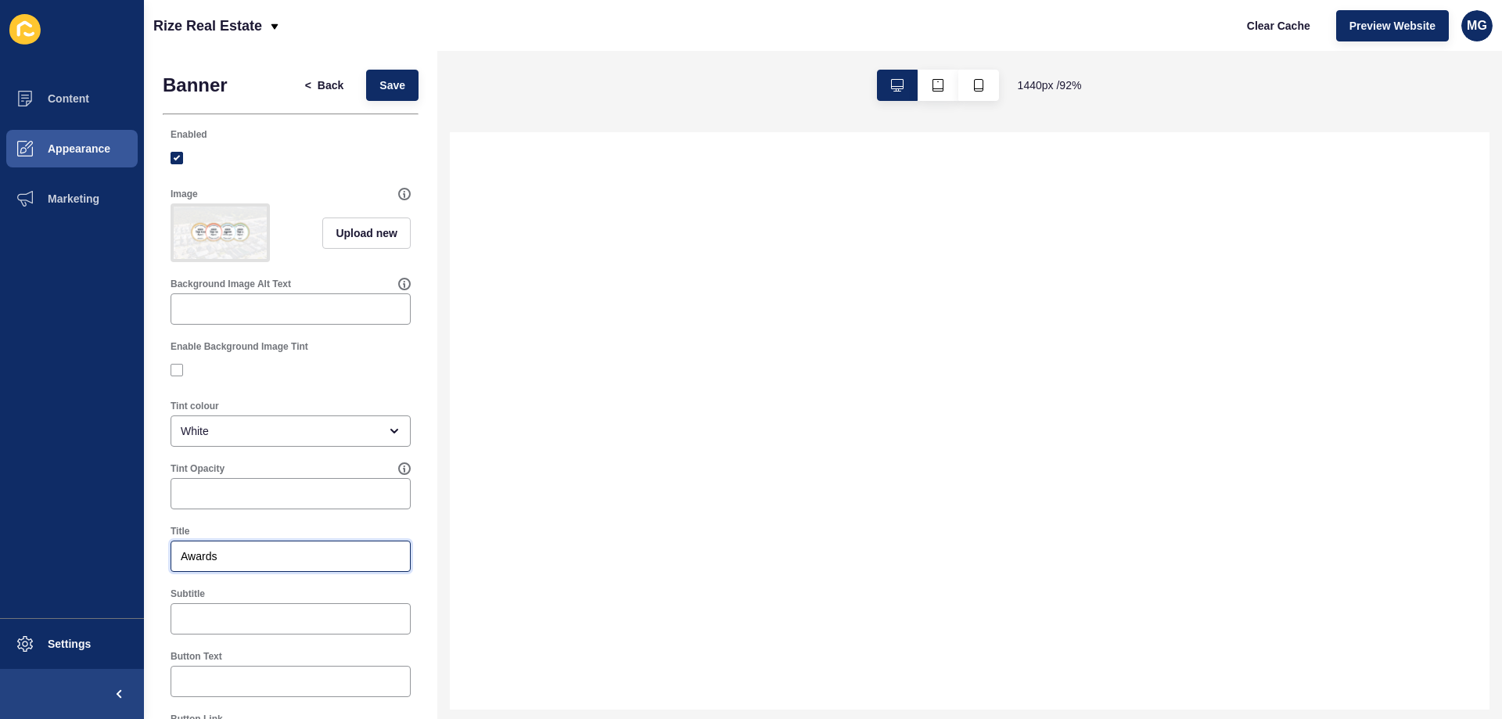
drag, startPoint x: 234, startPoint y: 575, endPoint x: 115, endPoint y: 580, distance: 119.0
click at [115, 580] on div "Content Appearance Marketing Settings Rize Real Estate Clear Cache Preview Webs…" at bounding box center [751, 359] width 1502 height 719
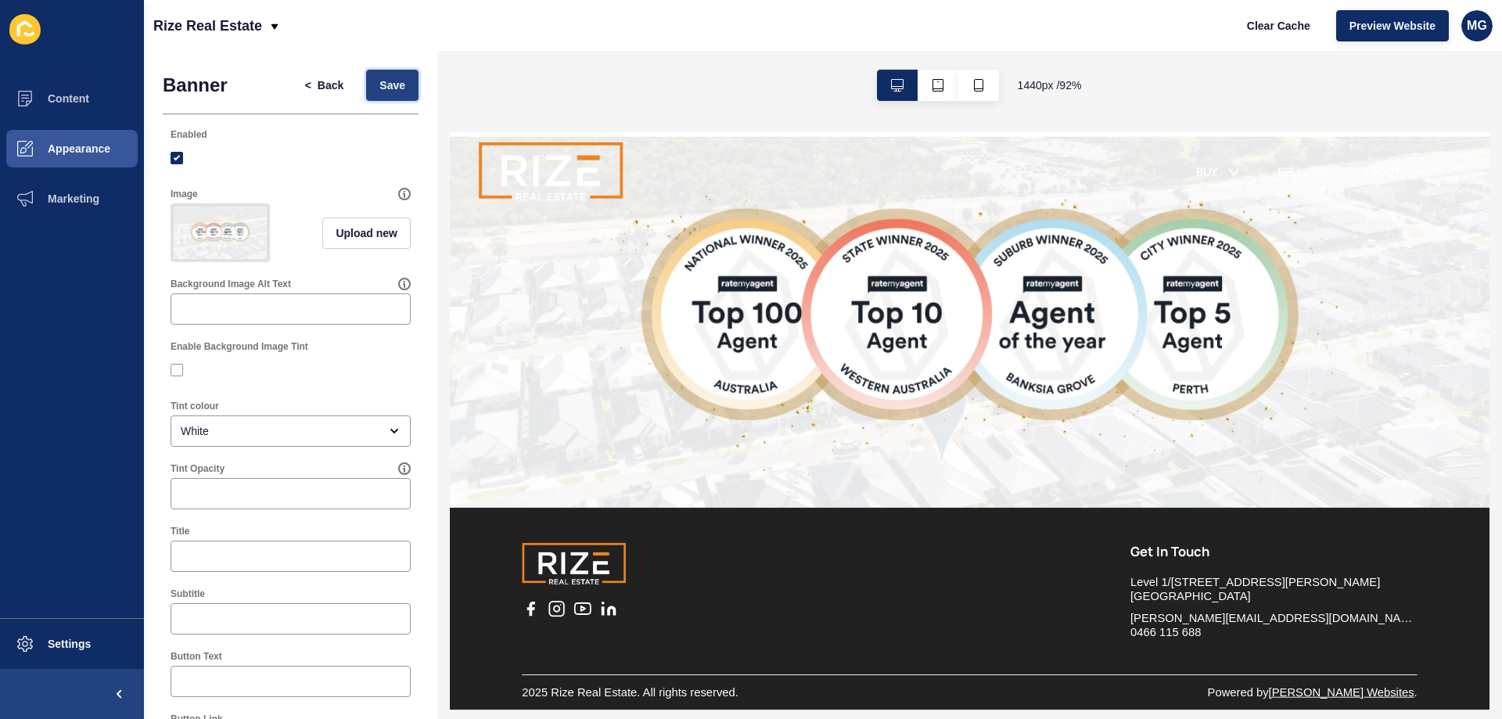
click at [379, 83] on span "Save" at bounding box center [392, 85] width 26 height 16
click at [369, 238] on span "Upload new" at bounding box center [367, 233] width 62 height 16
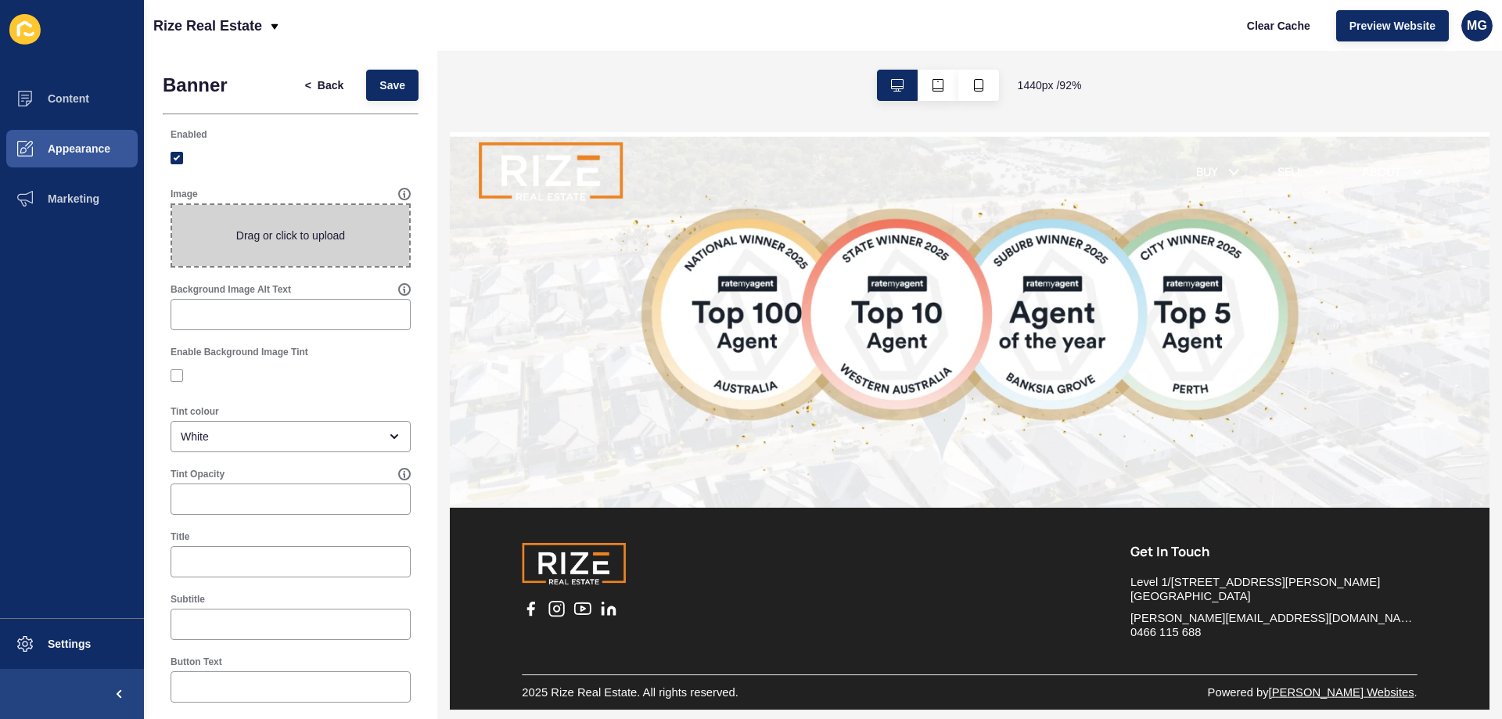
click at [306, 243] on span at bounding box center [290, 235] width 237 height 61
click at [172, 205] on input "Drag or click to upload" at bounding box center [172, 205] width 0 height 0
type input "C:\fakepath\PROUD AWARD WINNERS (2).png"
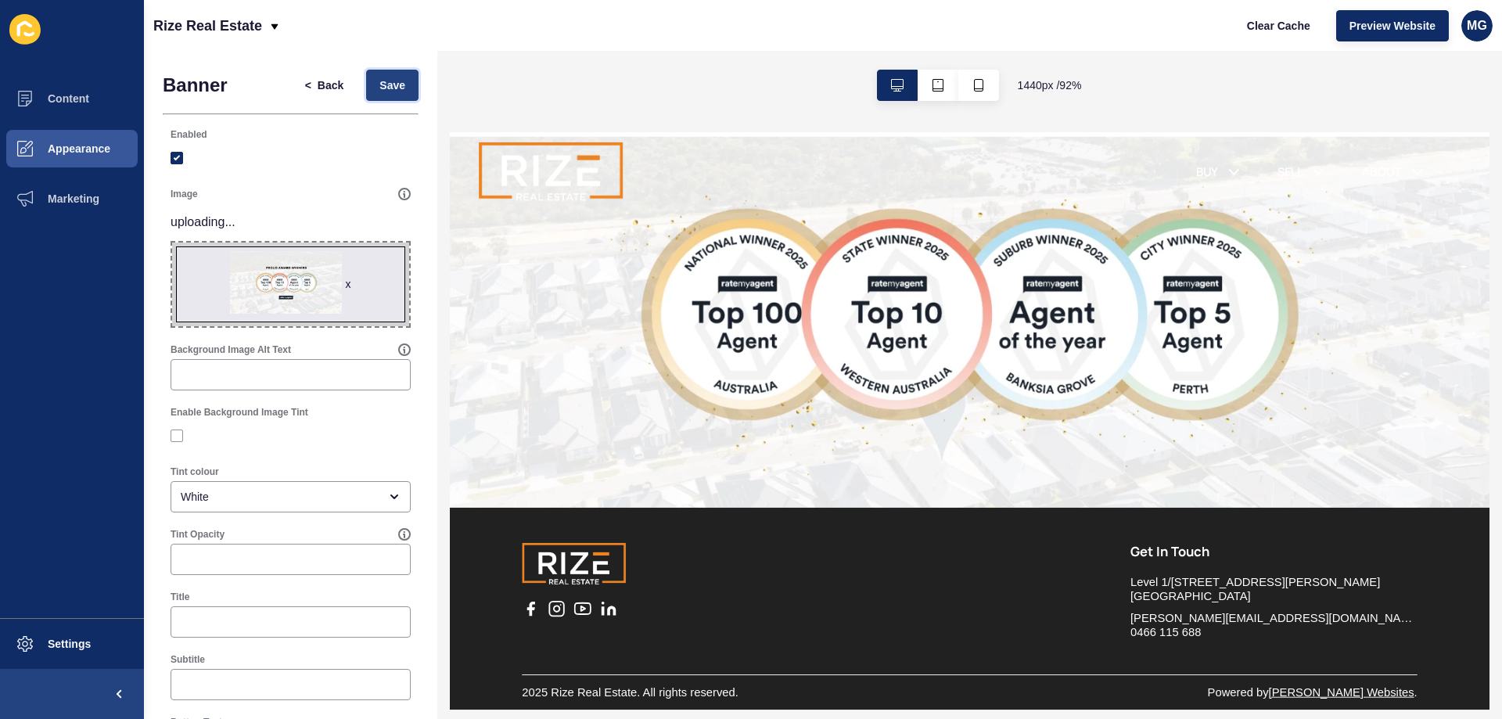
click at [374, 94] on button "Save" at bounding box center [392, 85] width 52 height 31
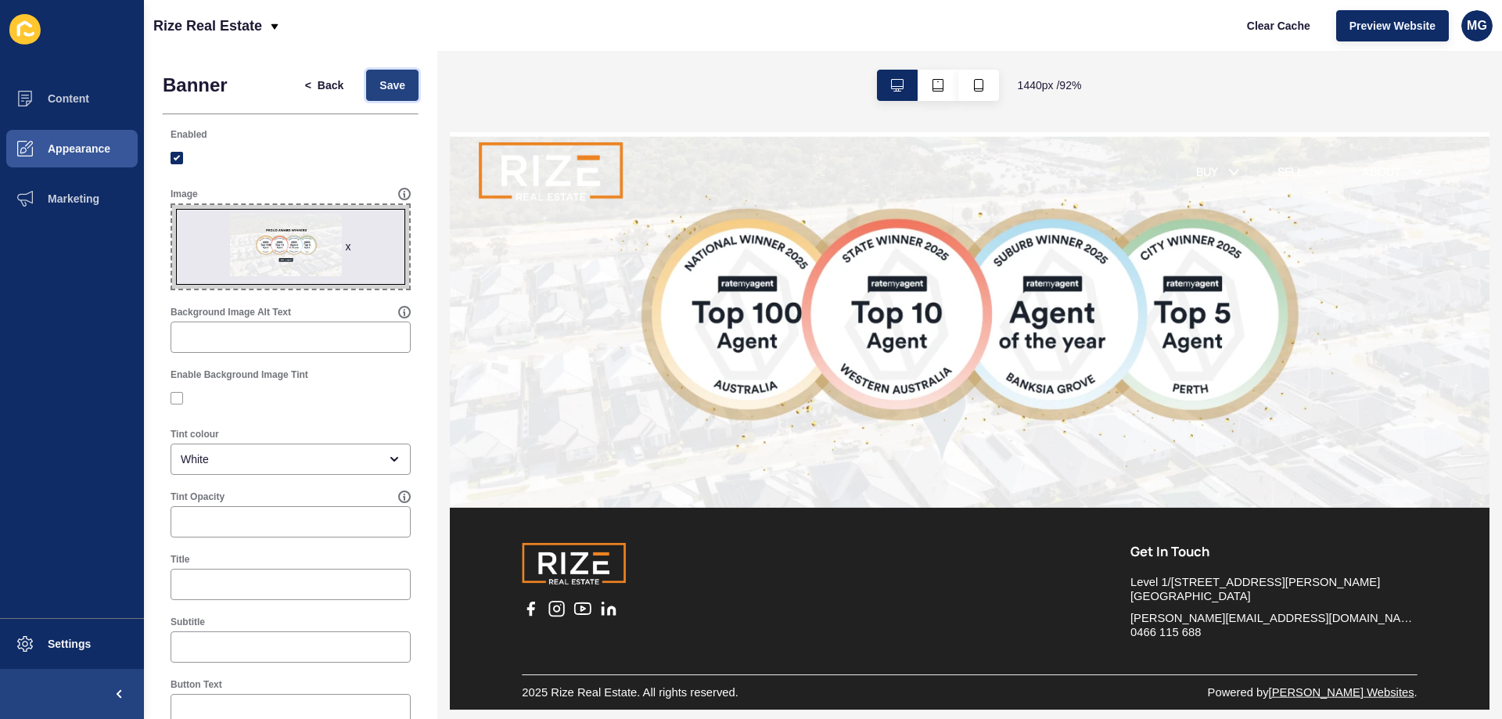
click at [366, 88] on button "Save" at bounding box center [392, 85] width 52 height 31
drag, startPoint x: 1489, startPoint y: 199, endPoint x: 1492, endPoint y: 548, distance: 348.8
click at [1492, 548] on div "1440 px / 92 %" at bounding box center [969, 385] width 1064 height 668
click at [1249, 37] on button "Clear Cache" at bounding box center [1278, 25] width 90 height 31
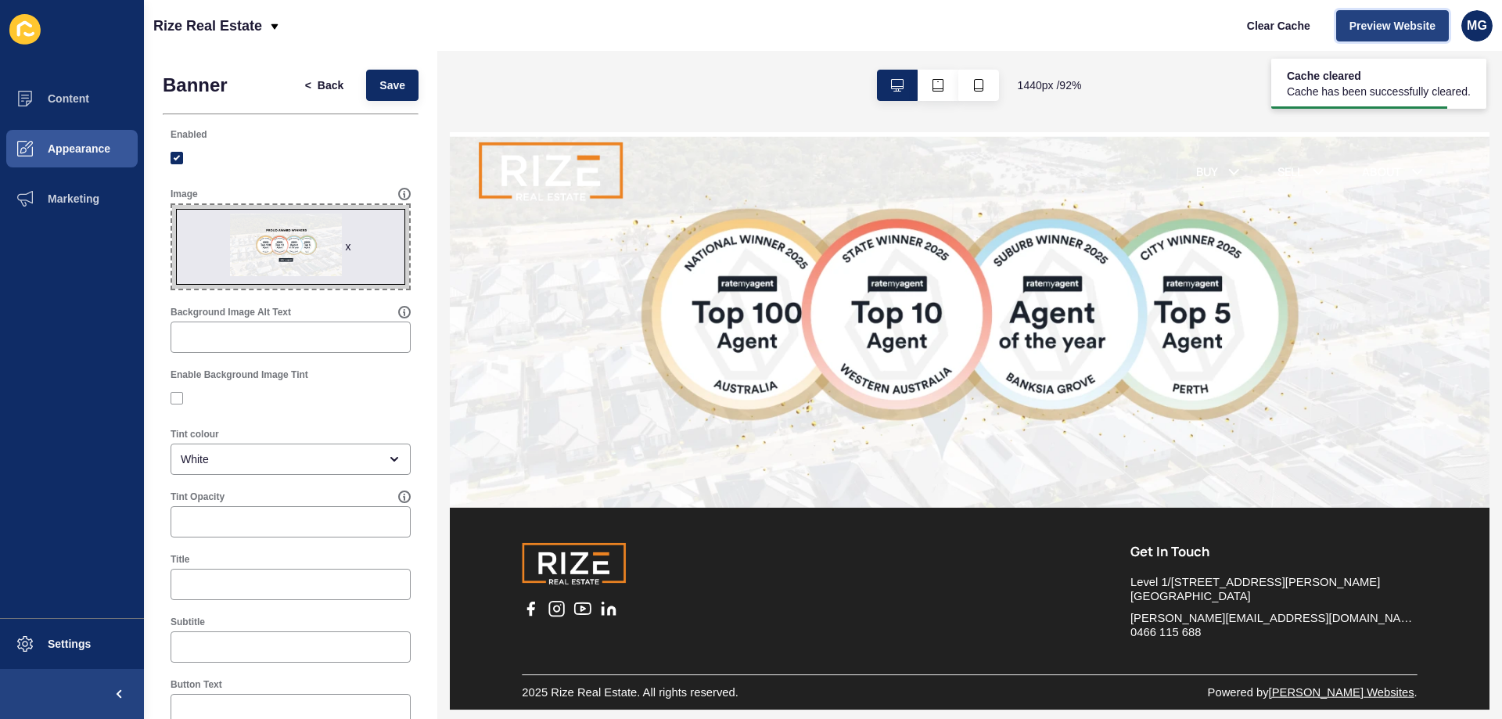
click at [1399, 23] on span "Preview Website" at bounding box center [1392, 26] width 86 height 16
click at [382, 88] on span "Save" at bounding box center [392, 85] width 26 height 16
click at [1388, 30] on span "Preview Website" at bounding box center [1392, 26] width 86 height 16
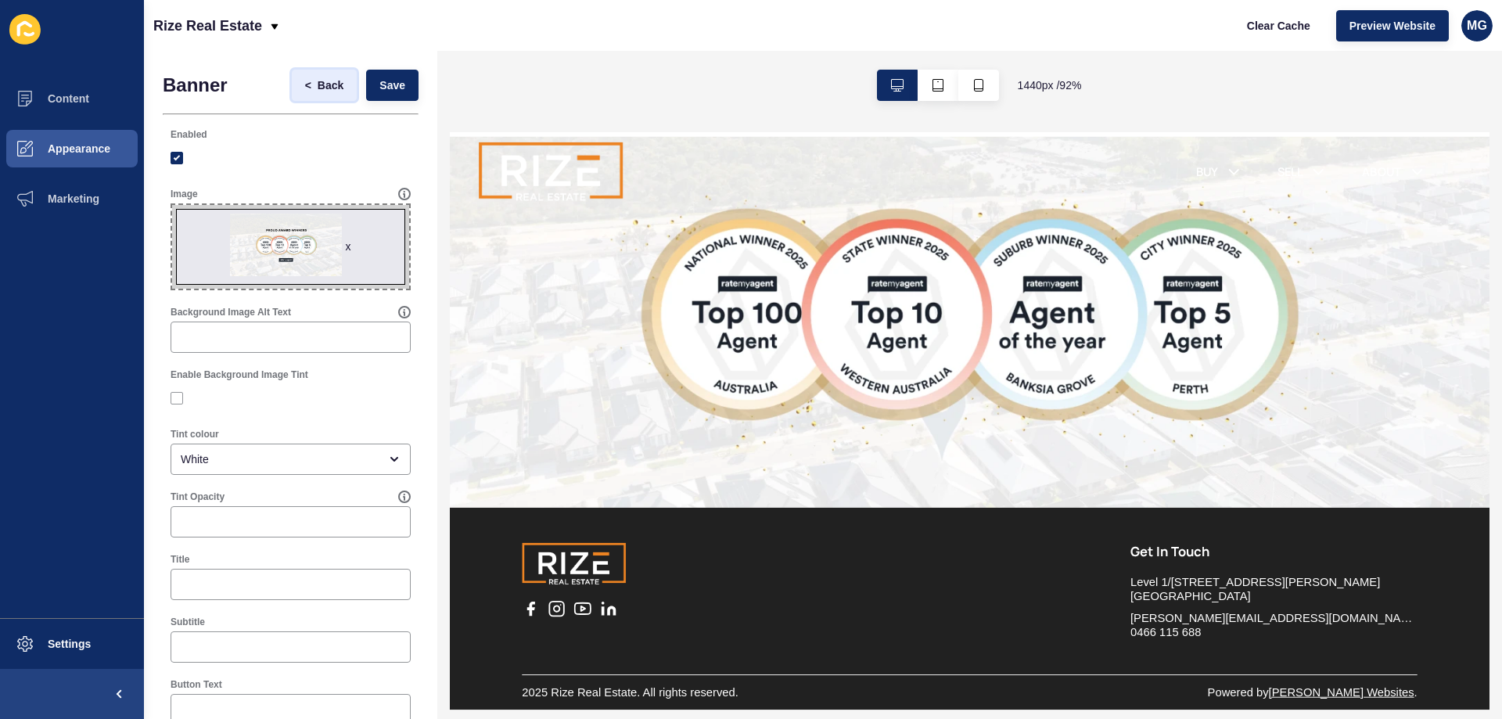
click at [308, 77] on button "< Back" at bounding box center [325, 85] width 66 height 31
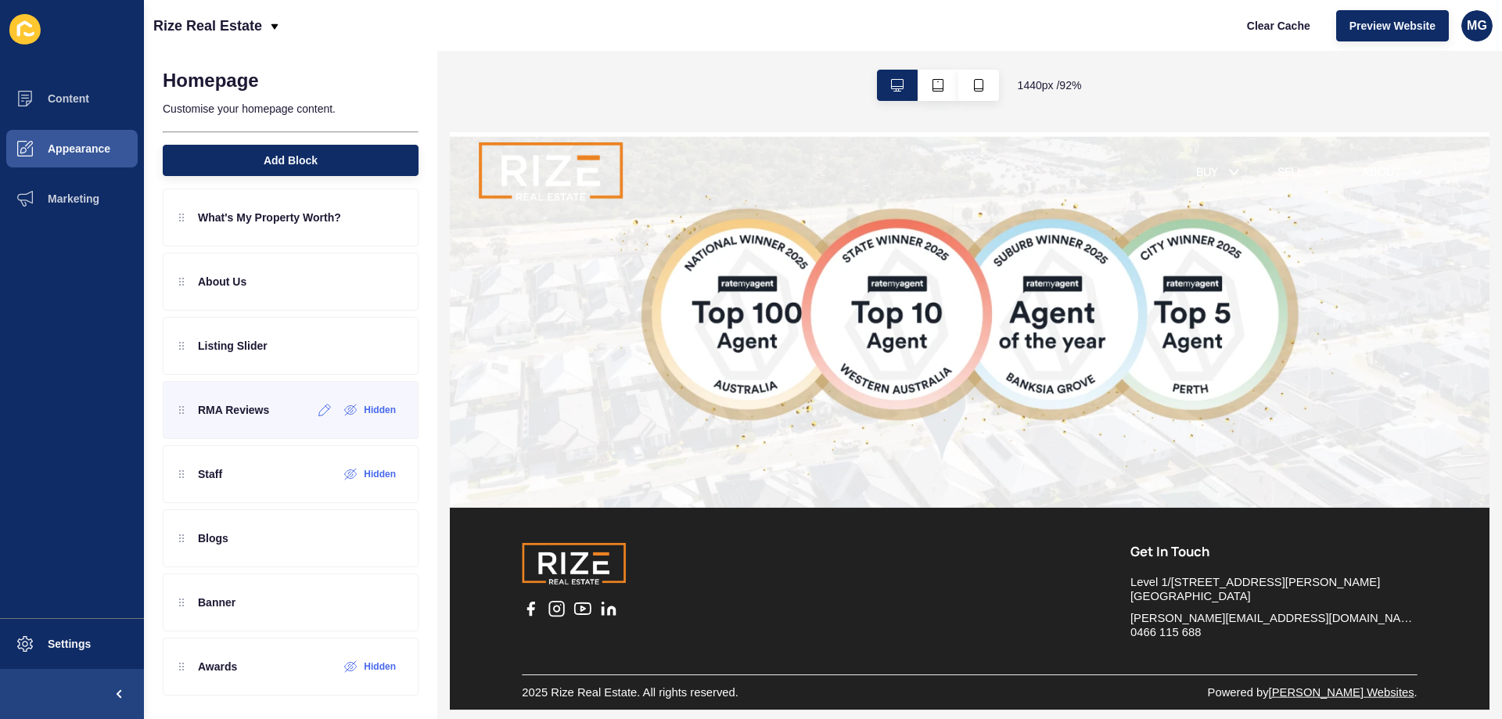
scroll to position [78, 0]
click at [1265, 30] on span "Clear Cache" at bounding box center [1278, 26] width 63 height 16
click at [352, 618] on div "Banner" at bounding box center [291, 601] width 256 height 58
click at [350, 611] on div at bounding box center [363, 600] width 26 height 25
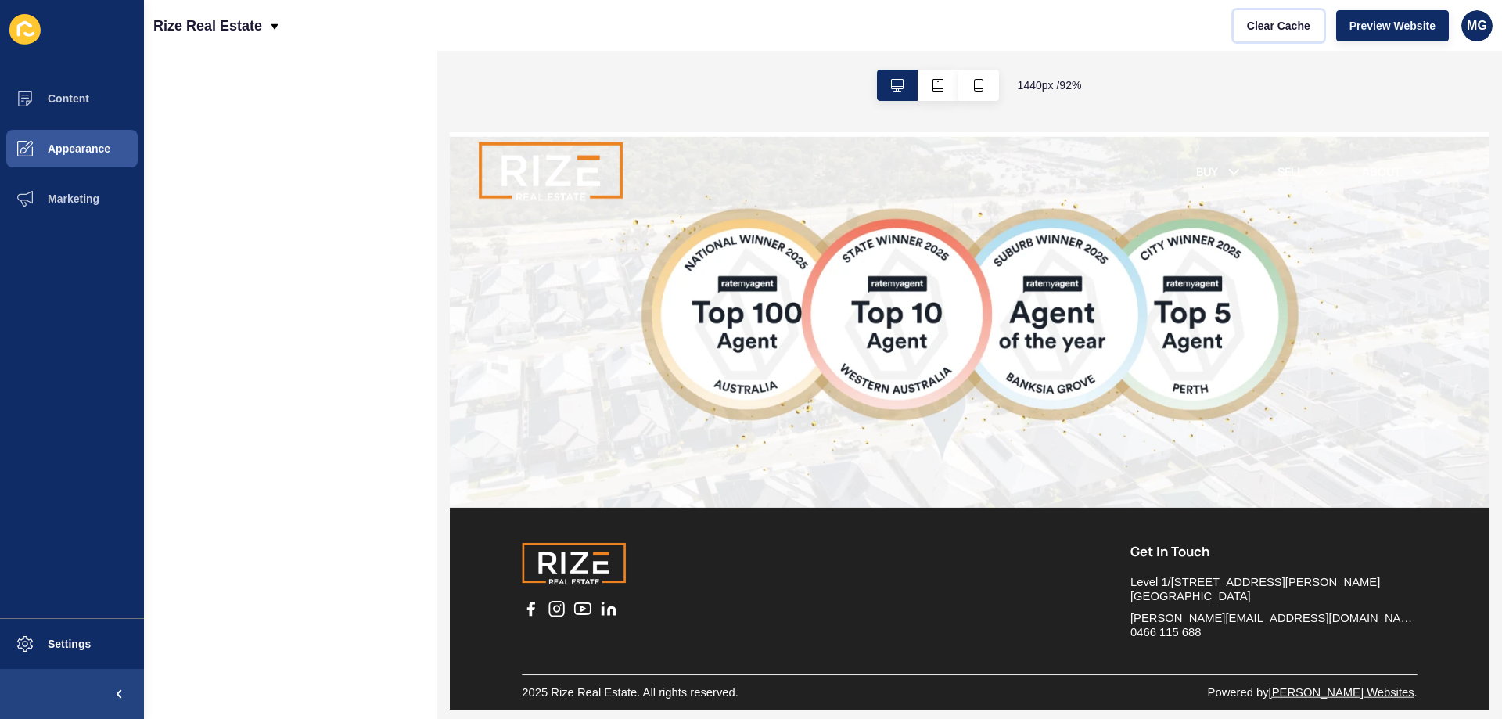
scroll to position [0, 0]
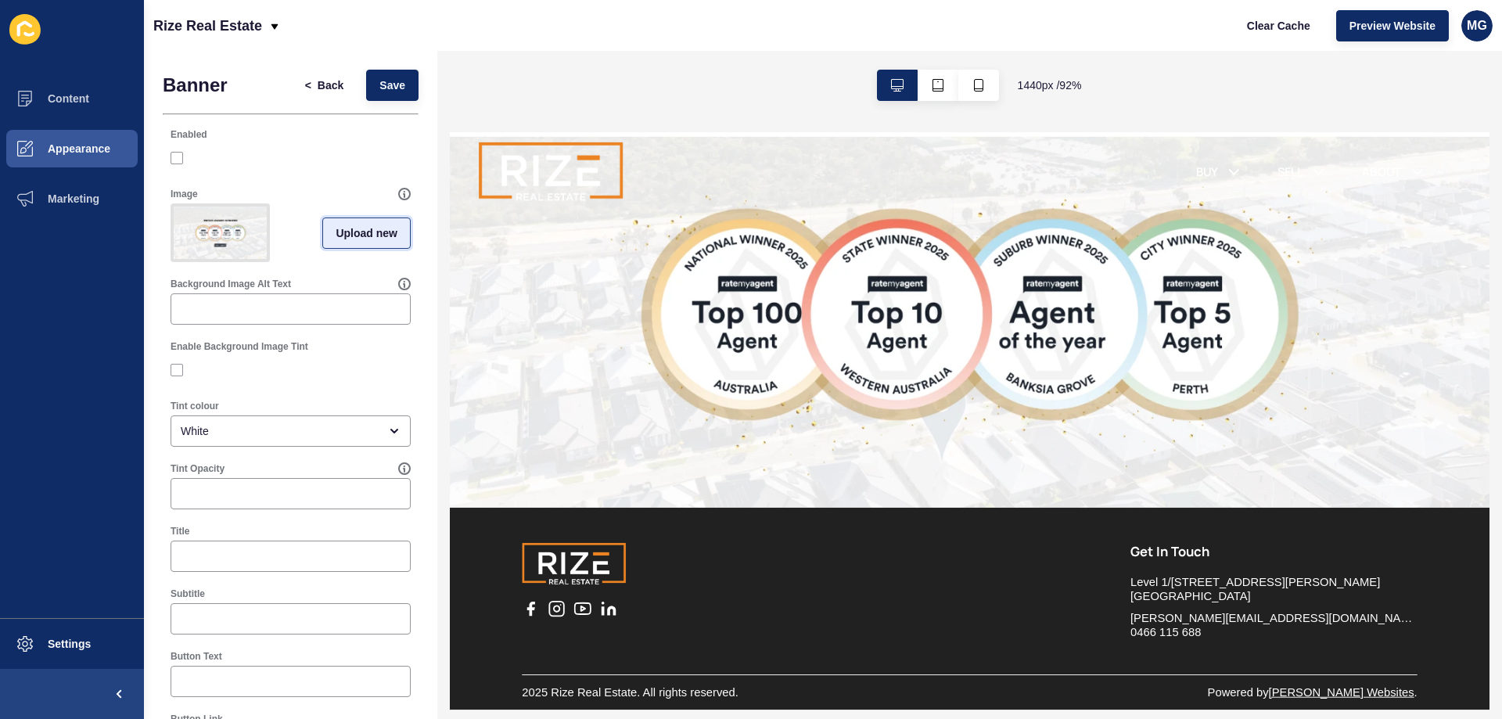
click at [336, 241] on span "Upload new" at bounding box center [367, 233] width 62 height 16
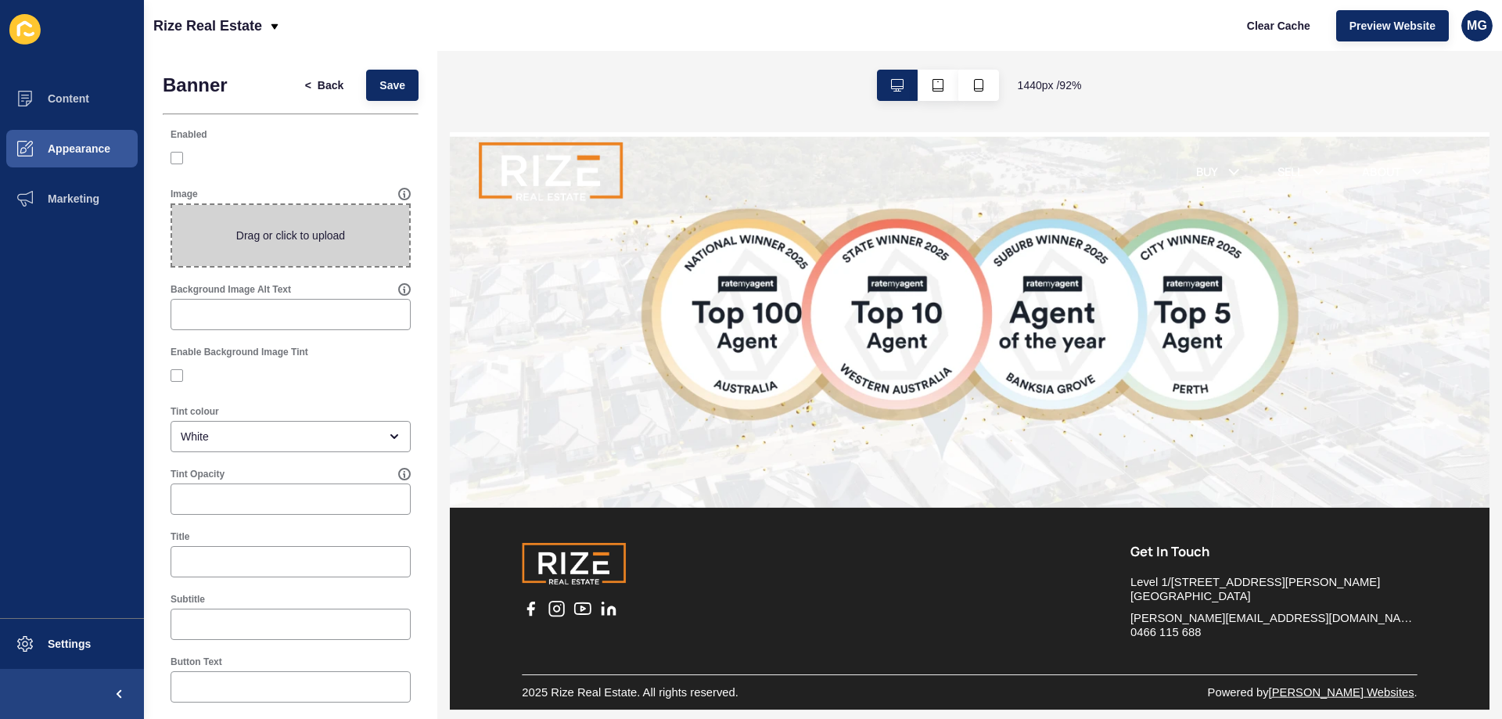
click at [266, 233] on span at bounding box center [290, 235] width 237 height 61
click at [172, 205] on input "Drag or click to upload" at bounding box center [172, 205] width 0 height 0
type input "C:\fakepath\PROUD AWARD WINNERS (3).png"
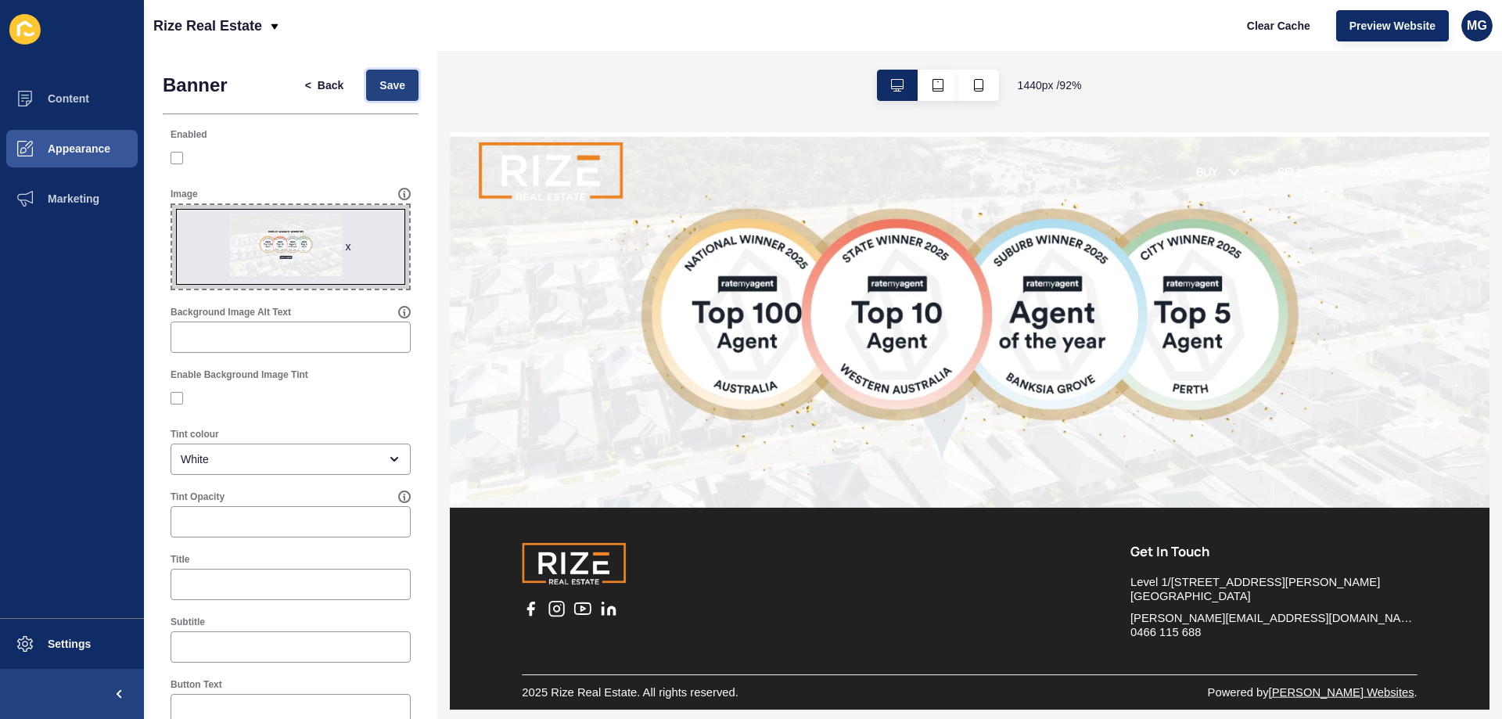
click at [379, 88] on span "Save" at bounding box center [392, 85] width 26 height 16
click at [1290, 31] on span "Clear Cache" at bounding box center [1278, 26] width 63 height 16
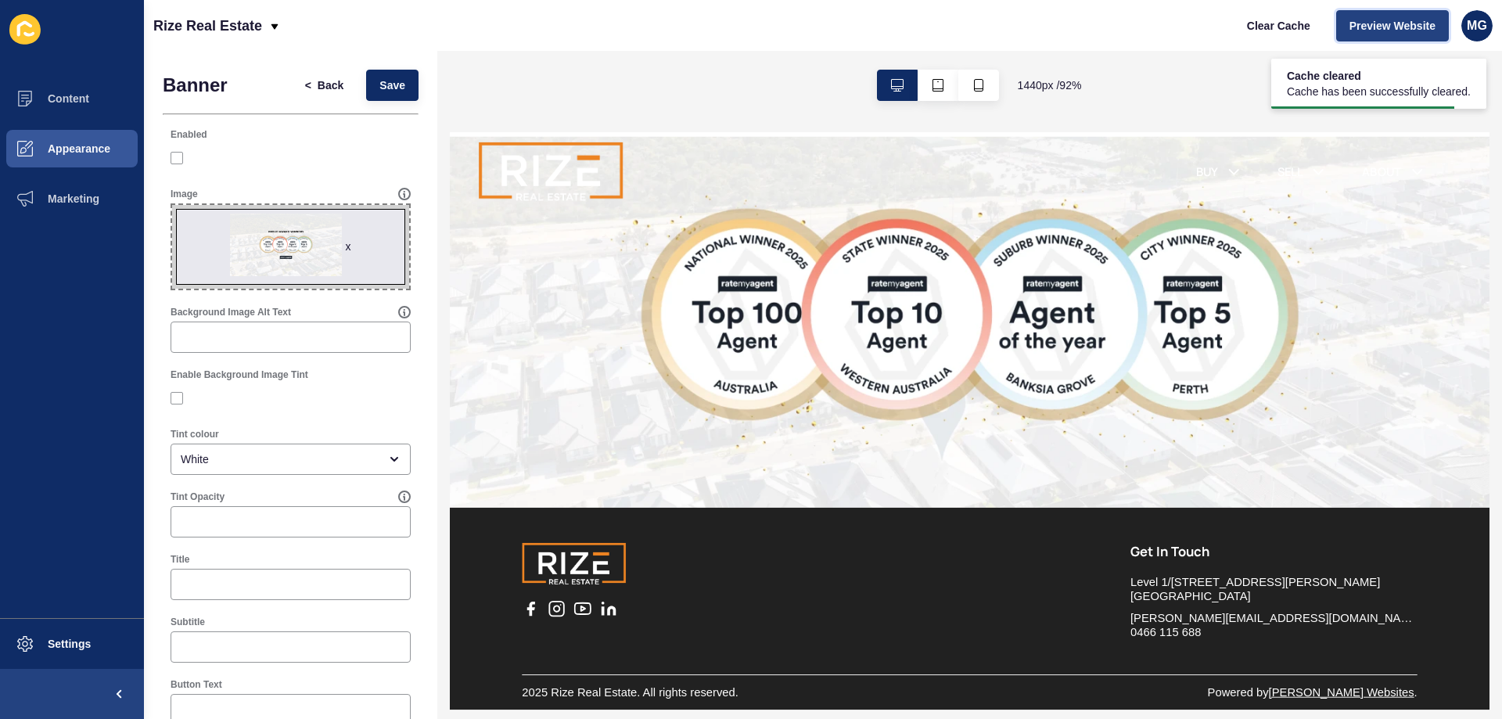
click at [1371, 18] on span "Preview Website" at bounding box center [1392, 26] width 86 height 16
click at [387, 81] on span "Save" at bounding box center [392, 85] width 26 height 16
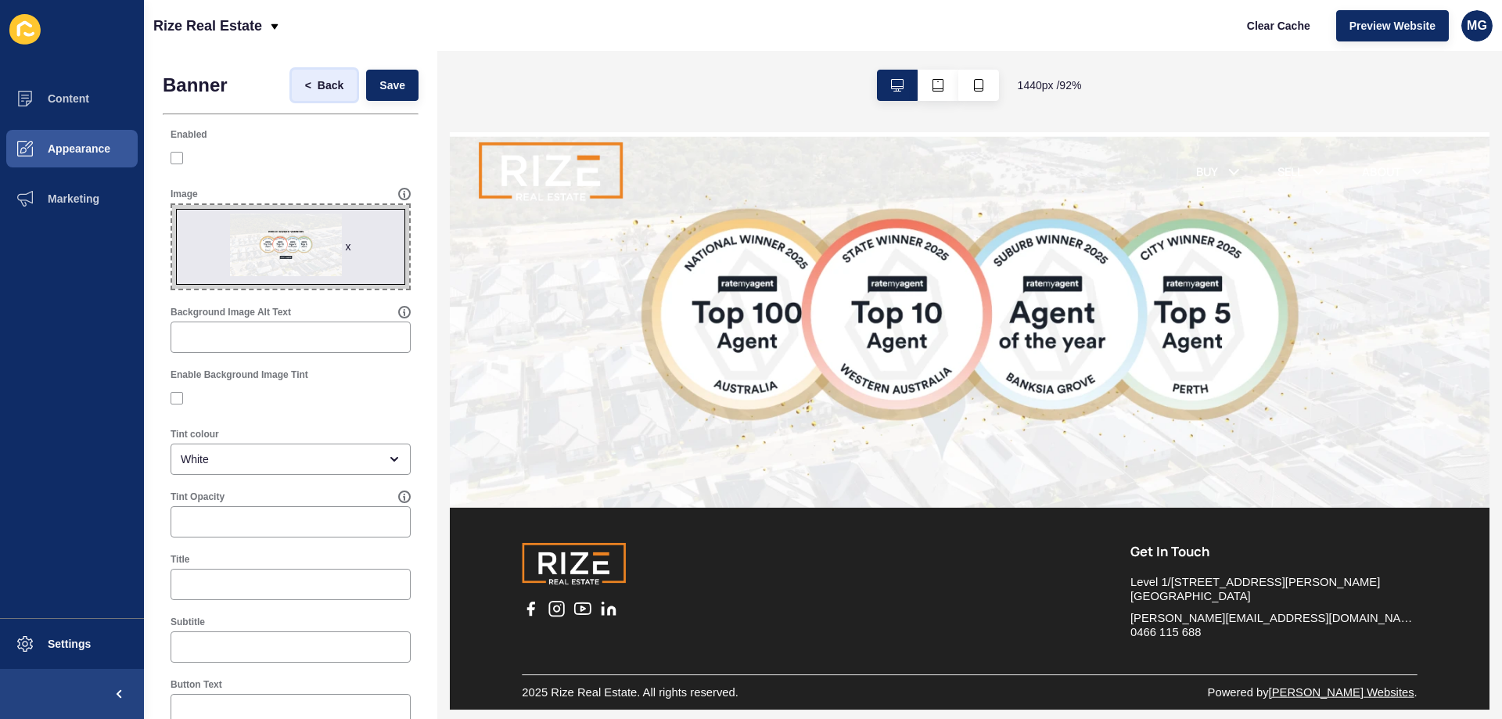
click at [305, 88] on span "<" at bounding box center [308, 85] width 6 height 16
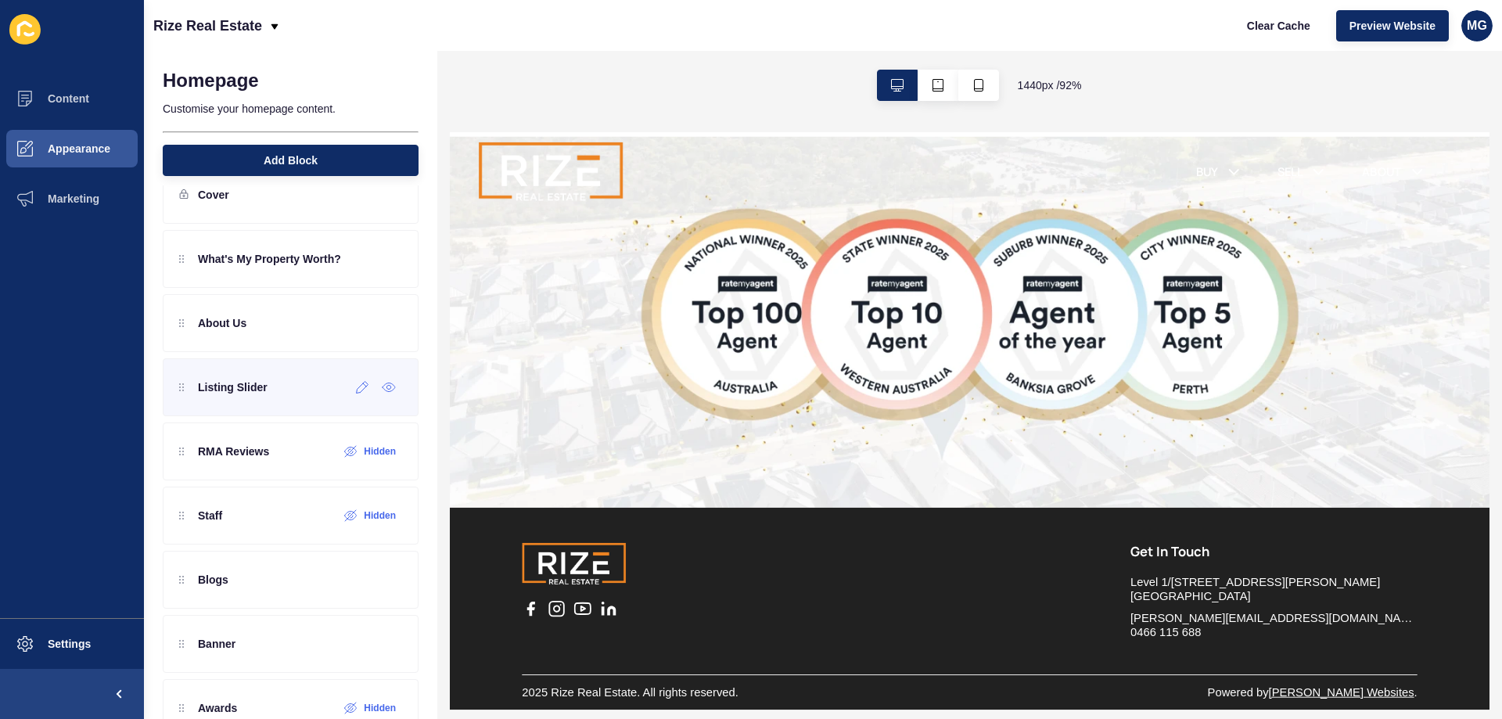
scroll to position [78, 0]
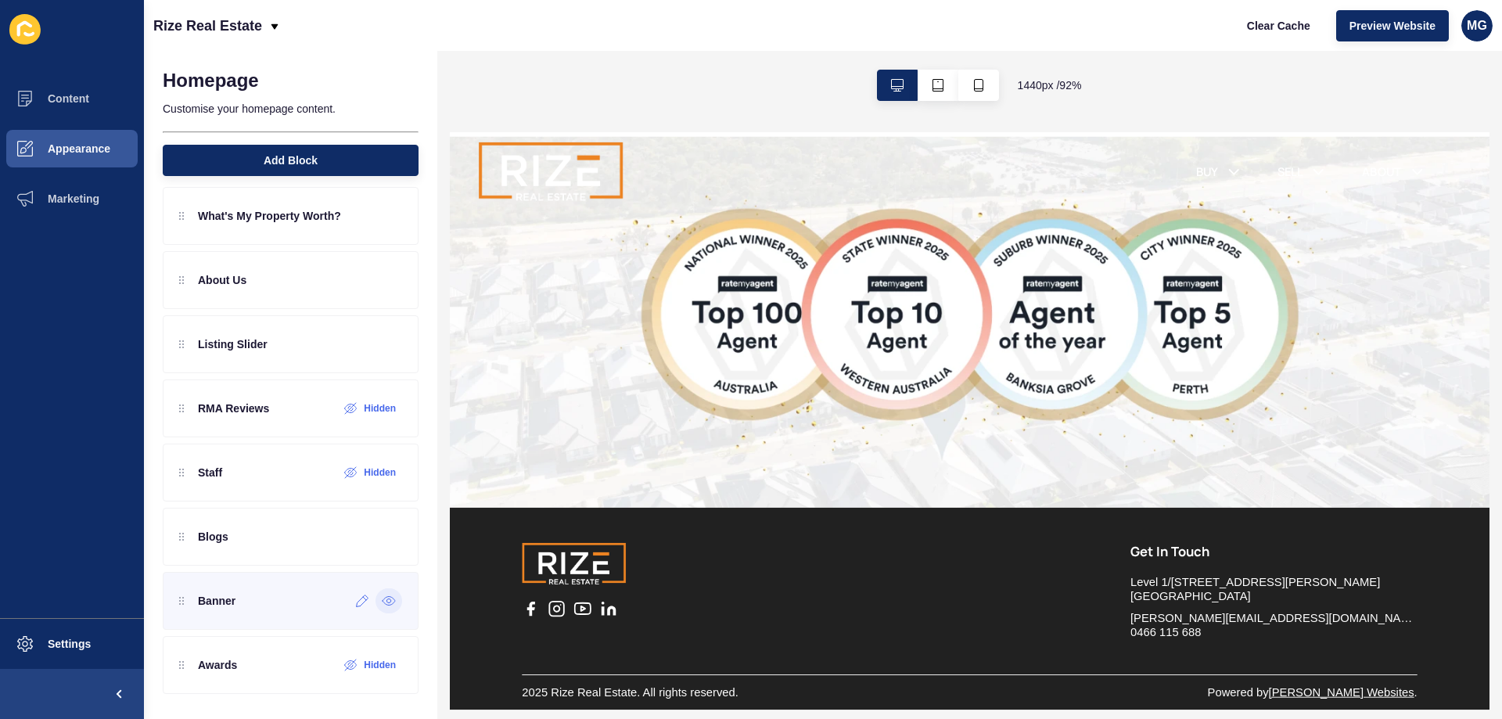
click at [375, 609] on div at bounding box center [388, 600] width 27 height 25
click at [344, 604] on icon at bounding box center [350, 600] width 13 height 13
click at [350, 609] on div at bounding box center [363, 600] width 26 height 25
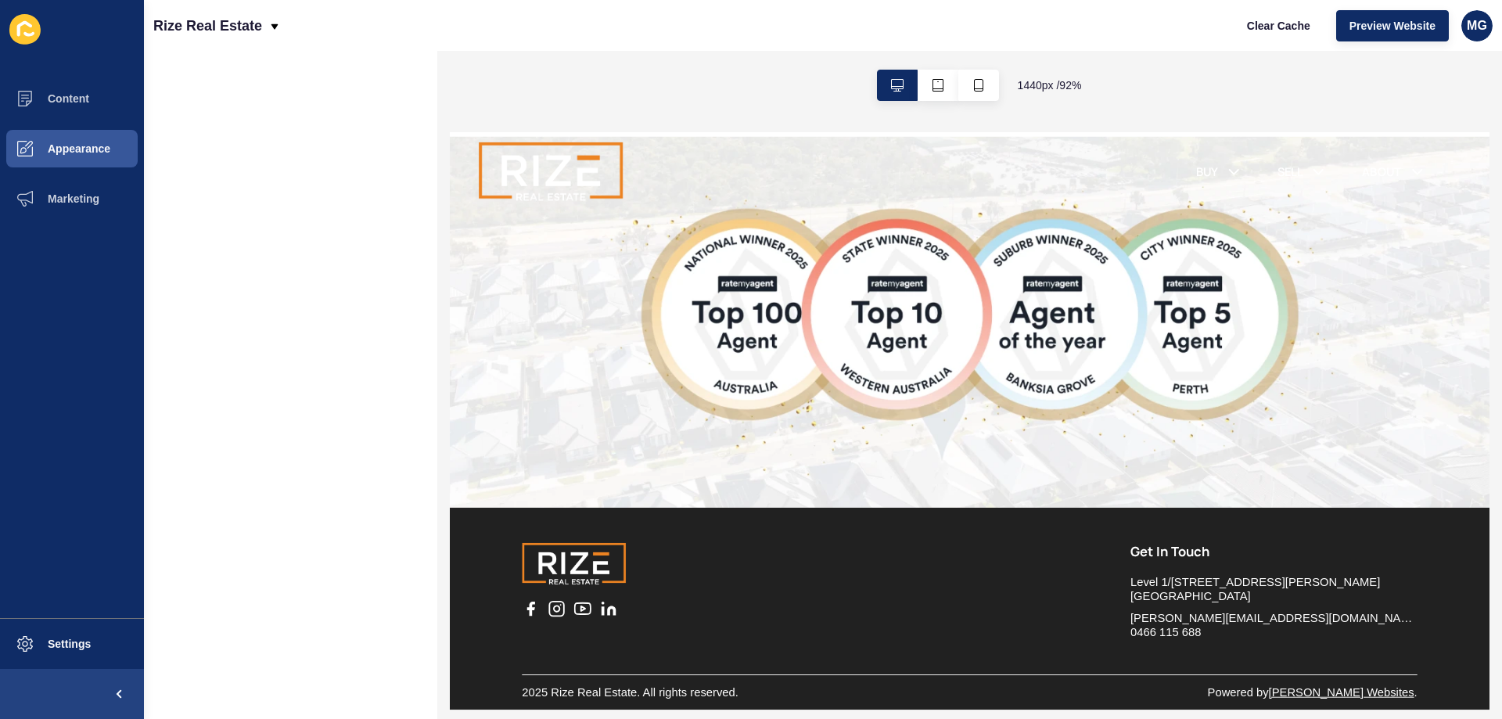
scroll to position [0, 0]
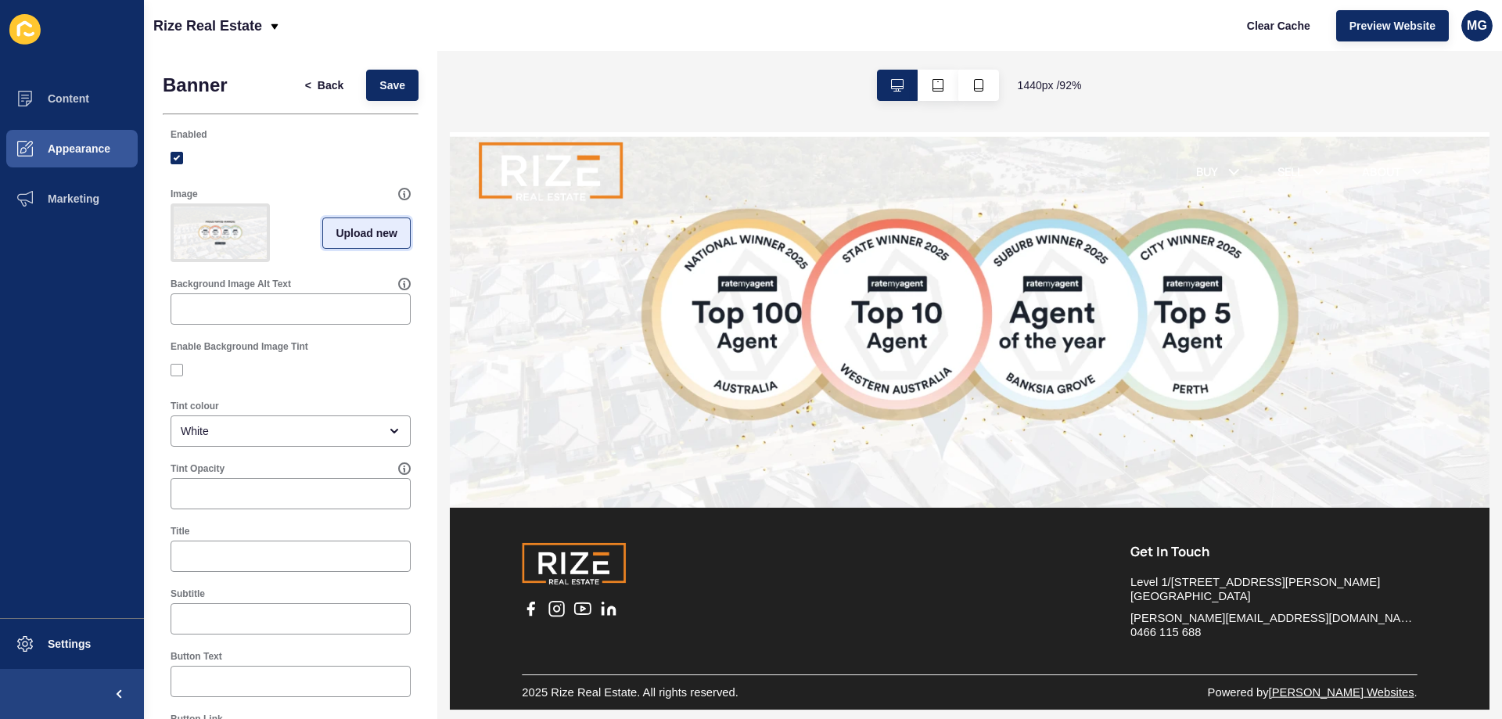
click at [343, 237] on span "Upload new" at bounding box center [367, 233] width 62 height 16
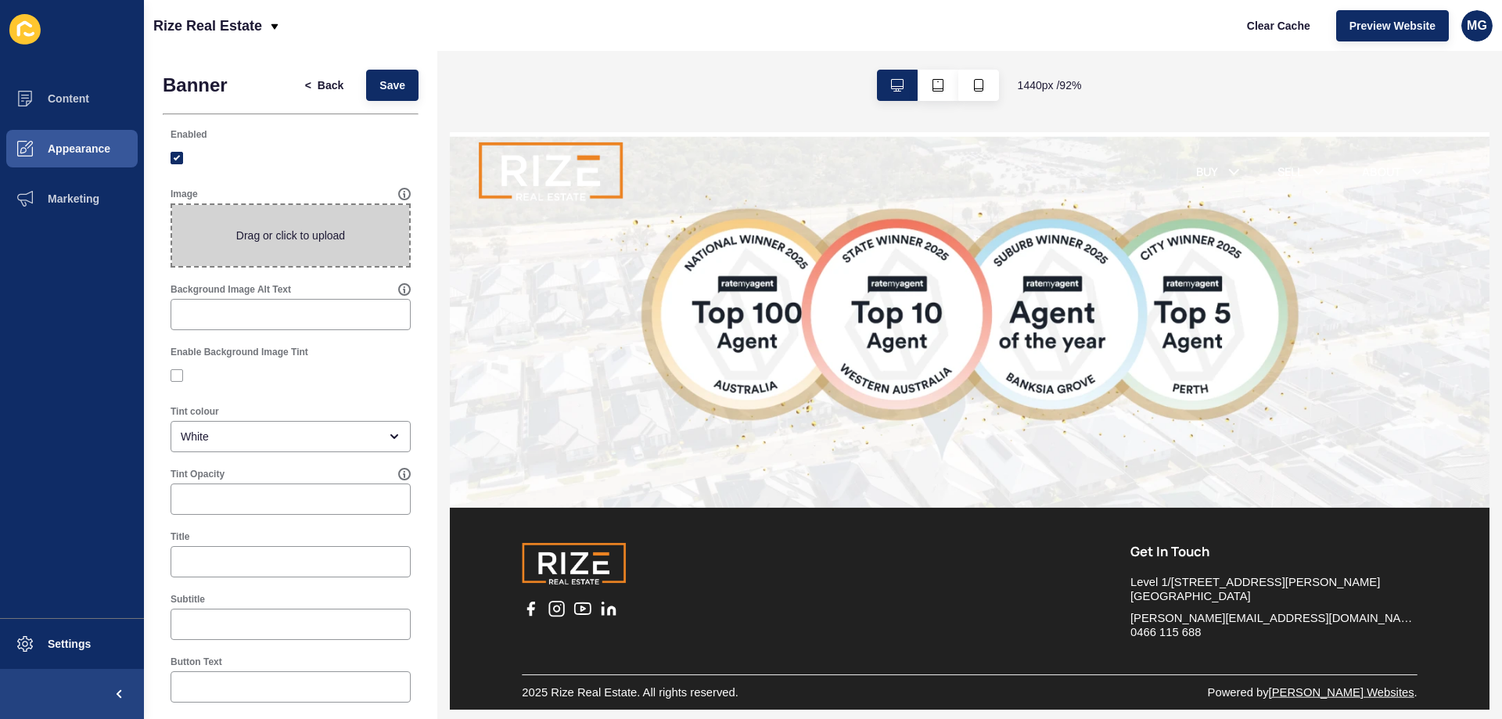
click at [250, 229] on span at bounding box center [290, 235] width 237 height 61
click at [172, 205] on input "Drag or click to upload" at bounding box center [172, 205] width 0 height 0
type input "C:\fakepath\PROUD AWARD WINNERS (4).png"
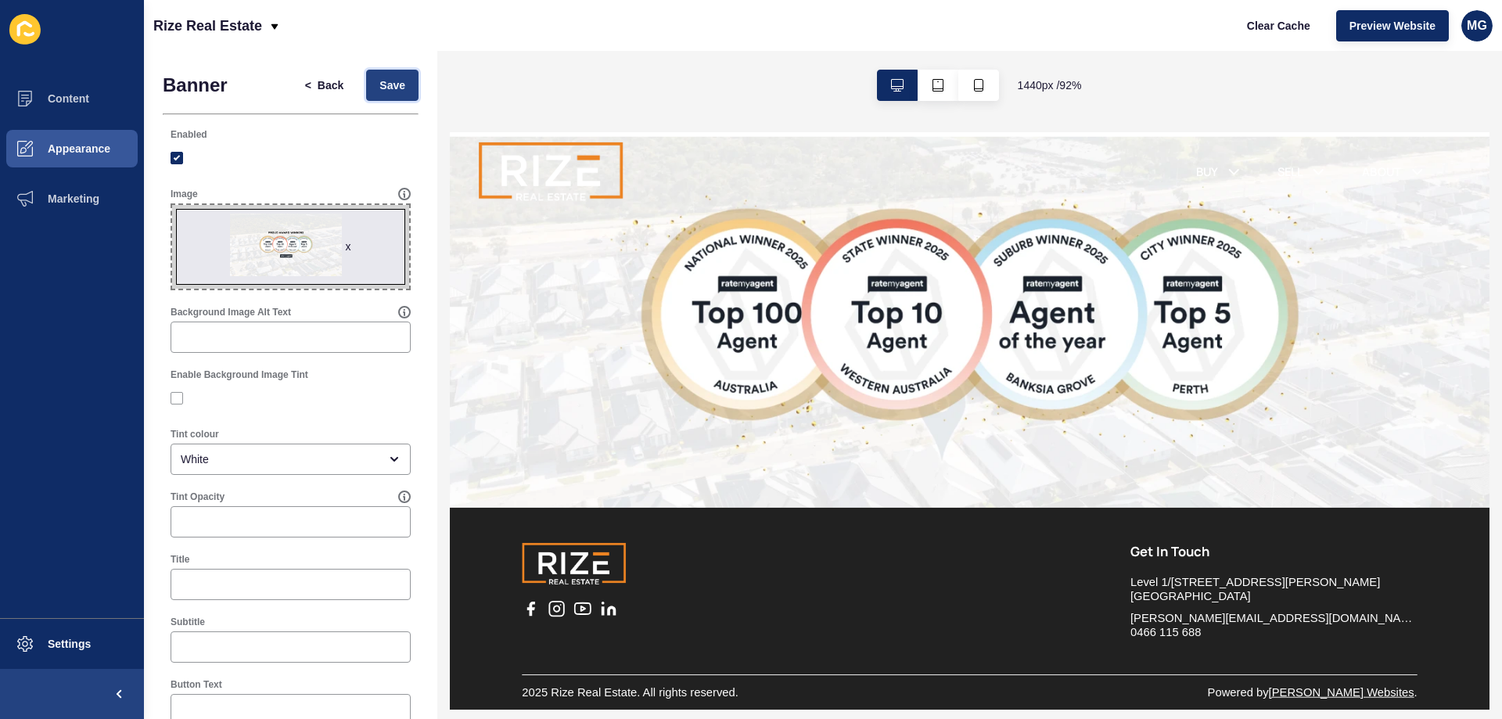
click at [379, 90] on span "Save" at bounding box center [392, 85] width 26 height 16
click at [381, 80] on span "Save" at bounding box center [392, 85] width 26 height 16
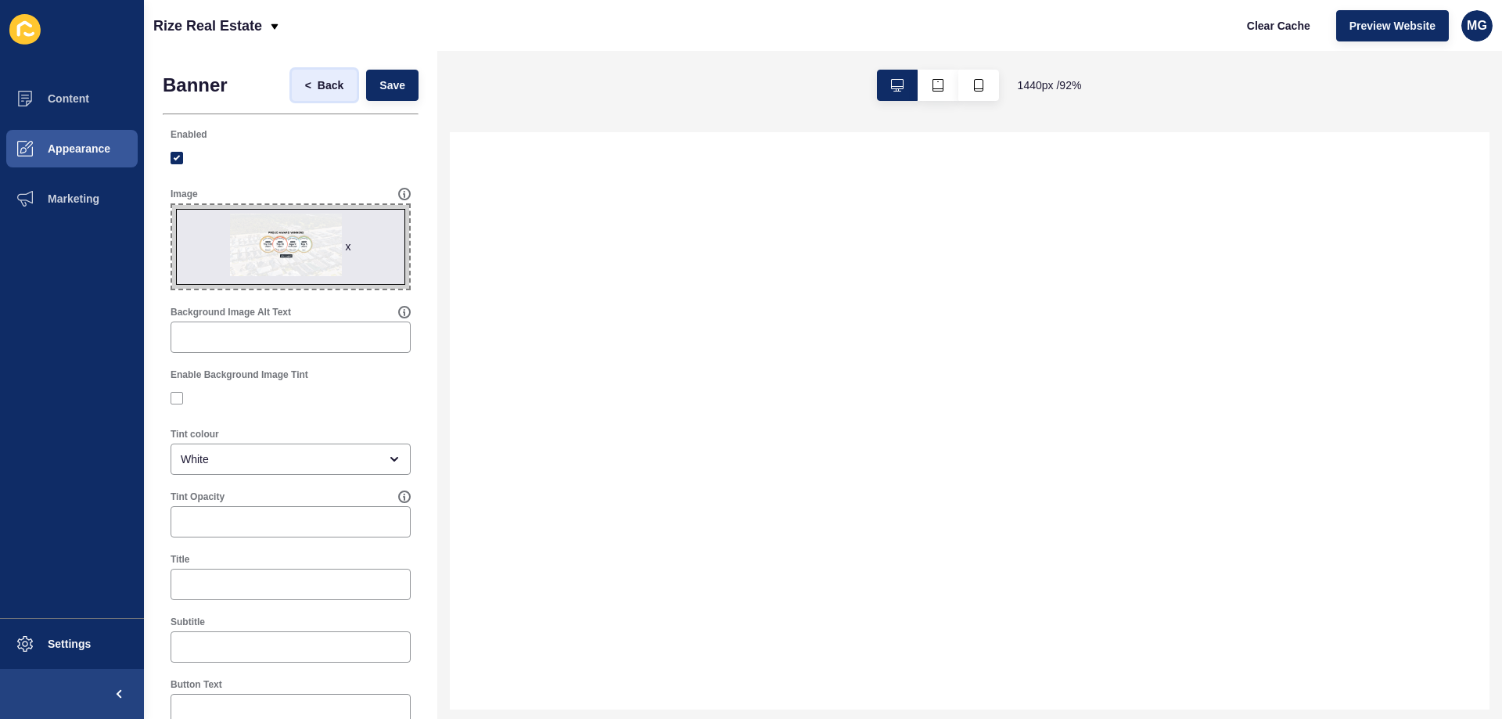
click at [318, 85] on span "Back" at bounding box center [331, 85] width 26 height 16
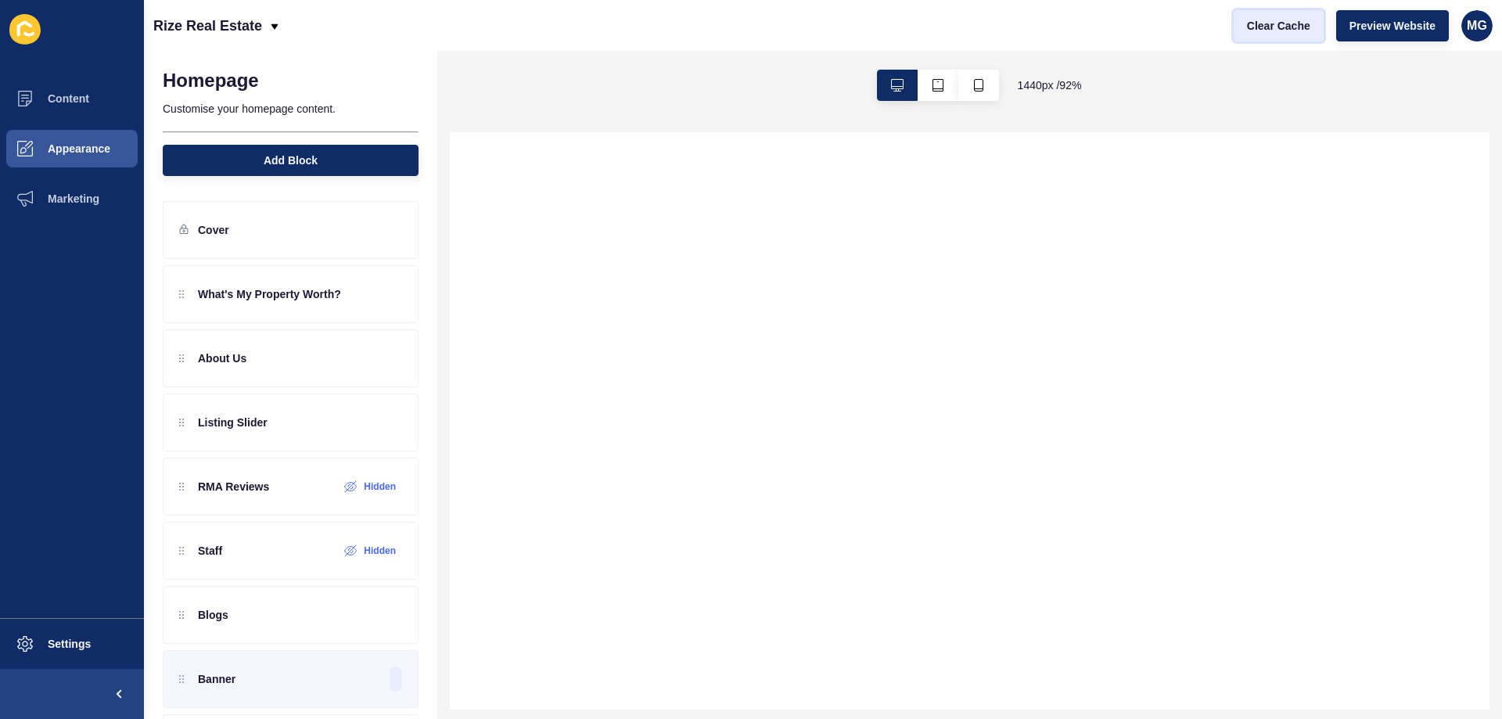
click at [1276, 22] on span "Clear Cache" at bounding box center [1278, 26] width 63 height 16
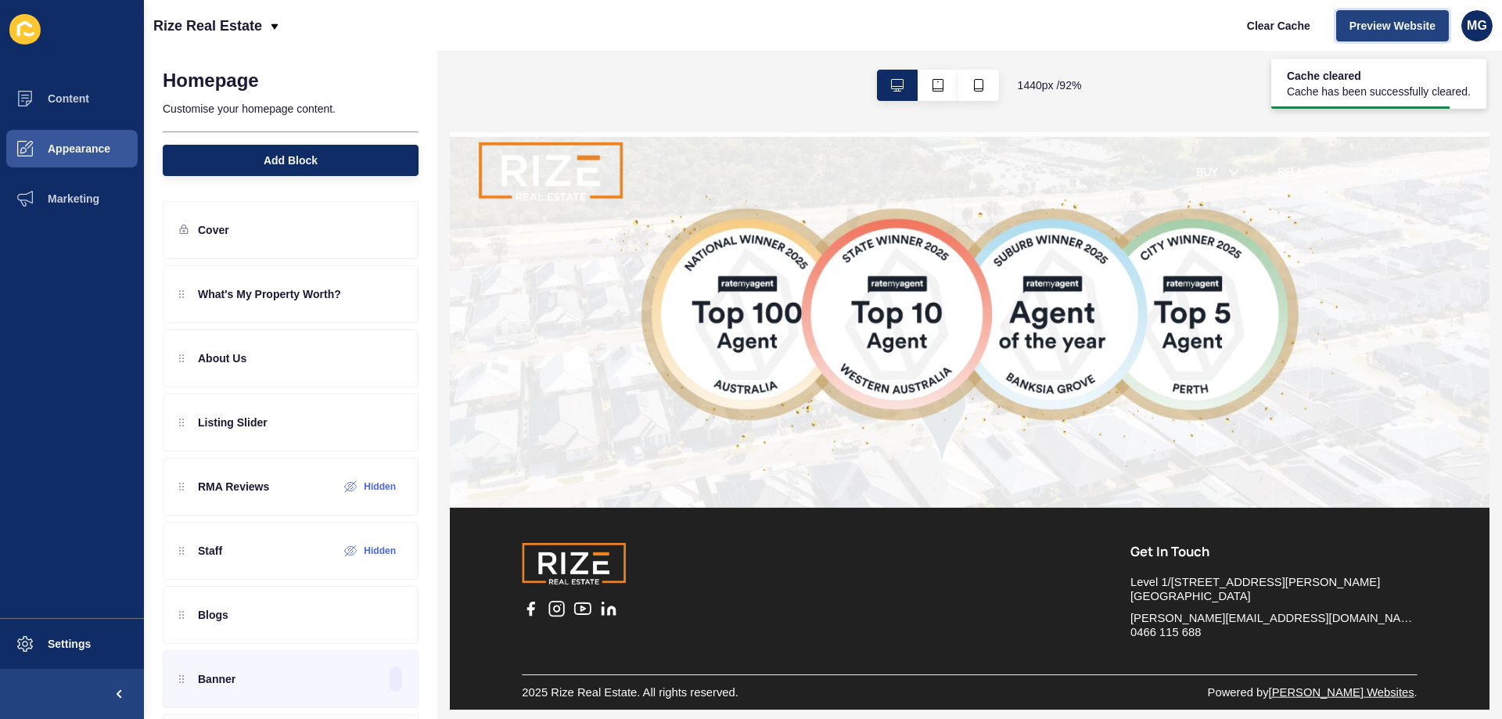
click at [1366, 10] on button "Preview Website" at bounding box center [1392, 25] width 113 height 31
click at [1285, 24] on span "Clear Cache" at bounding box center [1278, 26] width 63 height 16
click at [1381, 40] on button "Preview Website" at bounding box center [1392, 25] width 113 height 31
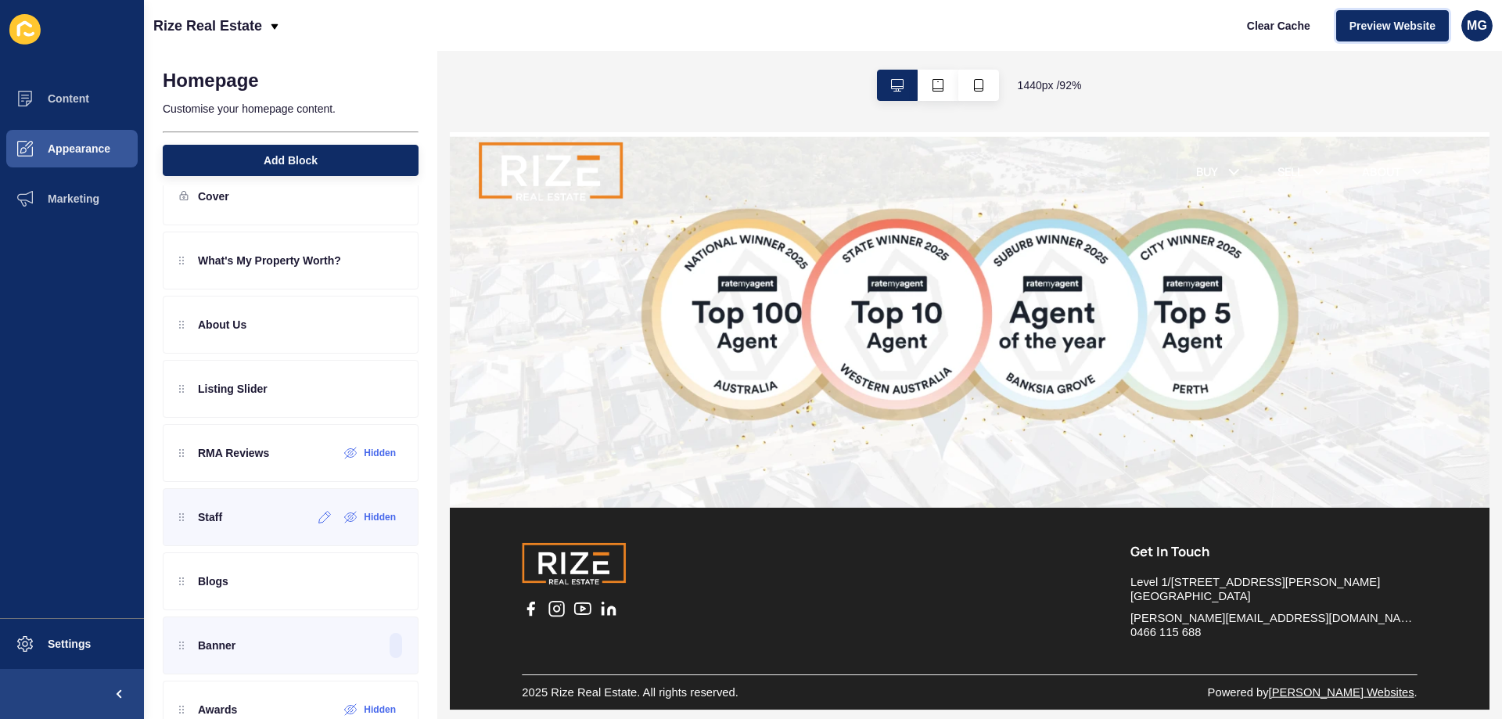
scroll to position [78, 0]
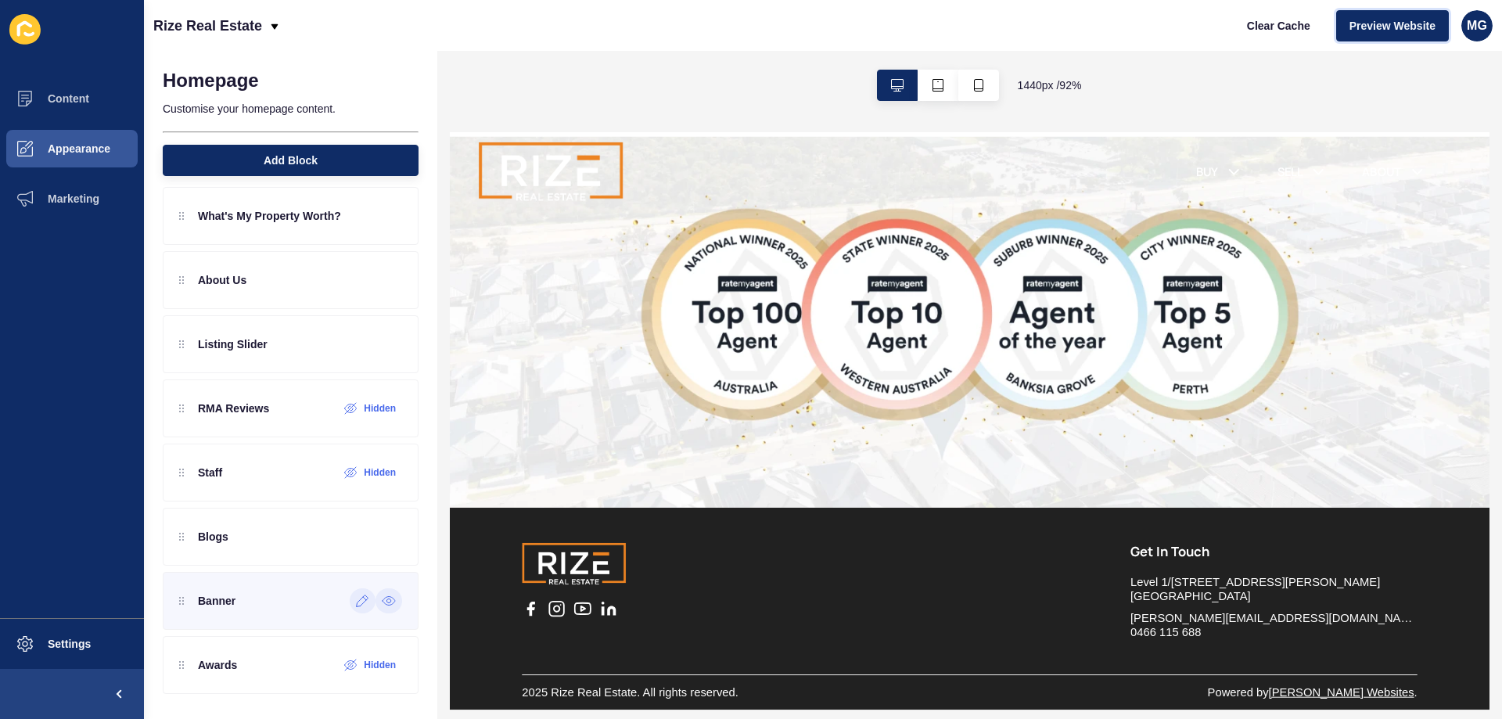
click at [350, 608] on div at bounding box center [363, 600] width 26 height 25
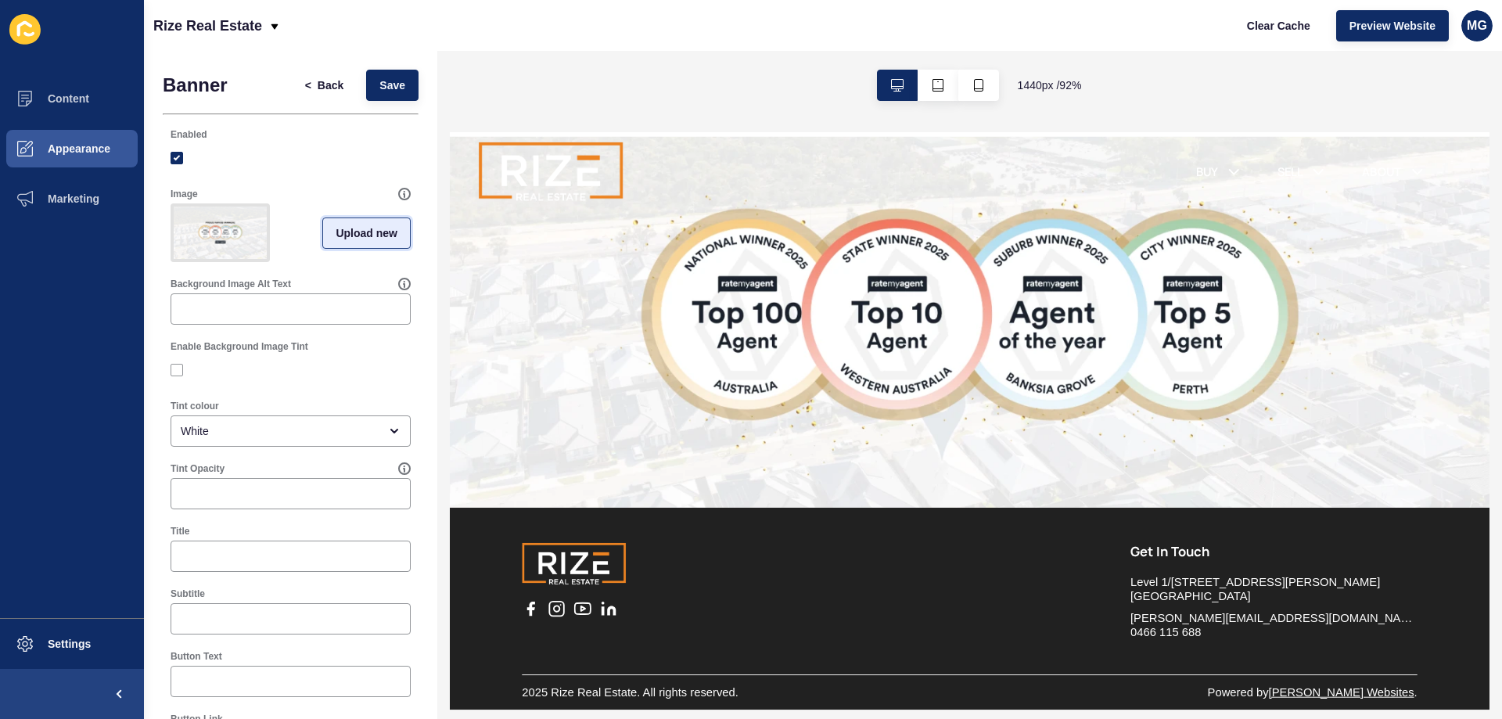
click at [346, 237] on span "Upload new" at bounding box center [367, 233] width 62 height 16
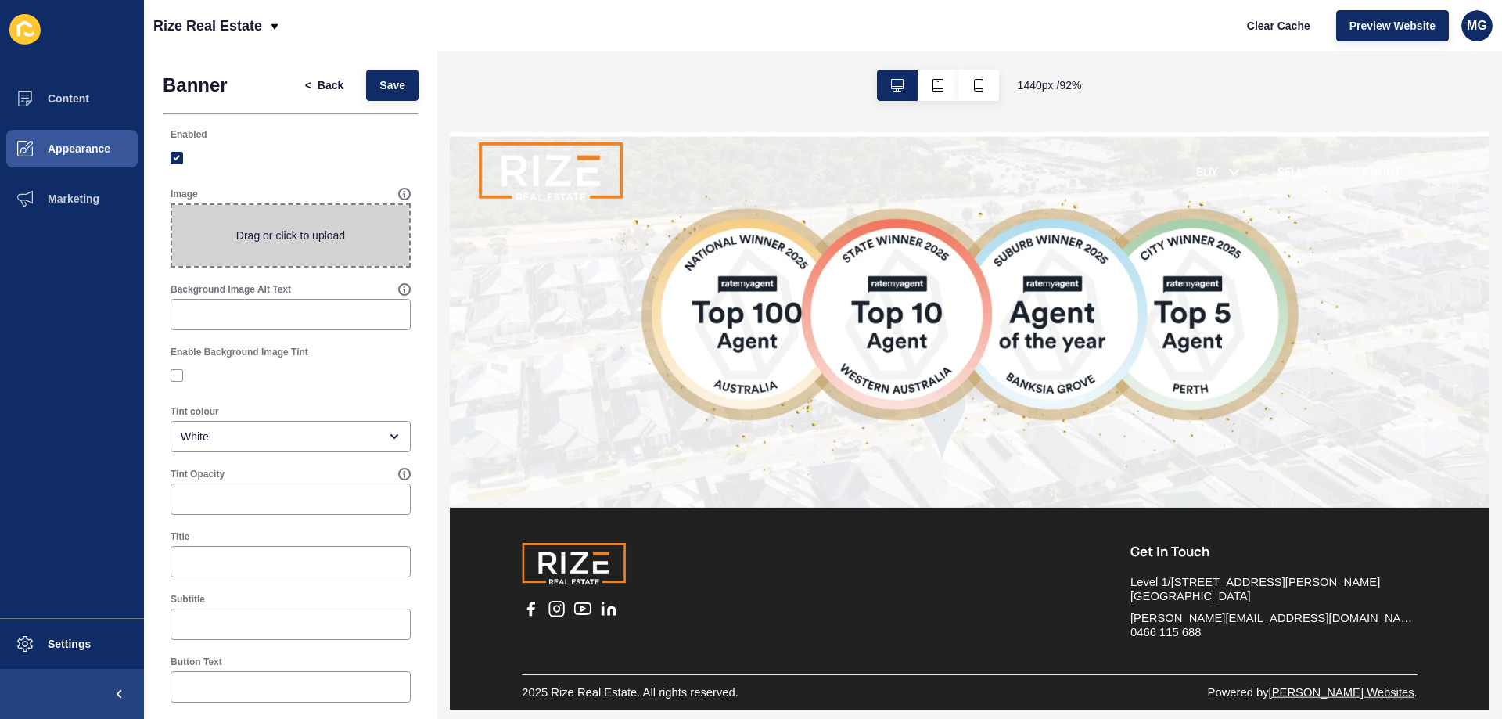
click at [292, 242] on span at bounding box center [290, 235] width 237 height 61
click at [172, 205] on input "Drag or click to upload" at bounding box center [172, 205] width 0 height 0
type input "C:\fakepath\PROUD AWARD WINNERS.png"
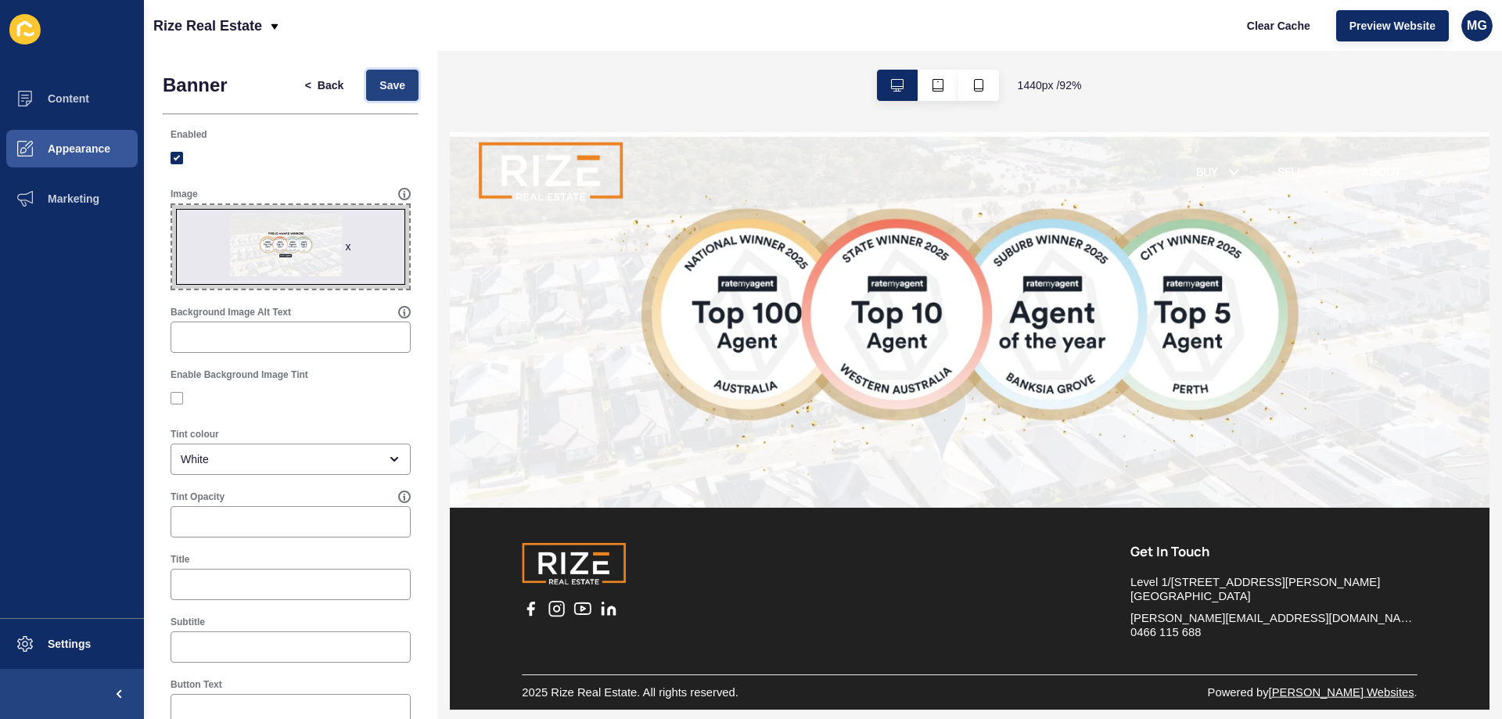
click at [379, 84] on span "Save" at bounding box center [392, 85] width 26 height 16
